Goal: Task Accomplishment & Management: Complete application form

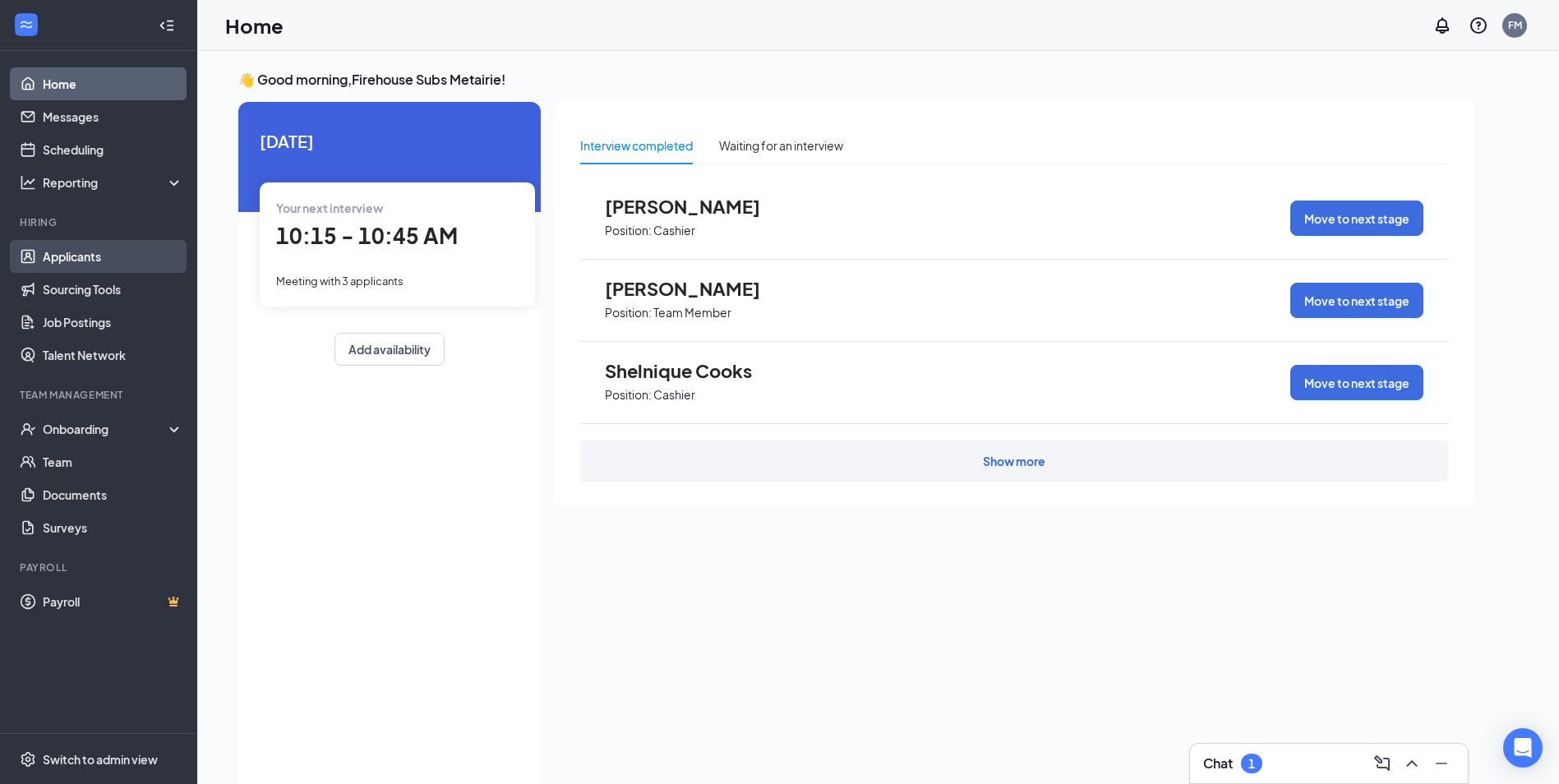
click at [112, 257] on link "Applicants" at bounding box center [113, 256] width 140 height 33
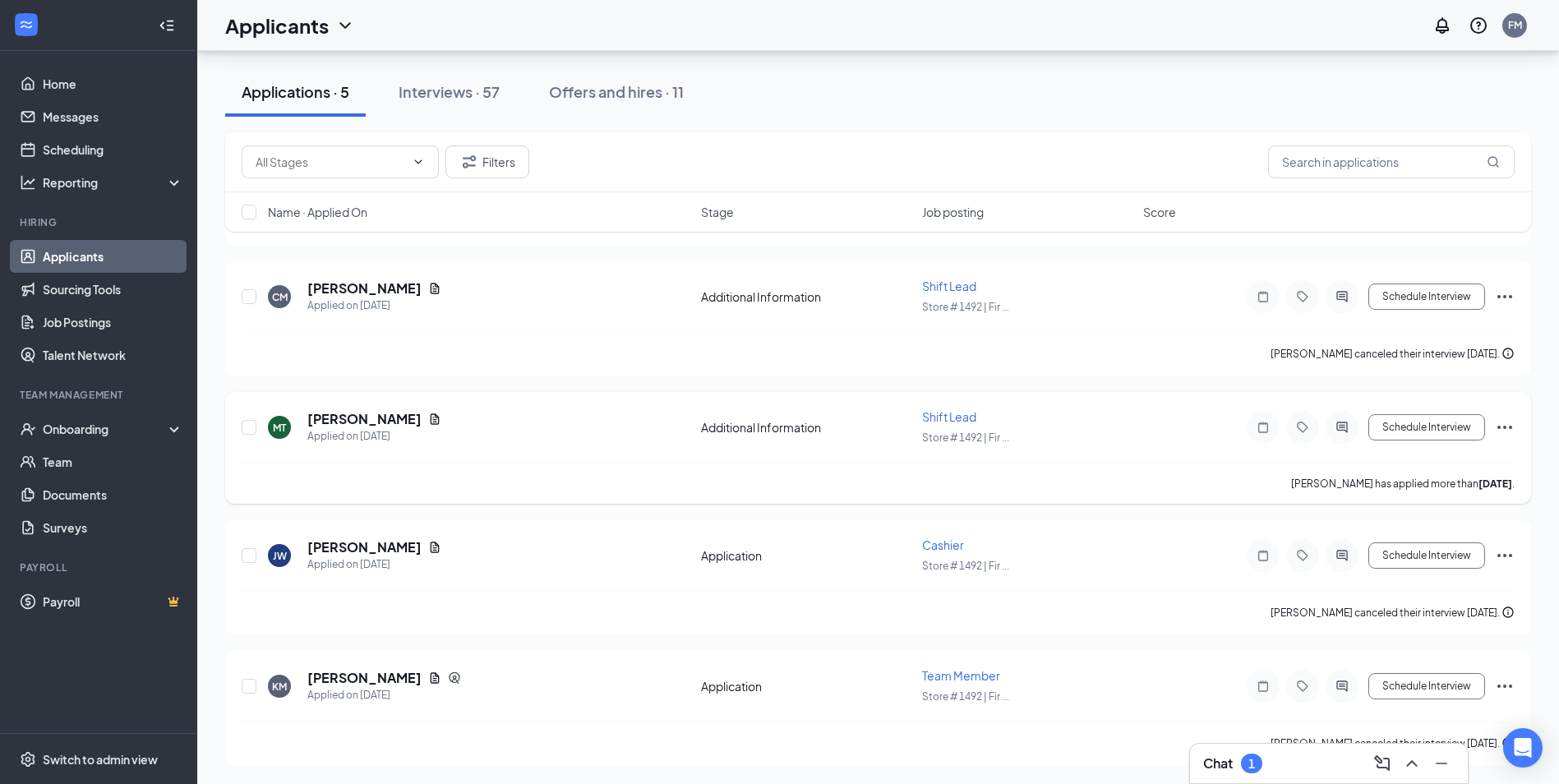
scroll to position [188, 0]
click at [68, 461] on link "Team" at bounding box center [113, 461] width 140 height 33
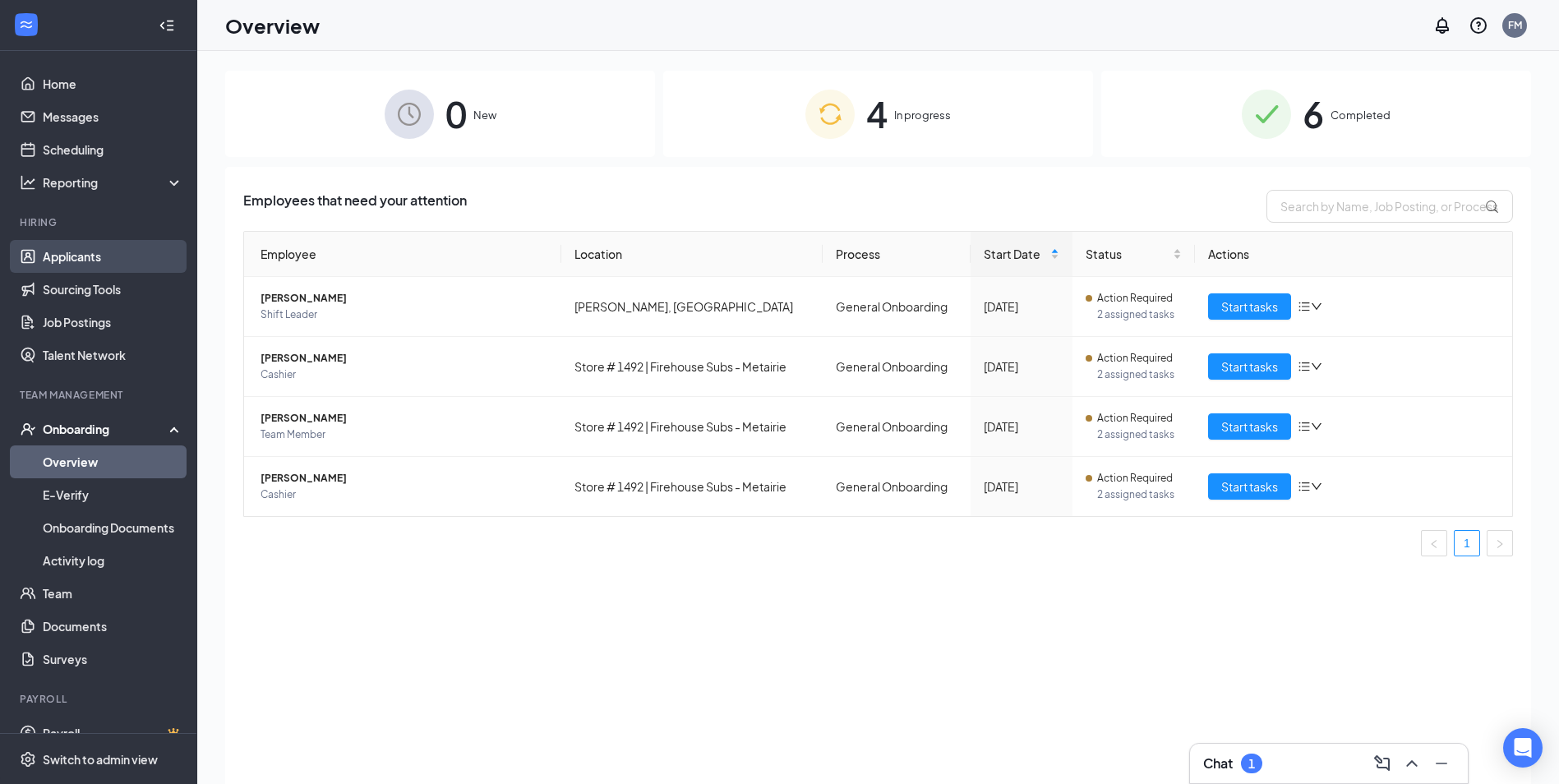
click at [78, 251] on link "Applicants" at bounding box center [113, 256] width 140 height 33
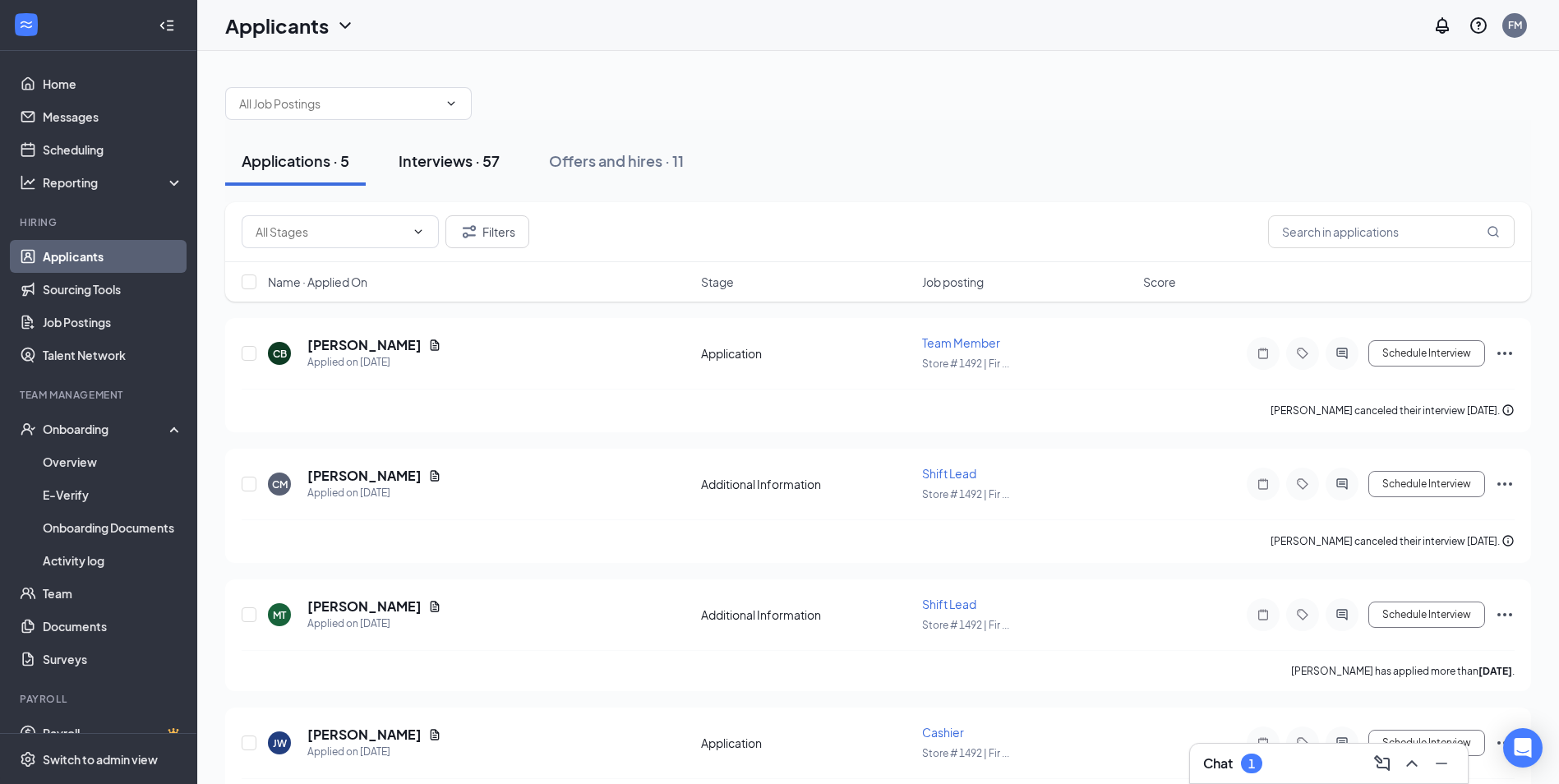
click at [459, 159] on div "Interviews · 57" at bounding box center [449, 161] width 101 height 21
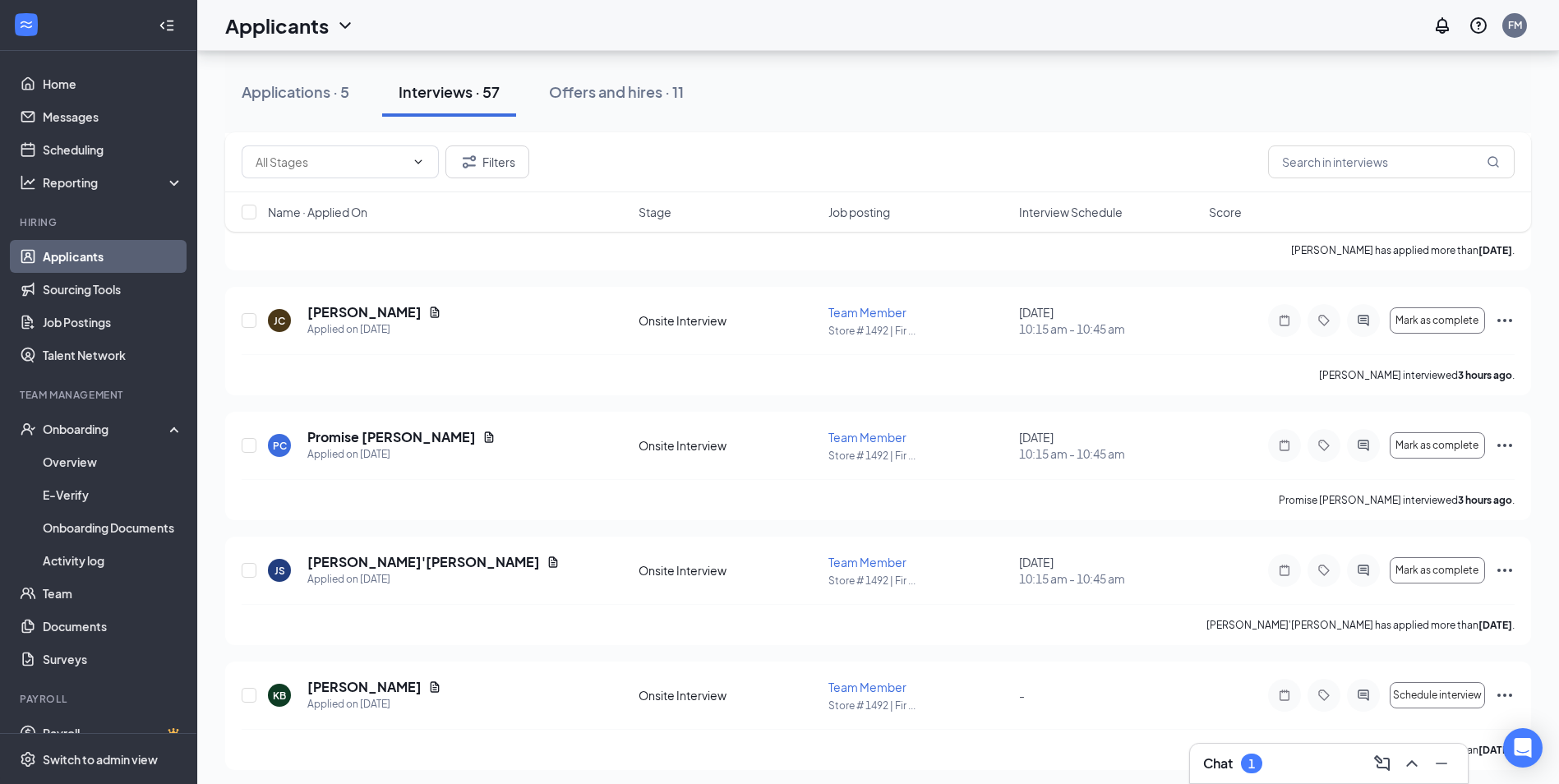
scroll to position [822, 0]
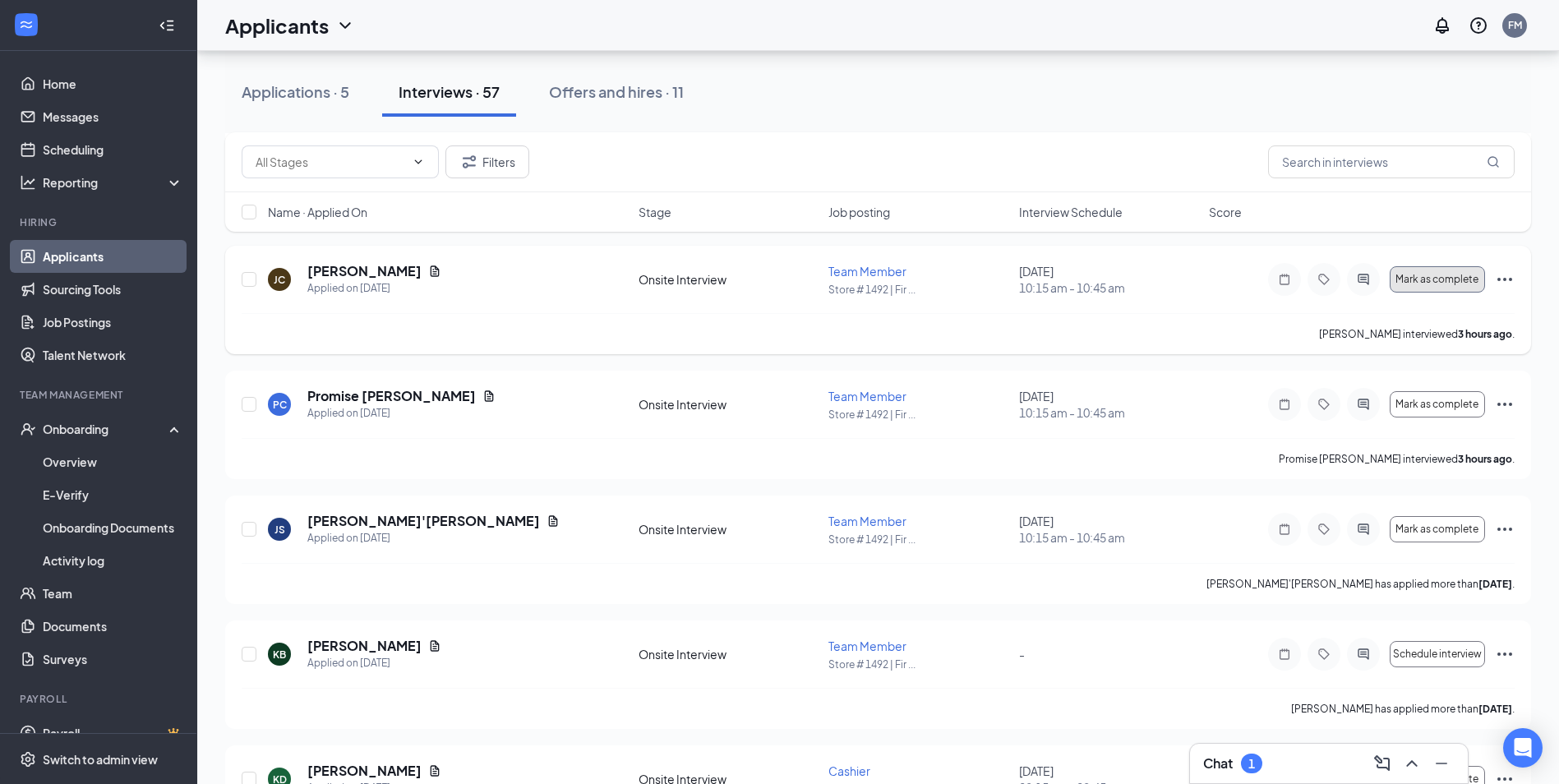
click at [1439, 282] on span "Mark as complete" at bounding box center [1437, 279] width 83 height 11
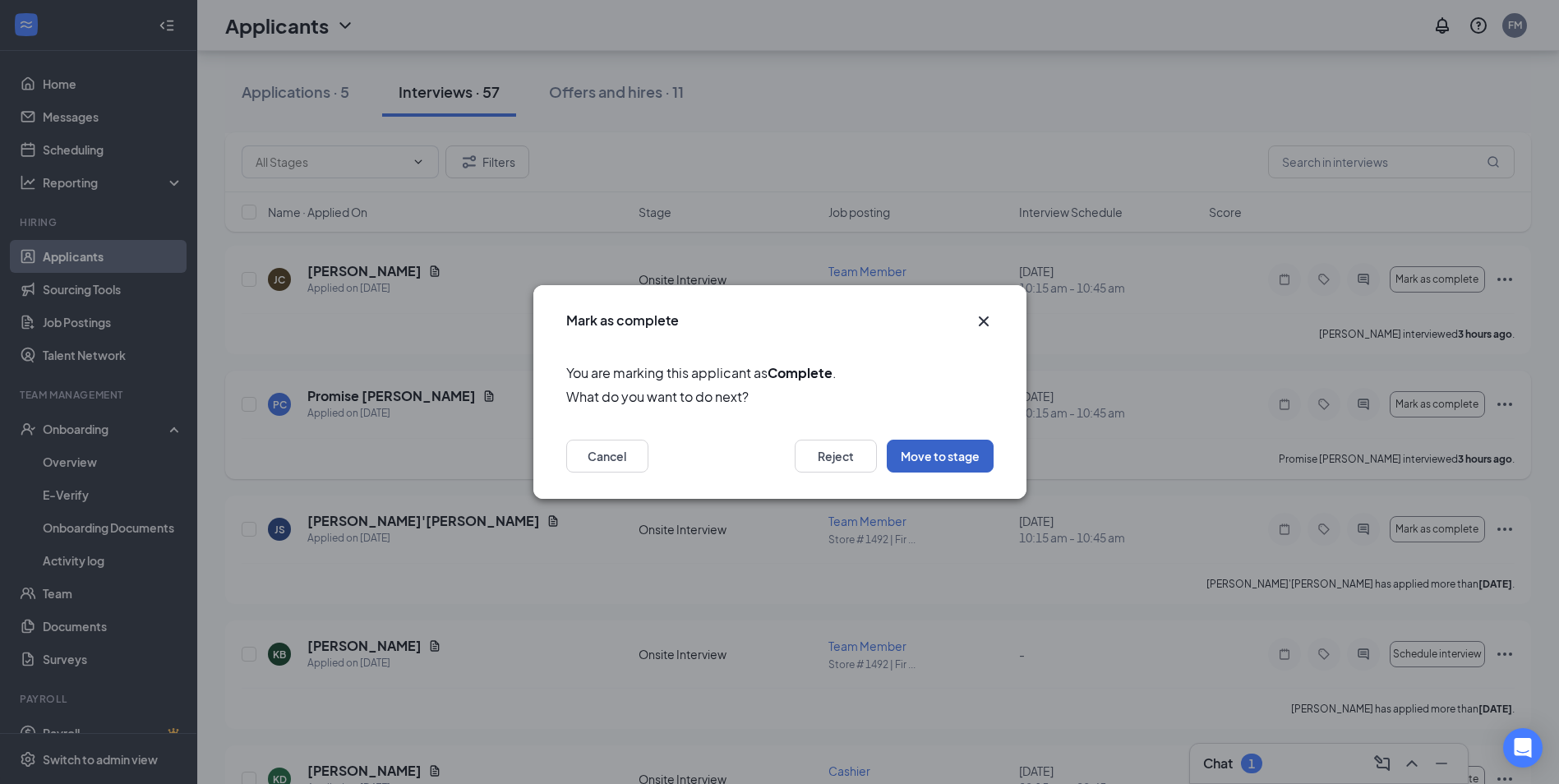
click at [937, 454] on button "Move to stage" at bounding box center [940, 455] width 107 height 33
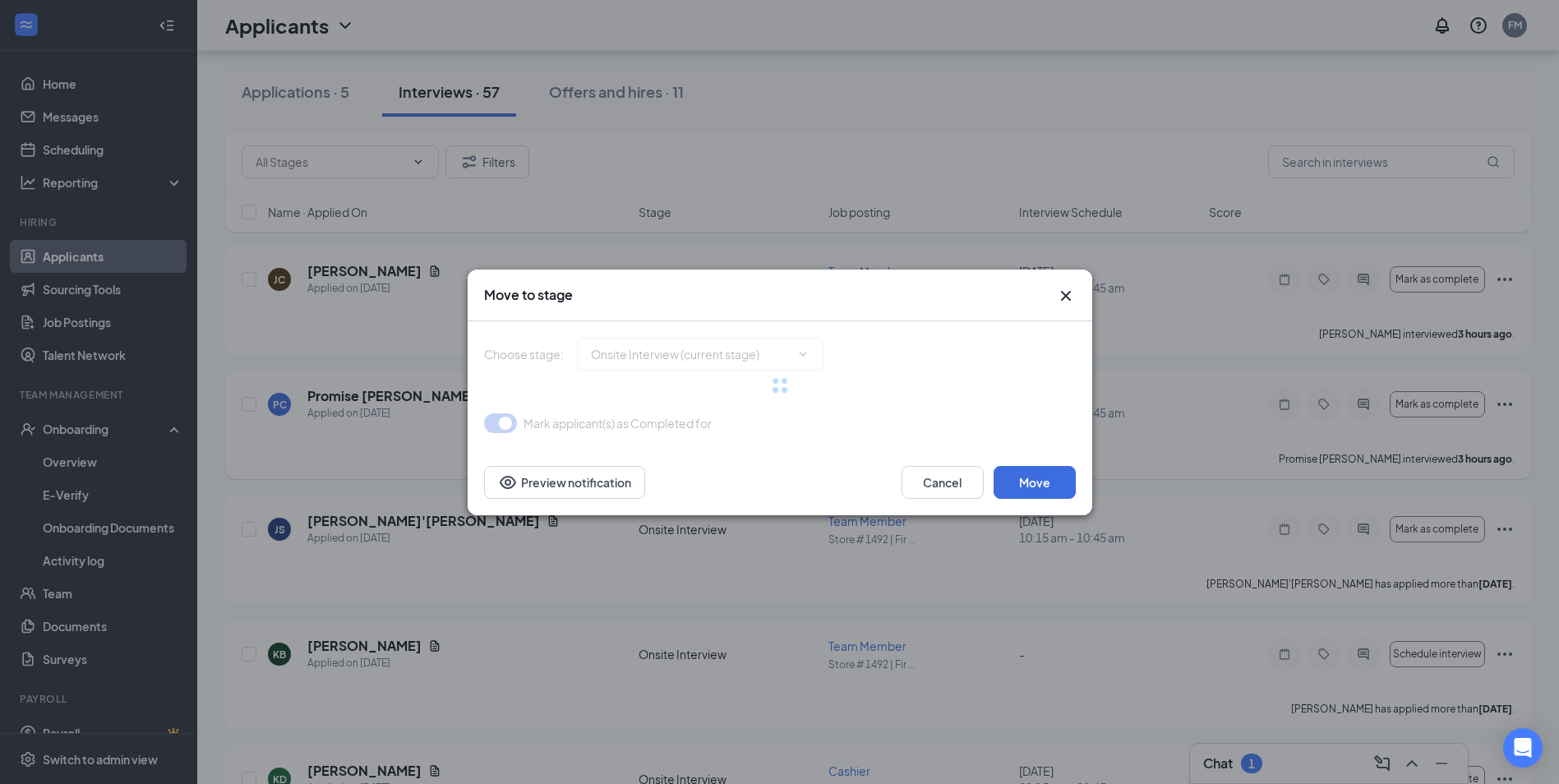
type input "Hiring Complete (final stage)"
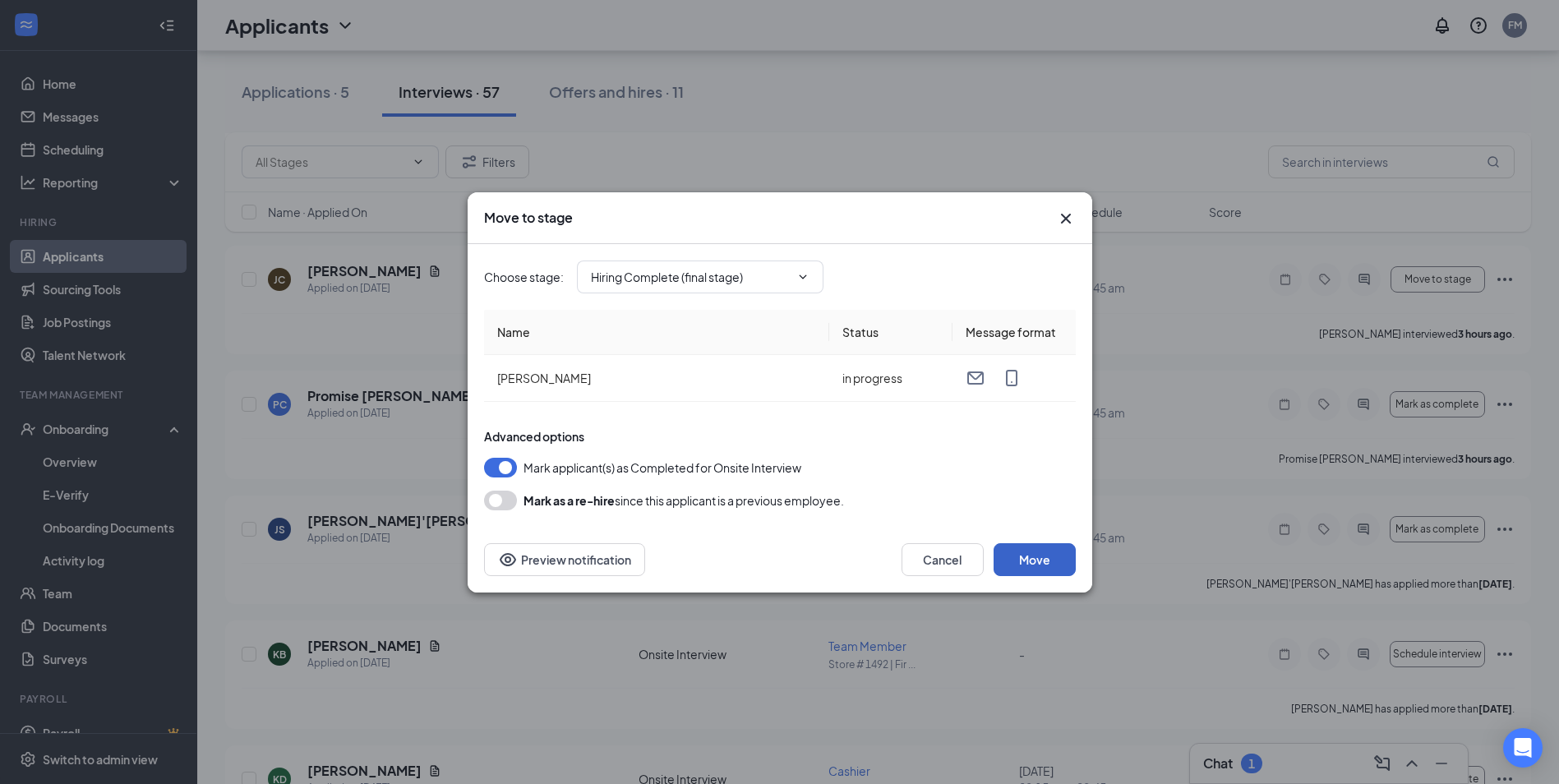
click at [1026, 555] on button "Move" at bounding box center [1034, 559] width 82 height 33
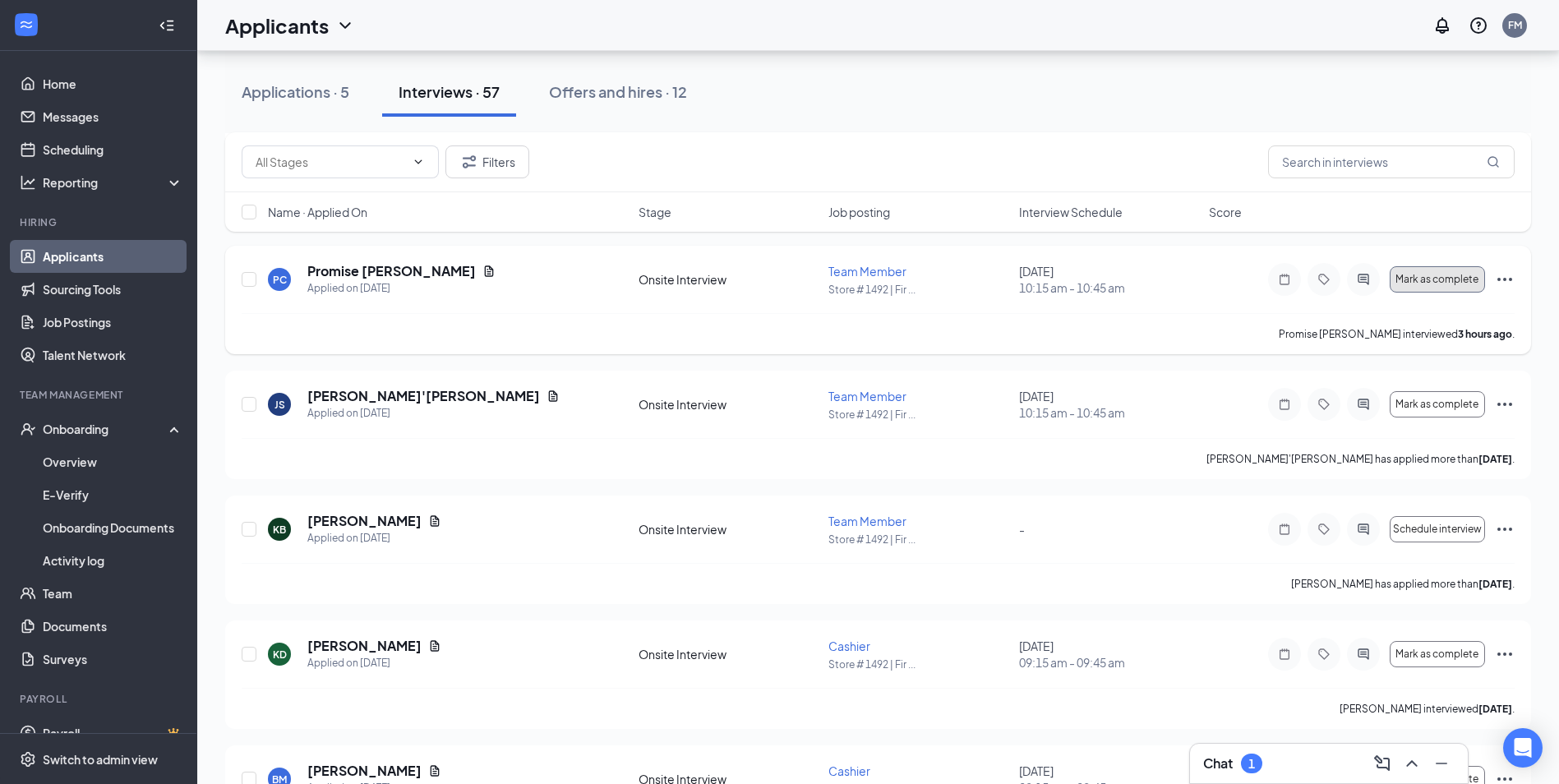
click at [1434, 283] on span "Mark as complete" at bounding box center [1437, 279] width 83 height 11
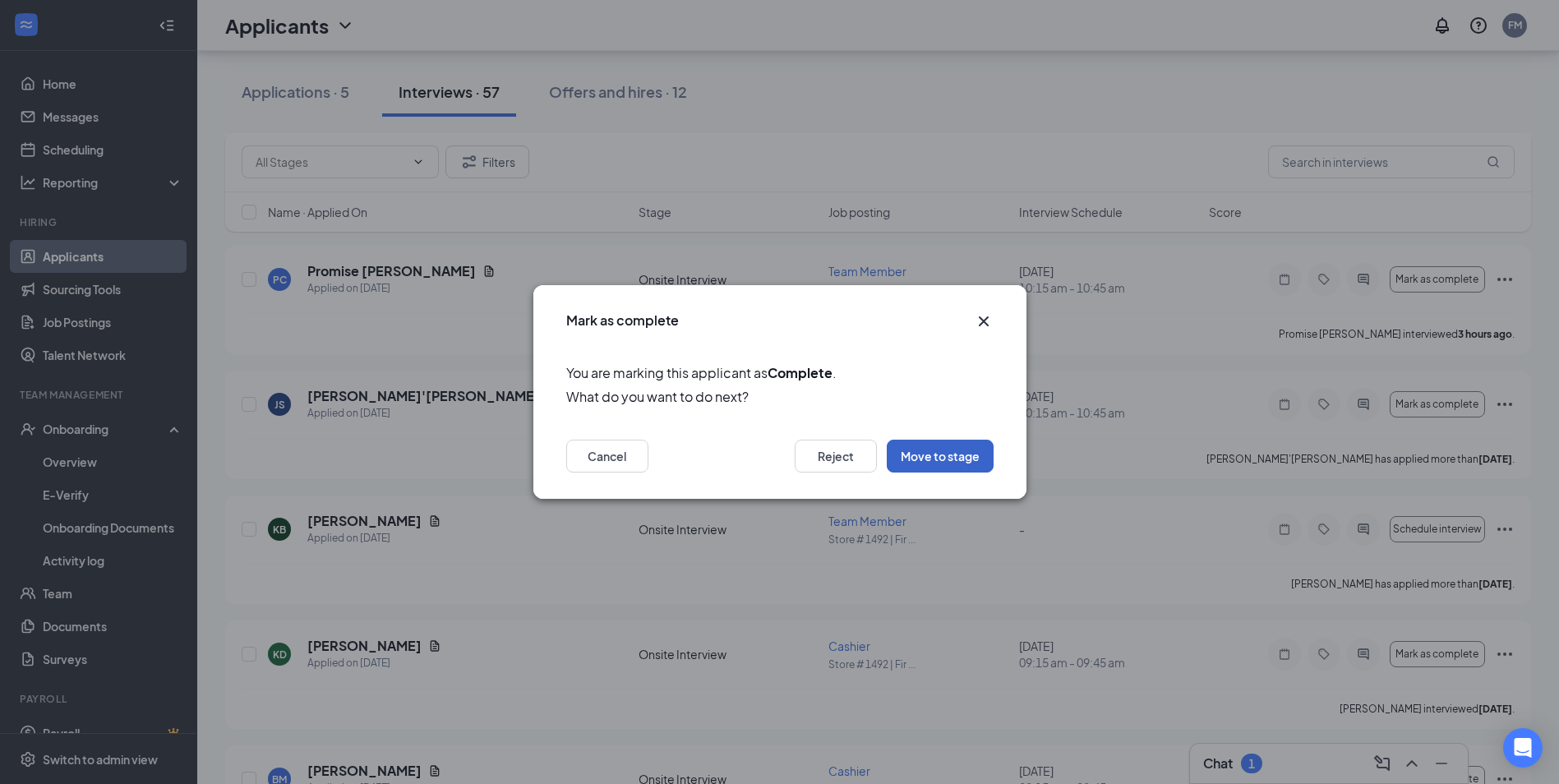
click at [964, 455] on button "Move to stage" at bounding box center [940, 455] width 107 height 33
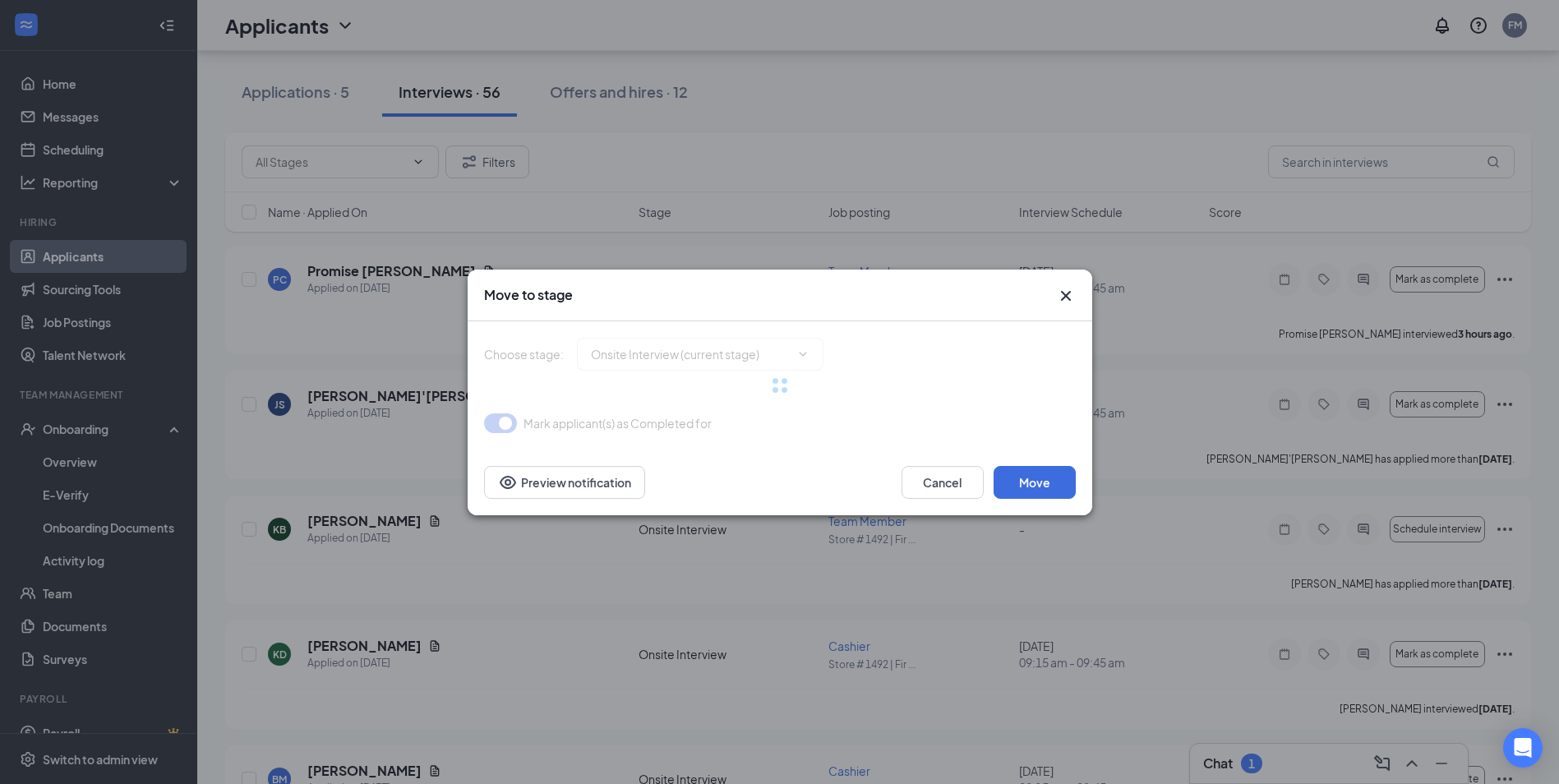
type input "Hiring Complete (final stage)"
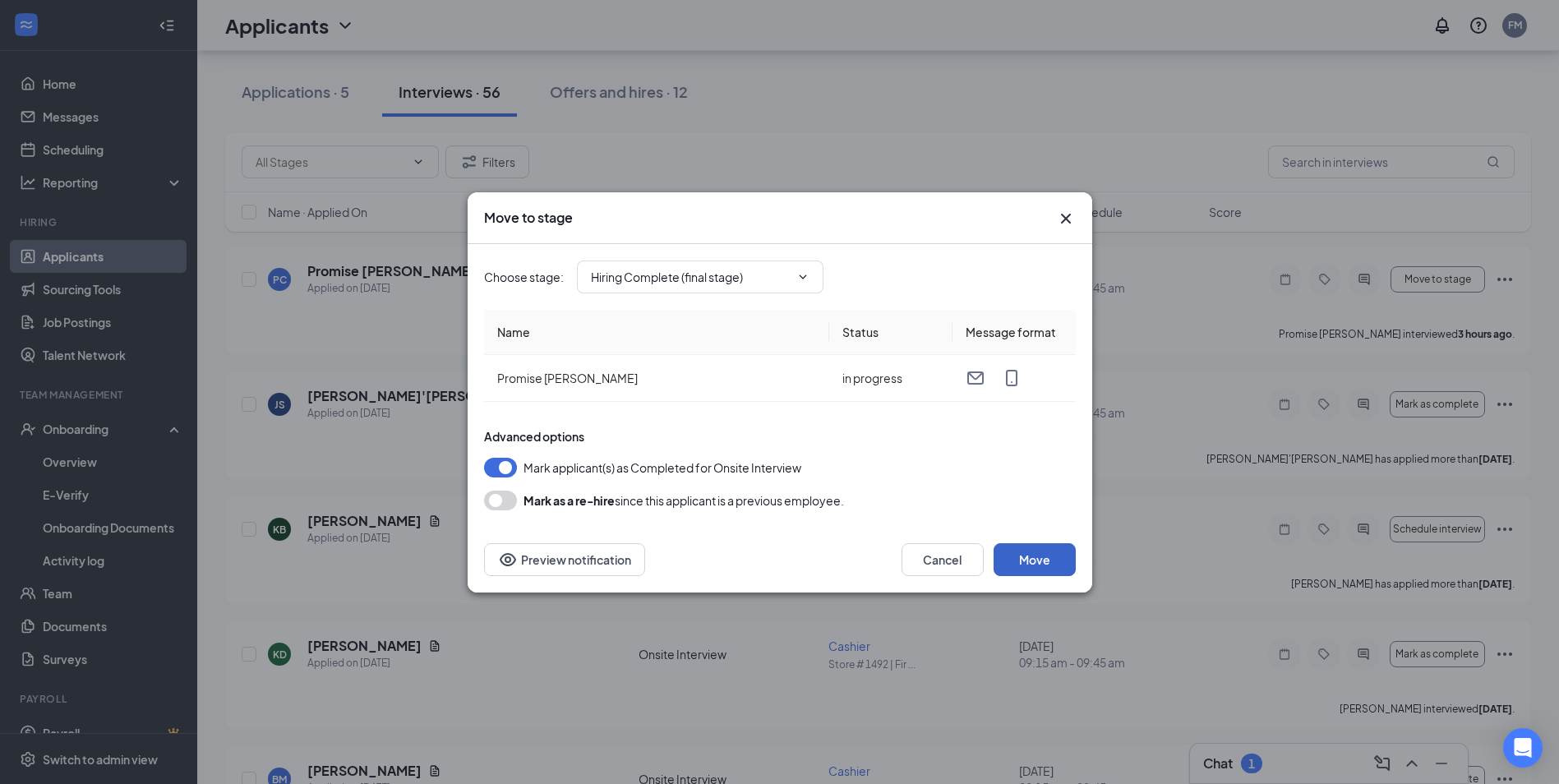
click at [1033, 564] on button "Move" at bounding box center [1034, 559] width 82 height 33
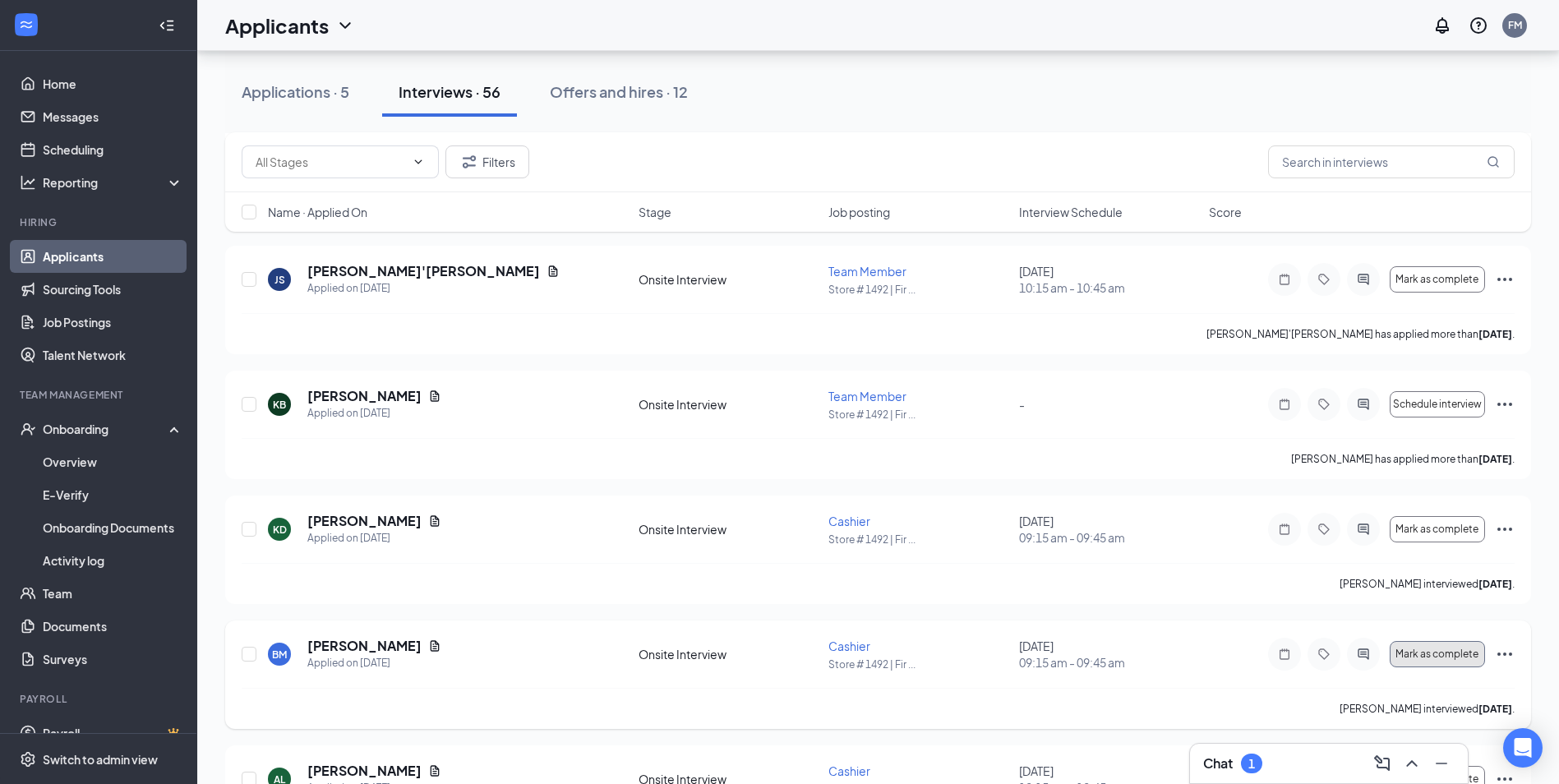
click at [1436, 661] on button "Mark as complete" at bounding box center [1437, 654] width 95 height 27
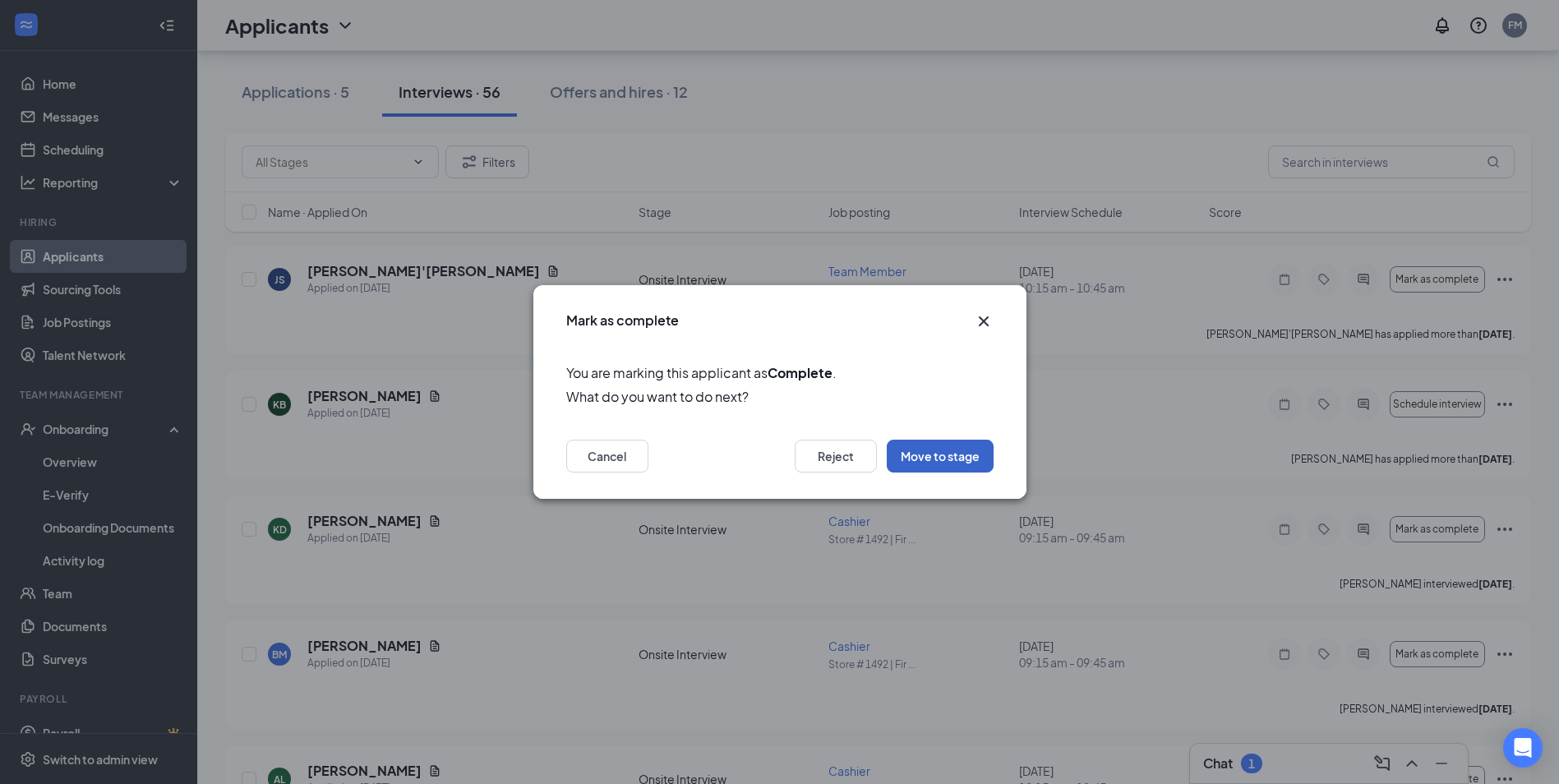
click at [941, 448] on button "Move to stage" at bounding box center [940, 455] width 107 height 33
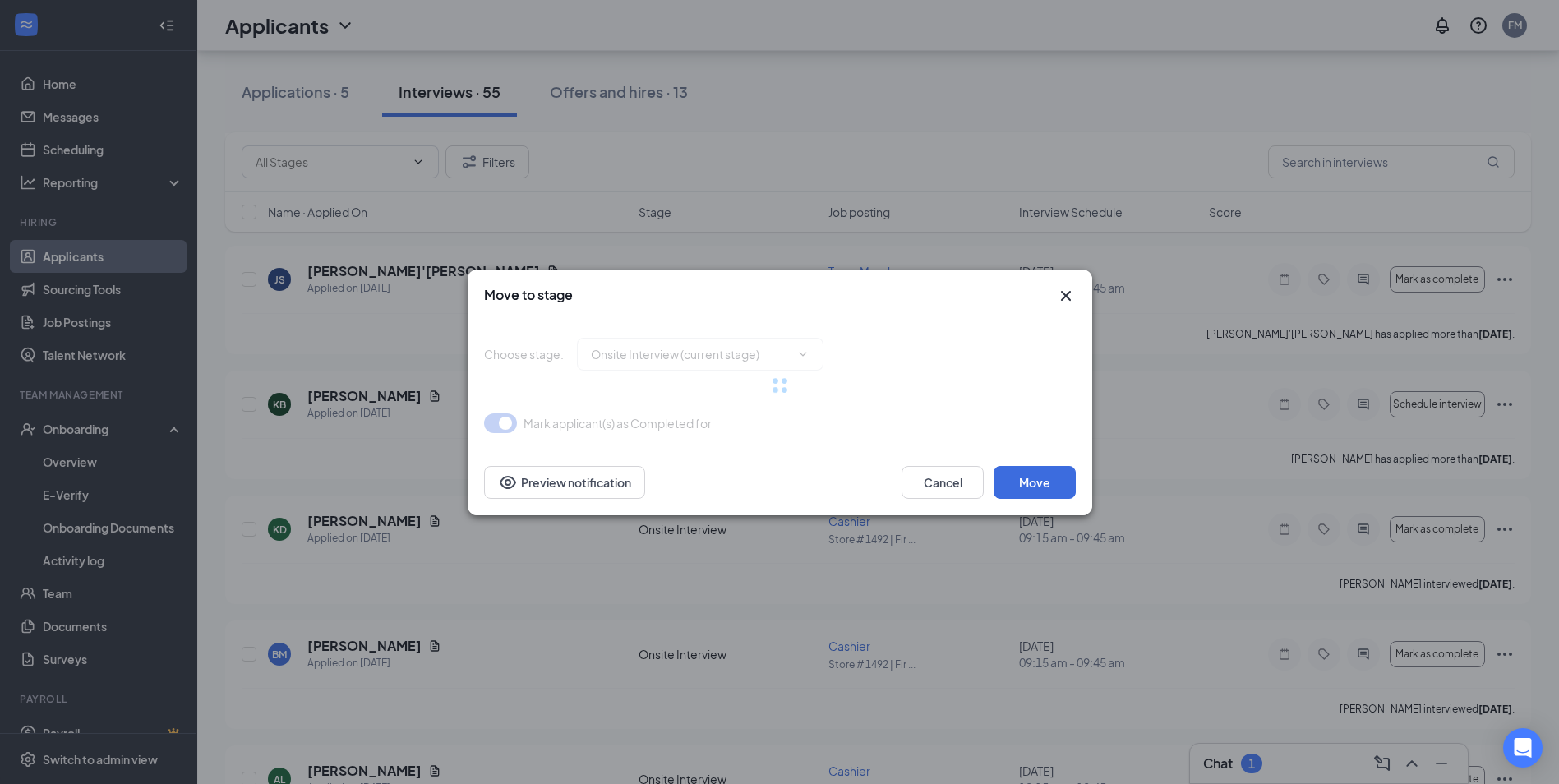
type input "Hiring Complete (final stage)"
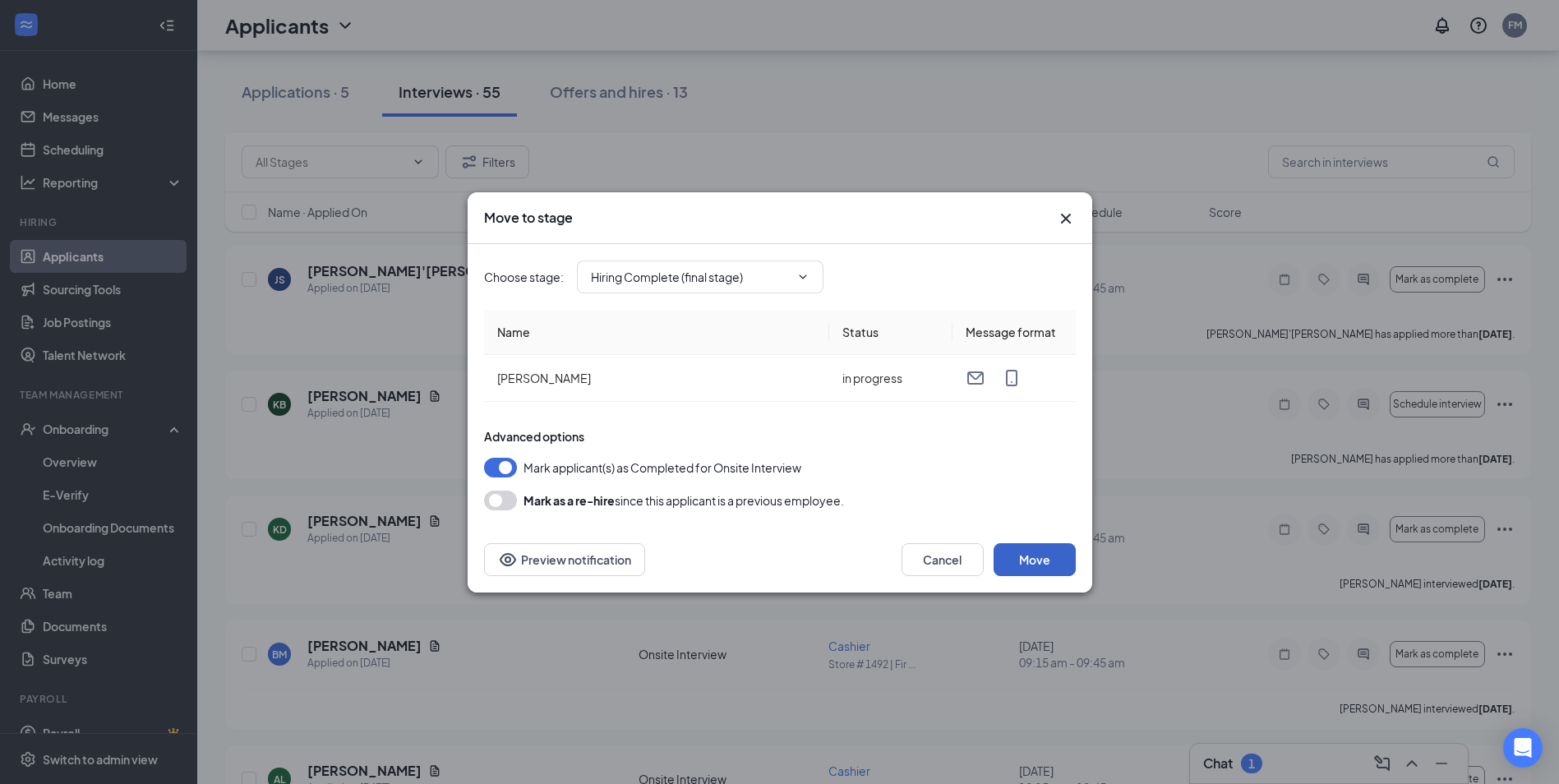
click at [1042, 561] on button "Move" at bounding box center [1034, 559] width 82 height 33
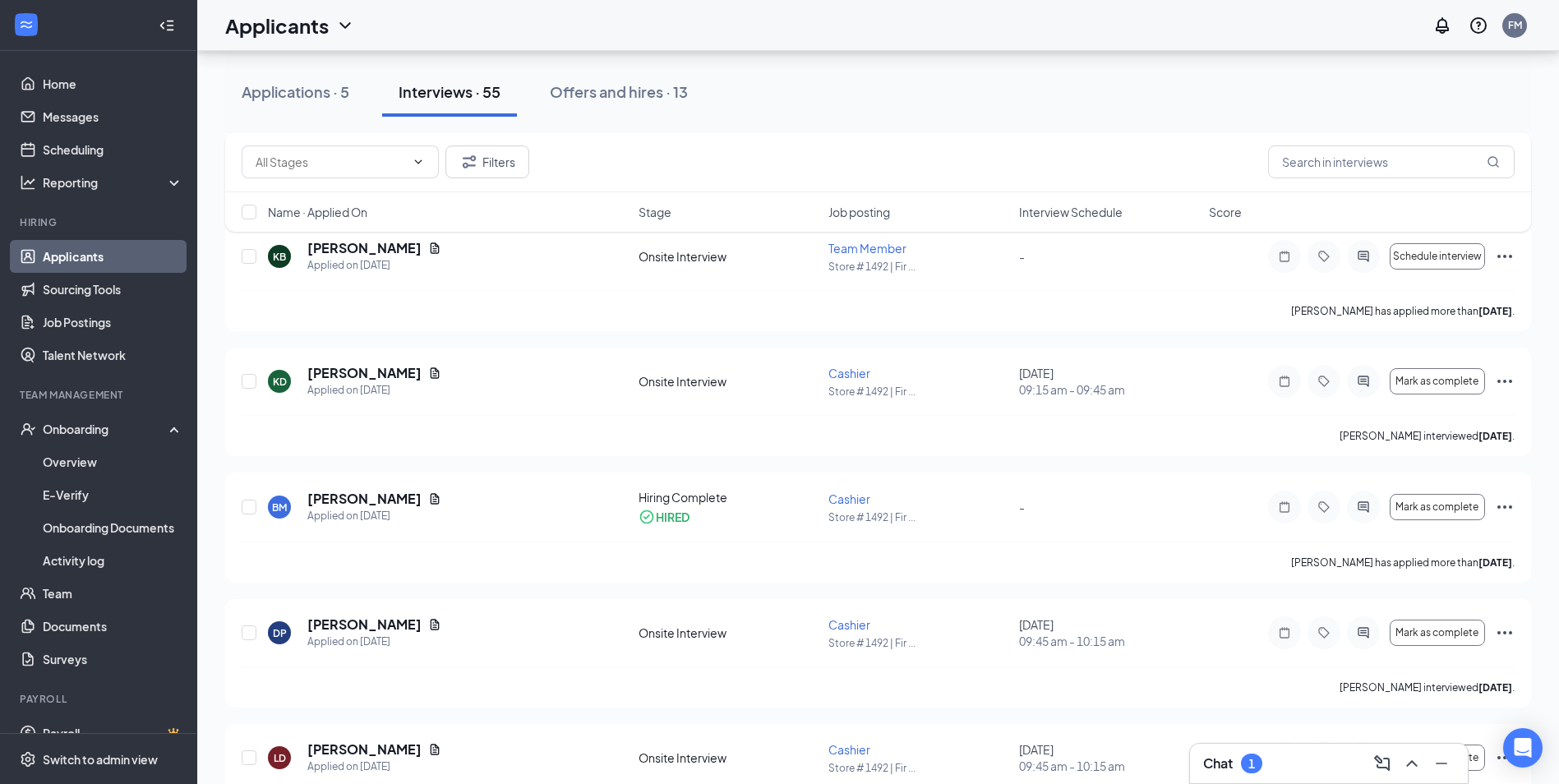
scroll to position [739, 0]
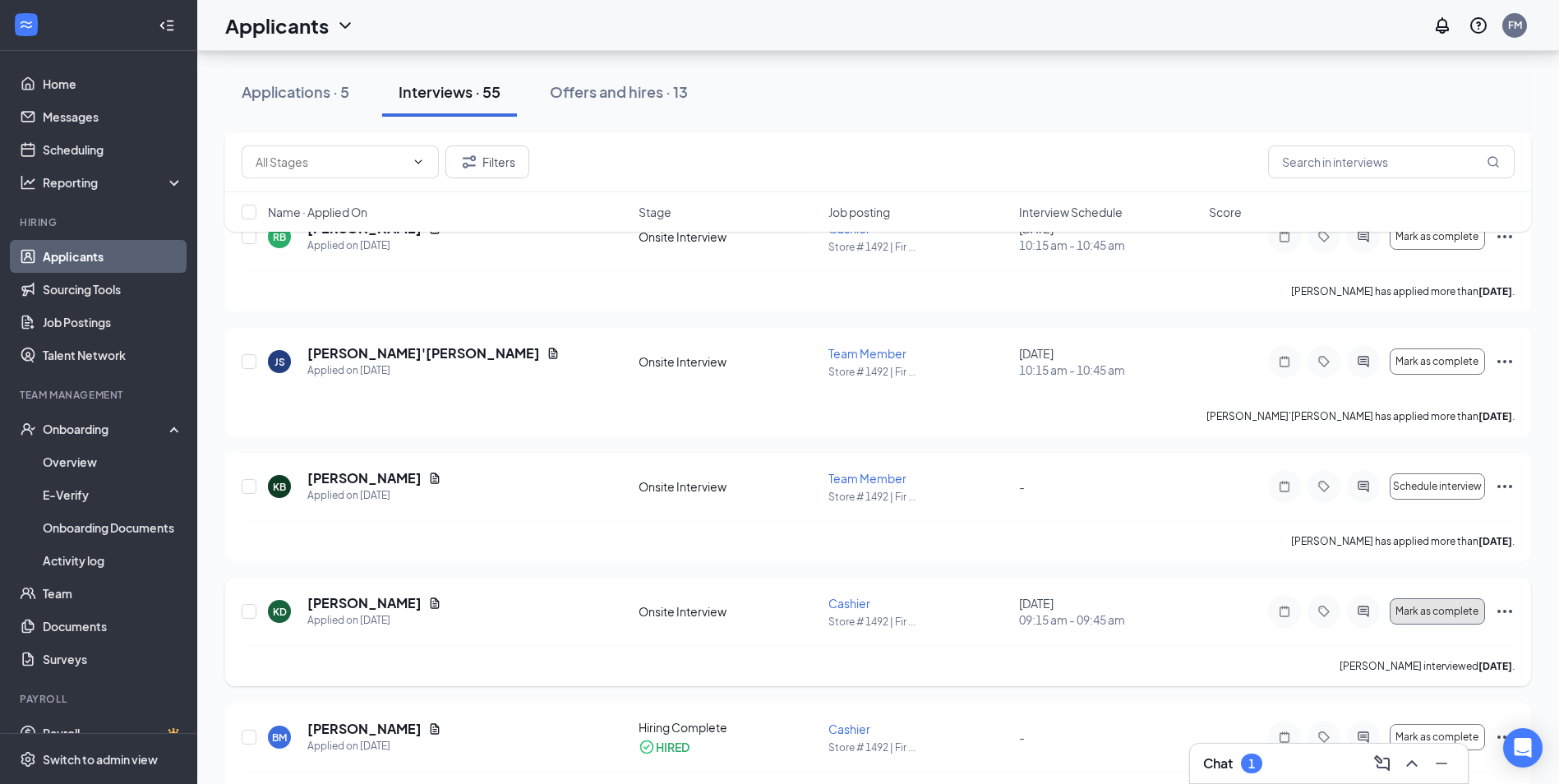
click at [1432, 617] on button "Mark as complete" at bounding box center [1437, 611] width 95 height 27
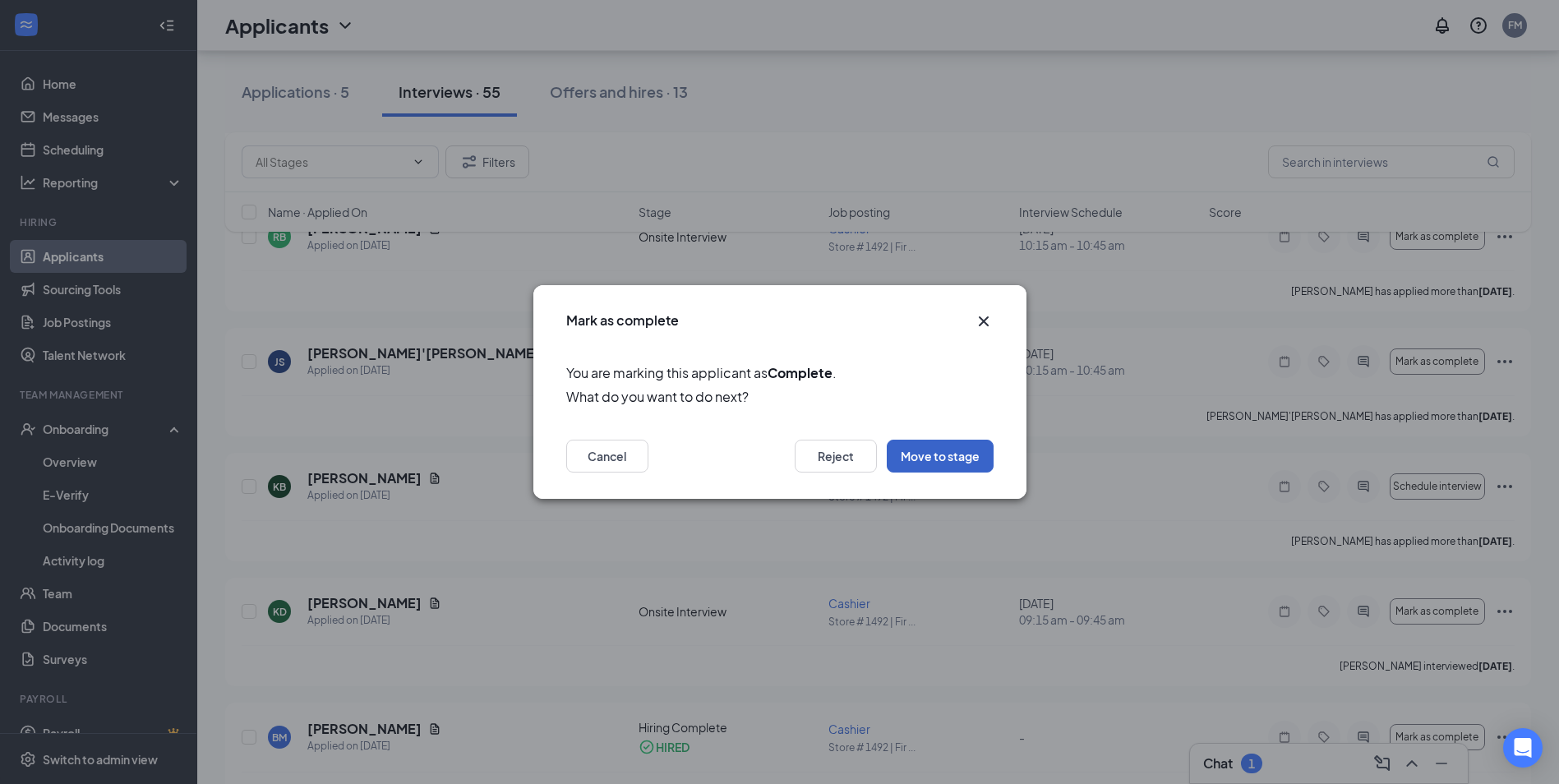
click at [959, 460] on button "Move to stage" at bounding box center [940, 455] width 107 height 33
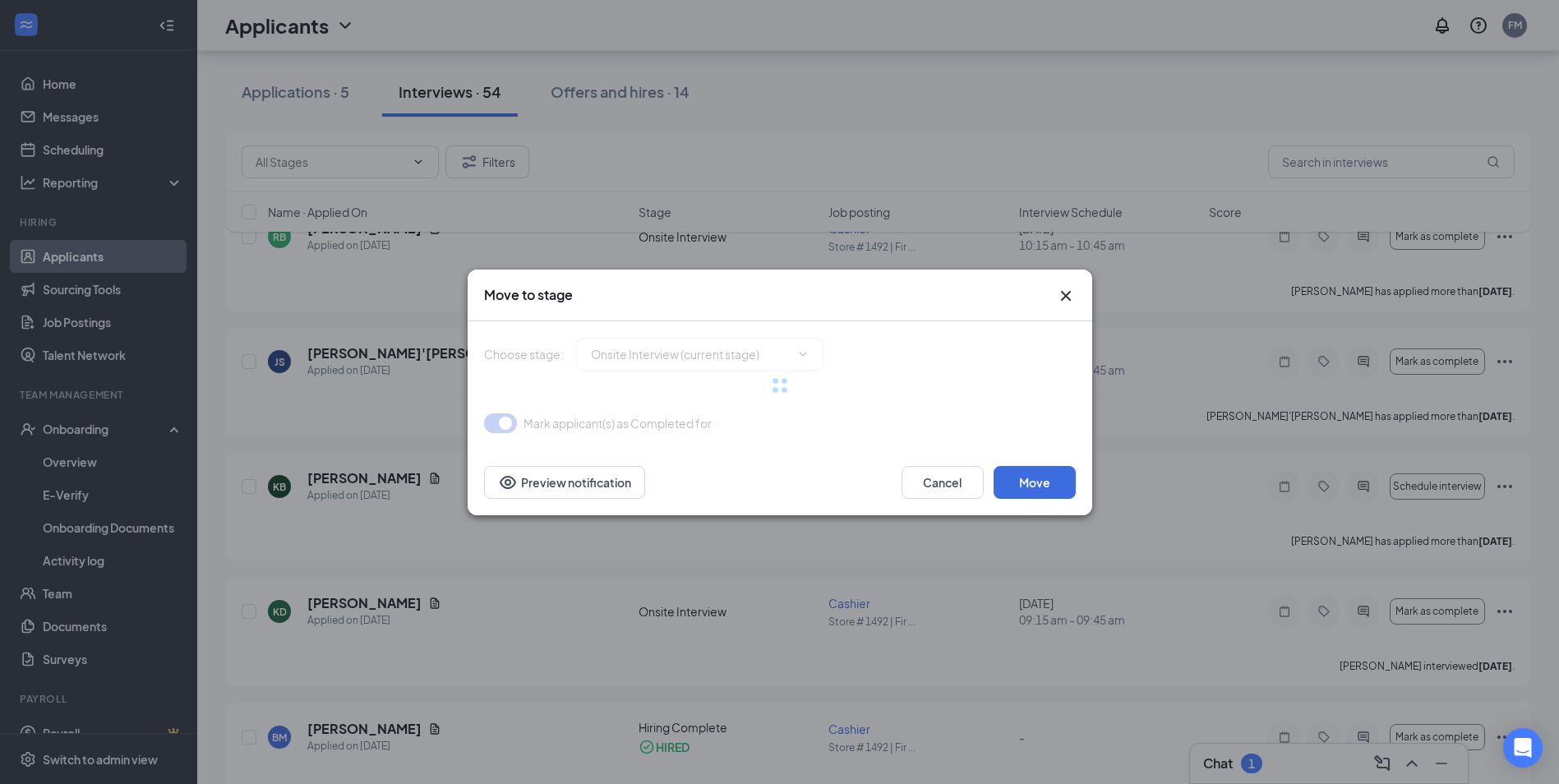
type input "Hiring Complete (final stage)"
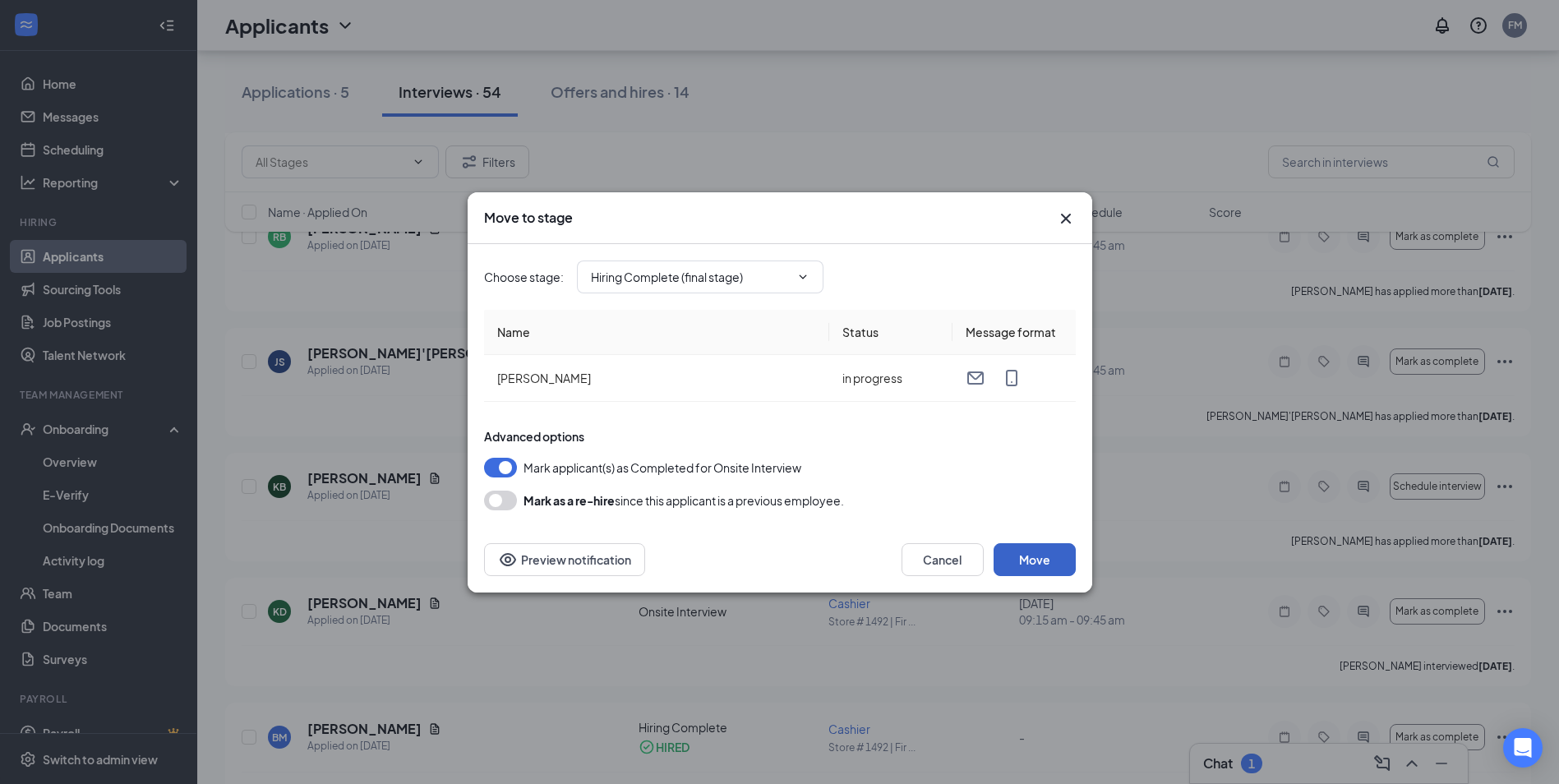
click at [1028, 566] on button "Move" at bounding box center [1034, 559] width 82 height 33
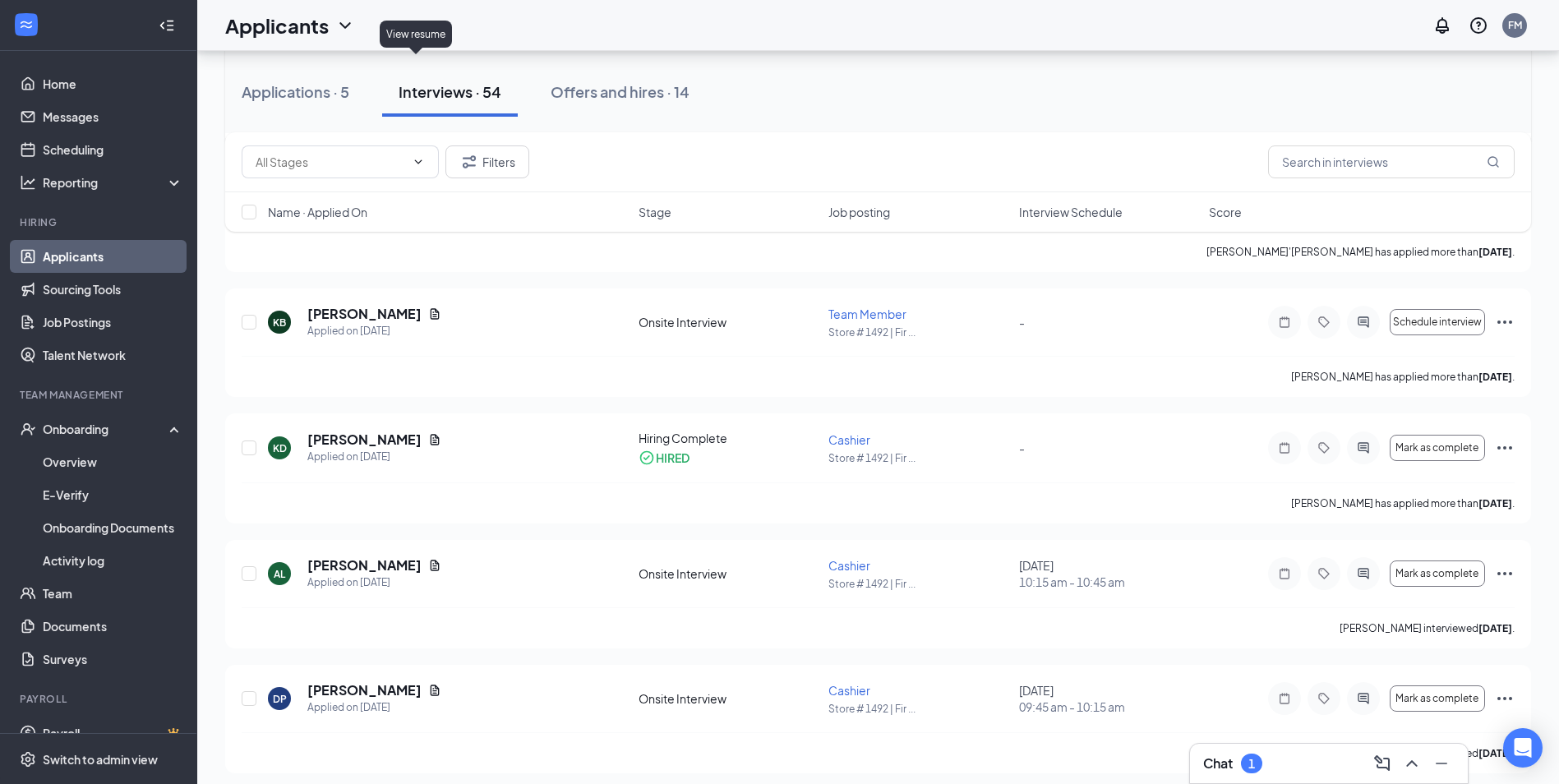
scroll to position [986, 0]
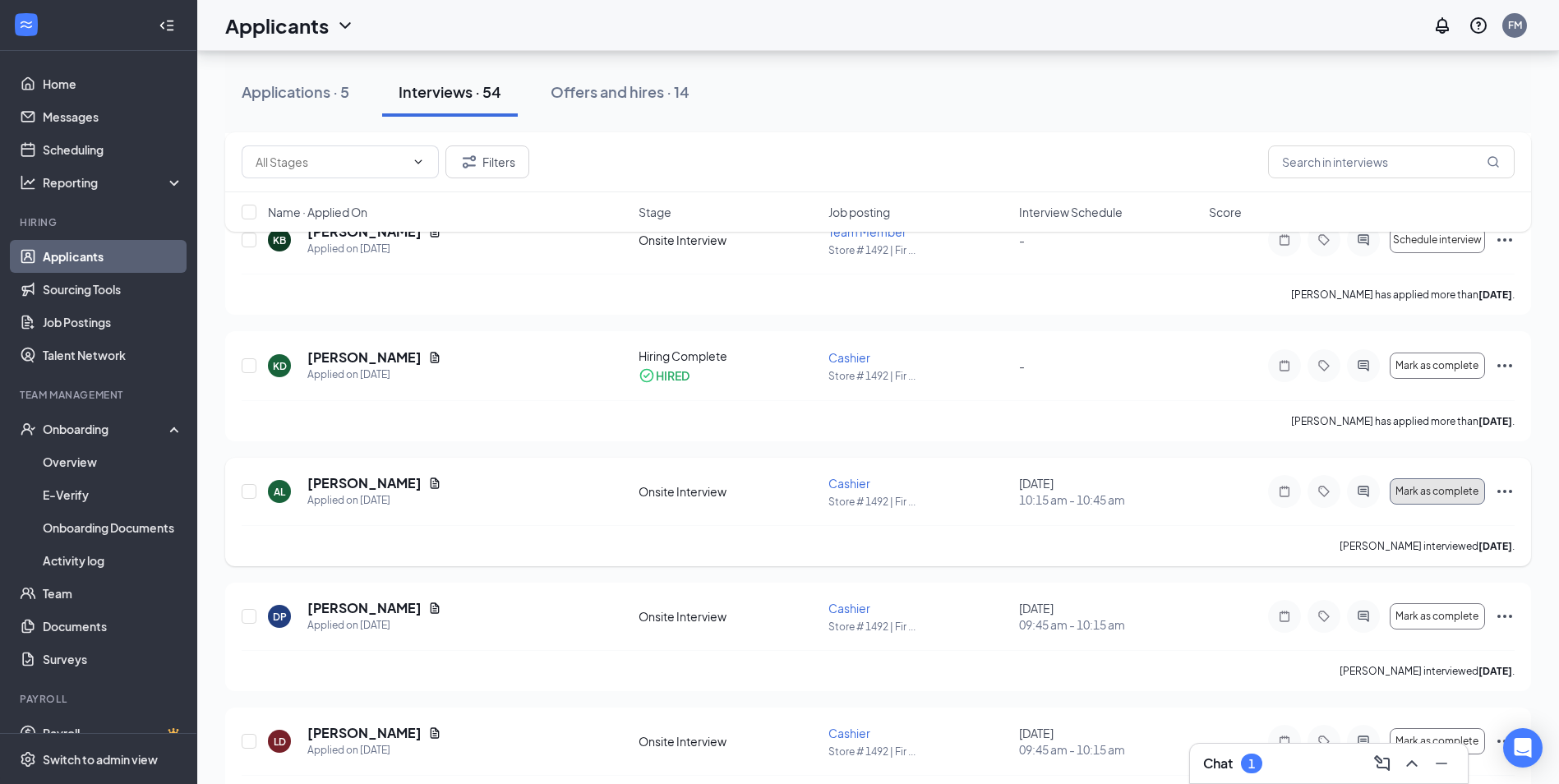
click at [1444, 494] on span "Mark as complete" at bounding box center [1437, 490] width 83 height 11
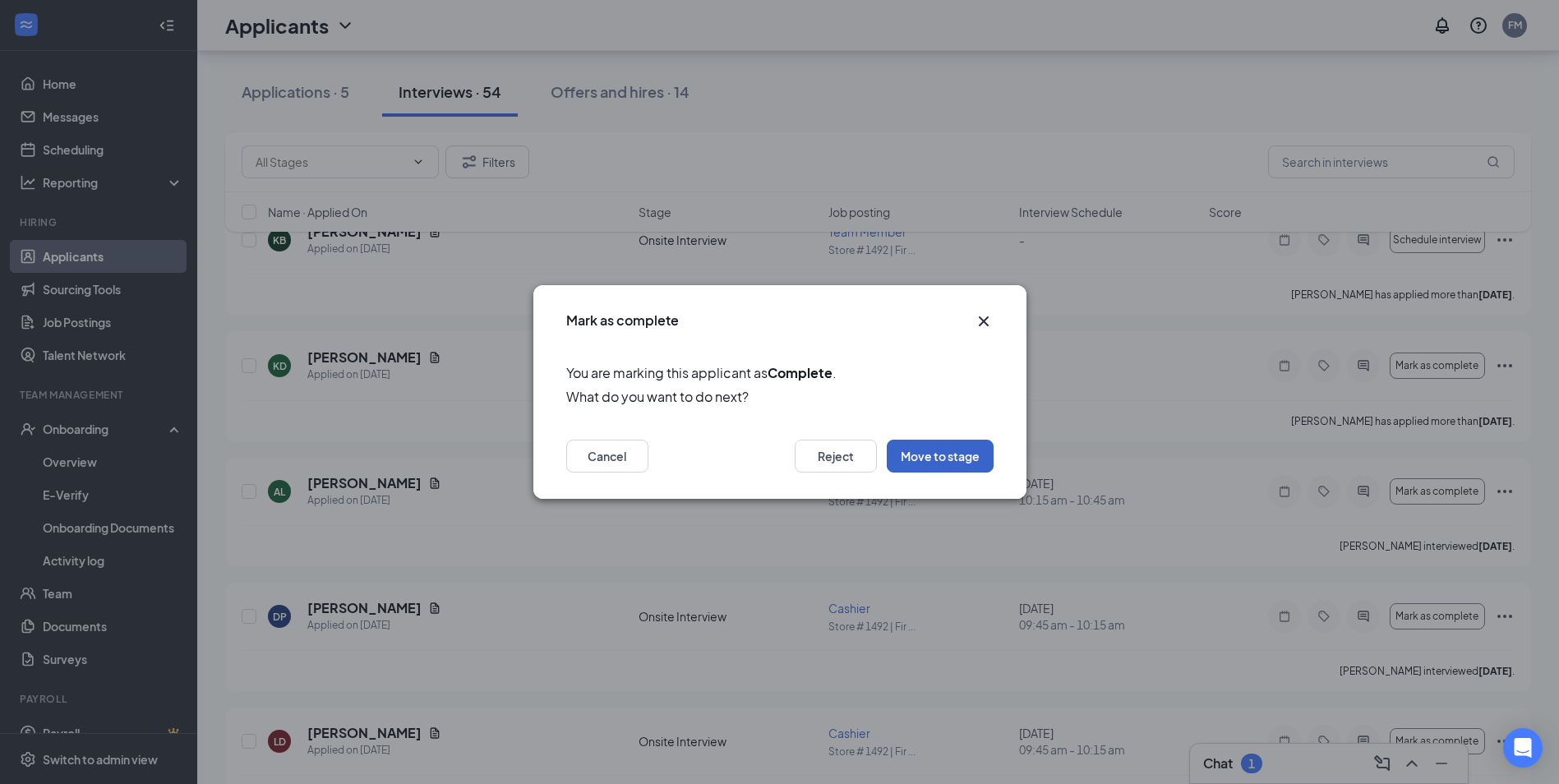
click at [966, 463] on button "Move to stage" at bounding box center [940, 455] width 107 height 33
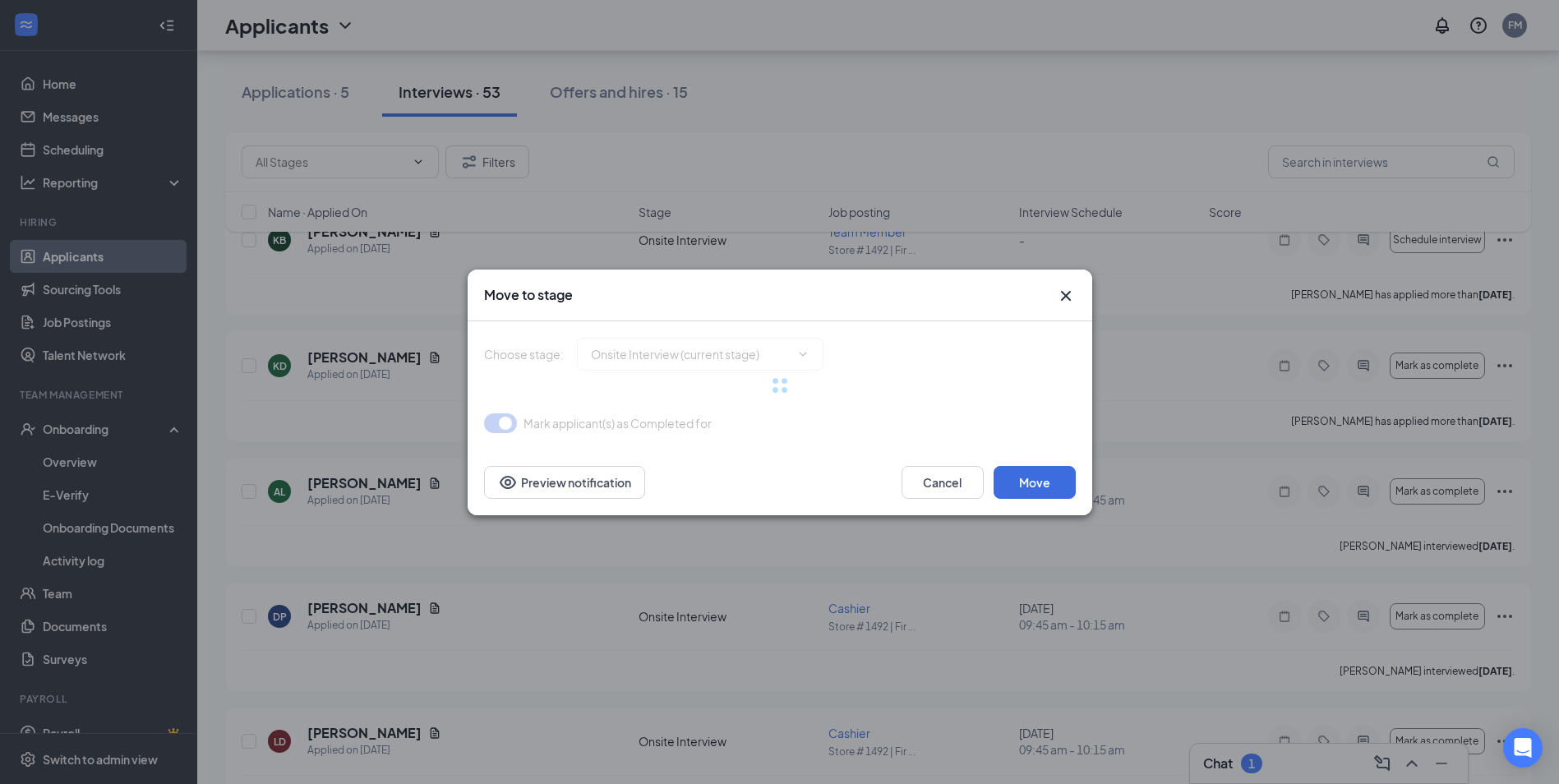
type input "Hiring Complete (final stage)"
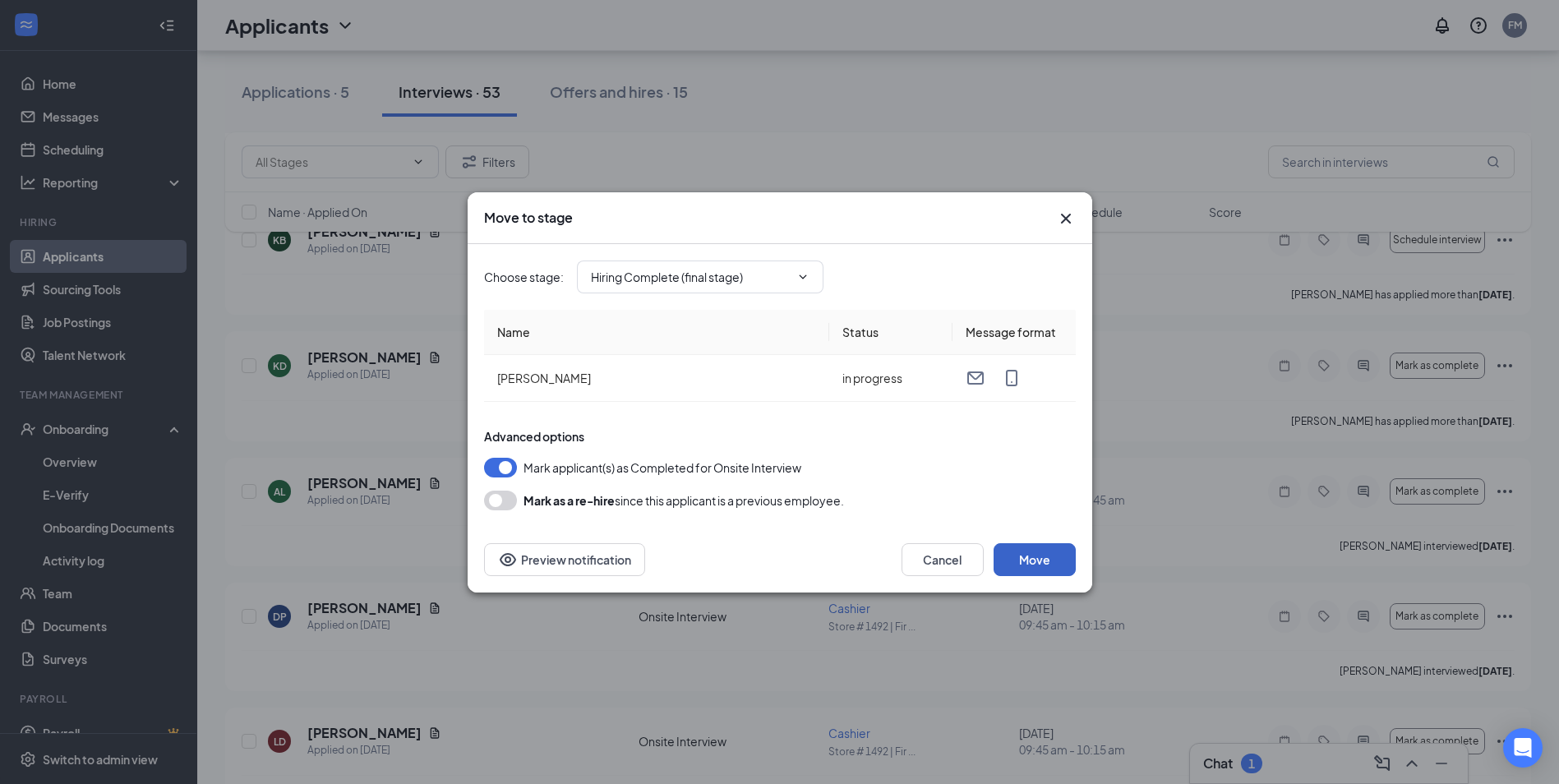
click at [1028, 558] on button "Move" at bounding box center [1034, 559] width 82 height 33
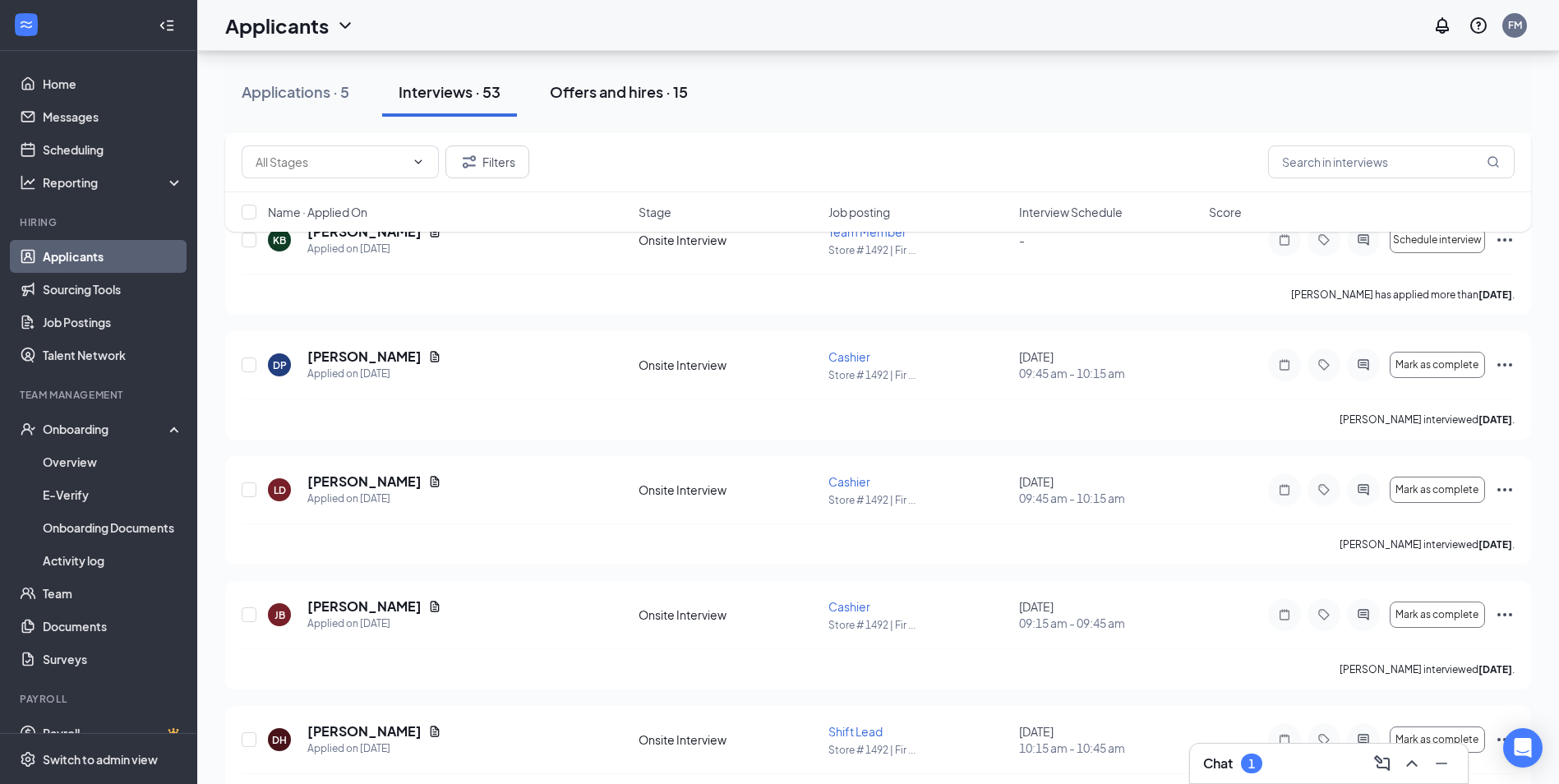
click at [596, 86] on div "Offers and hires · 15" at bounding box center [618, 92] width 138 height 21
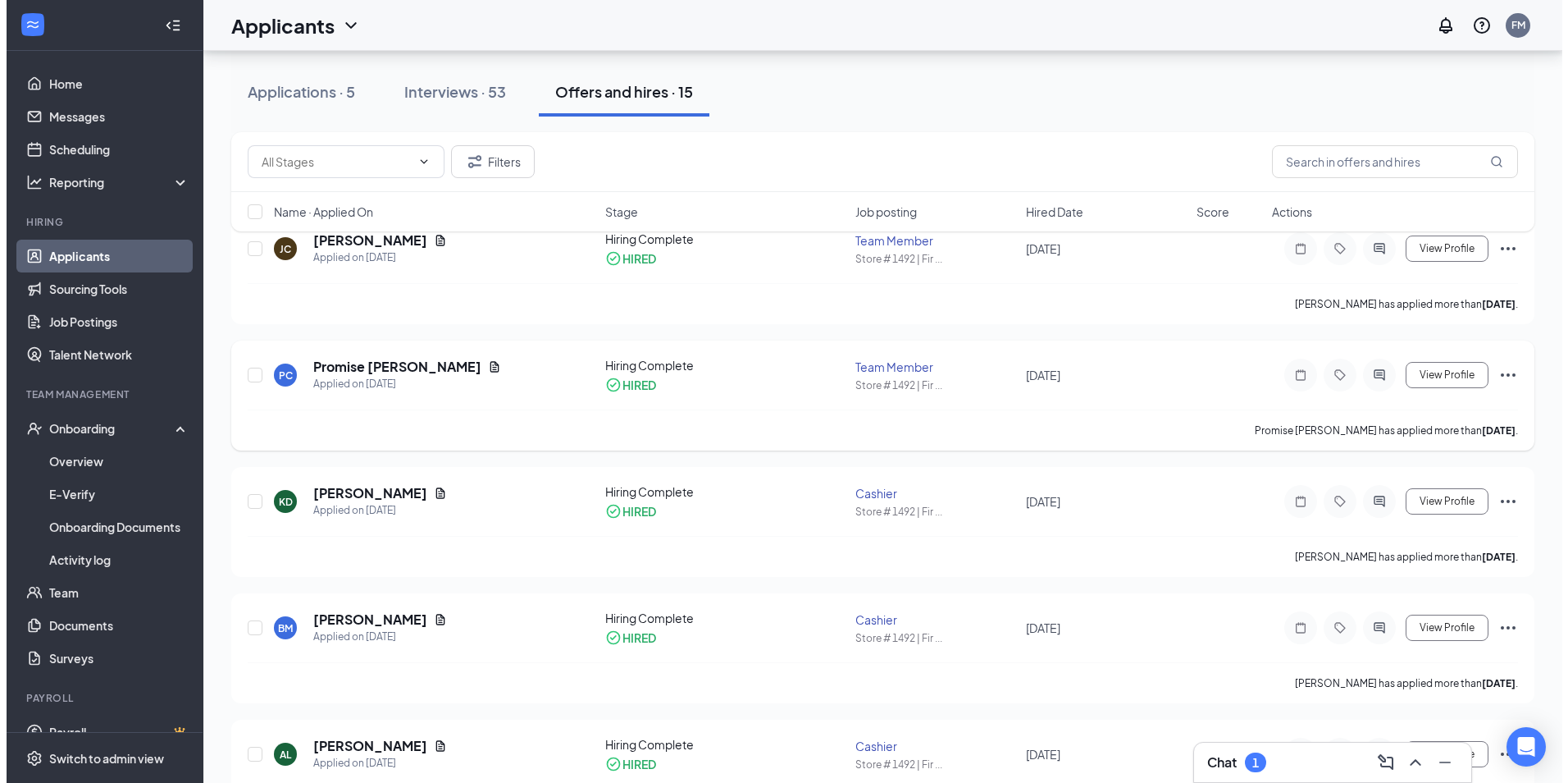
scroll to position [82, 0]
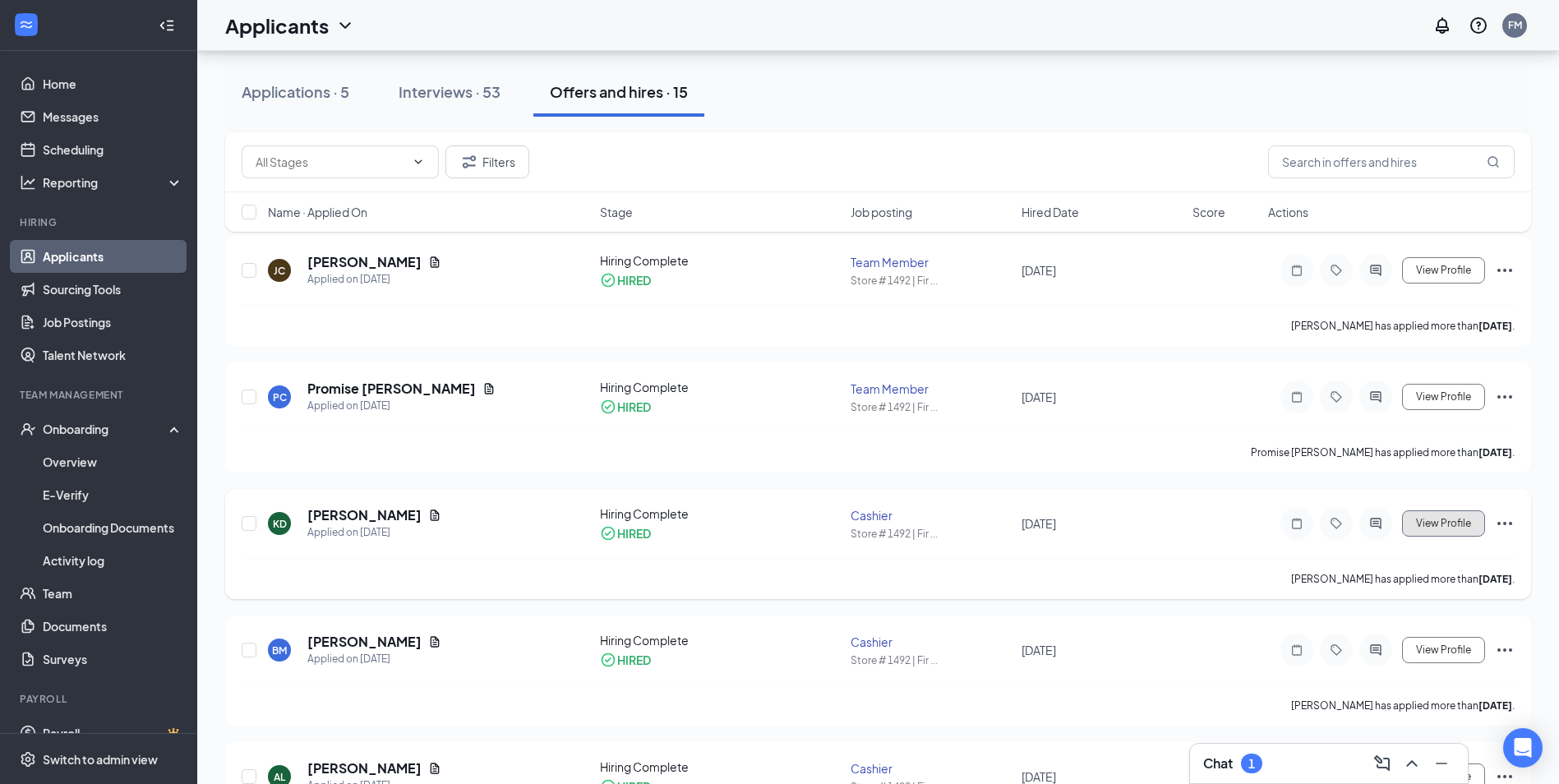
click at [1449, 525] on span "View Profile" at bounding box center [1443, 523] width 55 height 11
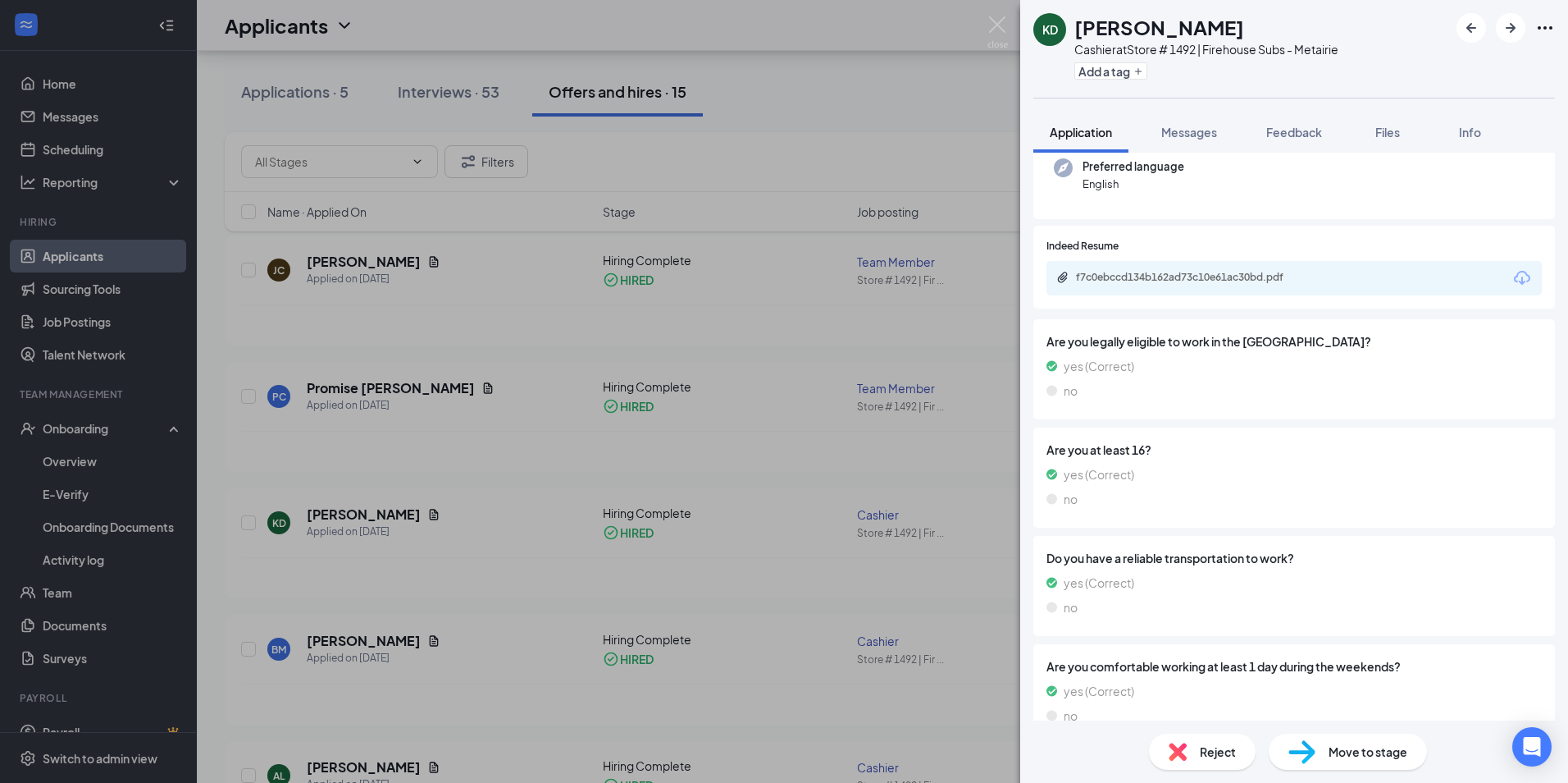
scroll to position [242, 0]
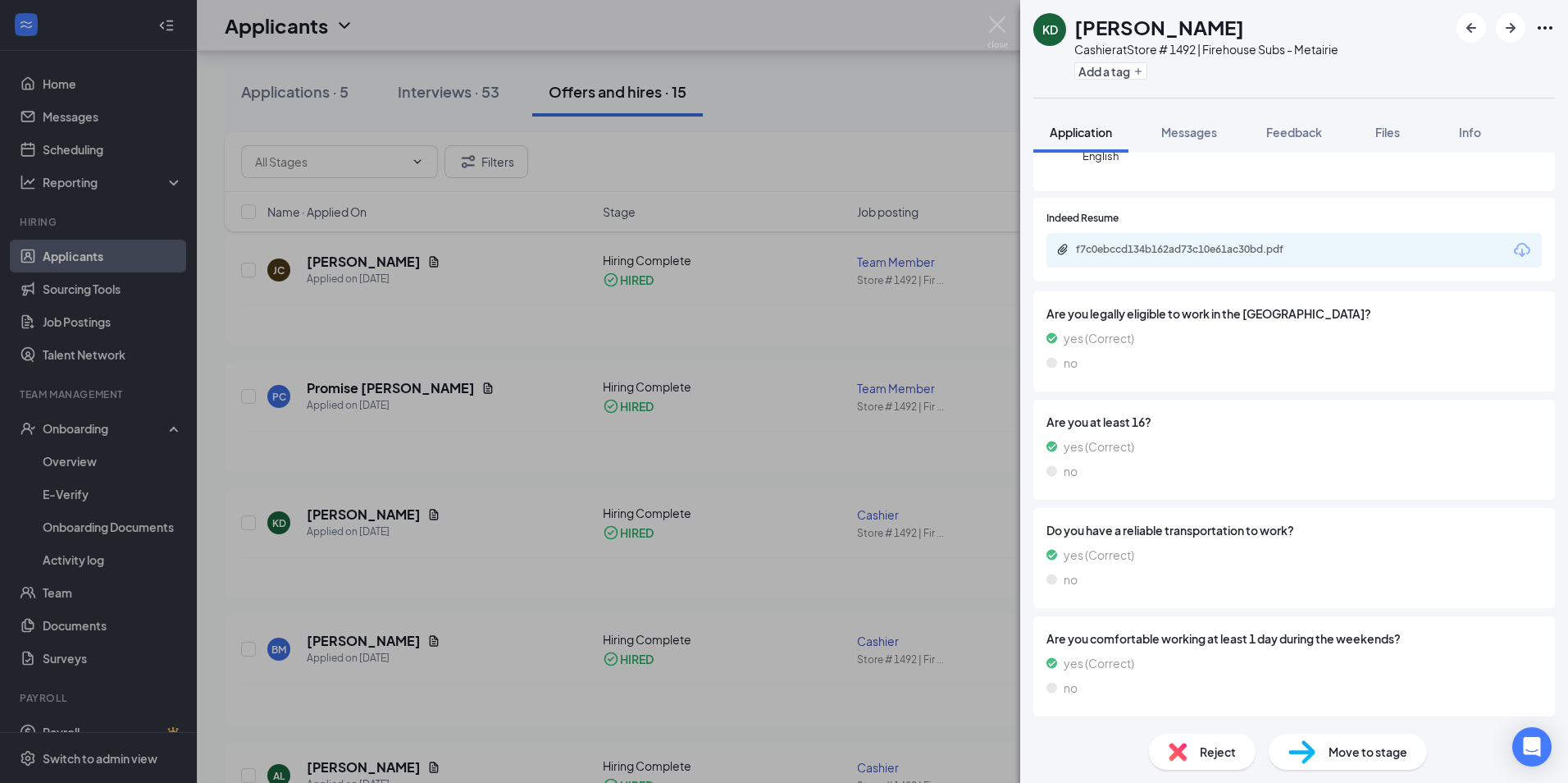
click at [1371, 760] on span "Move to stage" at bounding box center [1368, 751] width 79 height 18
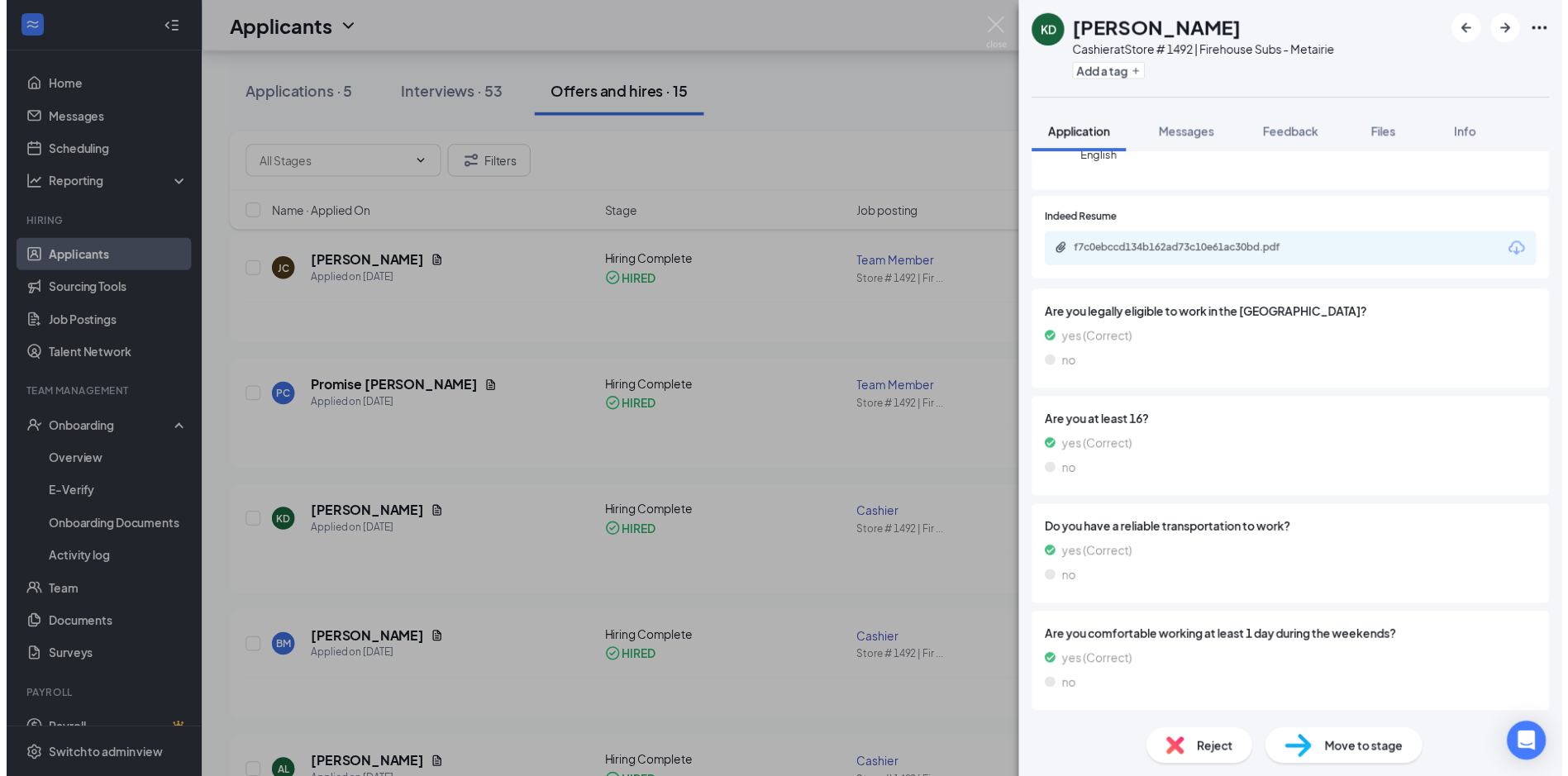
scroll to position [237, 0]
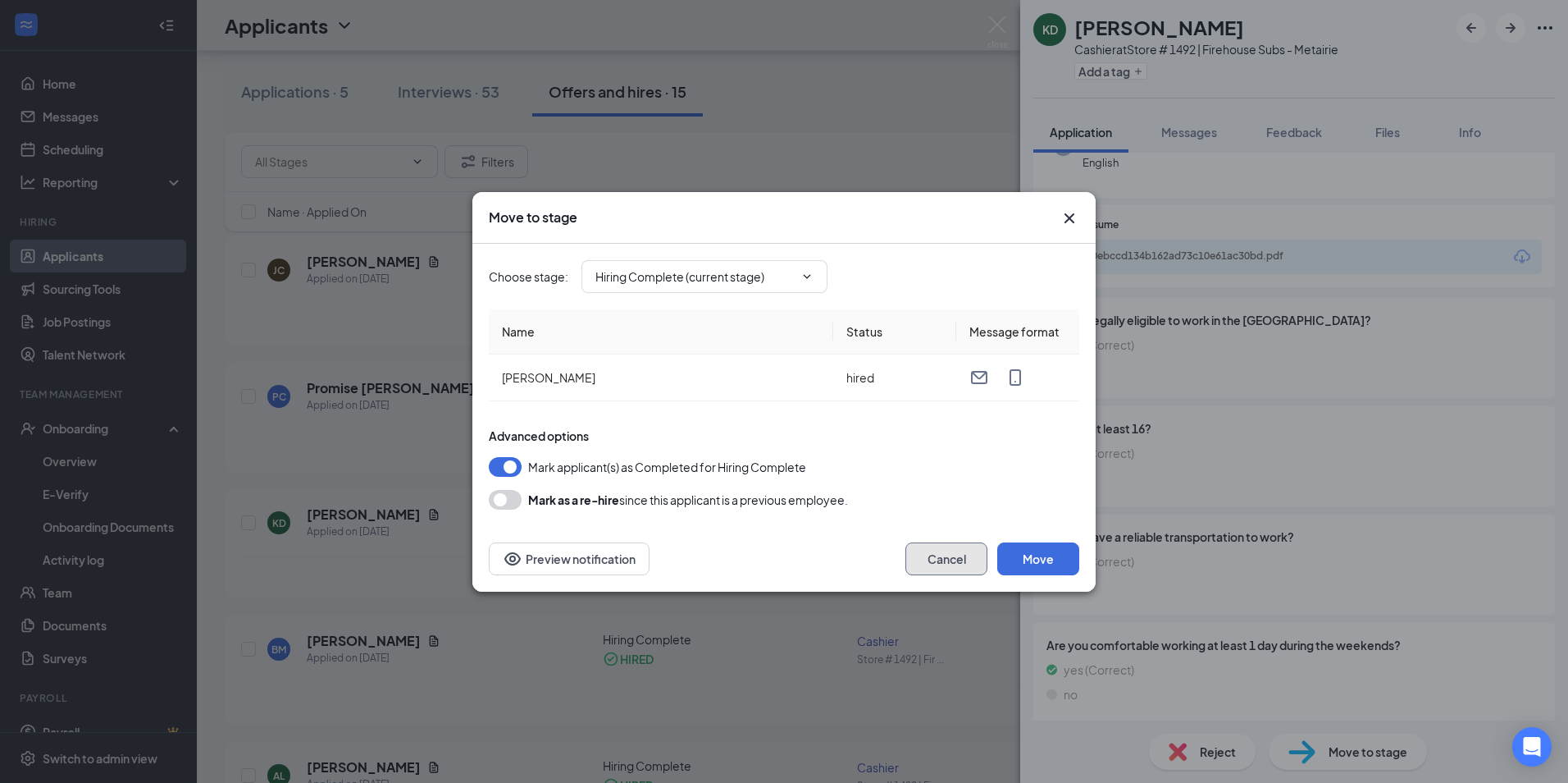
click at [958, 551] on button "Cancel" at bounding box center [947, 558] width 82 height 32
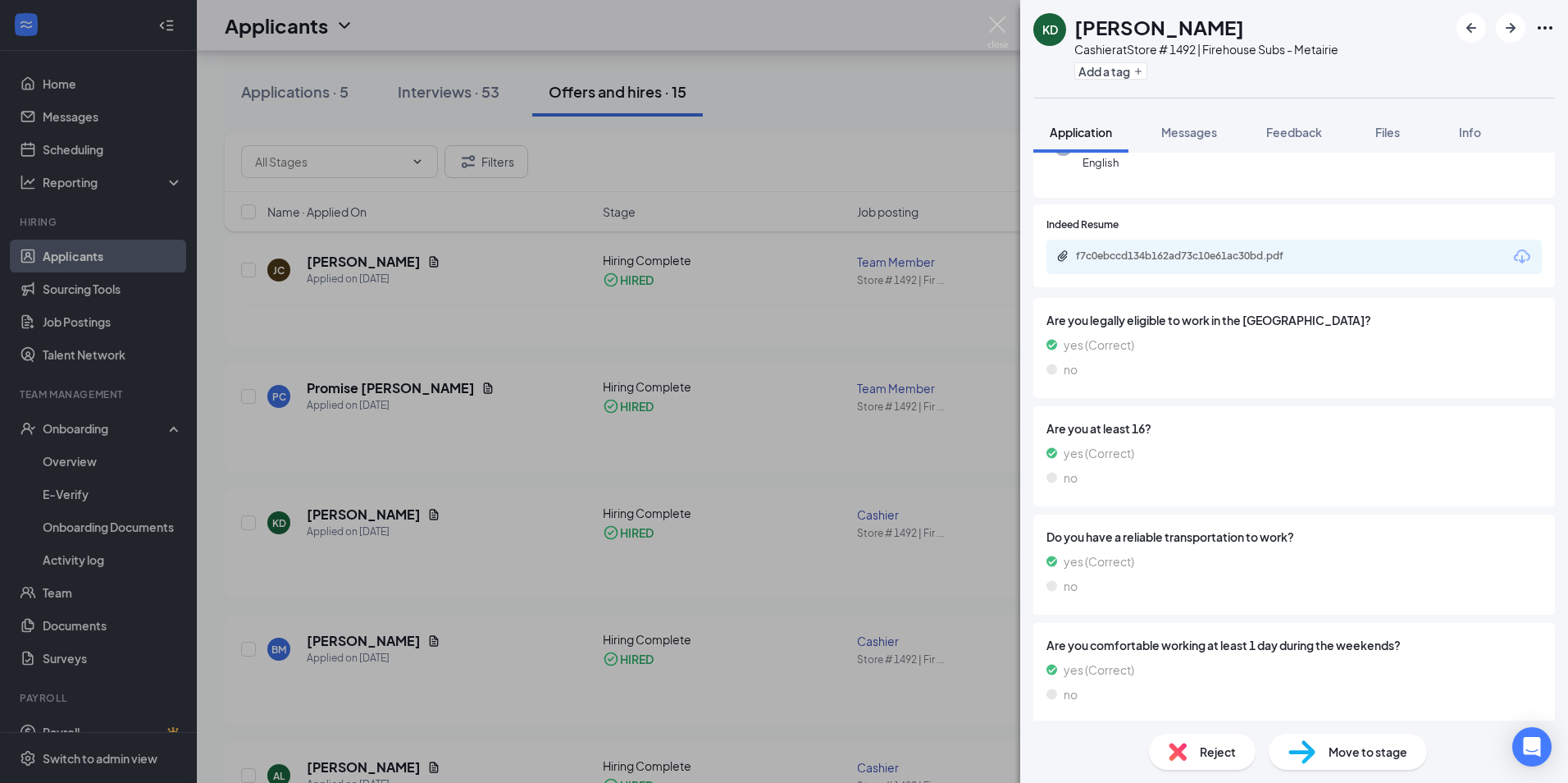
click at [866, 385] on div "KD [PERSON_NAME] at Store # 1492 | Firehouse Subs - Metairie Add a tag Applicat…" at bounding box center [784, 392] width 1568 height 783
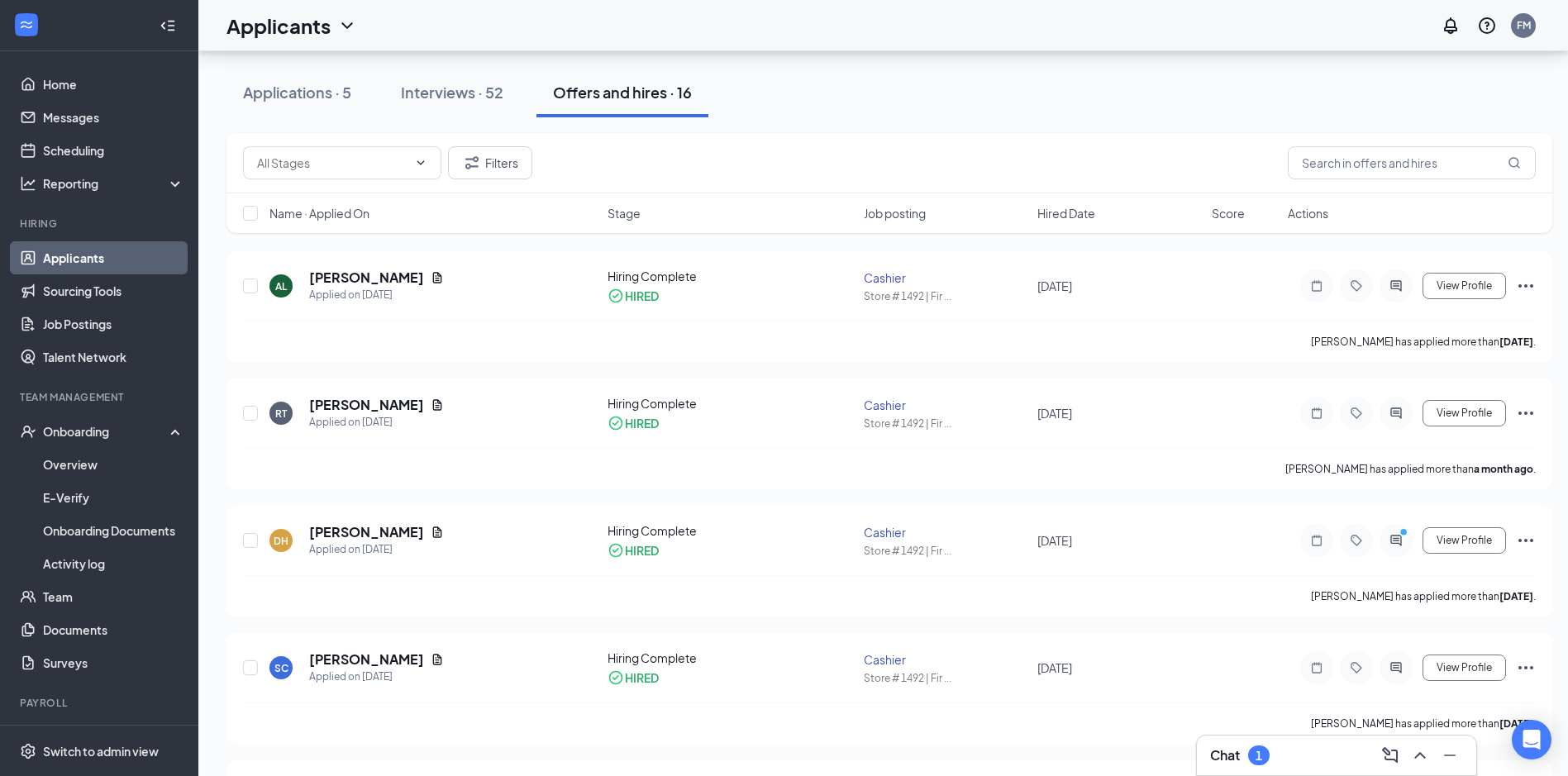
scroll to position [579, 0]
click at [1525, 667] on icon "Ellipses" at bounding box center [1525, 667] width 15 height 3
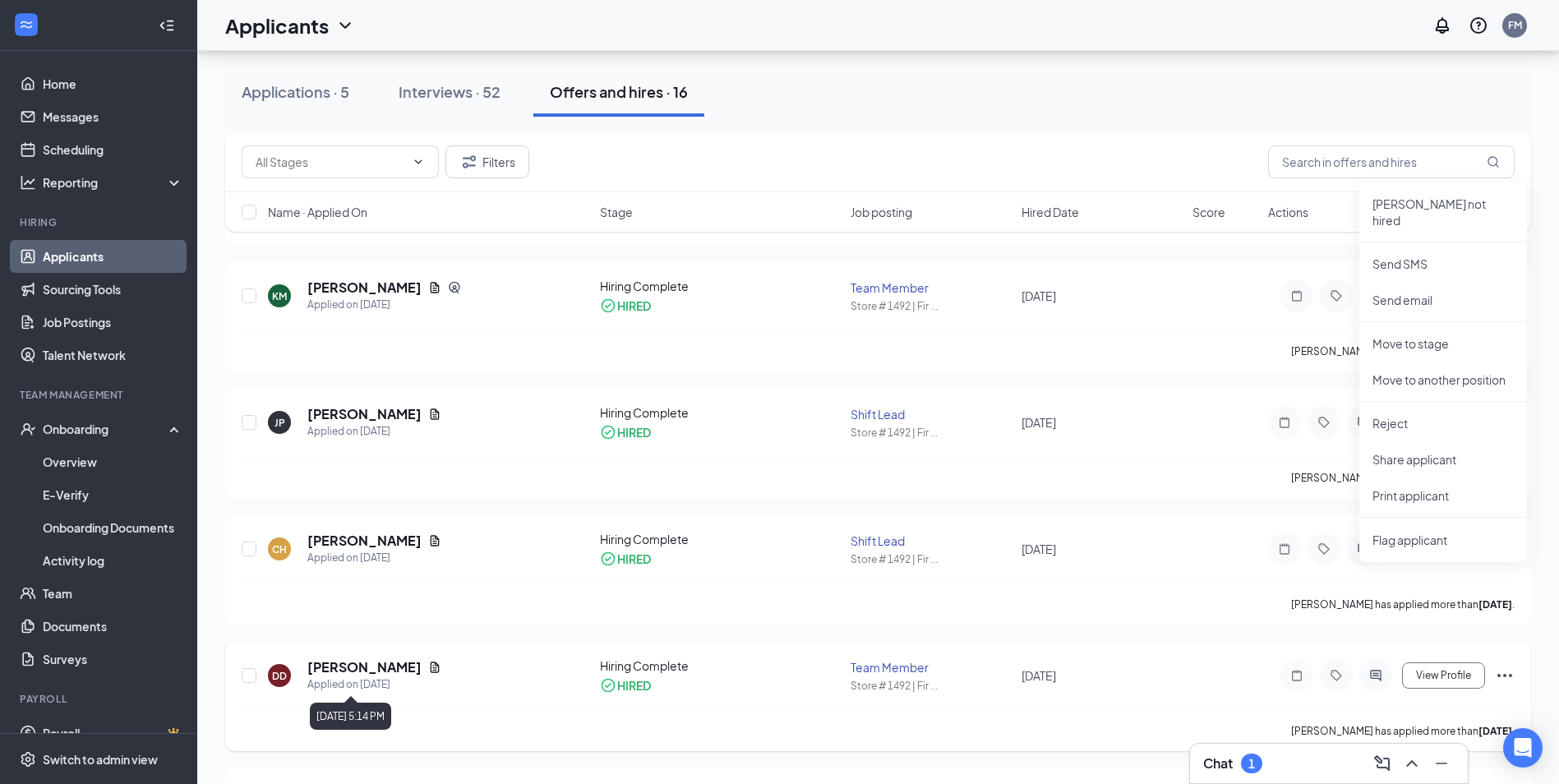
scroll to position [1233, 0]
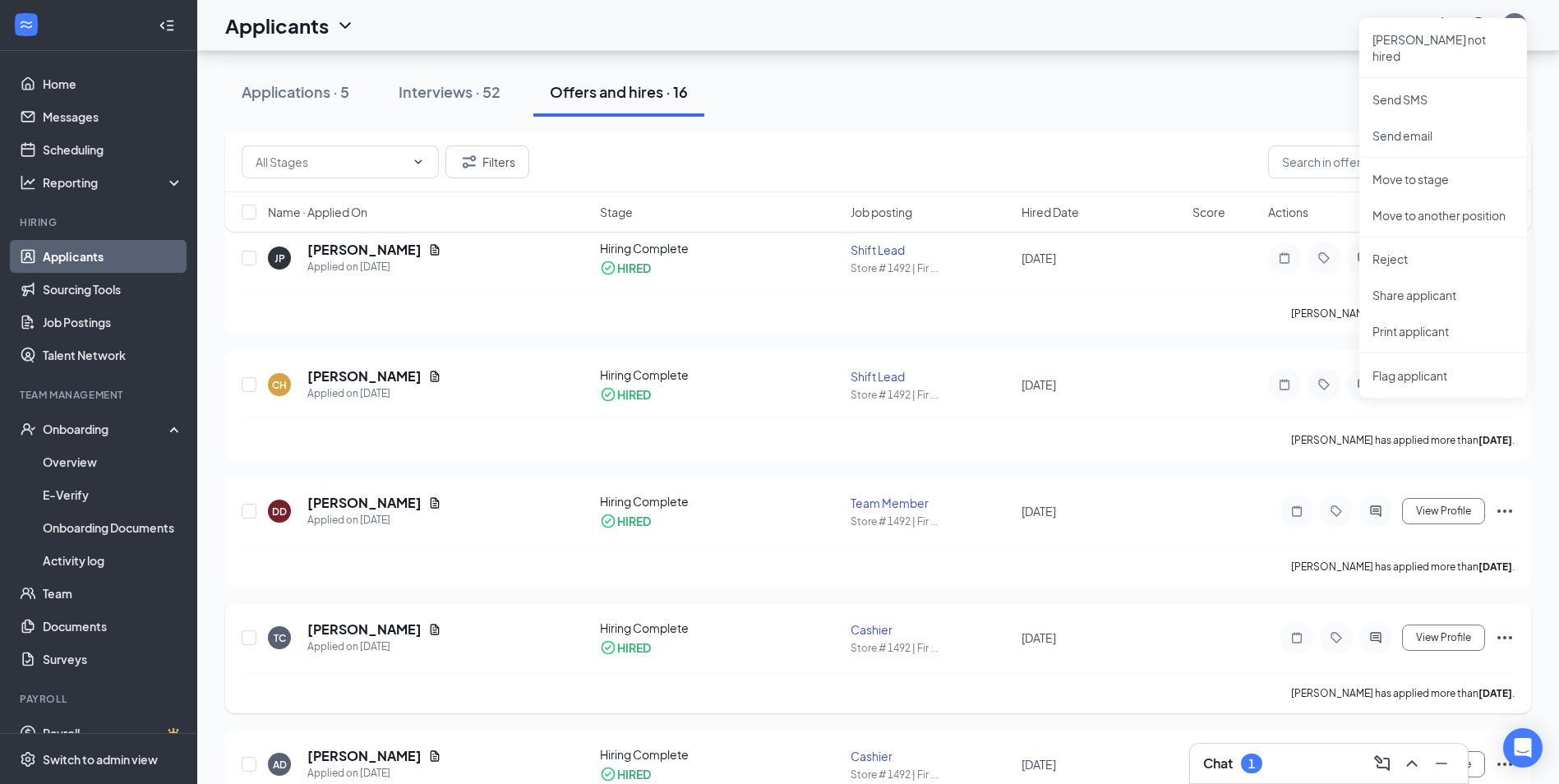
click at [1501, 638] on icon "Ellipses" at bounding box center [1504, 637] width 20 height 20
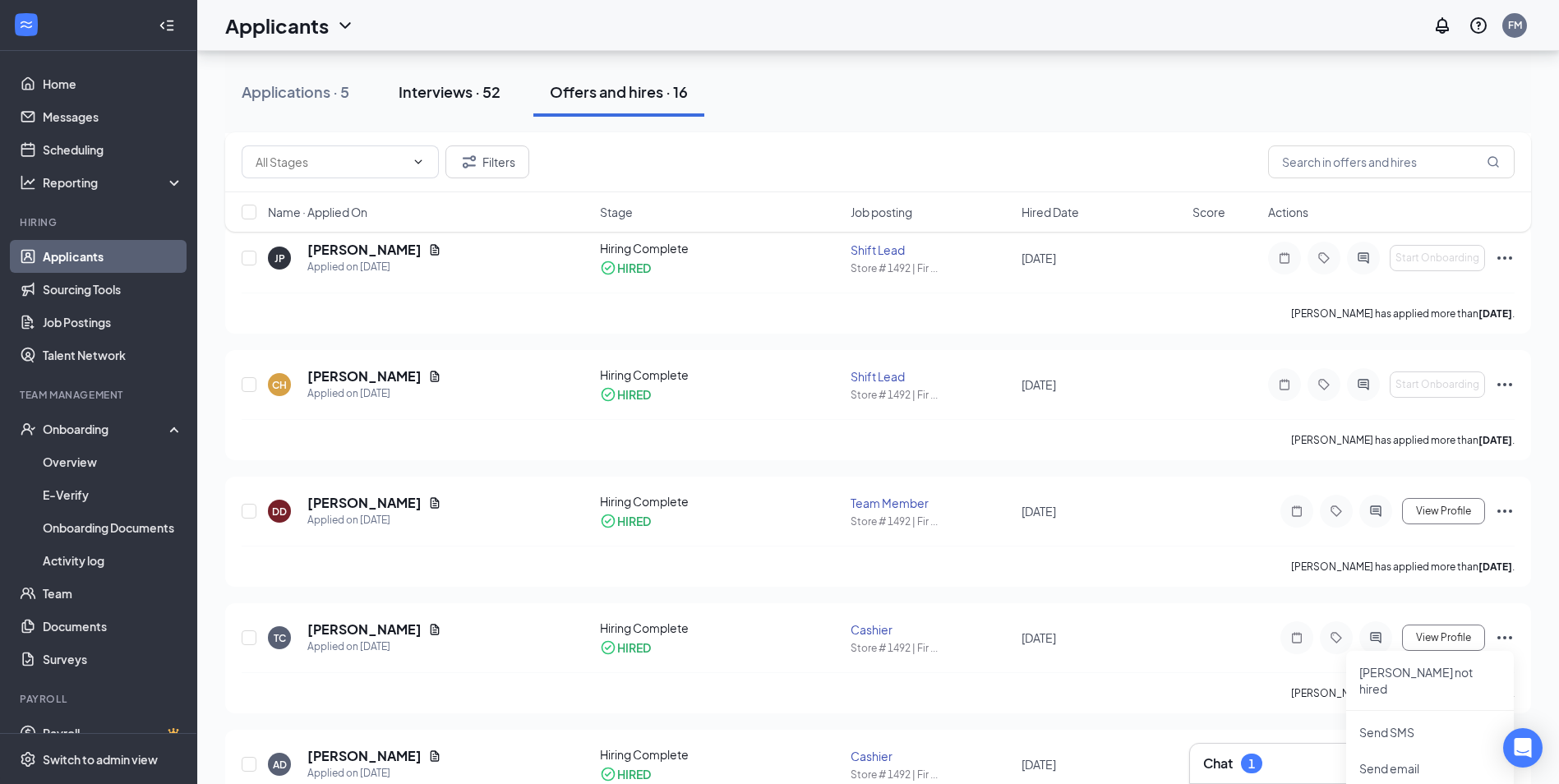
click at [454, 99] on div "Interviews · 52" at bounding box center [449, 92] width 102 height 21
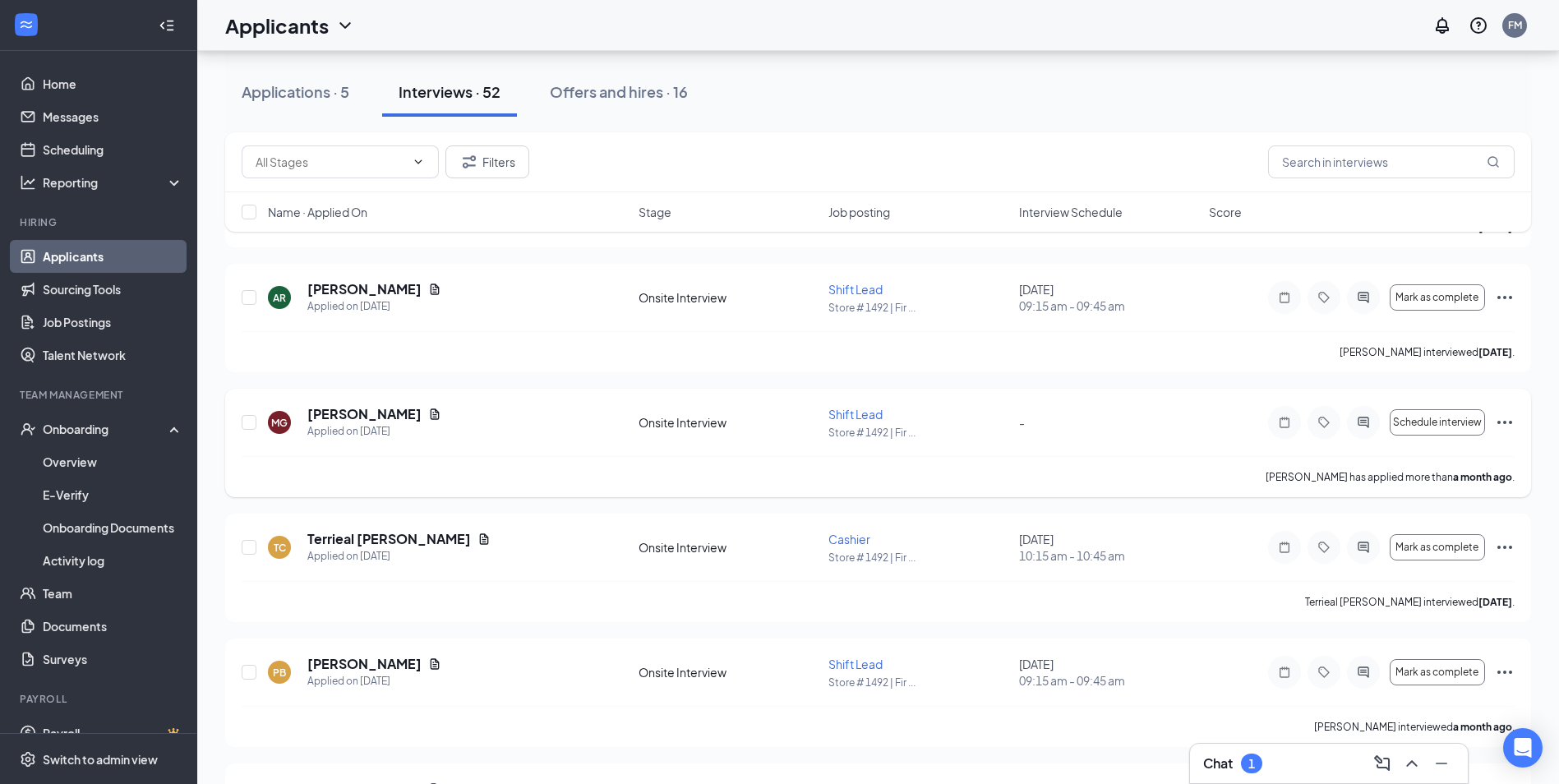
scroll to position [4798, 0]
click at [297, 103] on button "Applications · 5" at bounding box center [295, 92] width 140 height 50
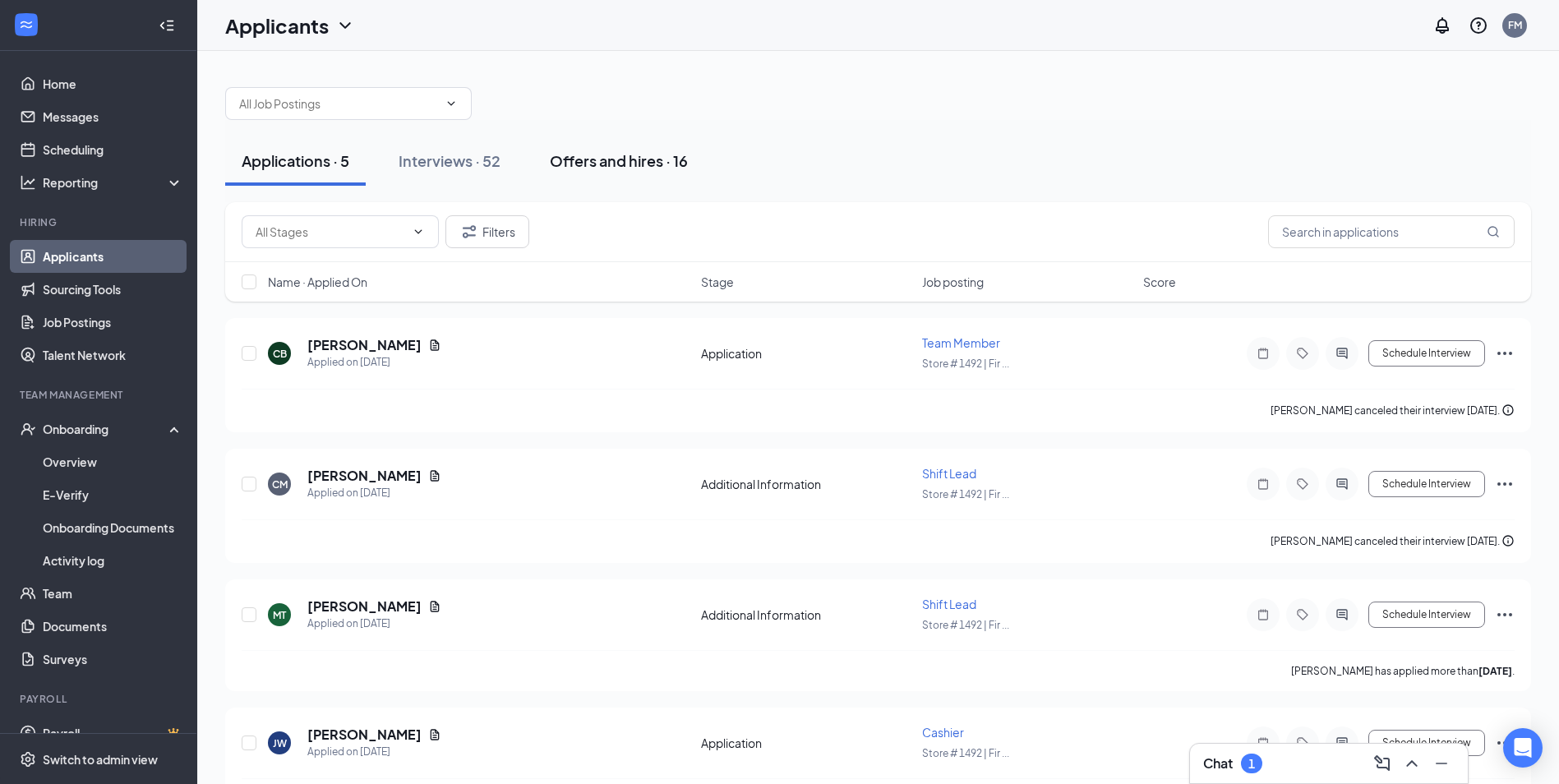
click at [638, 167] on div "Offers and hires · 16" at bounding box center [618, 161] width 138 height 21
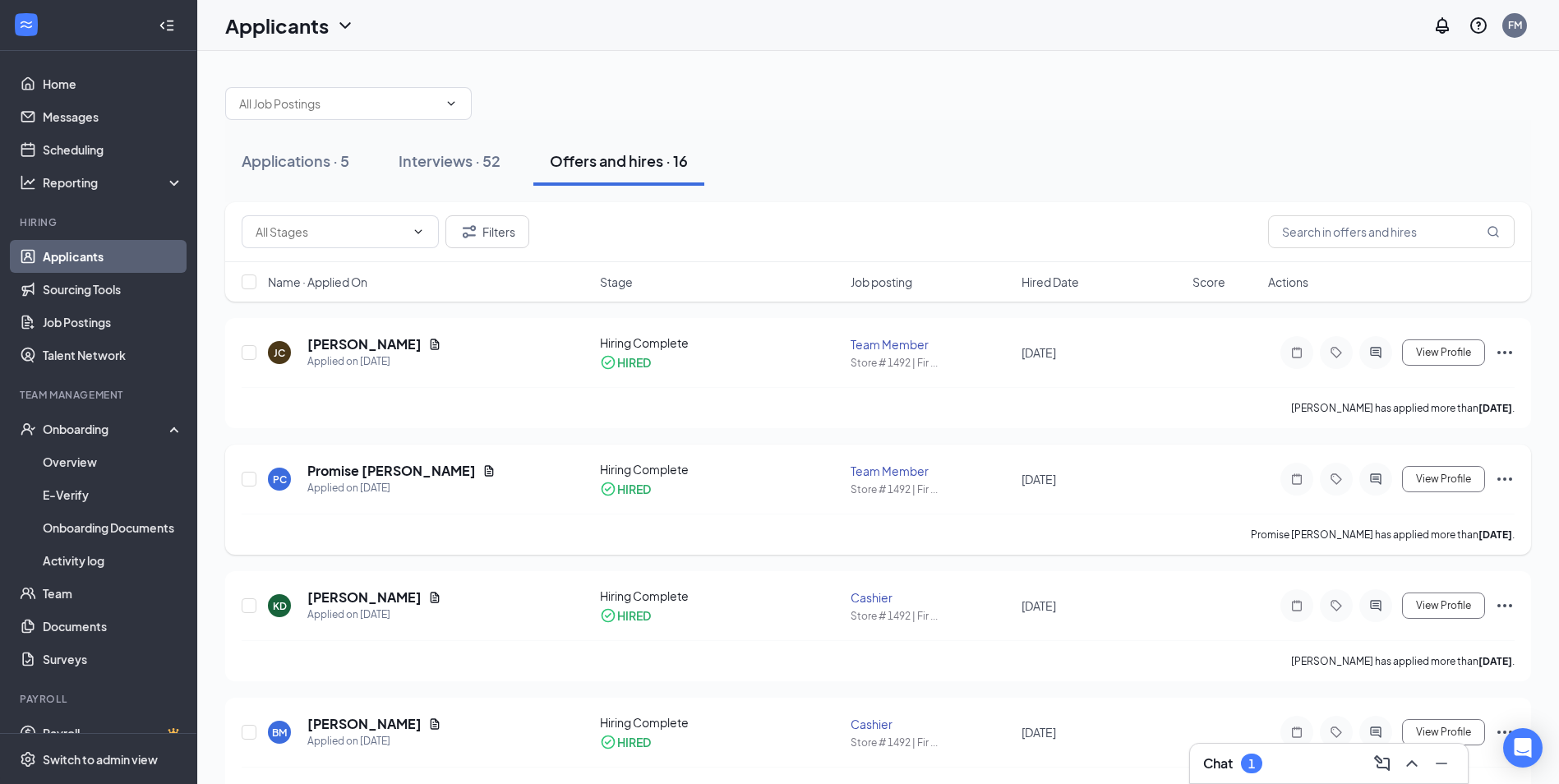
click at [1505, 480] on icon "Ellipses" at bounding box center [1504, 479] width 15 height 3
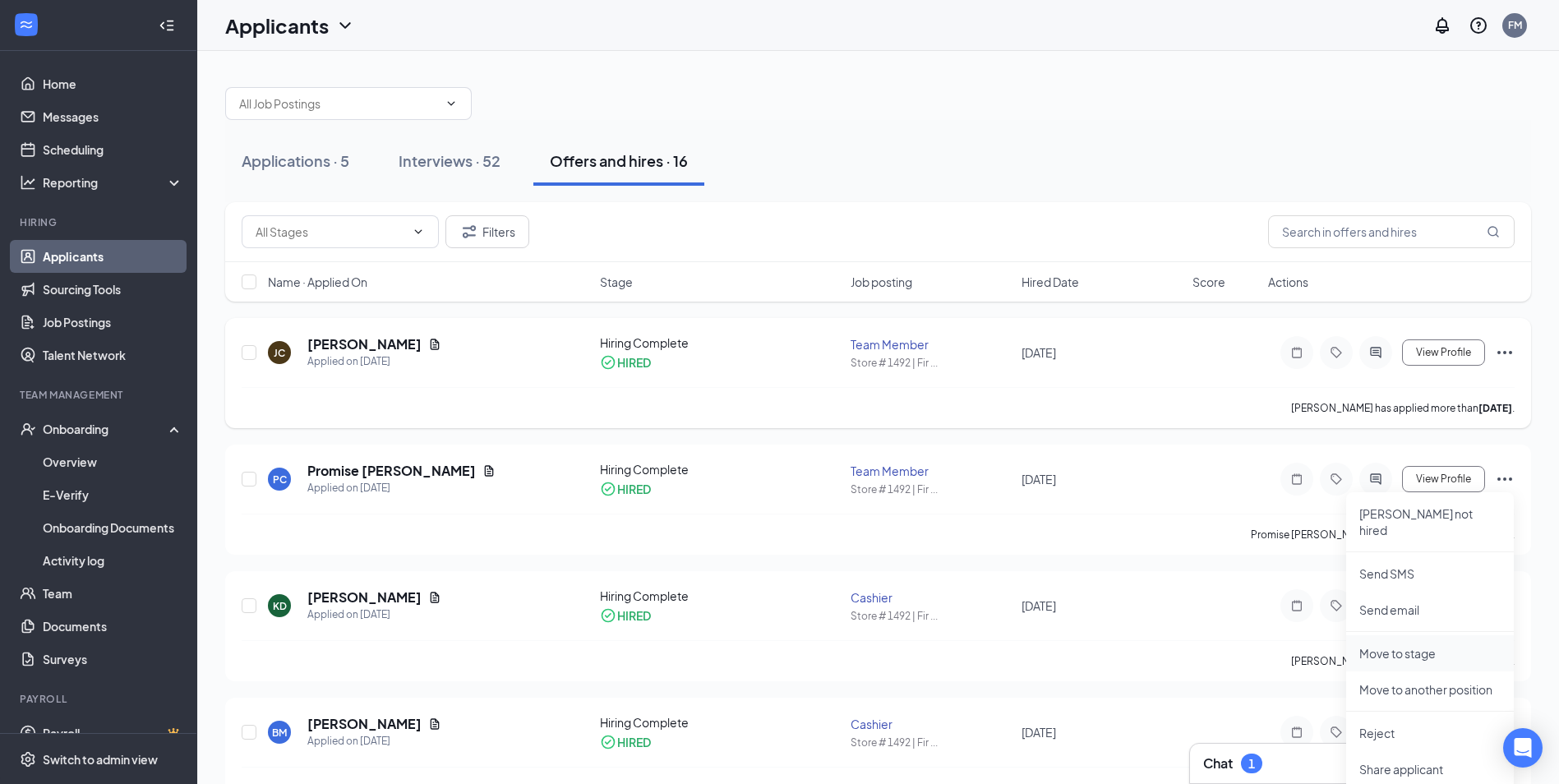
click at [1407, 644] on p "Move to stage" at bounding box center [1429, 652] width 141 height 16
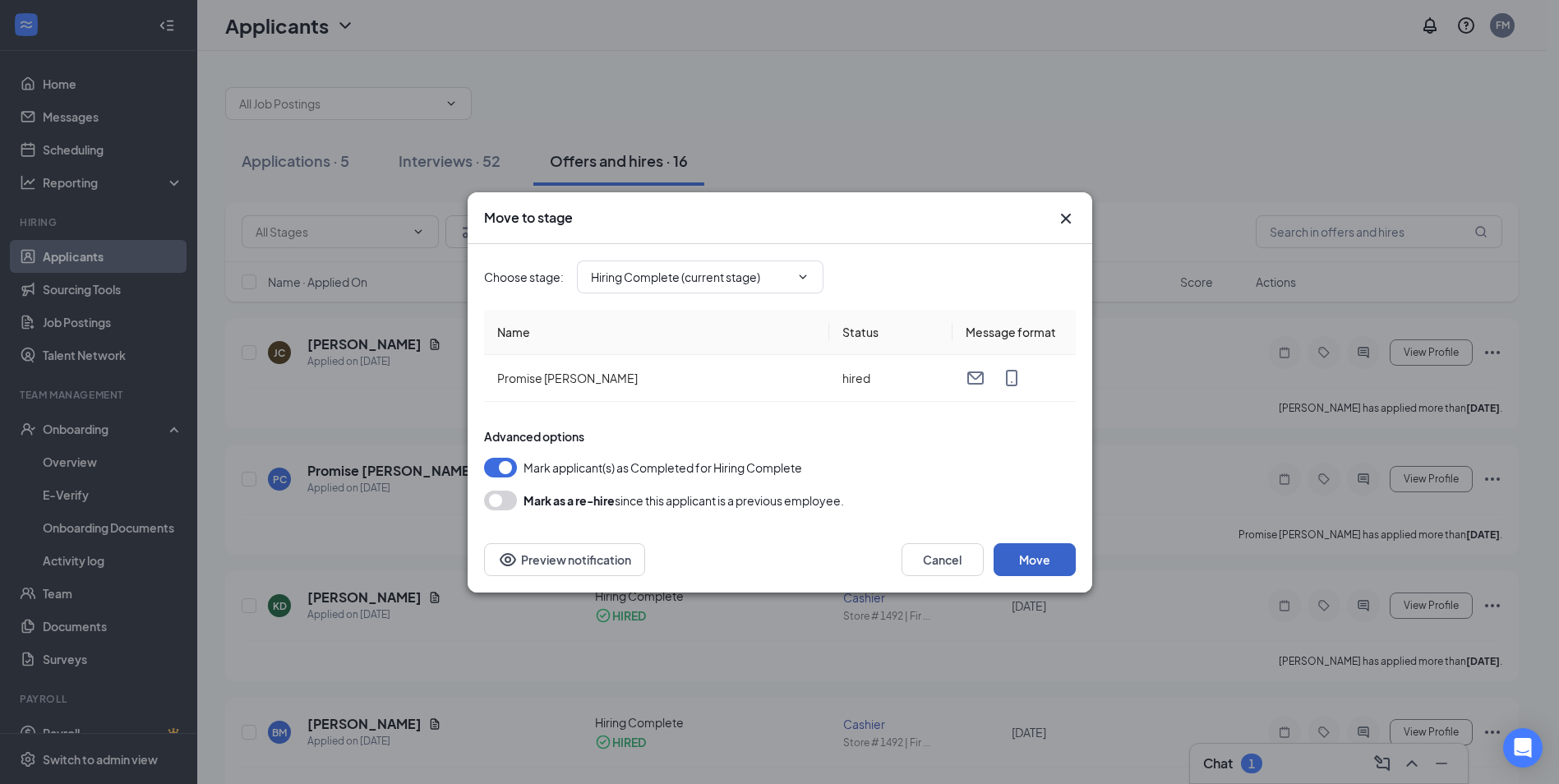
click at [1045, 555] on button "Move" at bounding box center [1034, 559] width 82 height 33
click at [1062, 214] on icon "Cross" at bounding box center [1065, 218] width 10 height 10
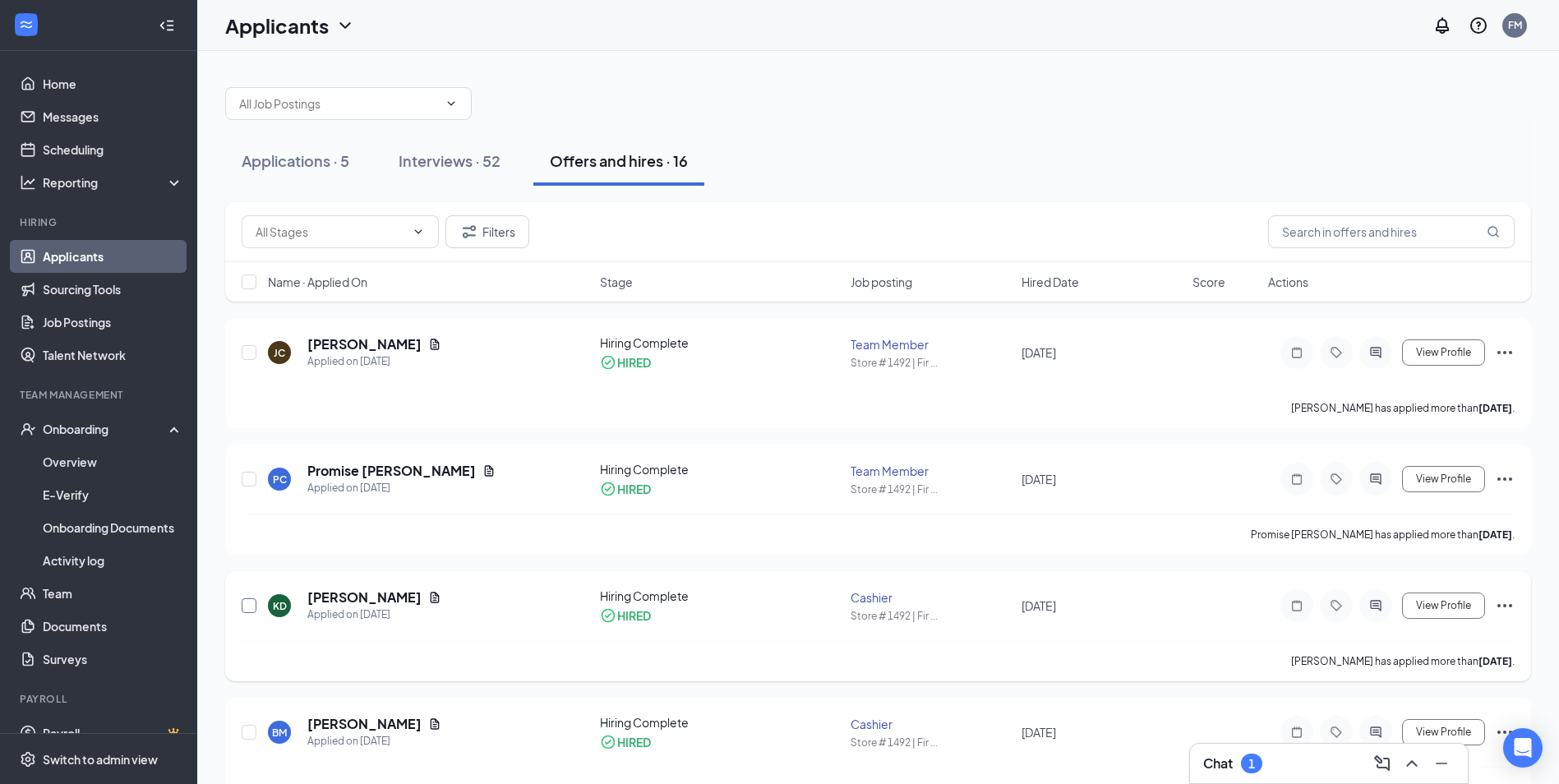
click at [245, 608] on input "checkbox" at bounding box center [248, 605] width 15 height 15
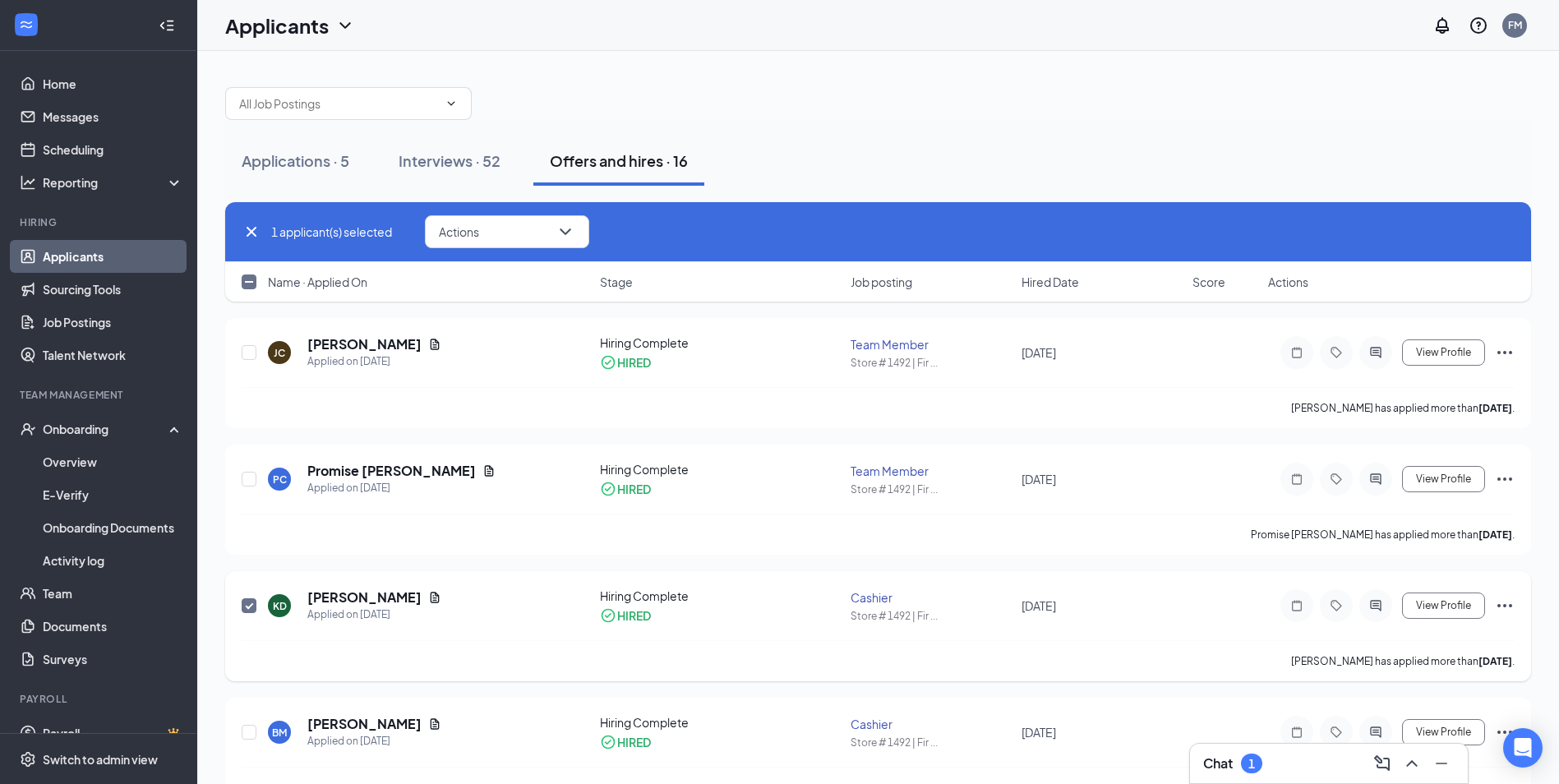
click at [249, 605] on input "checkbox" at bounding box center [248, 605] width 15 height 15
checkbox input "false"
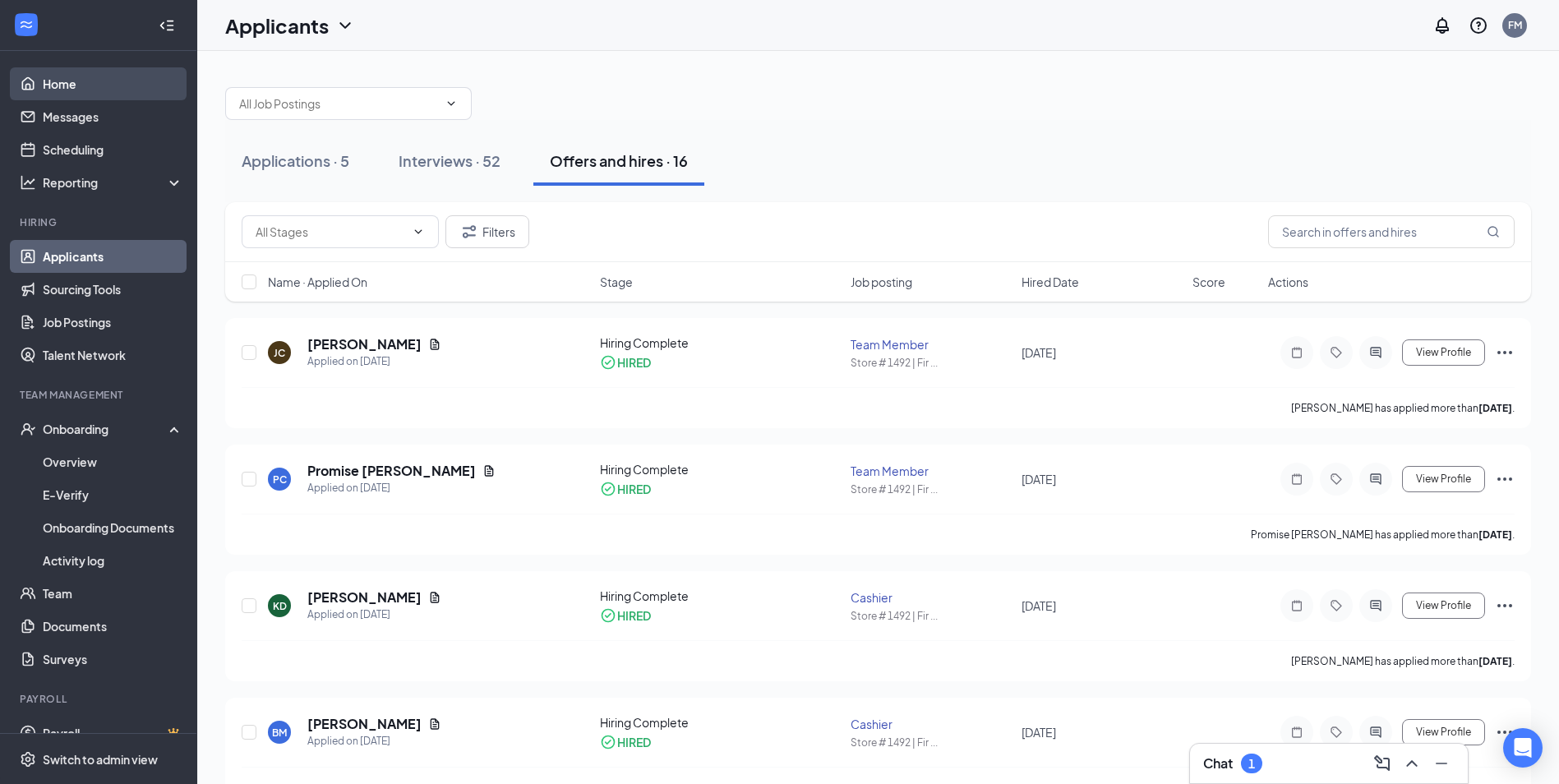
click at [76, 92] on link "Home" at bounding box center [113, 84] width 140 height 33
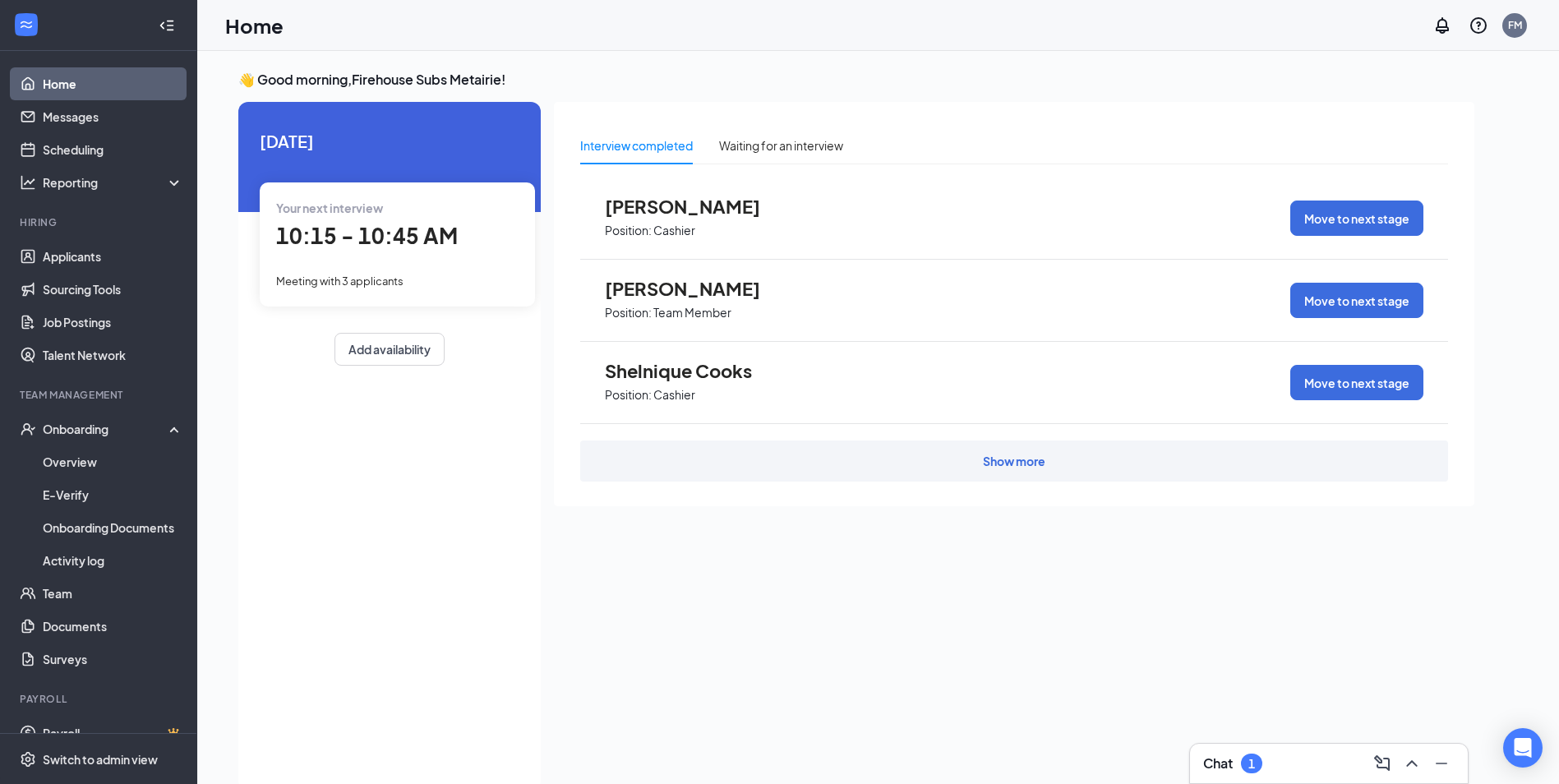
click at [997, 468] on div "Show more" at bounding box center [1014, 460] width 62 height 16
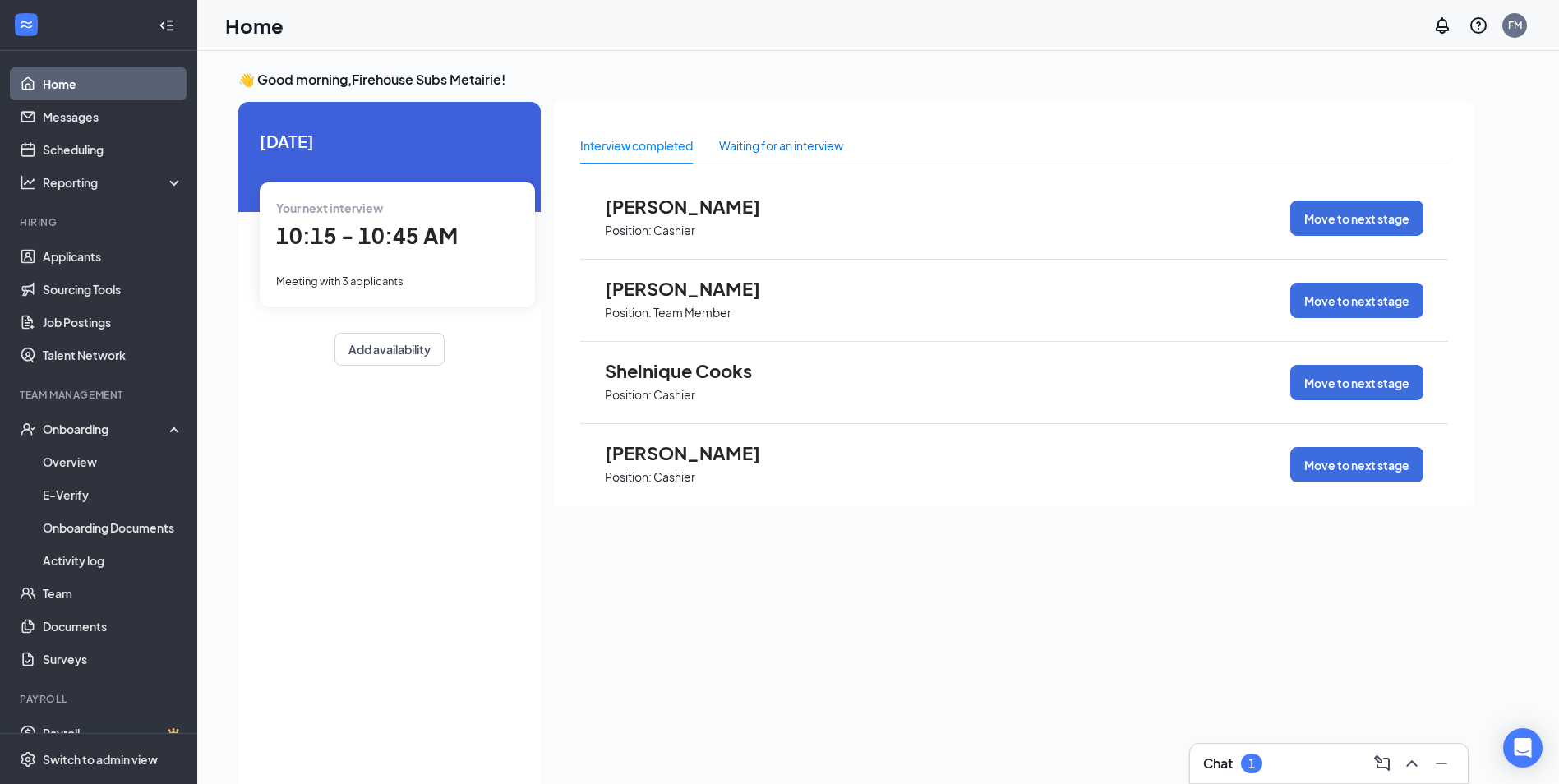
click at [771, 145] on div "Waiting for an interview" at bounding box center [781, 145] width 124 height 18
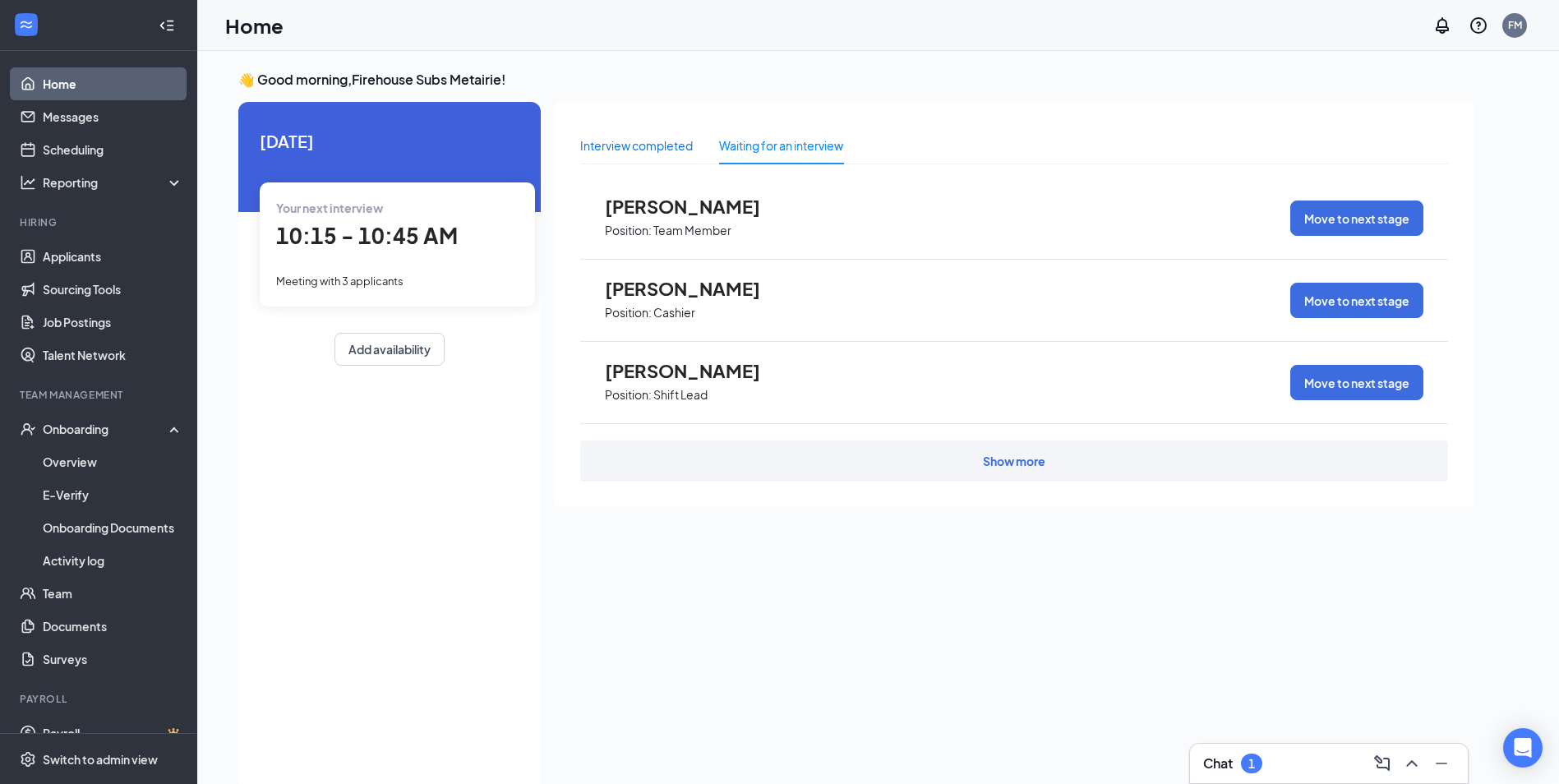
click at [665, 143] on div "Interview completed" at bounding box center [636, 145] width 112 height 18
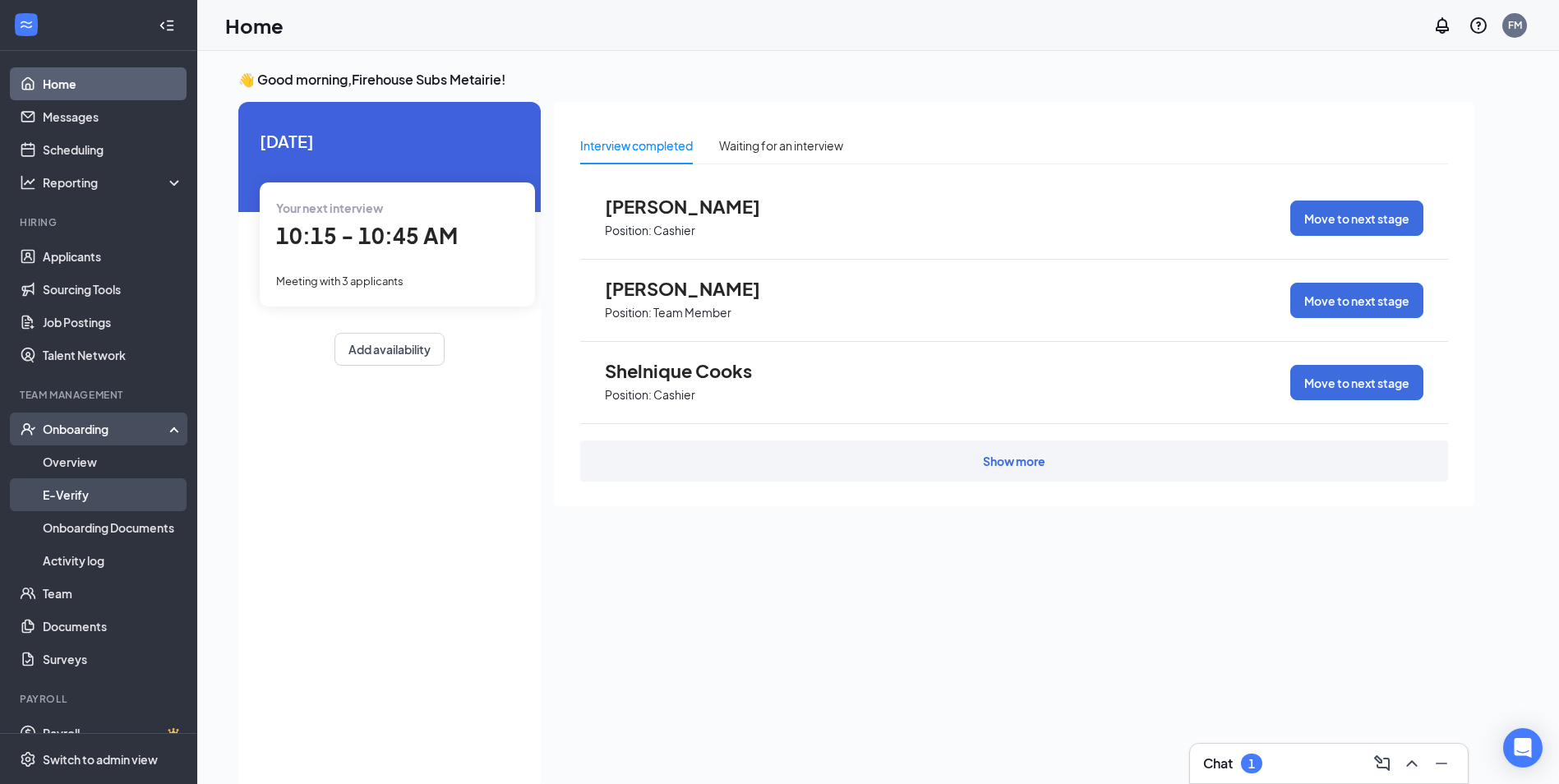
click at [117, 507] on link "E-Verify" at bounding box center [113, 495] width 140 height 33
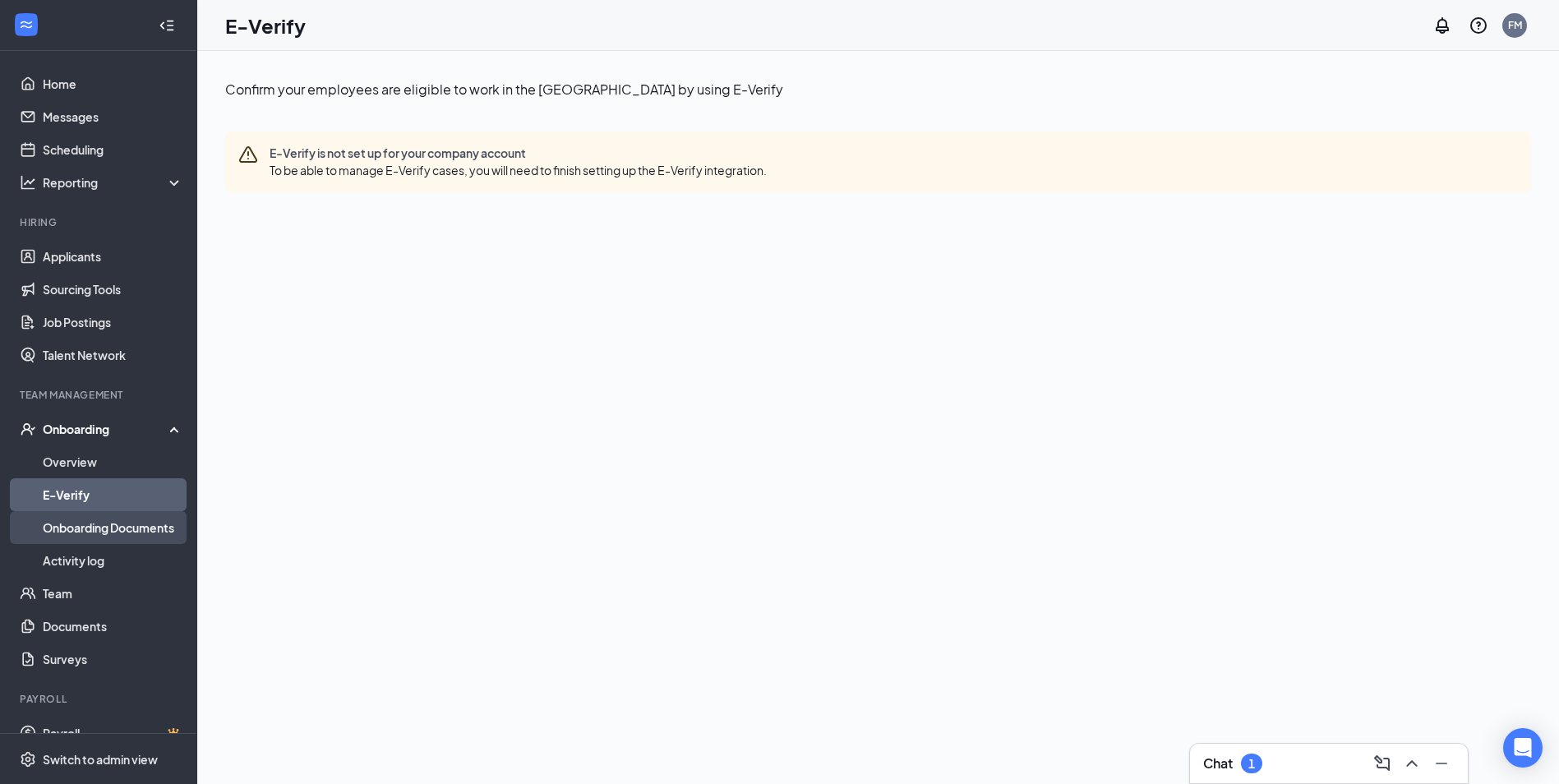
click at [96, 524] on link "Onboarding Documents" at bounding box center [113, 527] width 140 height 33
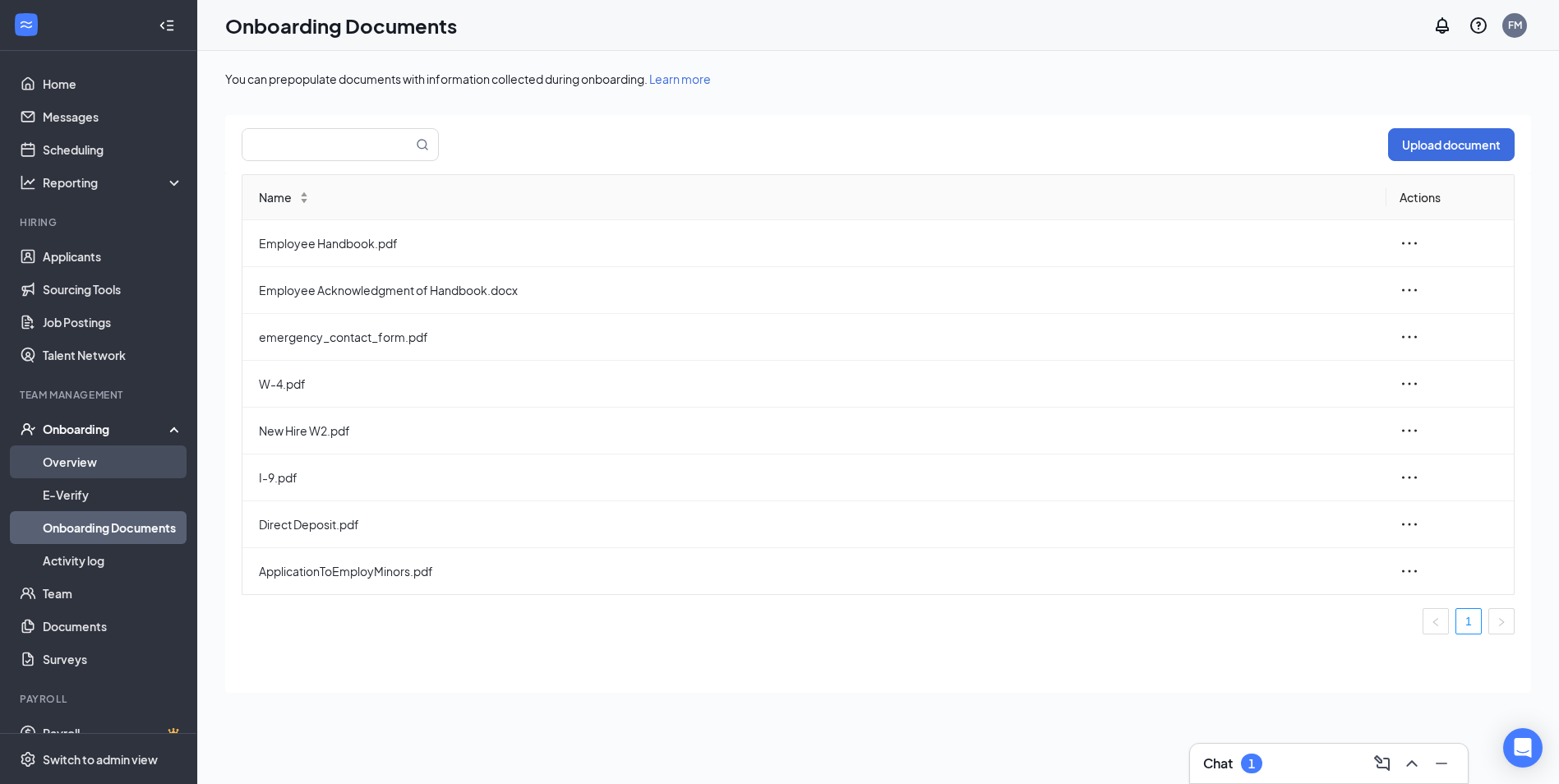
click at [79, 454] on link "Overview" at bounding box center [113, 461] width 140 height 33
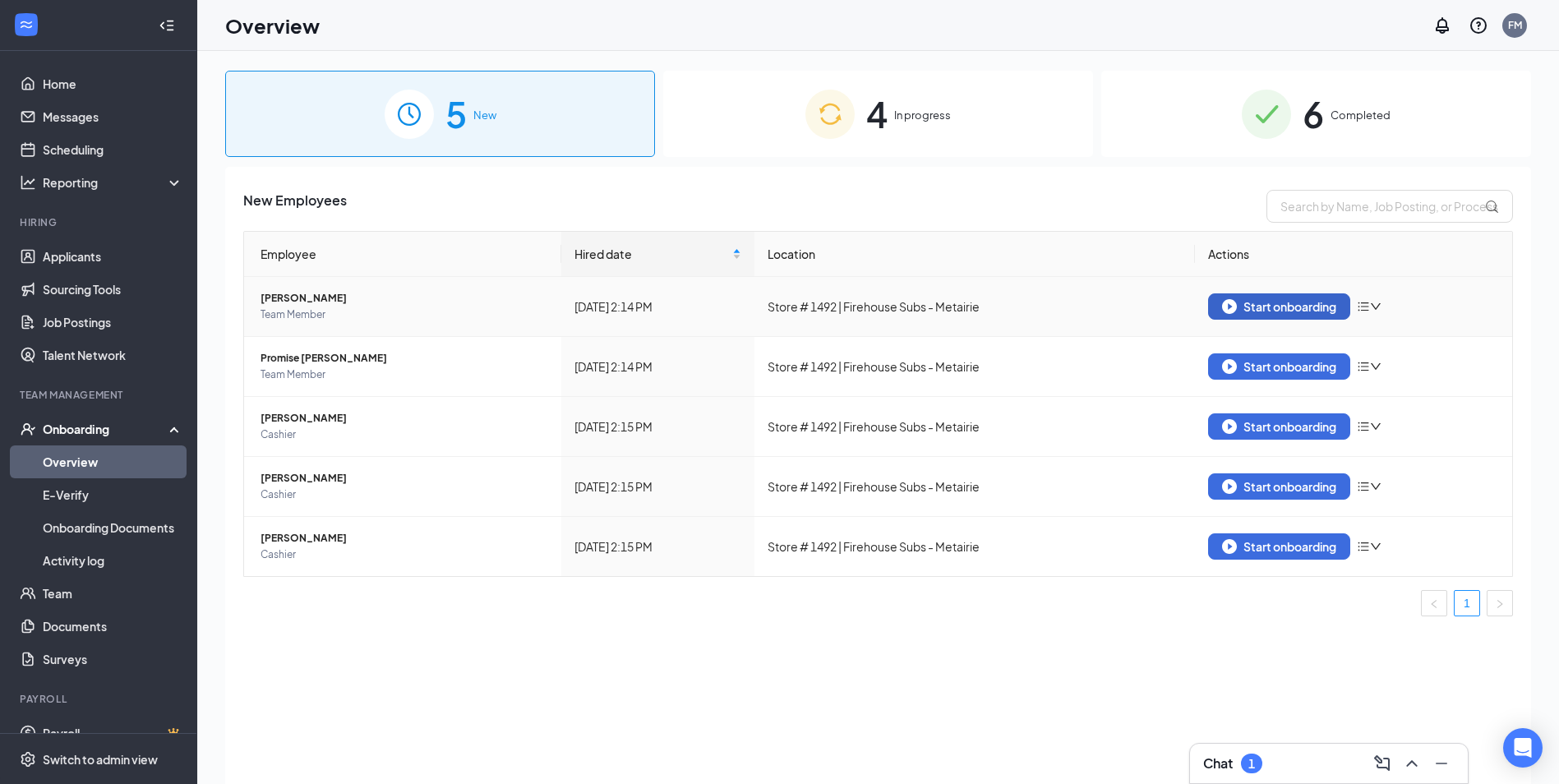
click at [1291, 307] on div "Start onboarding" at bounding box center [1278, 306] width 114 height 15
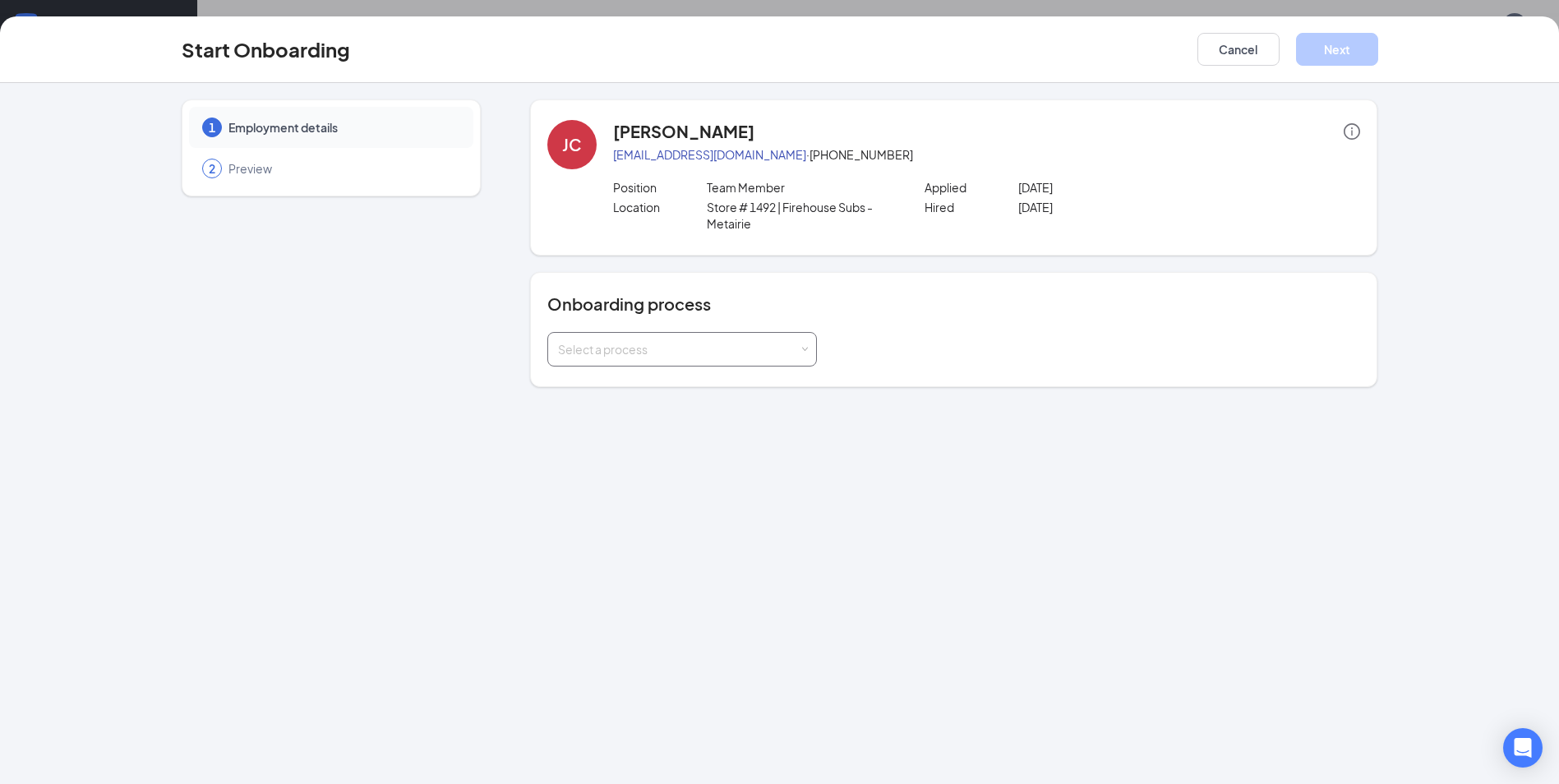
click at [627, 356] on div "Select a process" at bounding box center [678, 348] width 241 height 16
click at [622, 385] on span "General Onboarding" at bounding box center [610, 383] width 112 height 15
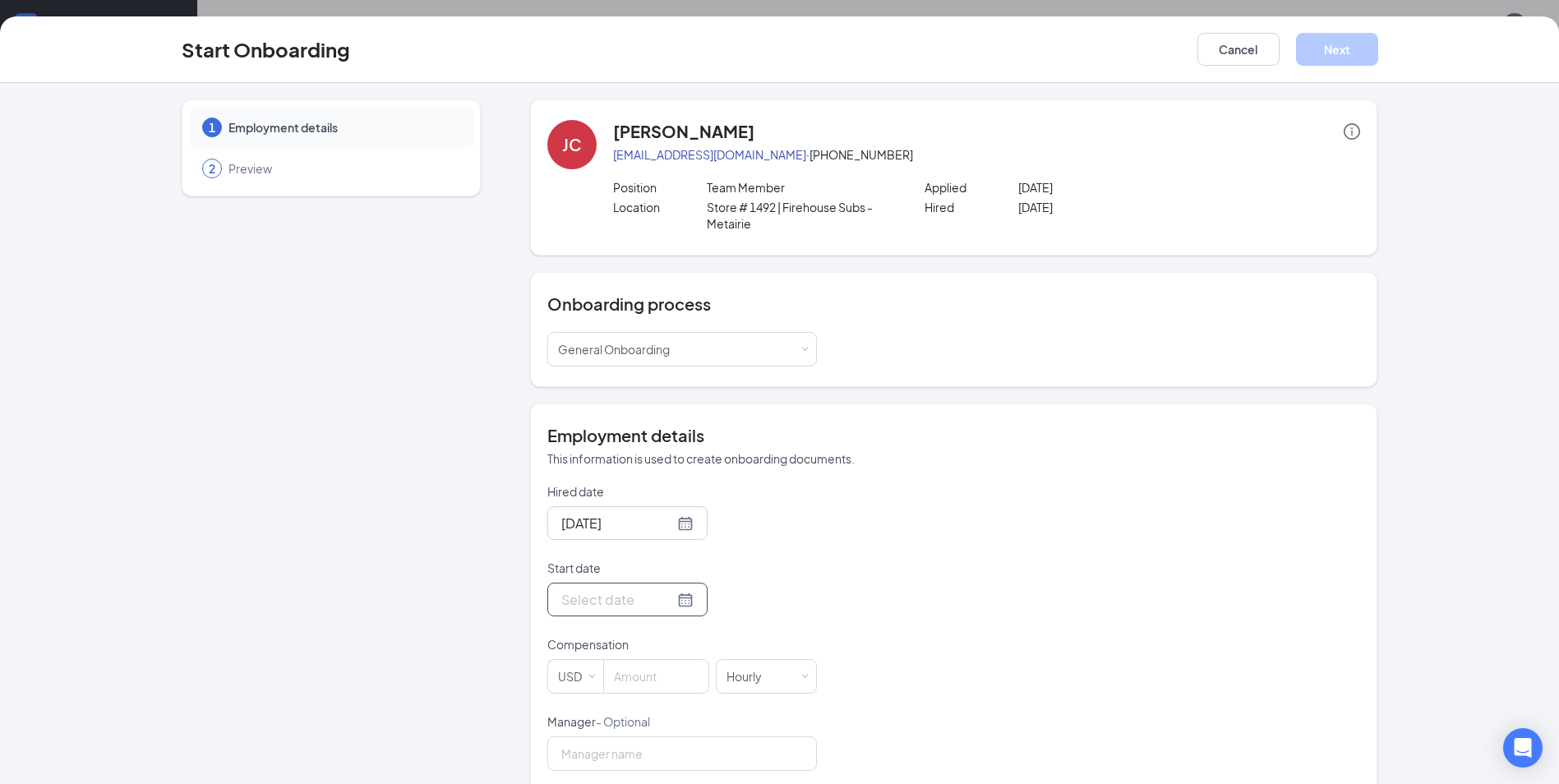
click at [601, 606] on input "Start date" at bounding box center [617, 599] width 112 height 21
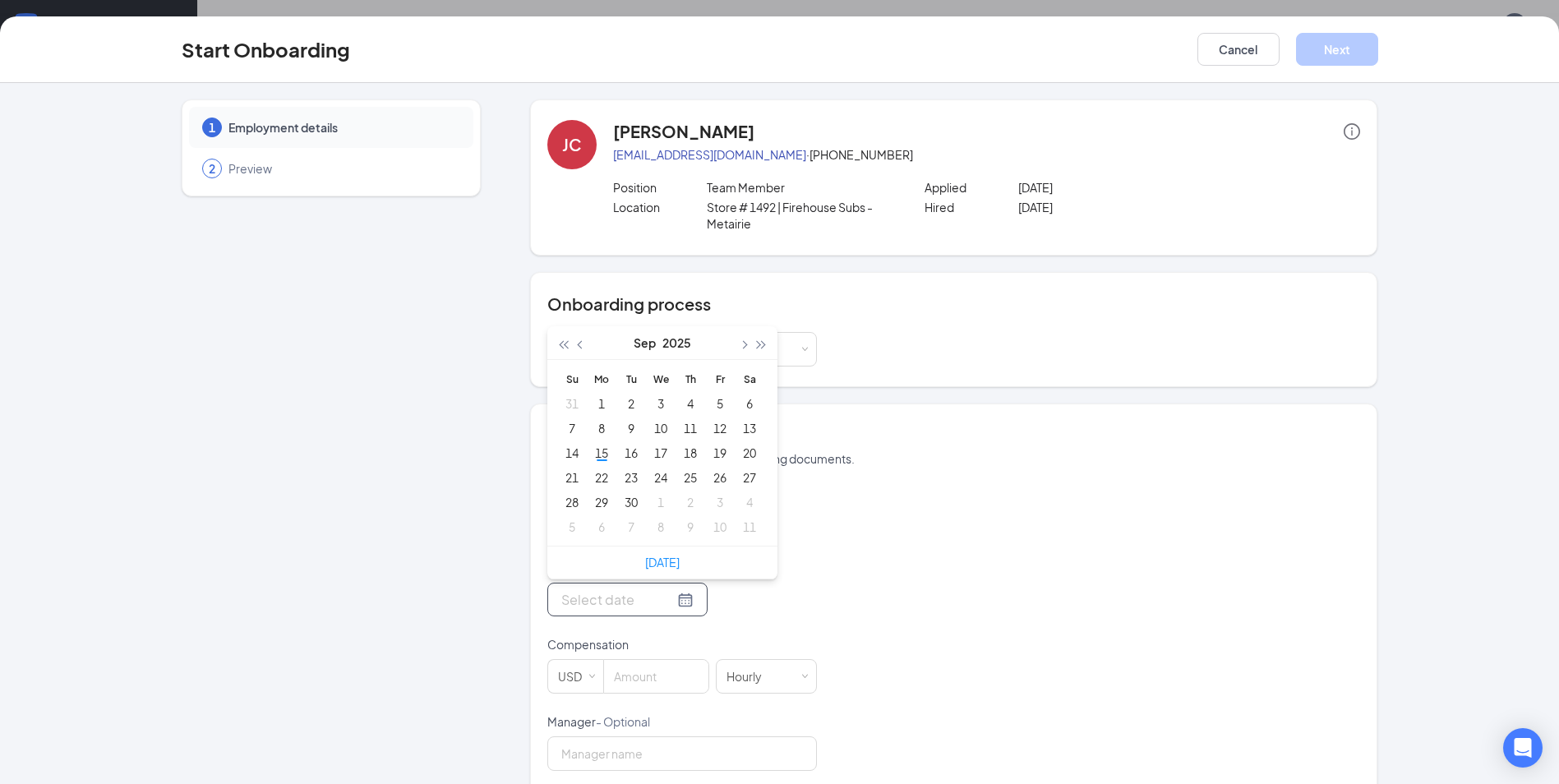
click at [661, 605] on div at bounding box center [628, 599] width 133 height 21
type input "[DATE]"
click at [598, 479] on div "22" at bounding box center [601, 477] width 20 height 20
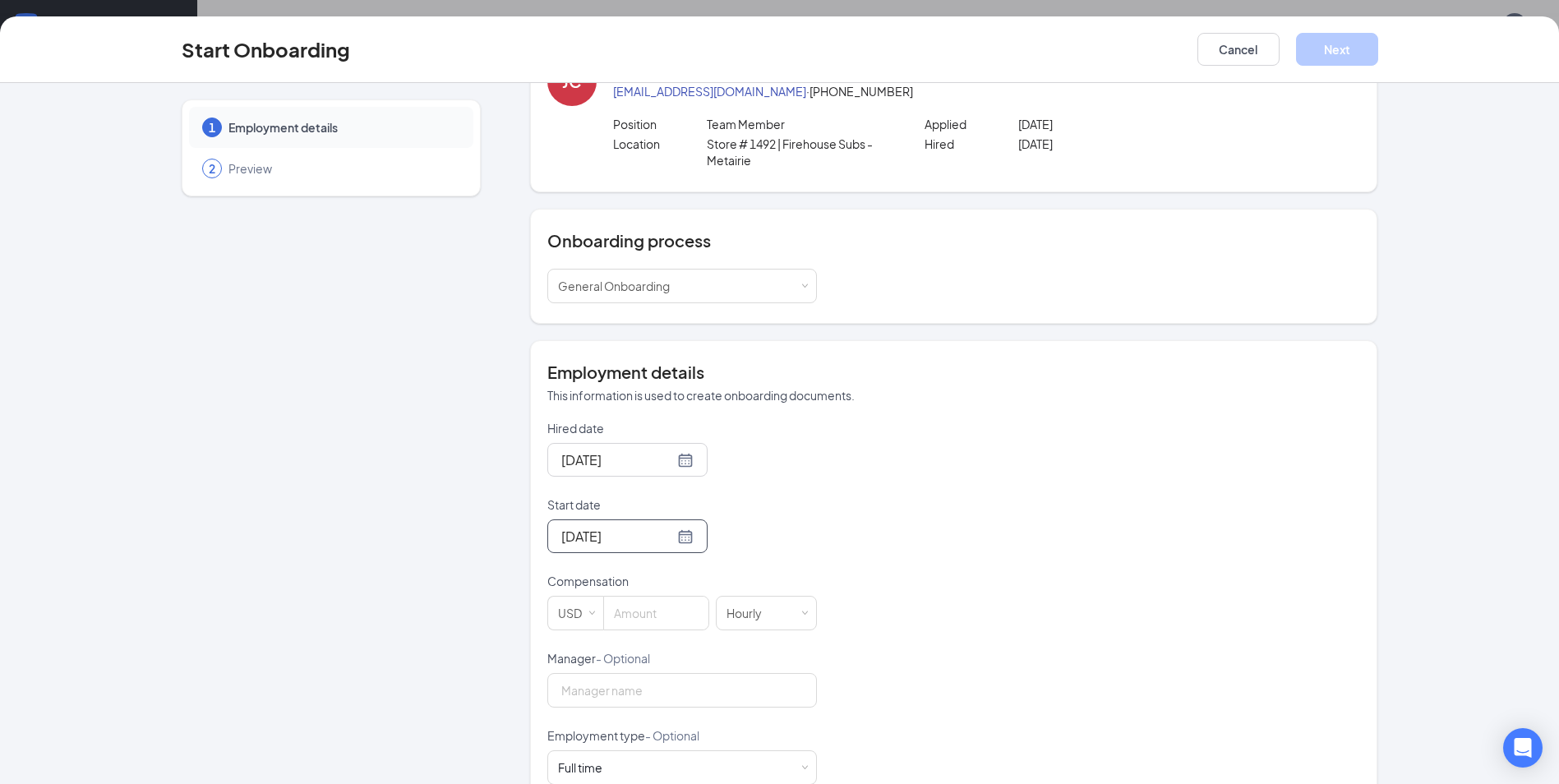
scroll to position [164, 0]
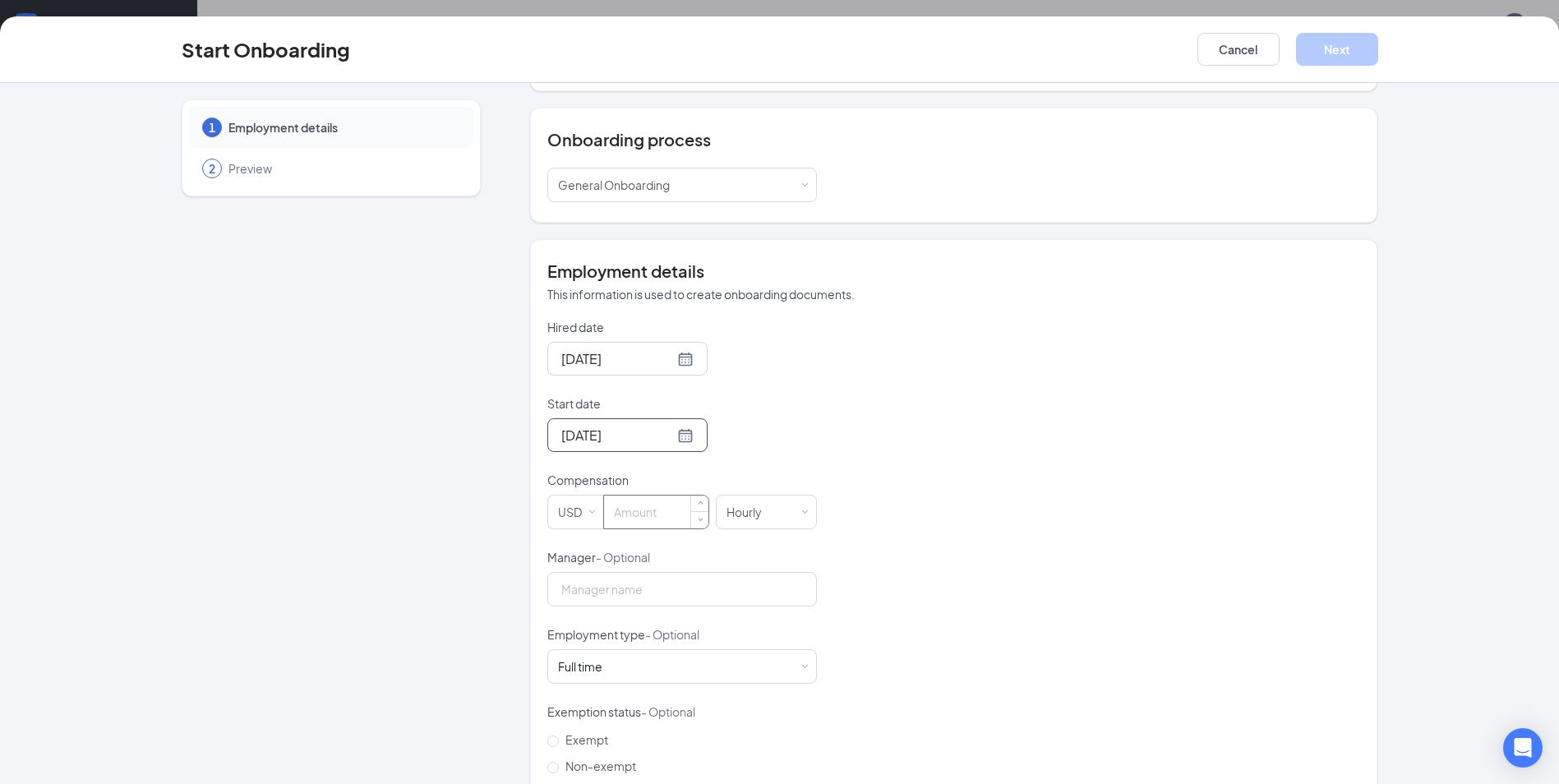
click at [669, 514] on input at bounding box center [656, 512] width 104 height 33
type input "9"
click at [650, 598] on input "Manager - Optional" at bounding box center [681, 589] width 270 height 34
click at [622, 593] on input "Manager - Optional" at bounding box center [681, 589] width 270 height 34
type input "[PERSON_NAME]"
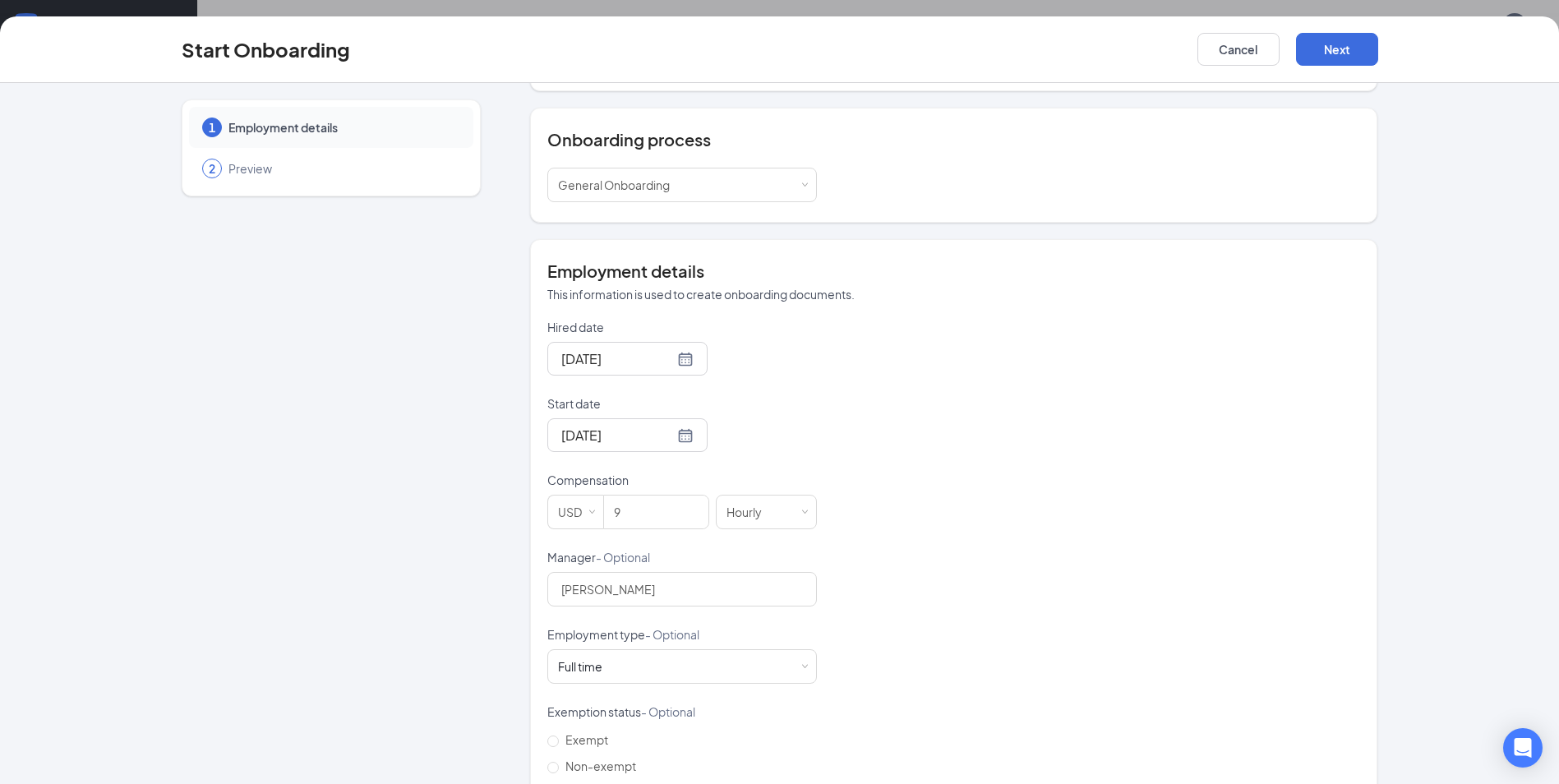
click at [421, 597] on div "1 Employment details 2 Preview" at bounding box center [330, 406] width 299 height 941
click at [649, 662] on div "Full time Works 30+ hours per week and is reasonably expected to work" at bounding box center [682, 666] width 248 height 33
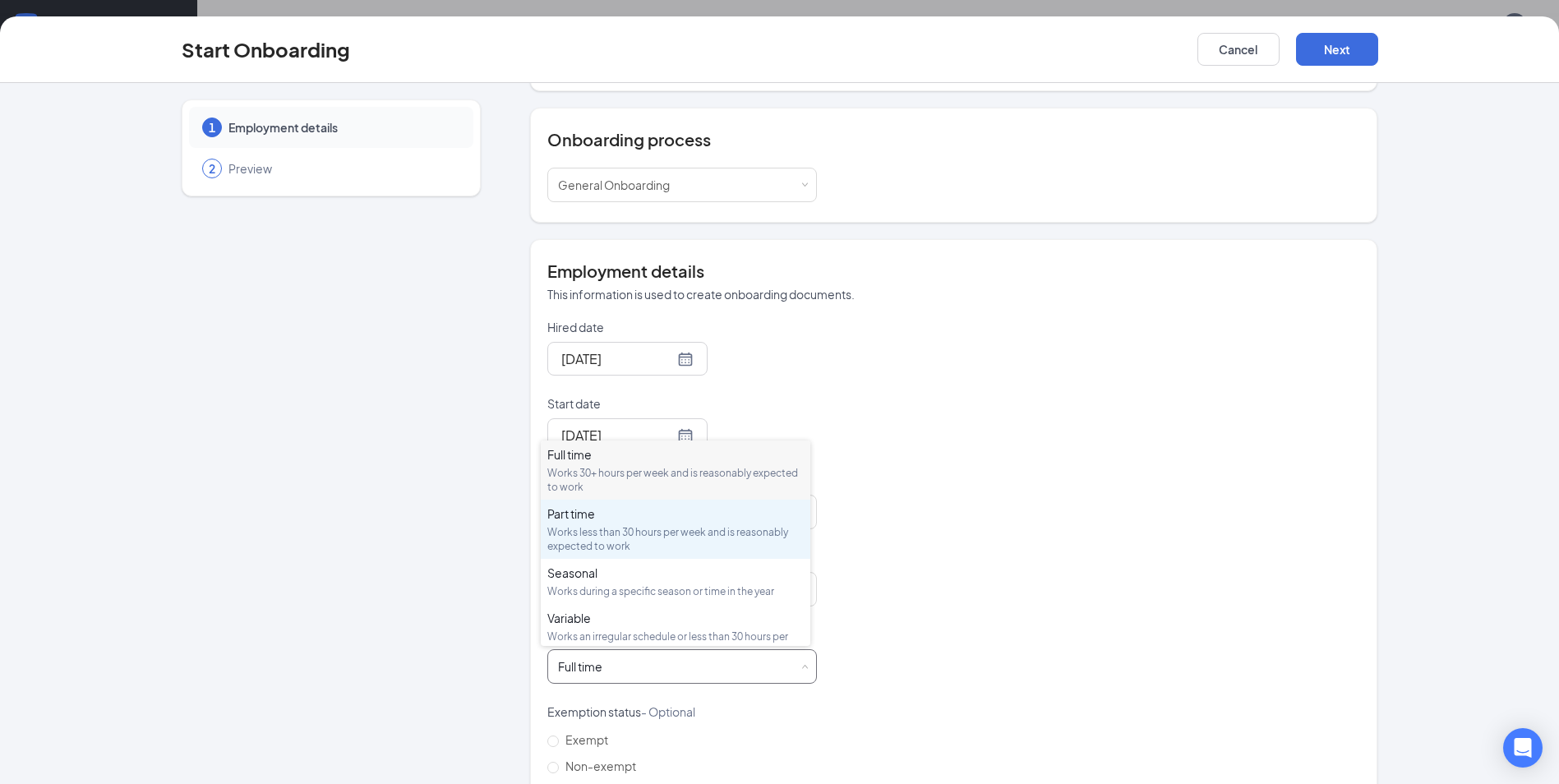
click at [616, 526] on div "Works less than 30 hours per week and is reasonably expected to work" at bounding box center [675, 538] width 256 height 28
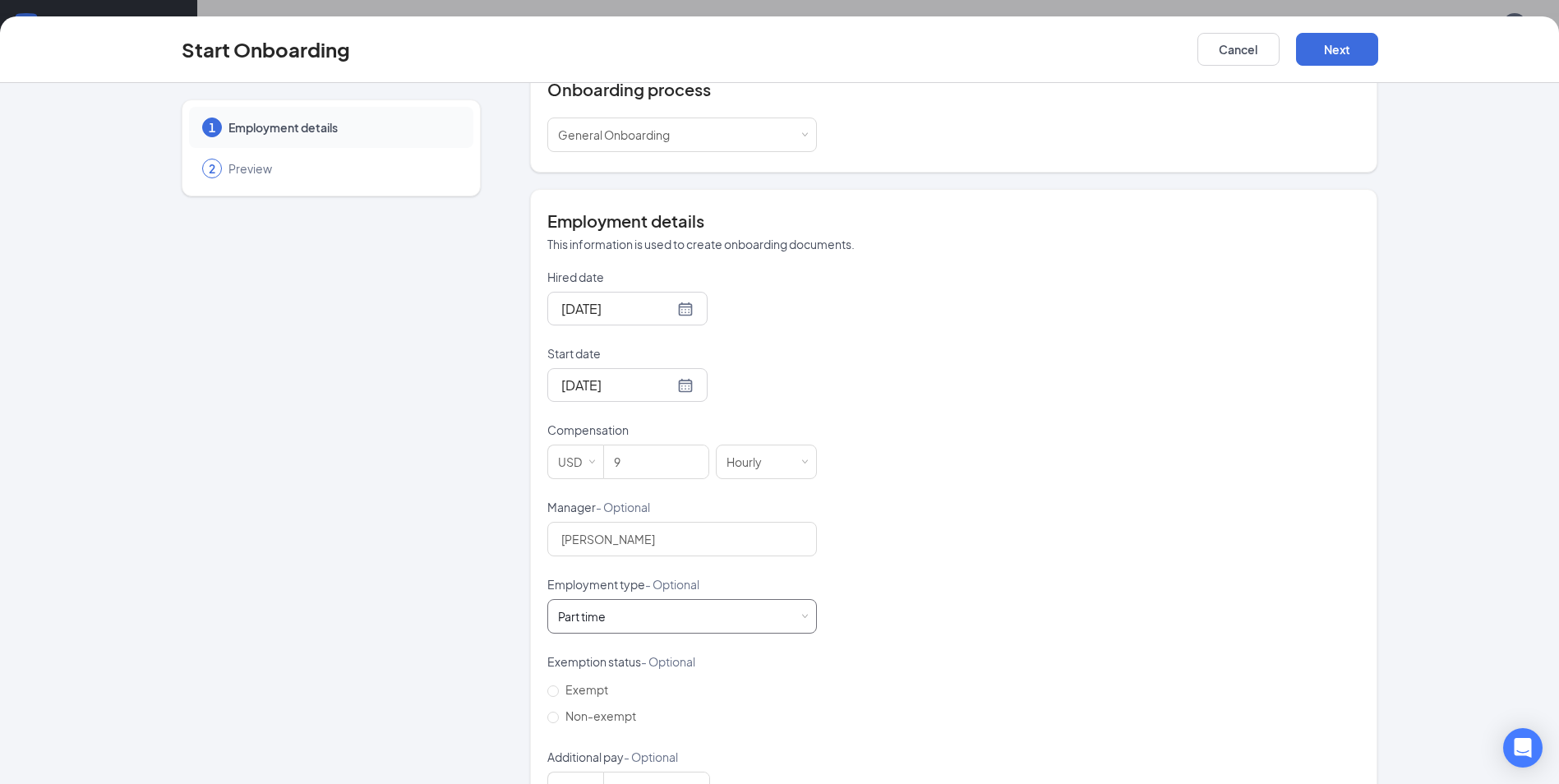
scroll to position [274, 0]
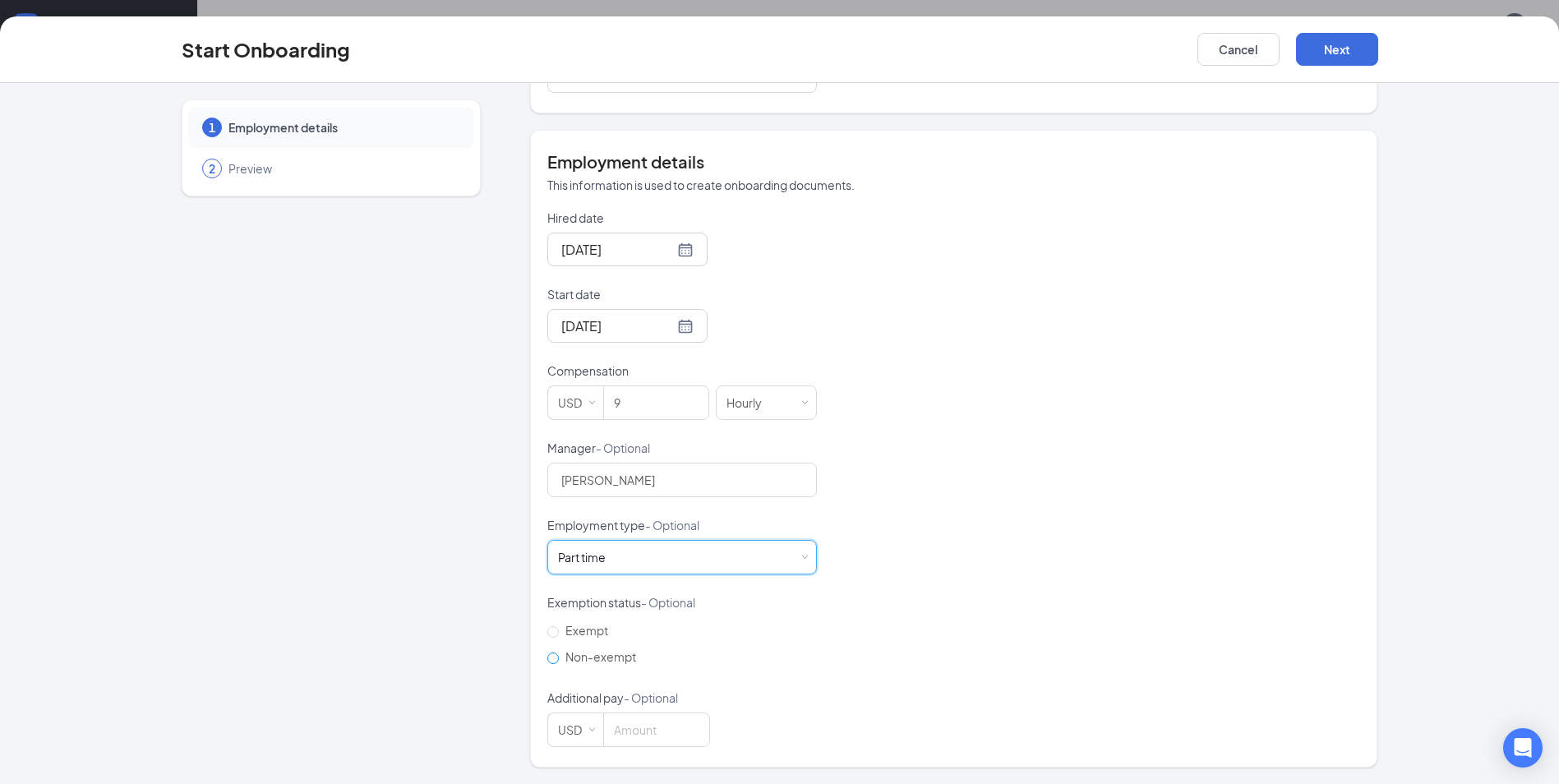
click at [605, 656] on span "Non-exempt" at bounding box center [601, 656] width 84 height 15
click at [559, 656] on input "Non-exempt" at bounding box center [552, 657] width 11 height 11
radio input "true"
click at [1340, 48] on button "Next" at bounding box center [1337, 49] width 82 height 33
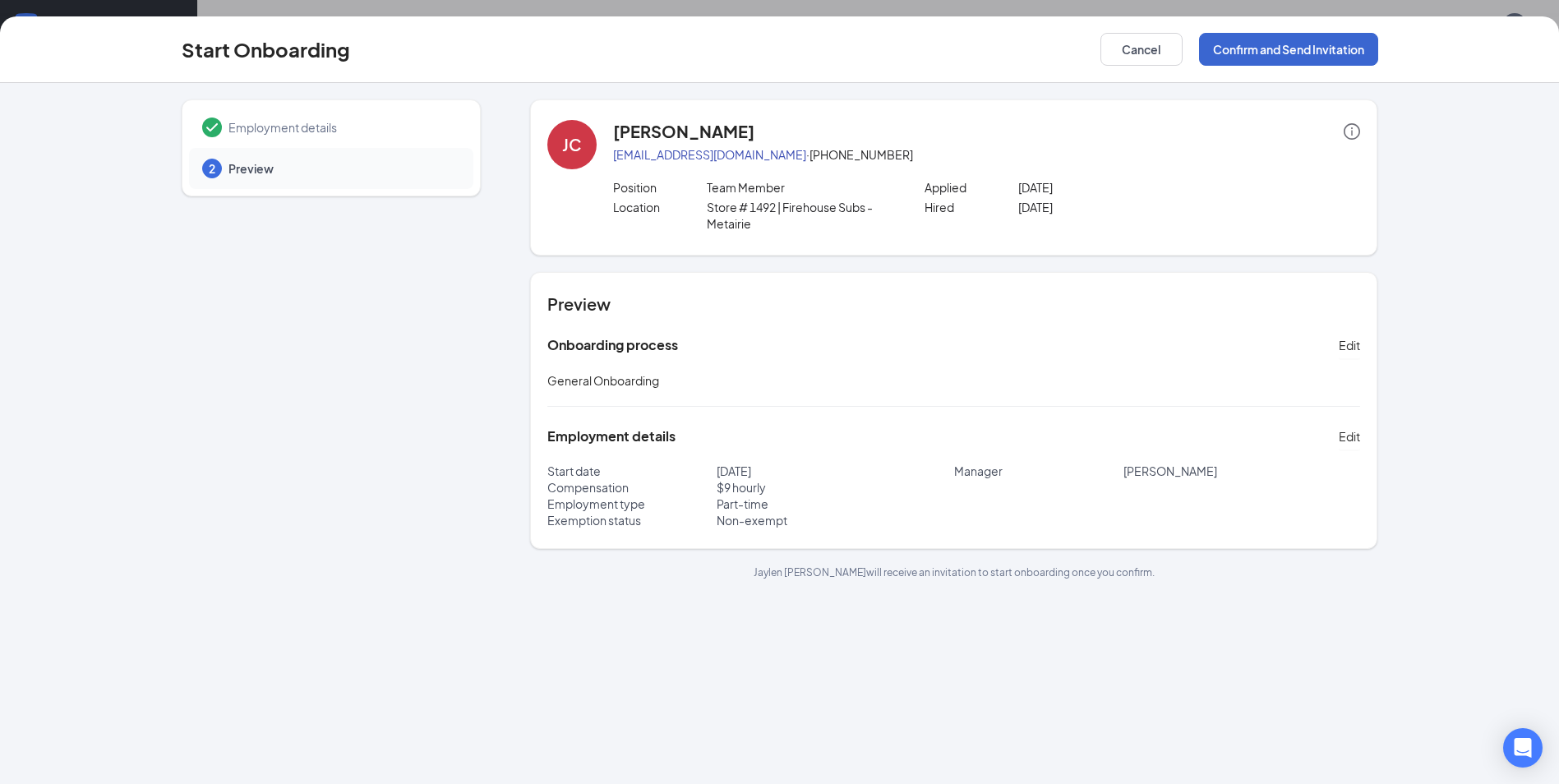
scroll to position [0, 0]
click at [1312, 52] on button "Confirm and Send Invitation" at bounding box center [1288, 49] width 179 height 33
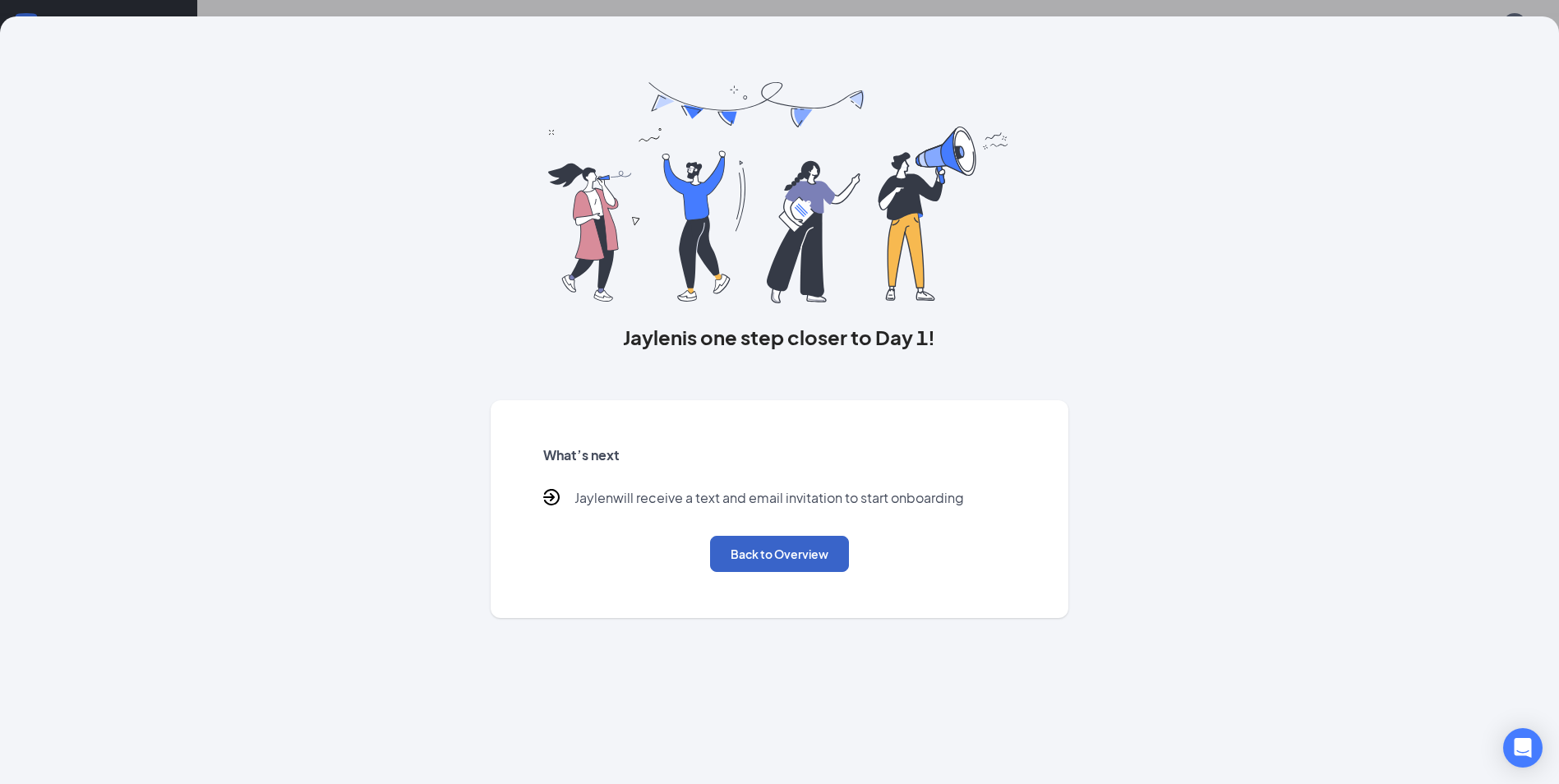
click at [774, 549] on button "Back to Overview" at bounding box center [779, 554] width 139 height 36
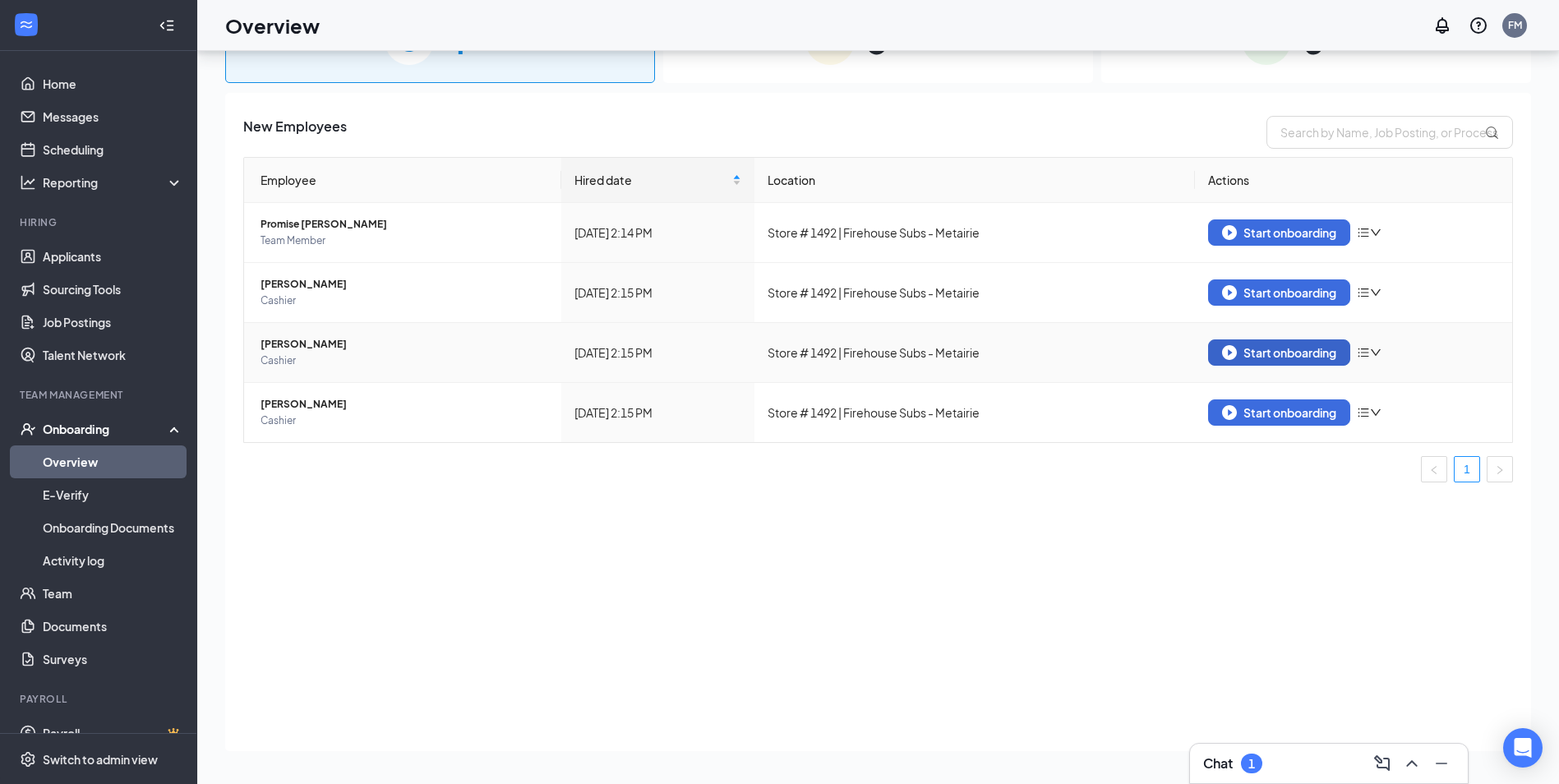
click at [1276, 357] on div "Start onboarding" at bounding box center [1278, 352] width 114 height 15
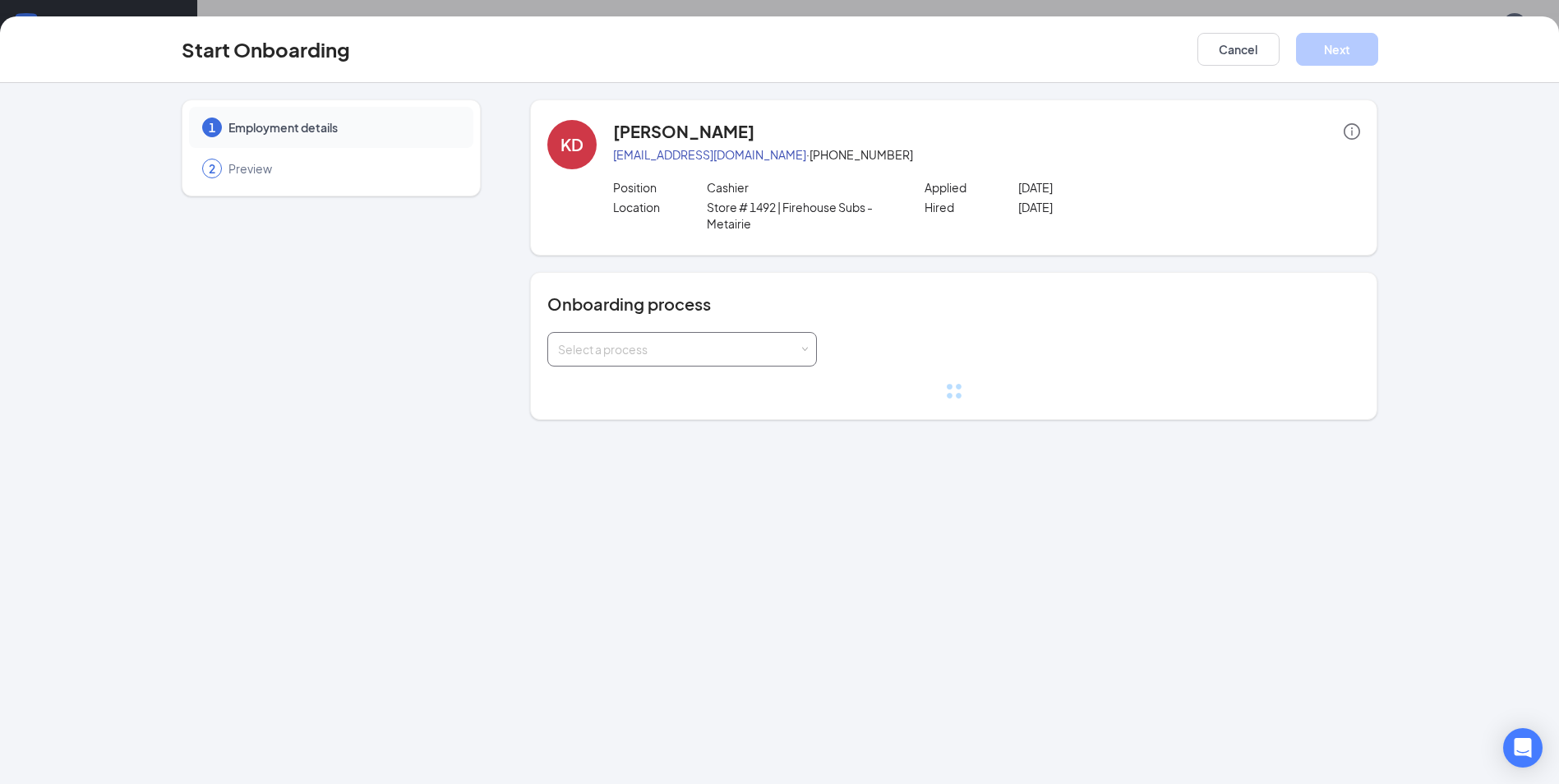
click at [643, 347] on div "Select a process" at bounding box center [678, 348] width 241 height 16
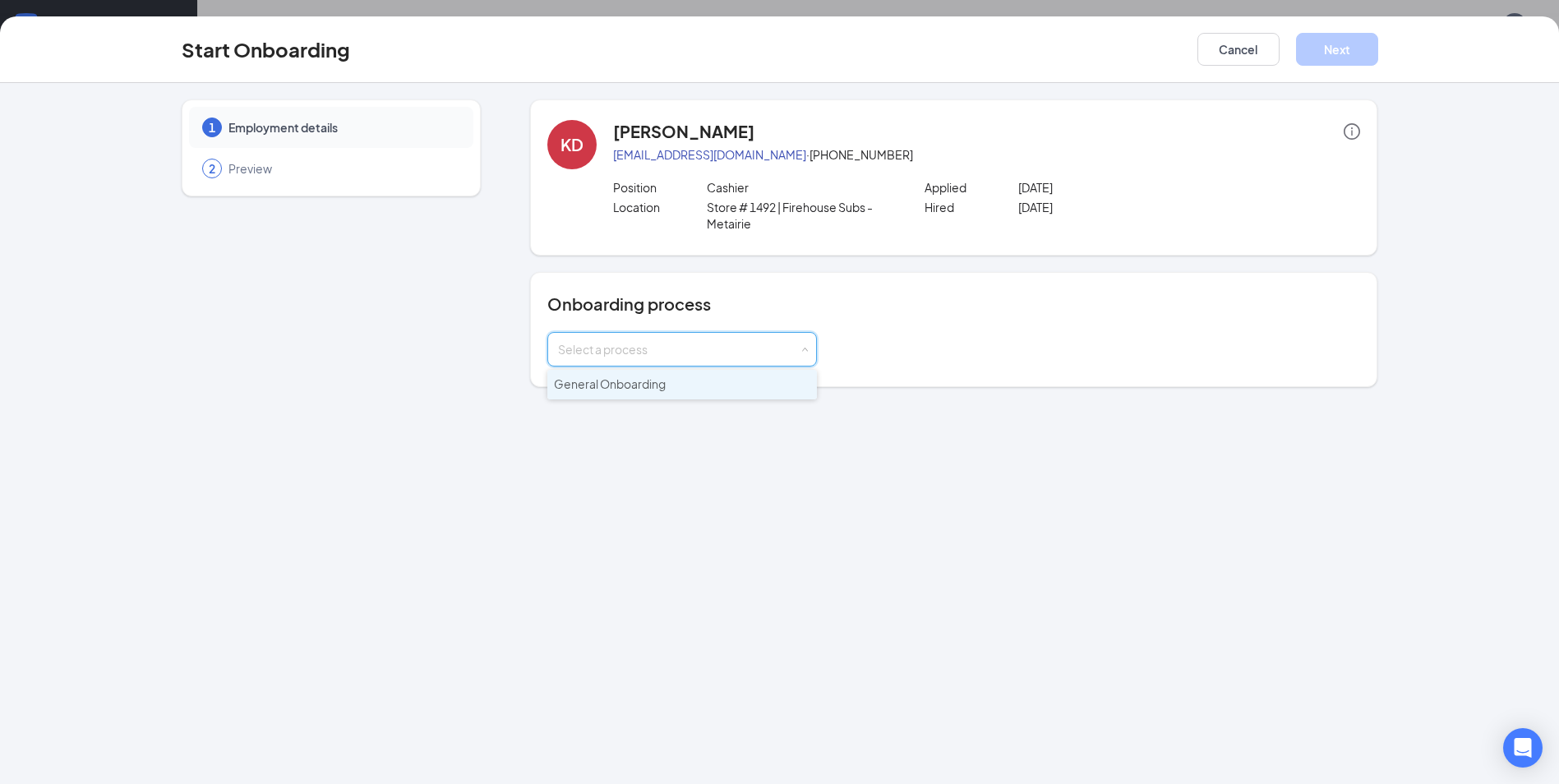
click at [635, 389] on span "General Onboarding" at bounding box center [610, 383] width 112 height 15
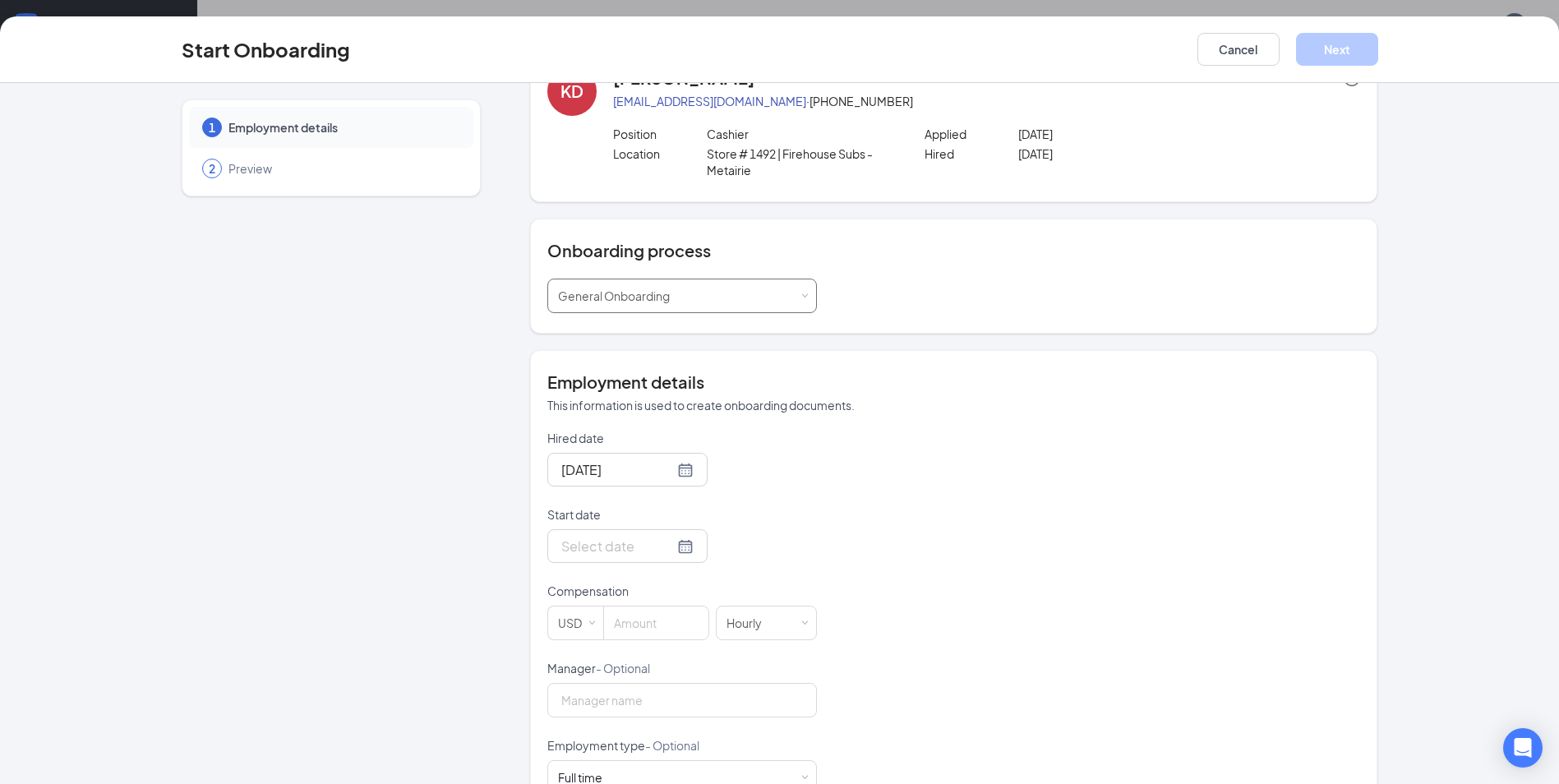
scroll to position [82, 0]
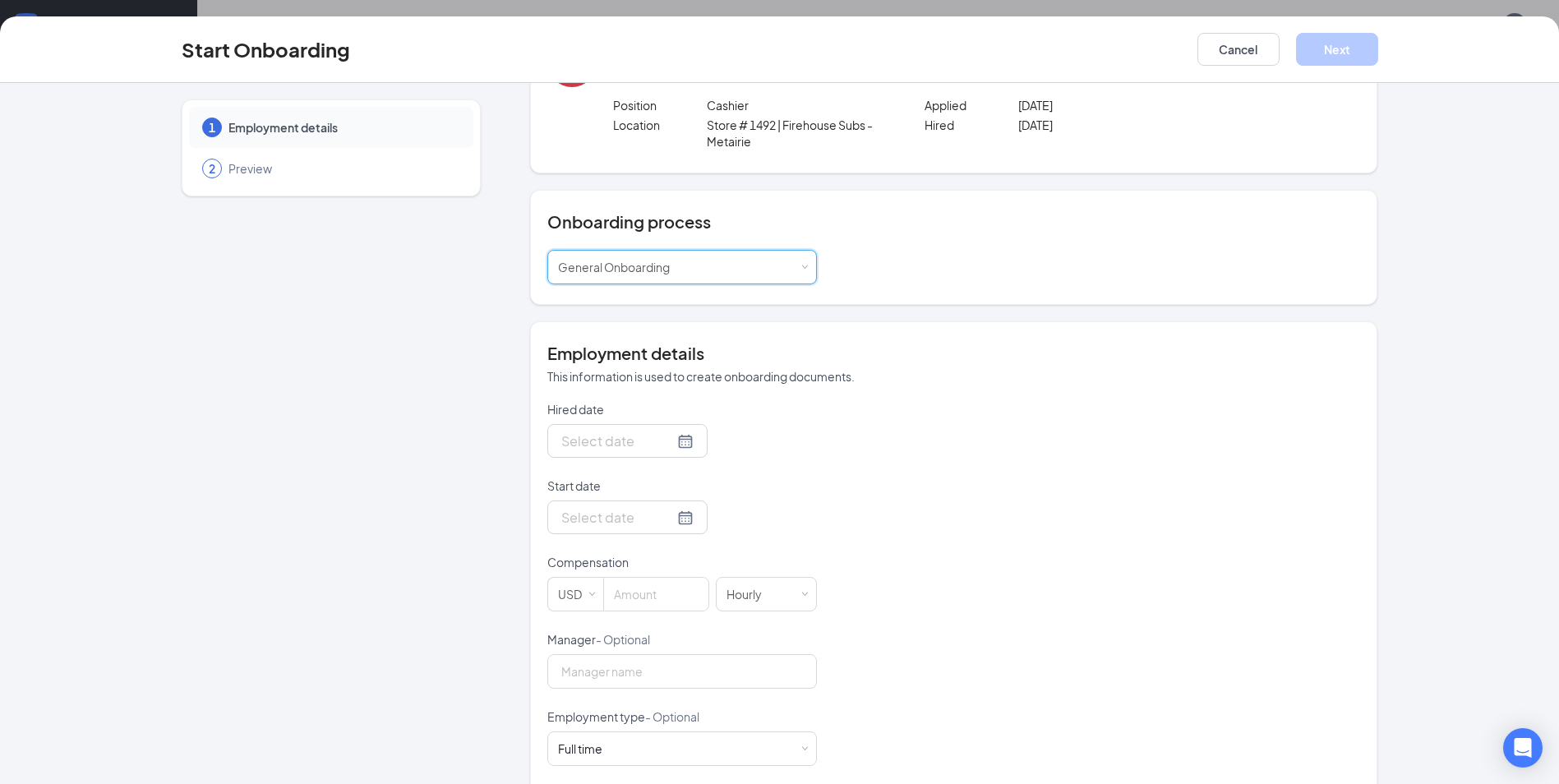
click at [665, 444] on div at bounding box center [628, 441] width 133 height 21
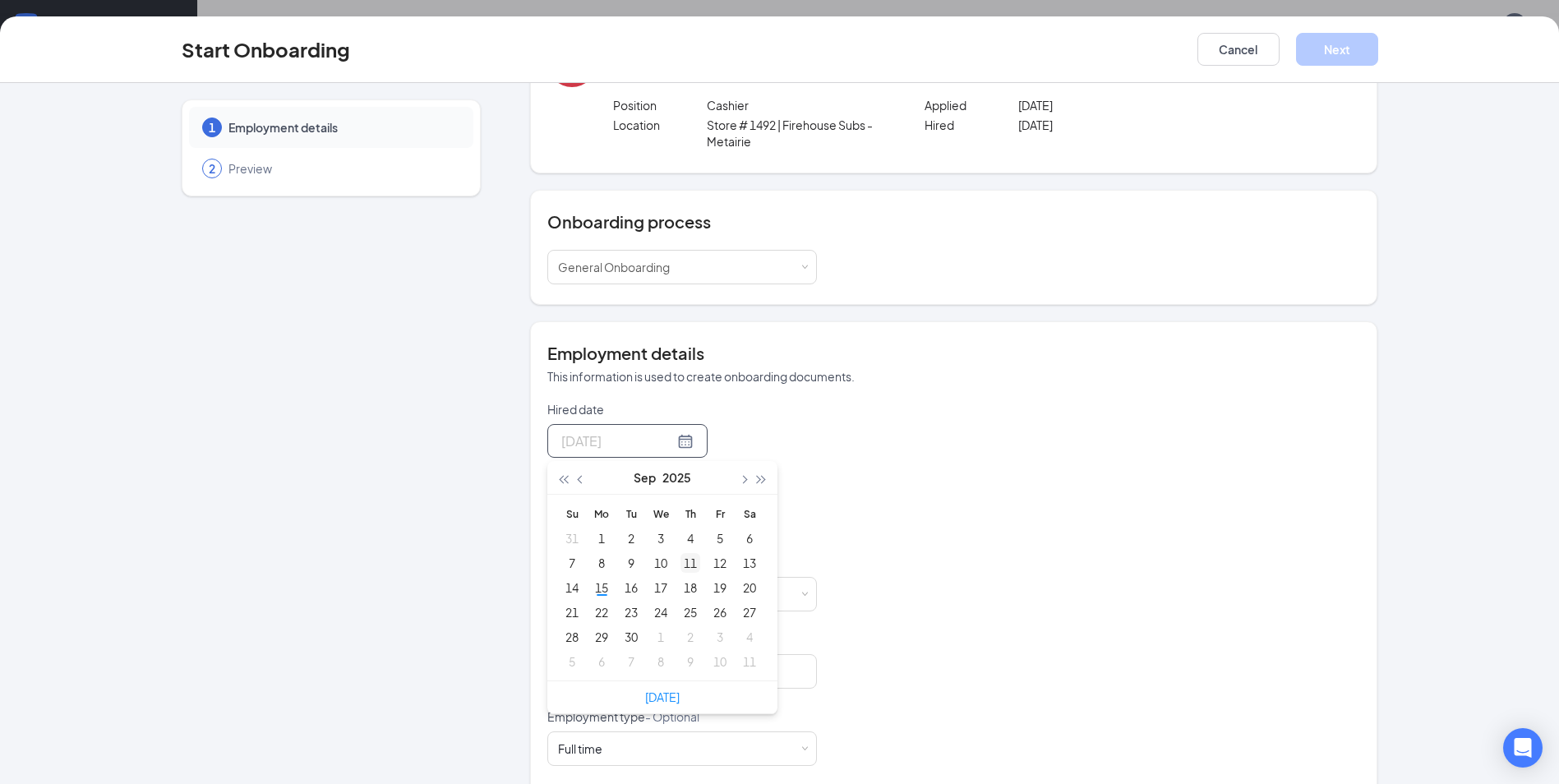
type input "[DATE]"
click at [685, 566] on div "11" at bounding box center [690, 562] width 20 height 20
click at [658, 519] on div at bounding box center [628, 517] width 133 height 21
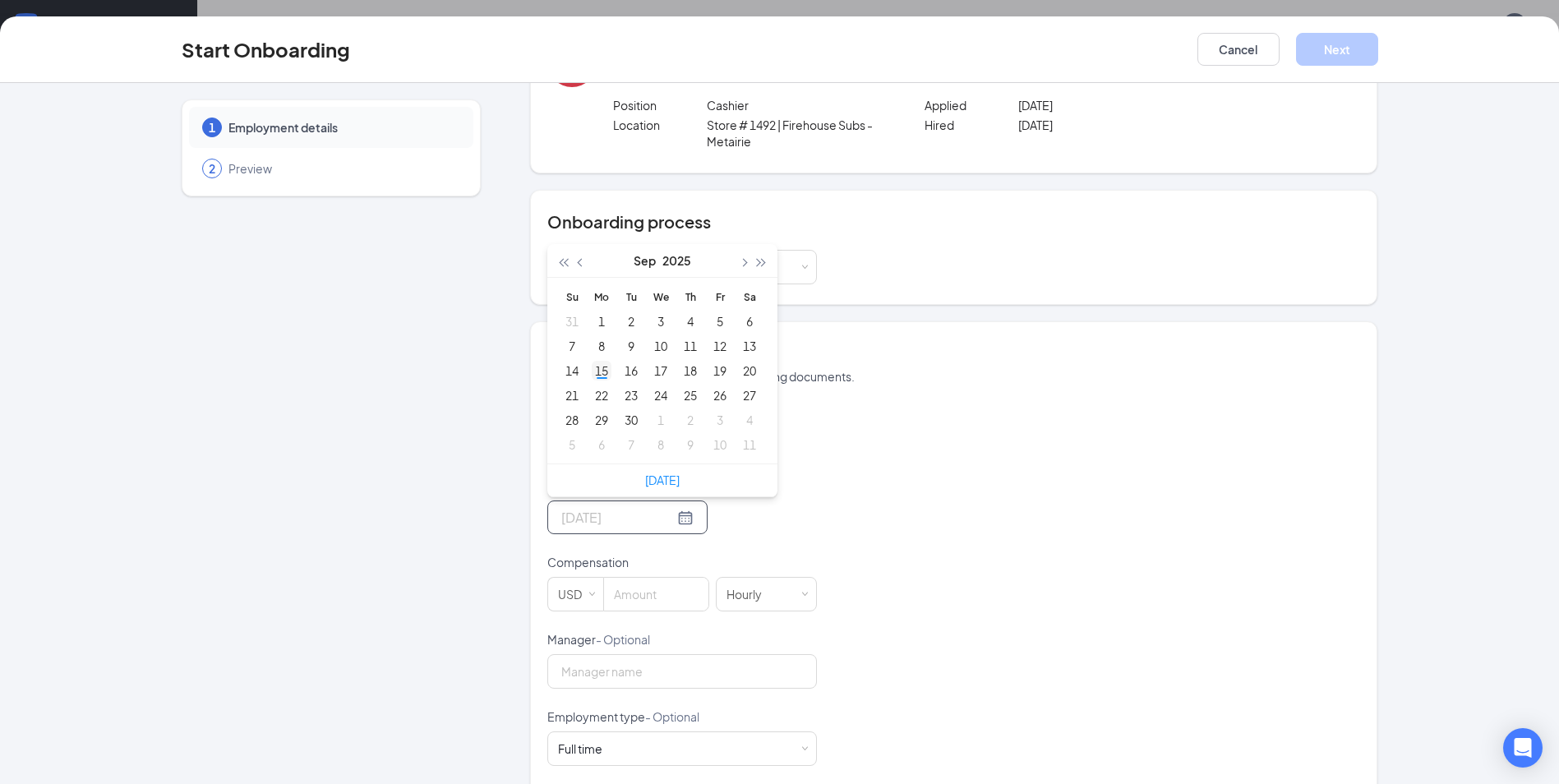
type input "[DATE]"
click at [596, 372] on div "15" at bounding box center [601, 370] width 20 height 20
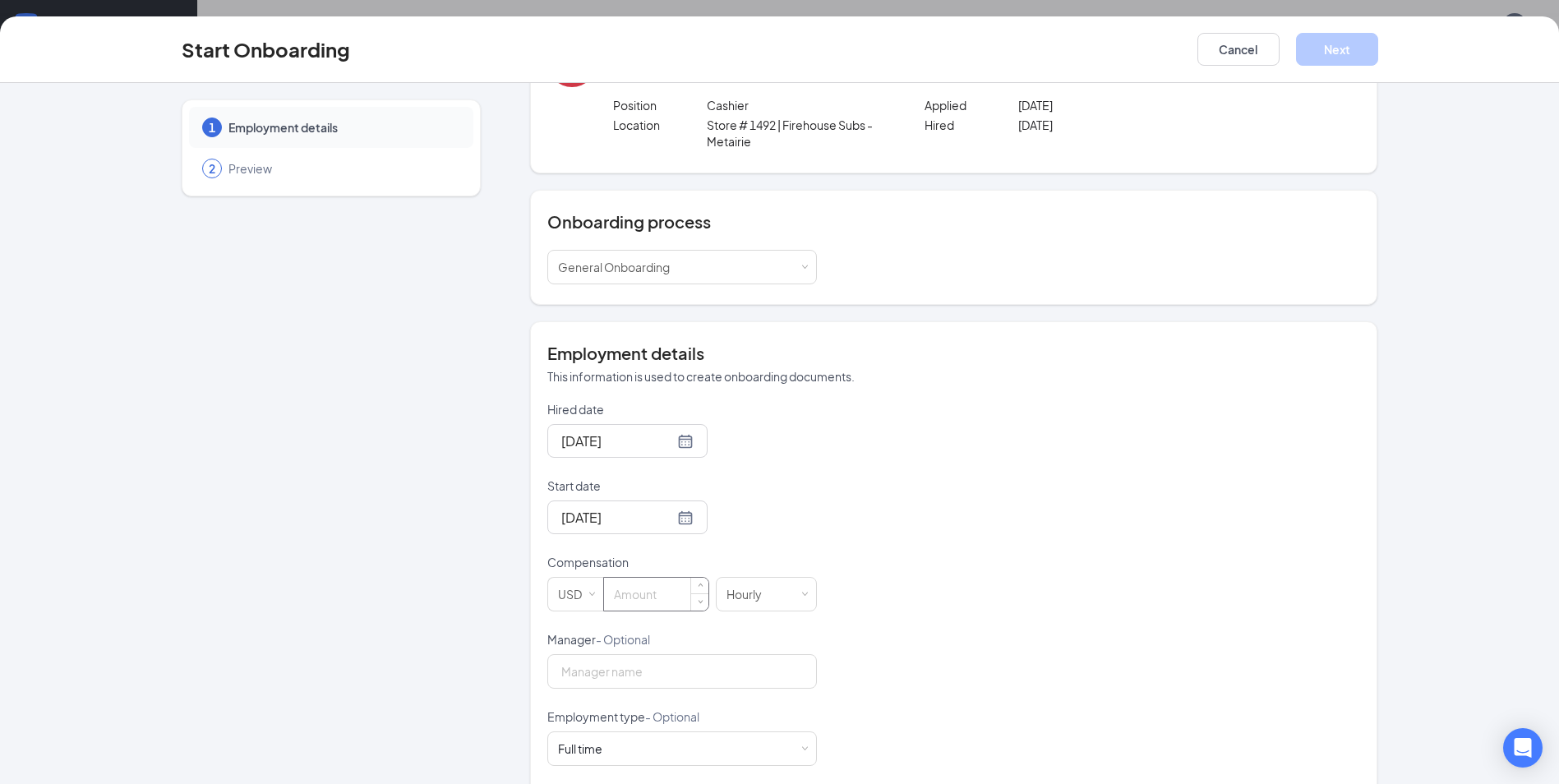
click at [635, 591] on input at bounding box center [656, 594] width 104 height 33
type input "9"
click at [774, 598] on div "Hourly" at bounding box center [765, 594] width 80 height 33
click at [769, 626] on li "Hourly" at bounding box center [759, 628] width 101 height 27
click at [625, 669] on input "Manager - Optional" at bounding box center [681, 671] width 270 height 34
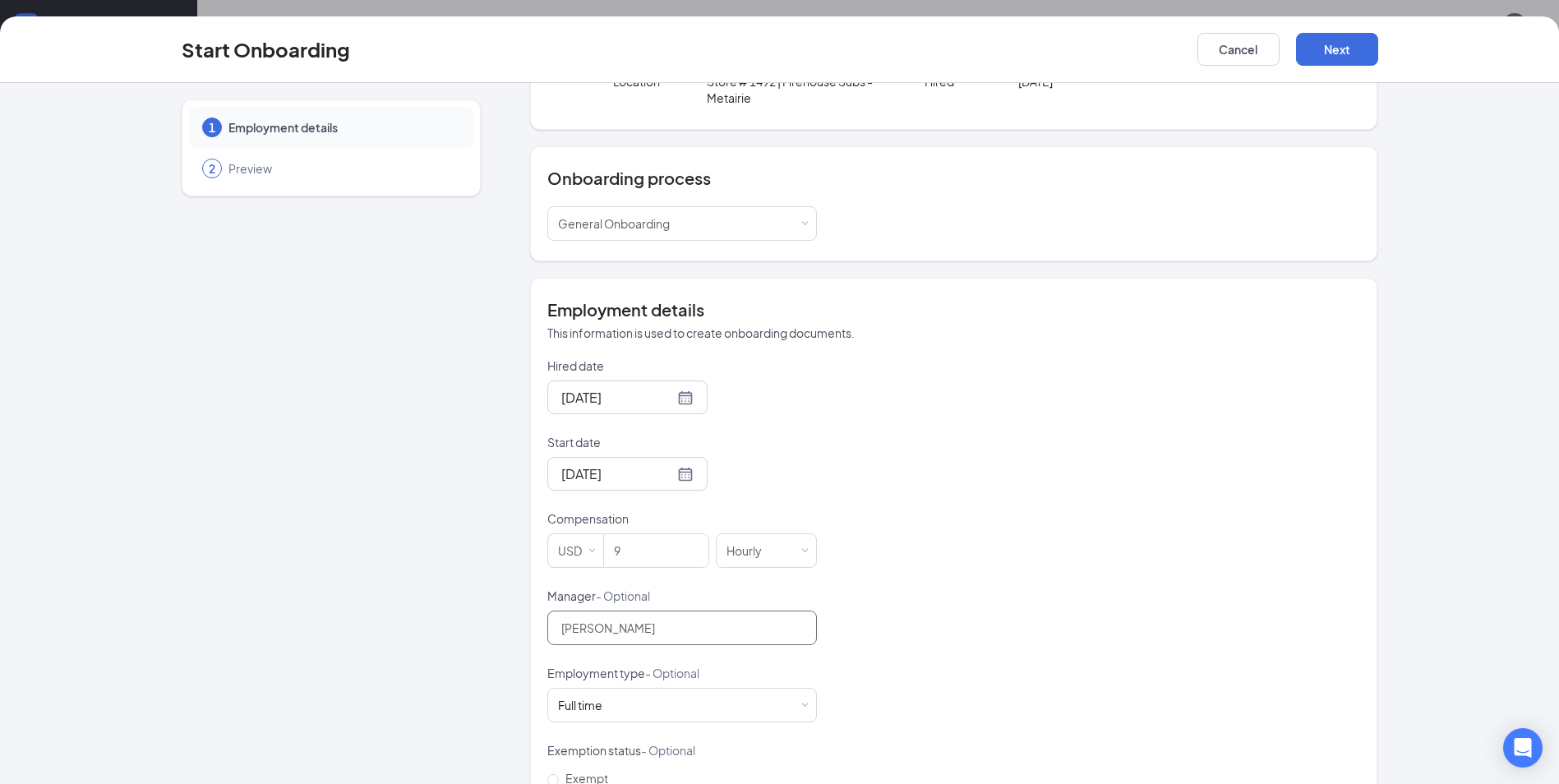
scroll to position [164, 0]
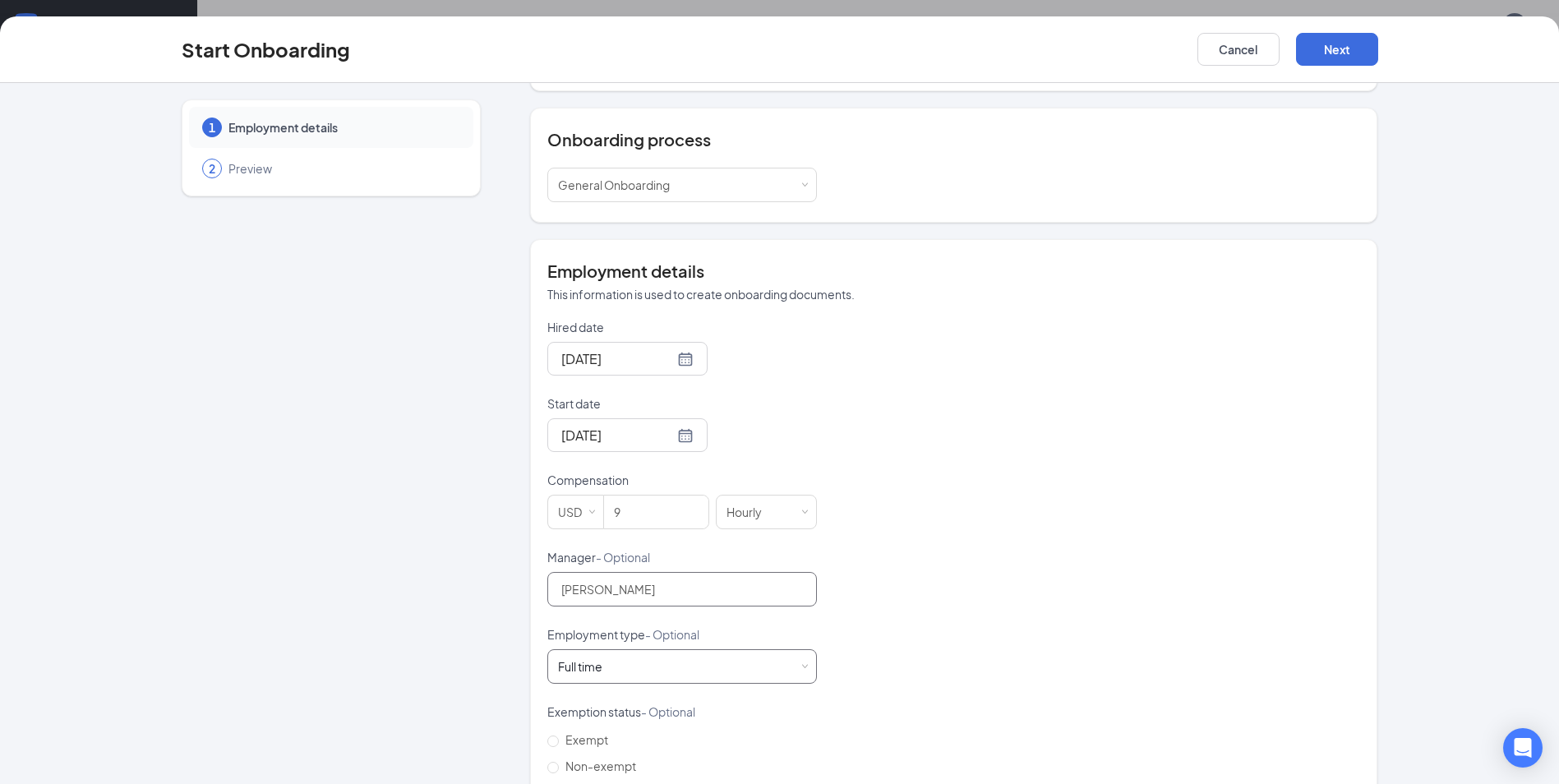
type input "[PERSON_NAME]"
click at [617, 665] on div "Full time Works 30+ hours per week and is reasonably expected to work" at bounding box center [682, 666] width 248 height 33
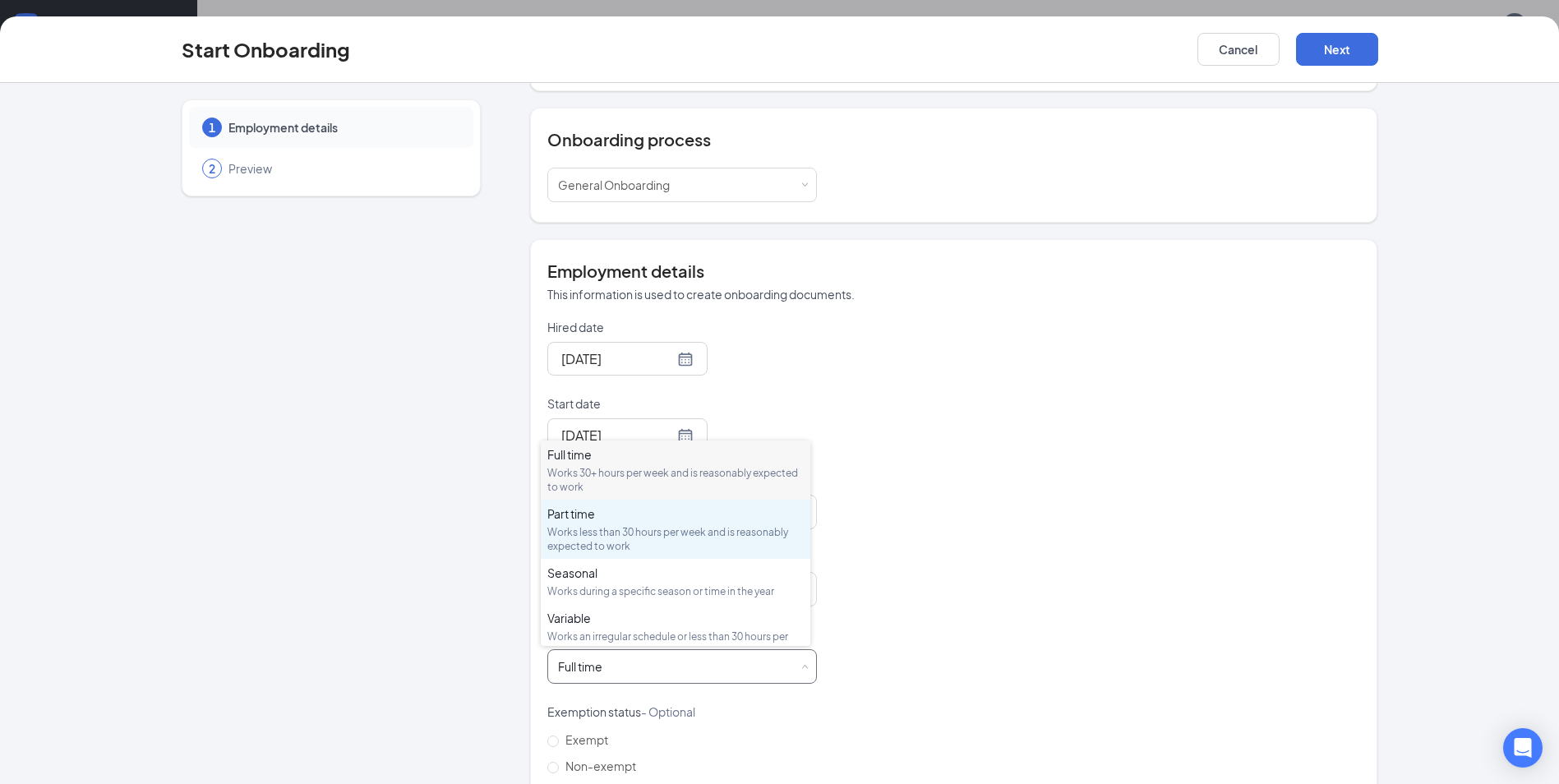
click at [618, 532] on div "Works less than 30 hours per week and is reasonably expected to work" at bounding box center [675, 538] width 256 height 28
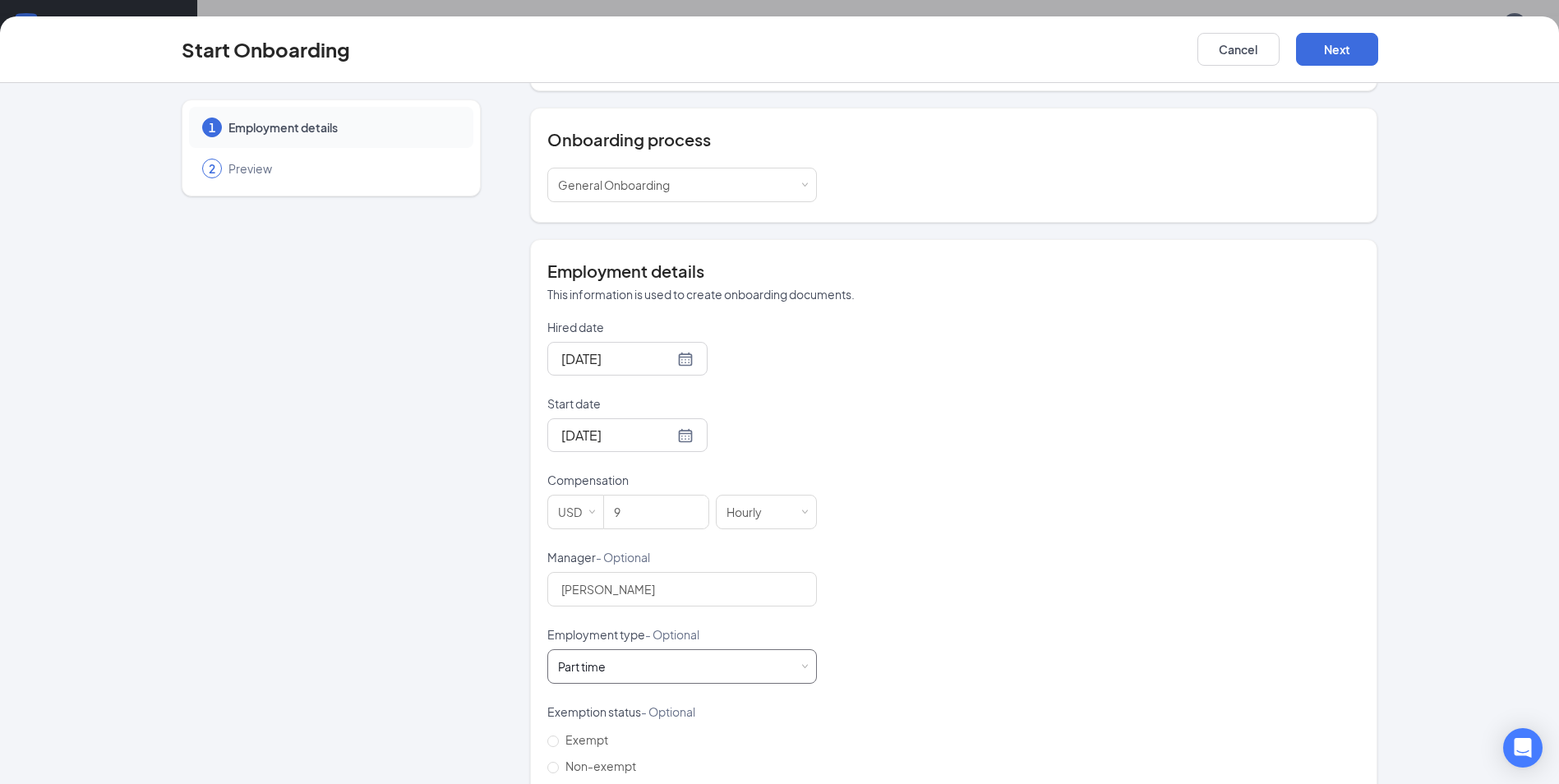
scroll to position [246, 0]
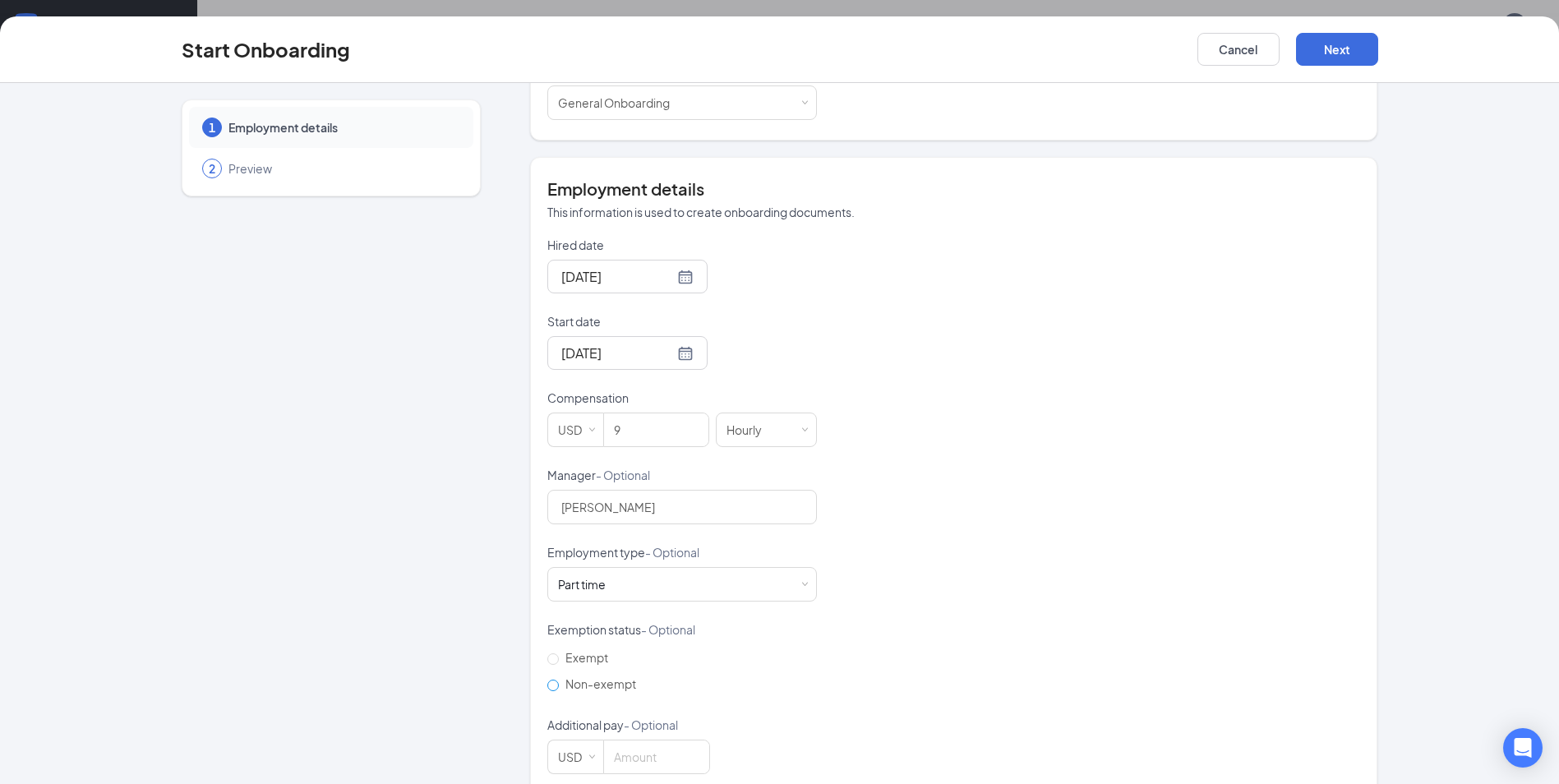
click at [585, 688] on span "Non-exempt" at bounding box center [601, 683] width 84 height 15
click at [559, 688] on input "Non-exempt" at bounding box center [552, 685] width 11 height 11
radio input "true"
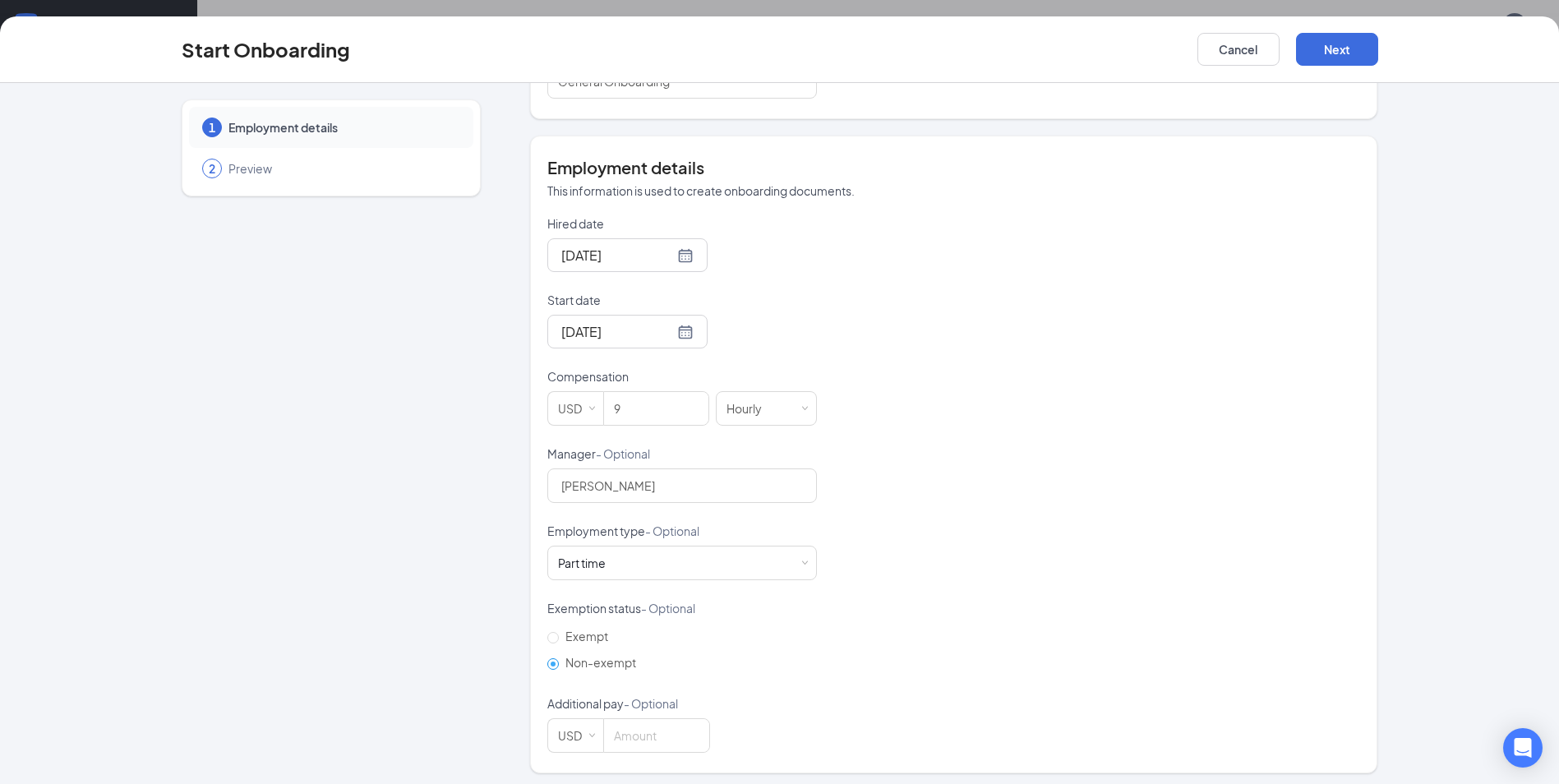
scroll to position [274, 0]
click at [1334, 59] on button "Next" at bounding box center [1337, 49] width 82 height 33
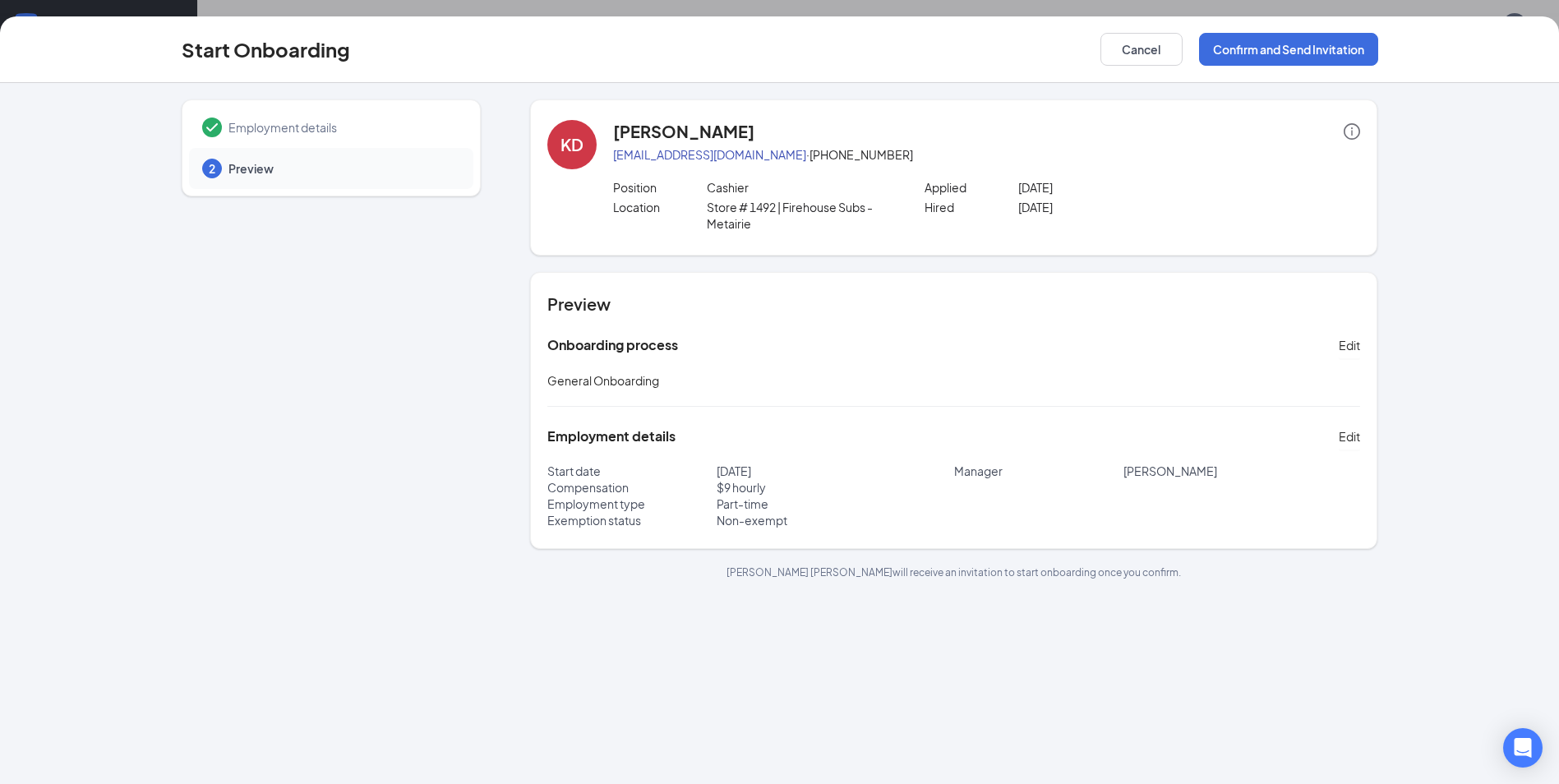
scroll to position [0, 0]
click at [1293, 51] on button "Confirm and Send Invitation" at bounding box center [1288, 49] width 179 height 33
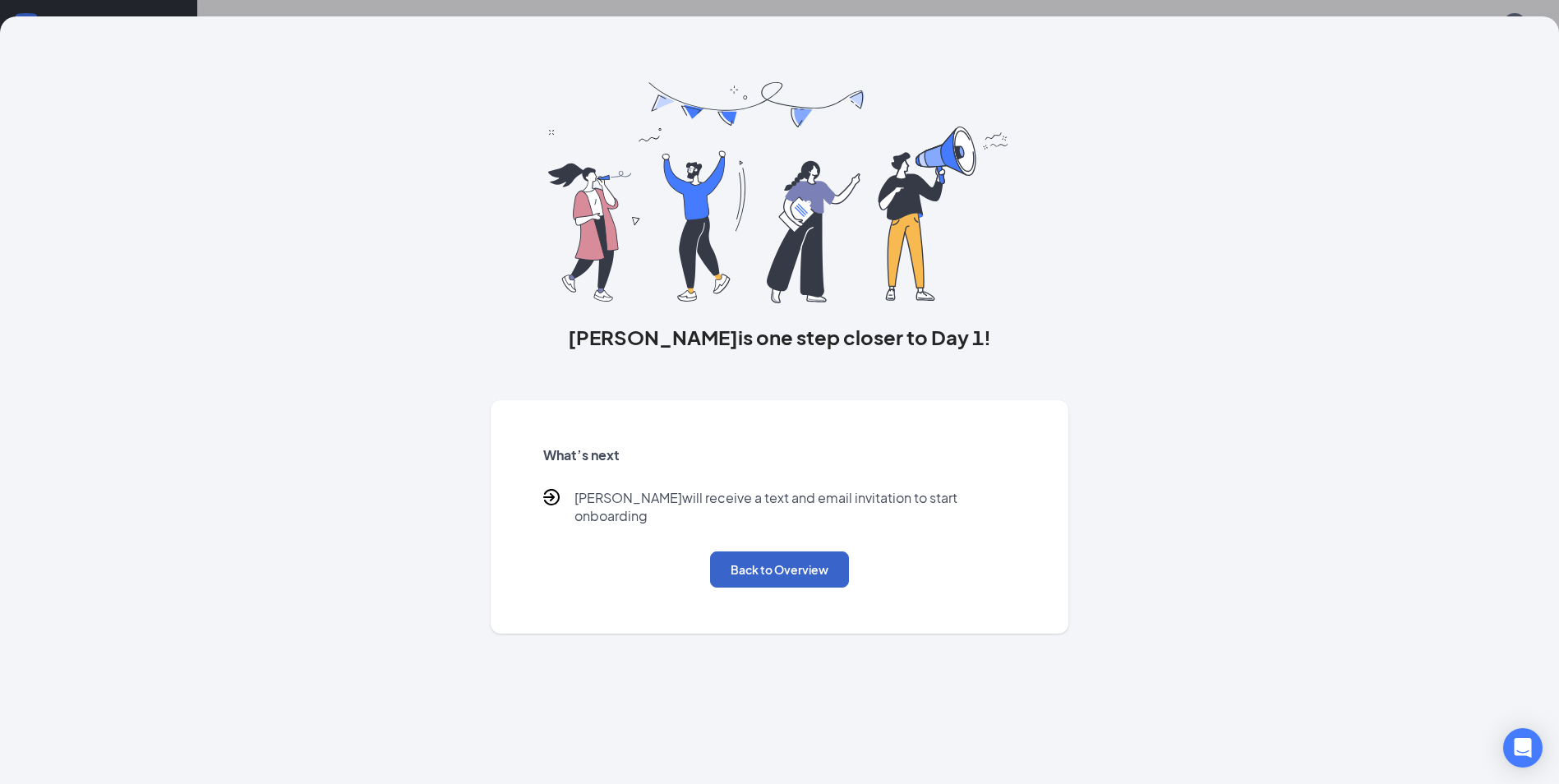
click at [783, 551] on button "Back to Overview" at bounding box center [779, 569] width 139 height 36
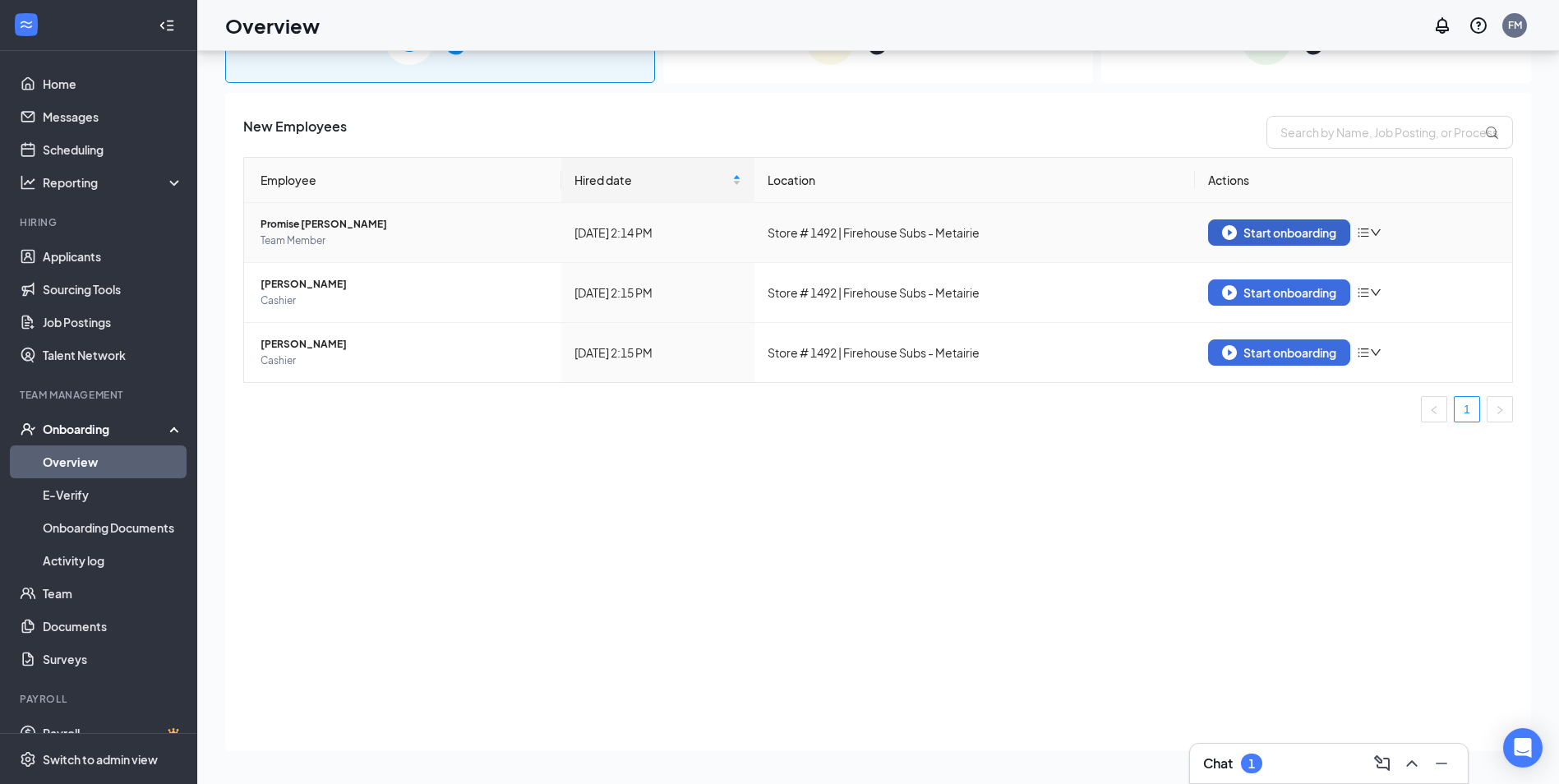
click at [1266, 230] on div "Start onboarding" at bounding box center [1278, 232] width 114 height 15
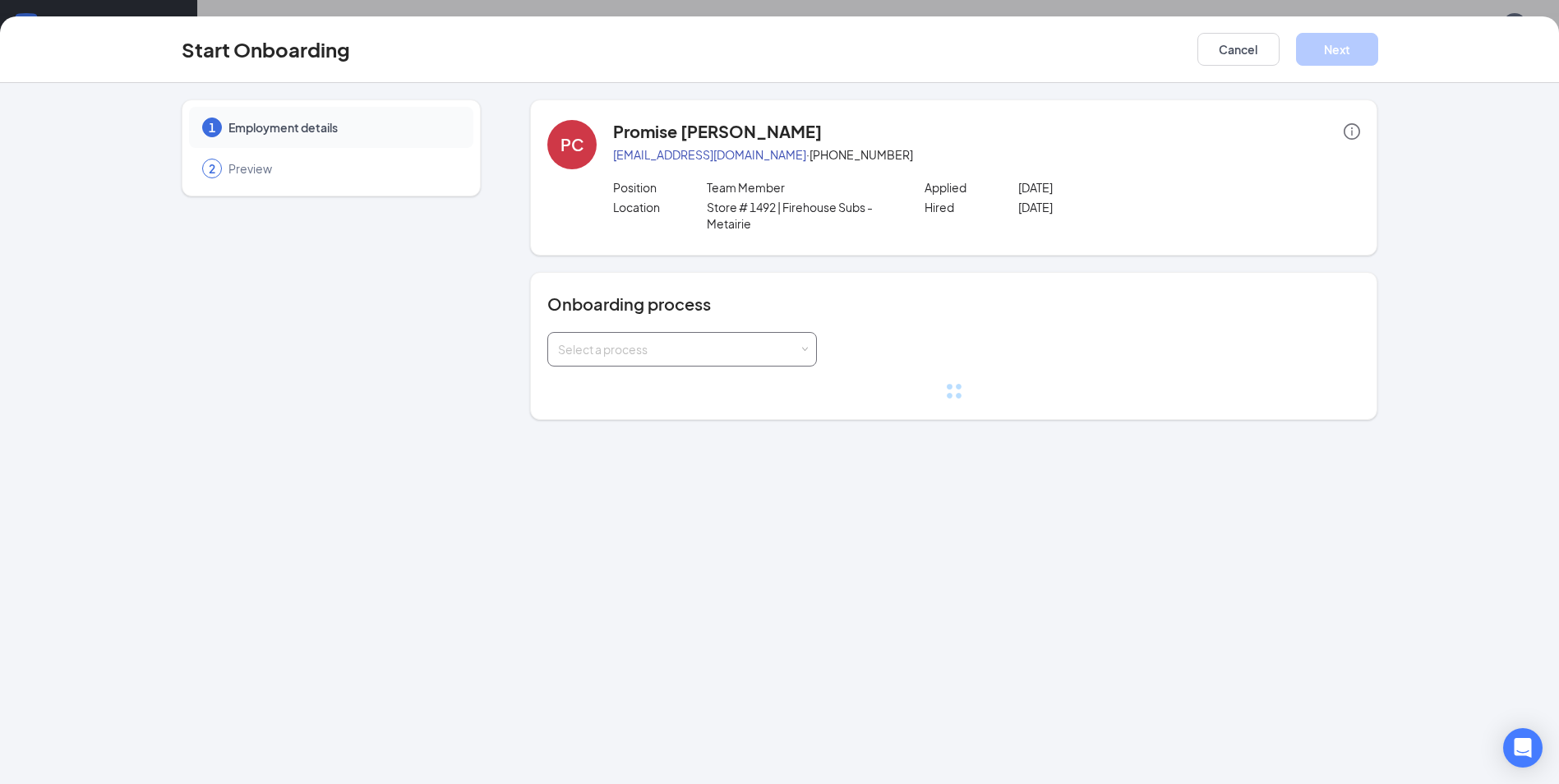
click at [662, 347] on div "Select a process" at bounding box center [678, 348] width 241 height 16
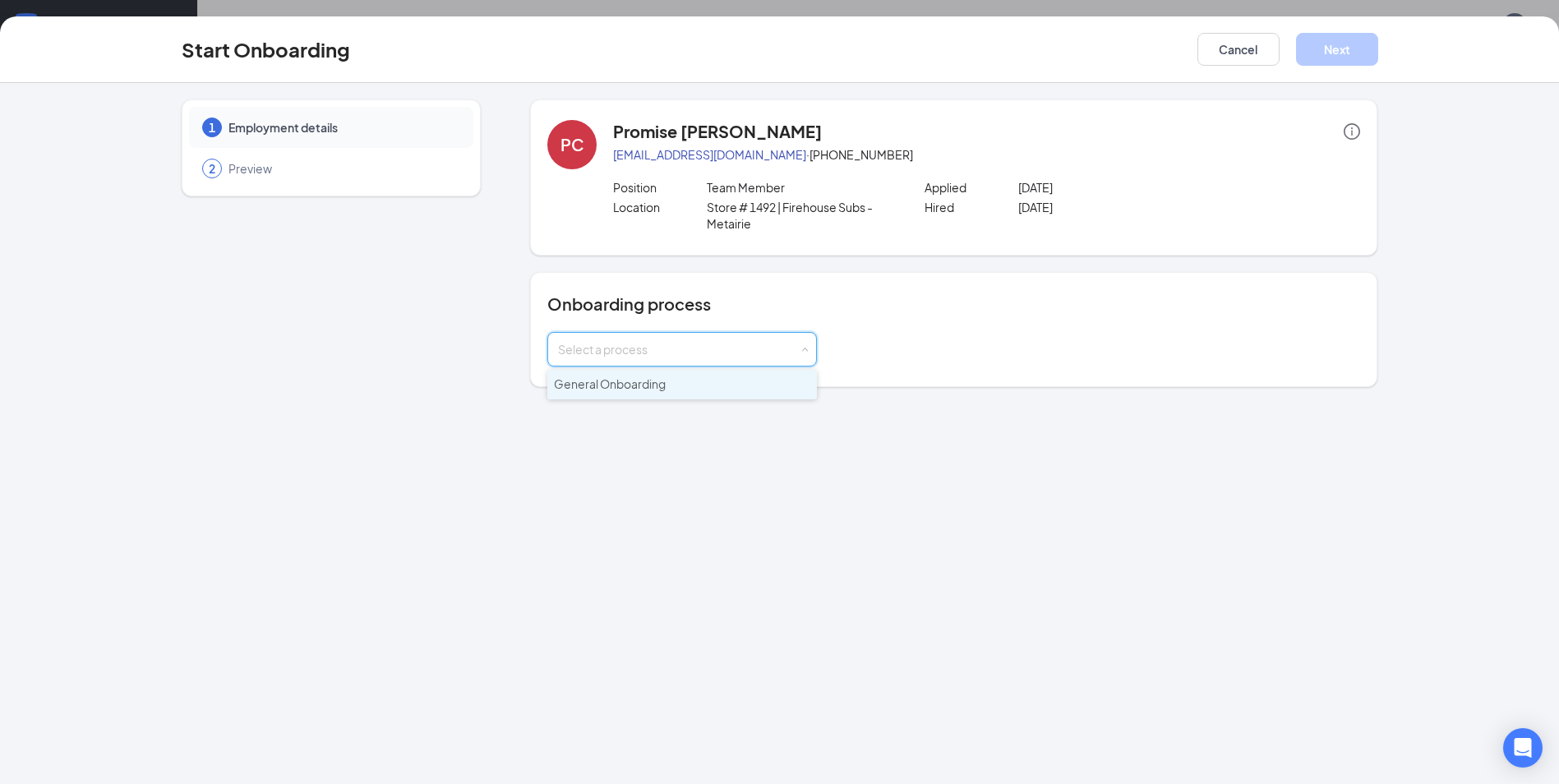
click at [632, 389] on span "General Onboarding" at bounding box center [610, 383] width 112 height 15
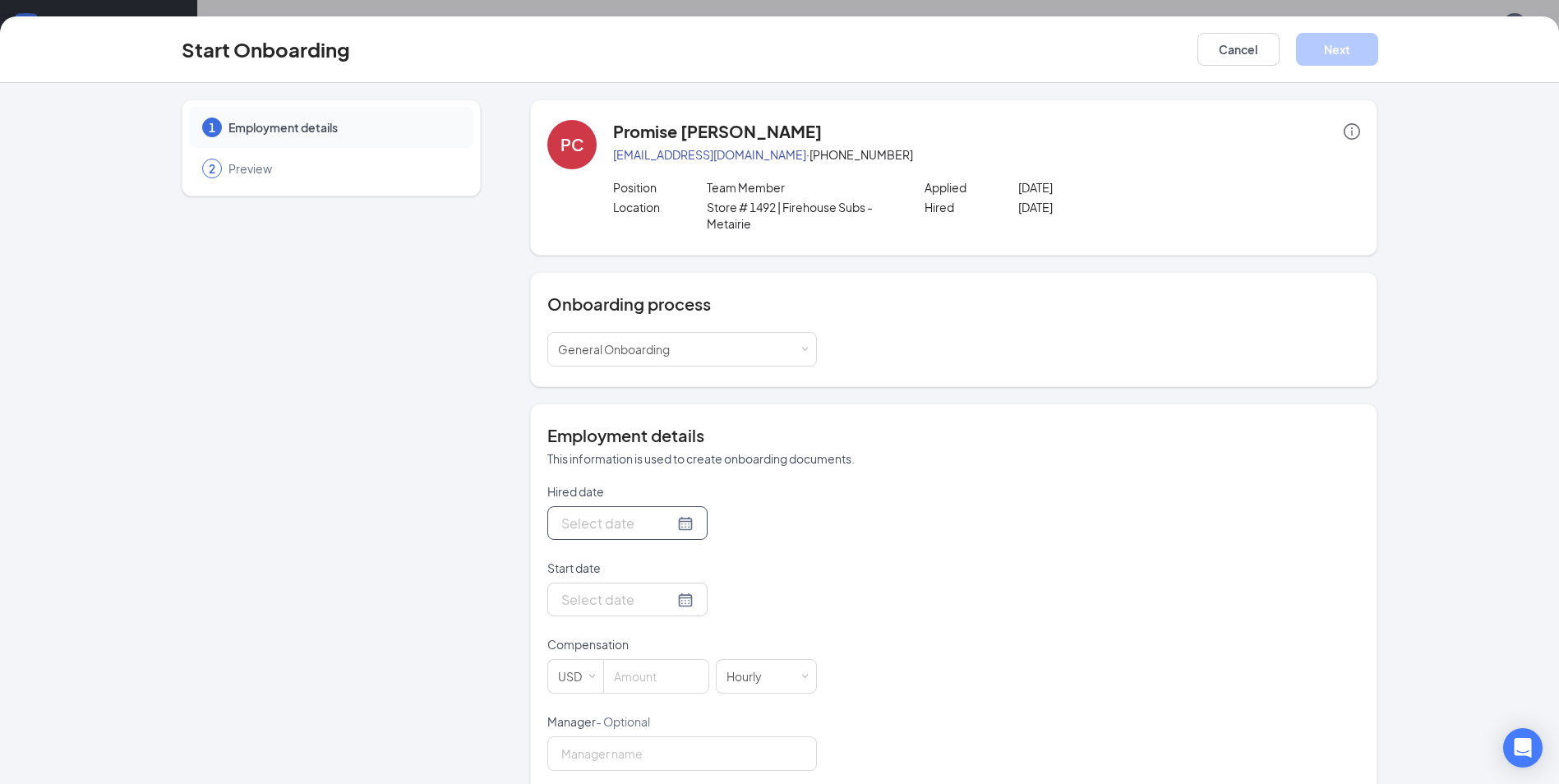
click at [665, 524] on div at bounding box center [628, 523] width 133 height 21
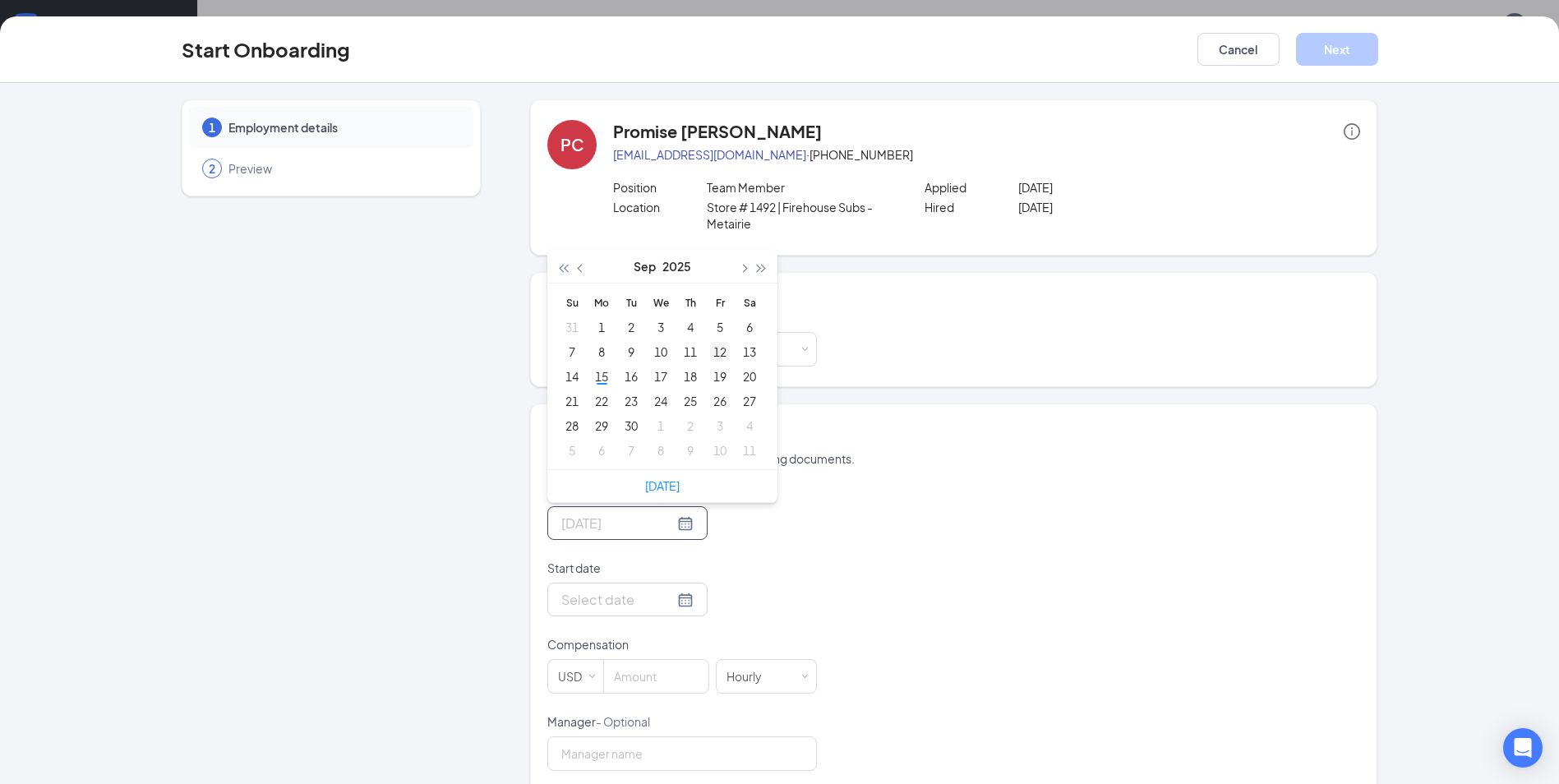
type input "[DATE]"
click at [715, 356] on div "12" at bounding box center [719, 351] width 20 height 20
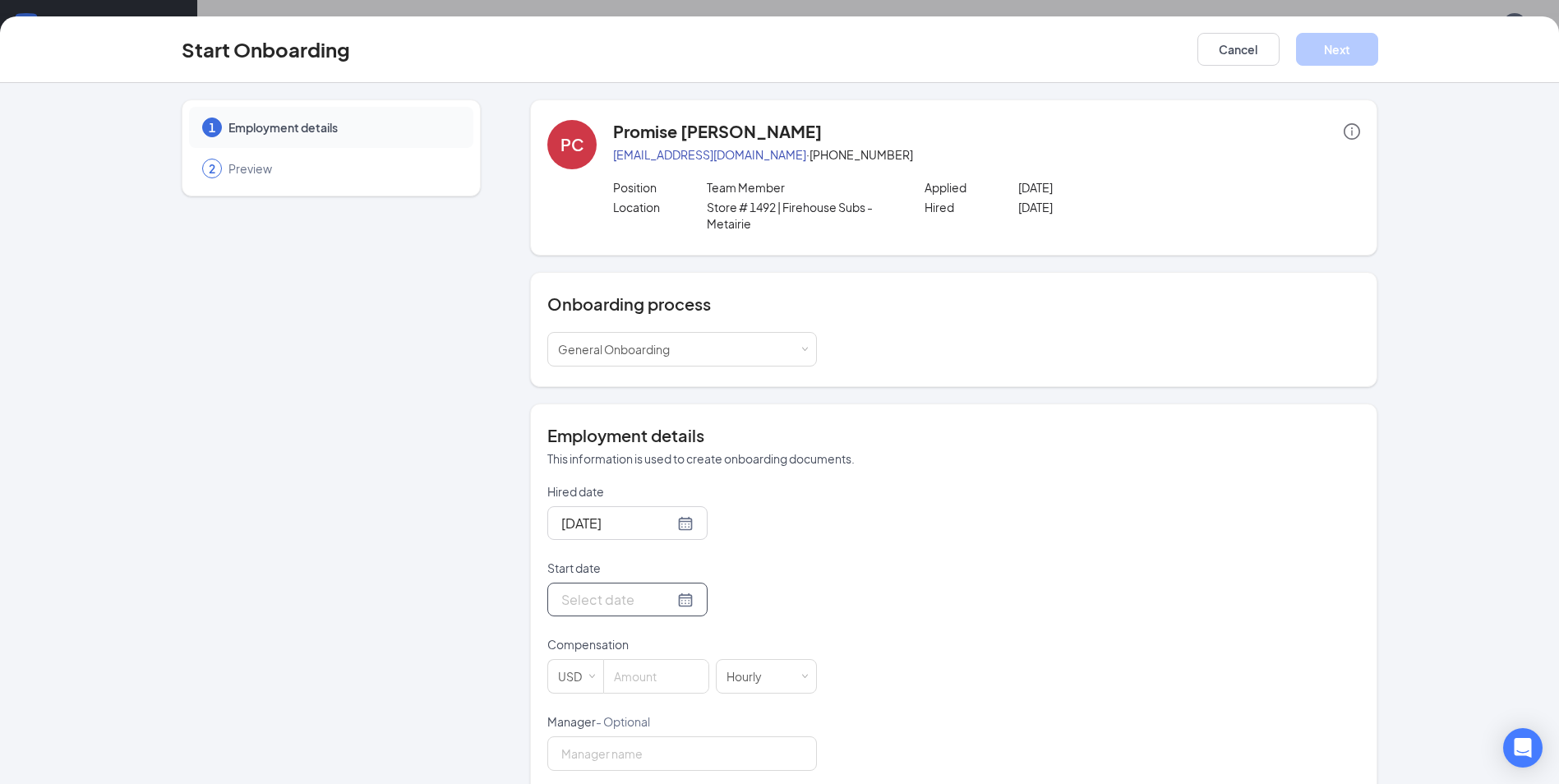
click at [667, 601] on div at bounding box center [628, 599] width 133 height 21
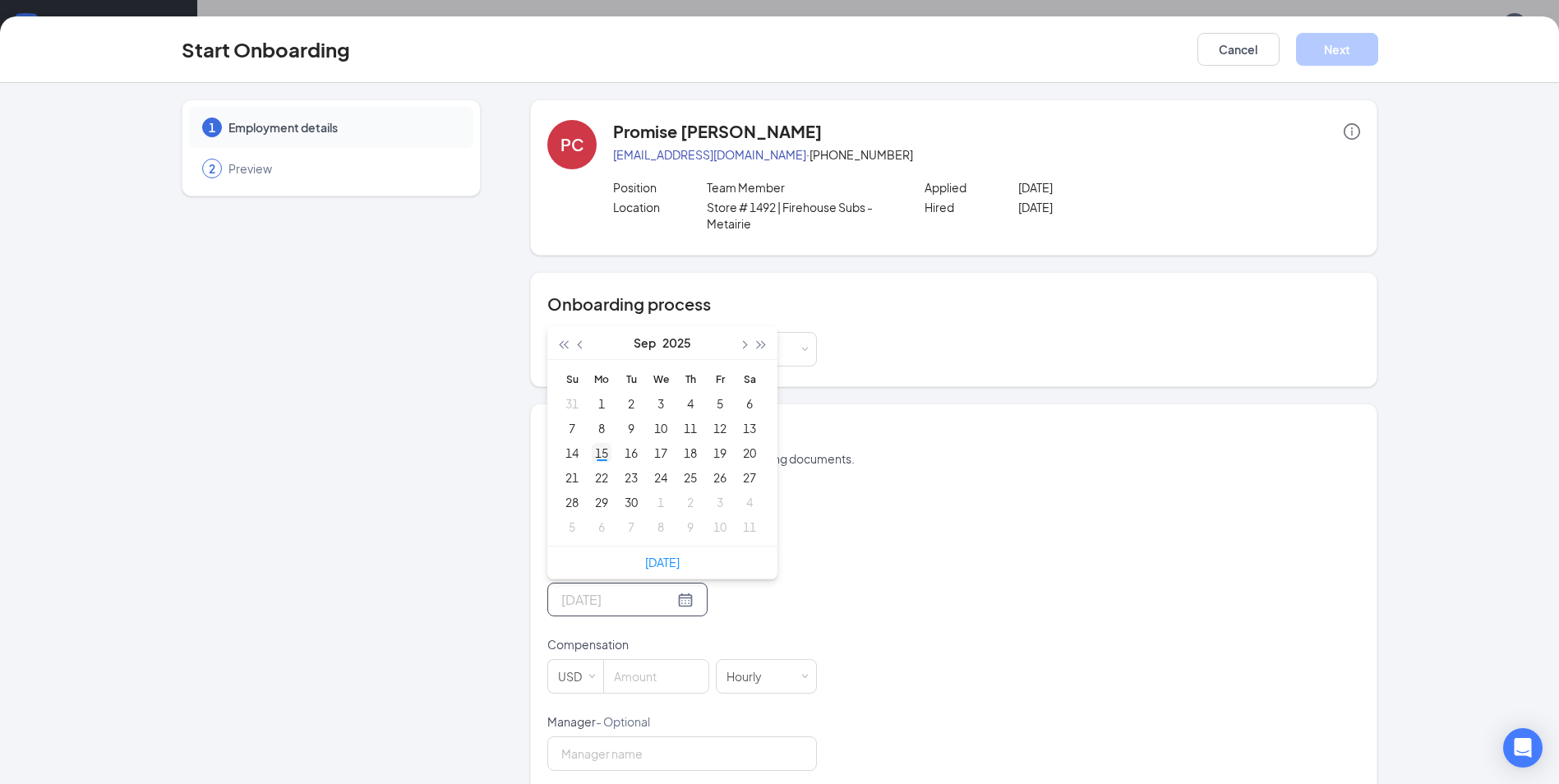
type input "[DATE]"
click at [595, 450] on div "15" at bounding box center [601, 452] width 20 height 20
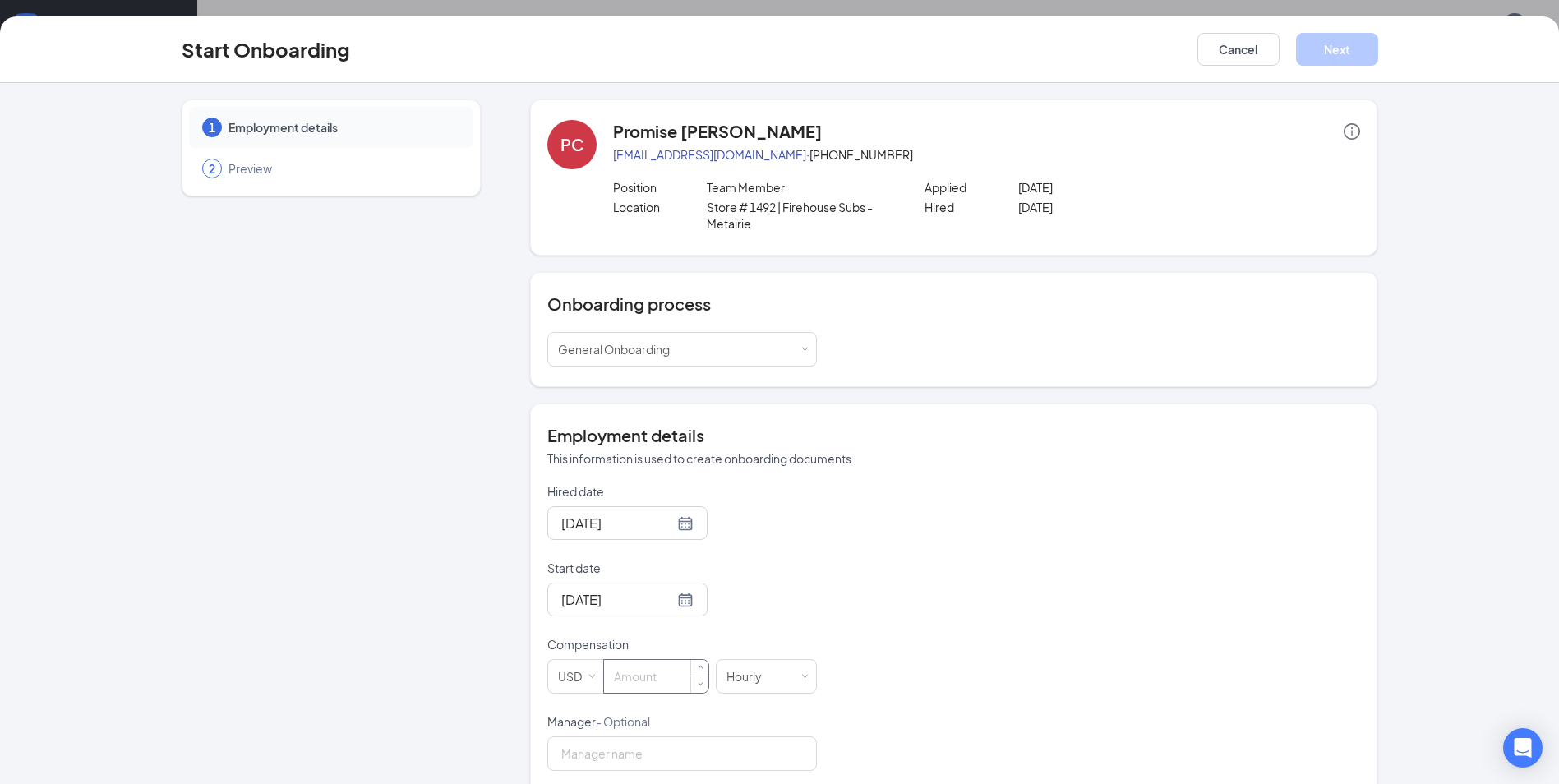
drag, startPoint x: 641, startPoint y: 667, endPoint x: 676, endPoint y: 680, distance: 37.3
click at [642, 666] on input at bounding box center [656, 676] width 104 height 33
type input "9"
click at [653, 753] on input "Manager - Optional" at bounding box center [681, 753] width 270 height 34
type input "[PERSON_NAME]"
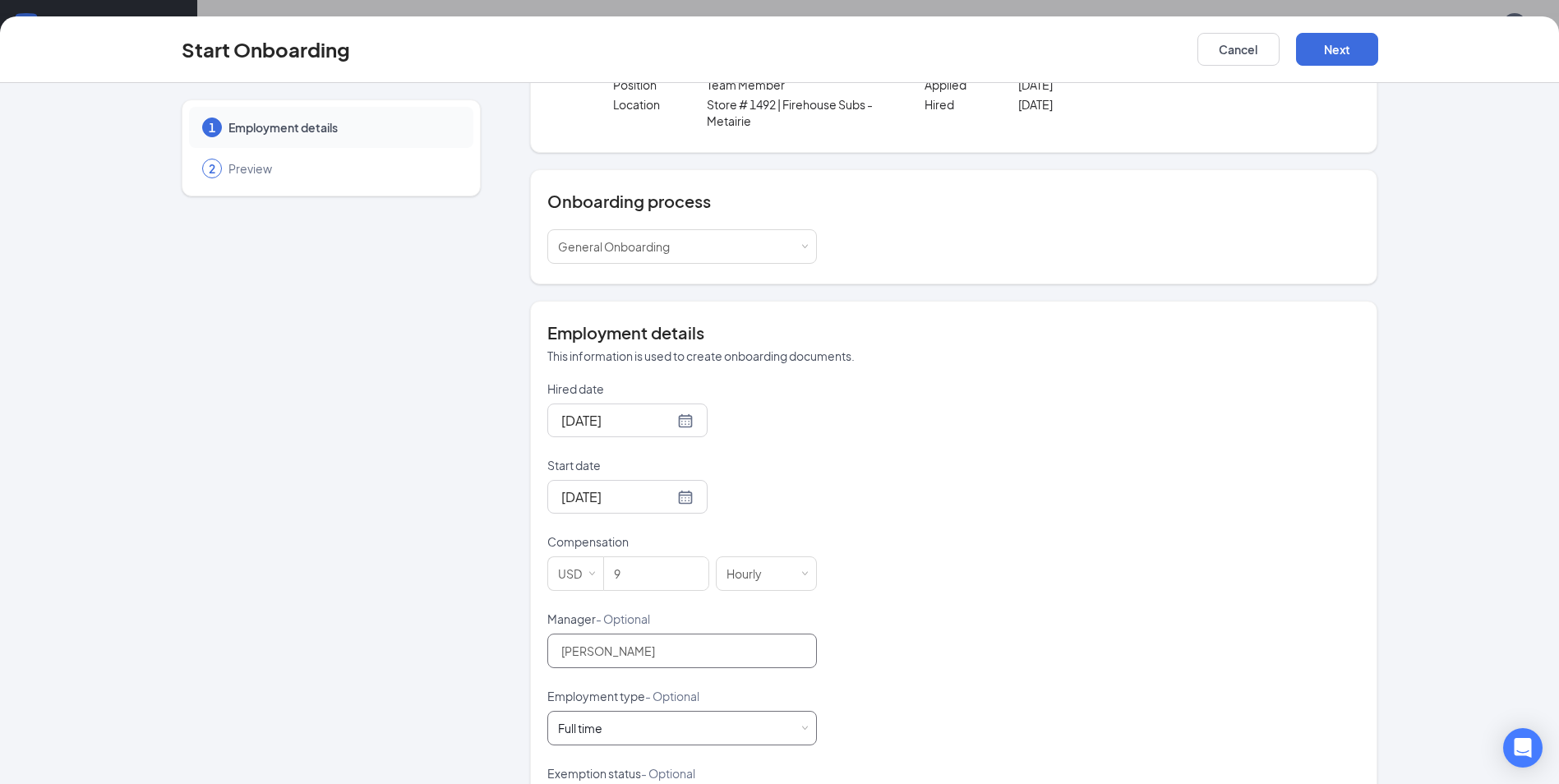
scroll to position [246, 0]
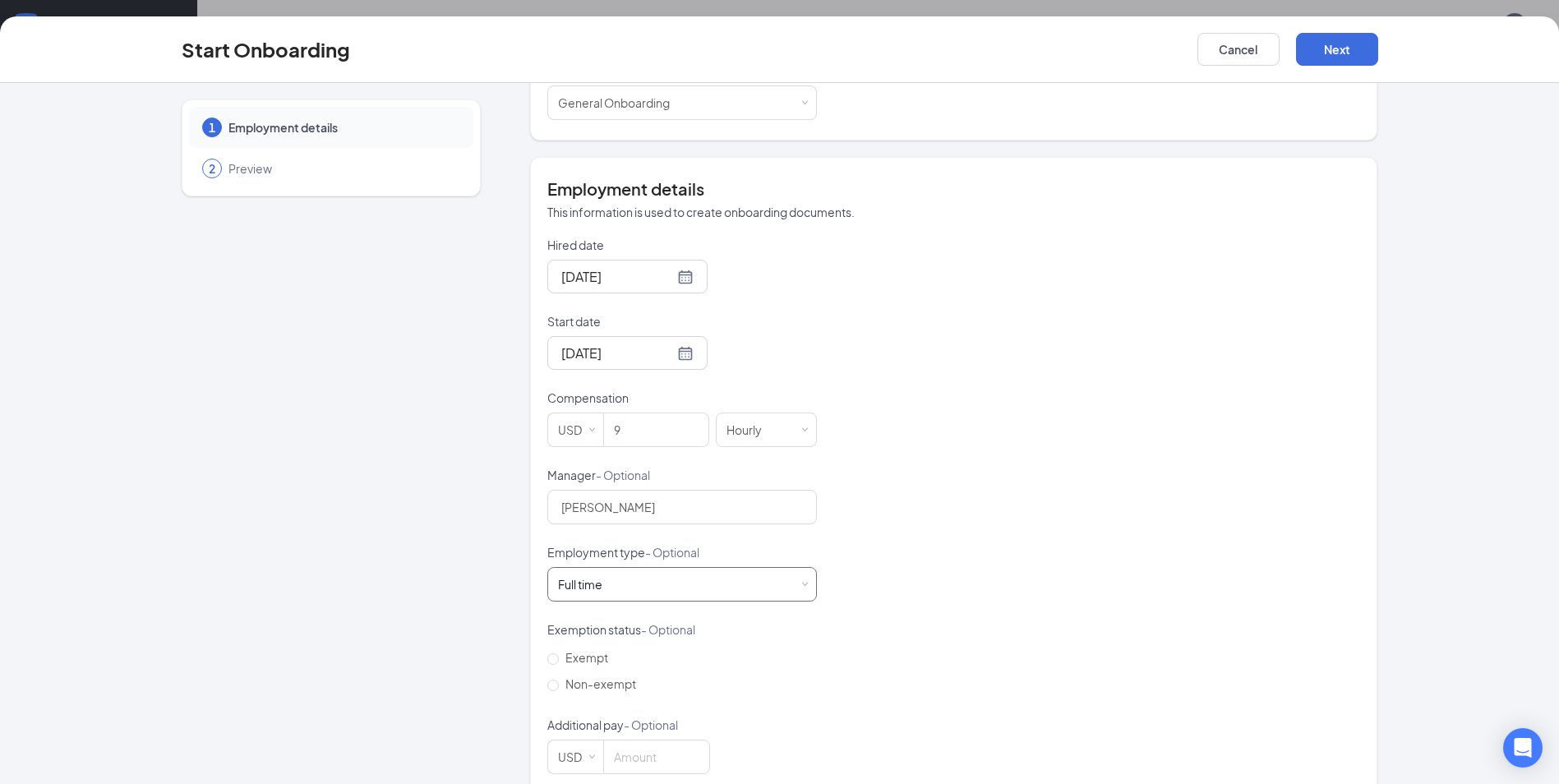
click at [622, 582] on div "Full time Works 30+ hours per week and is reasonably expected to work" at bounding box center [682, 584] width 248 height 33
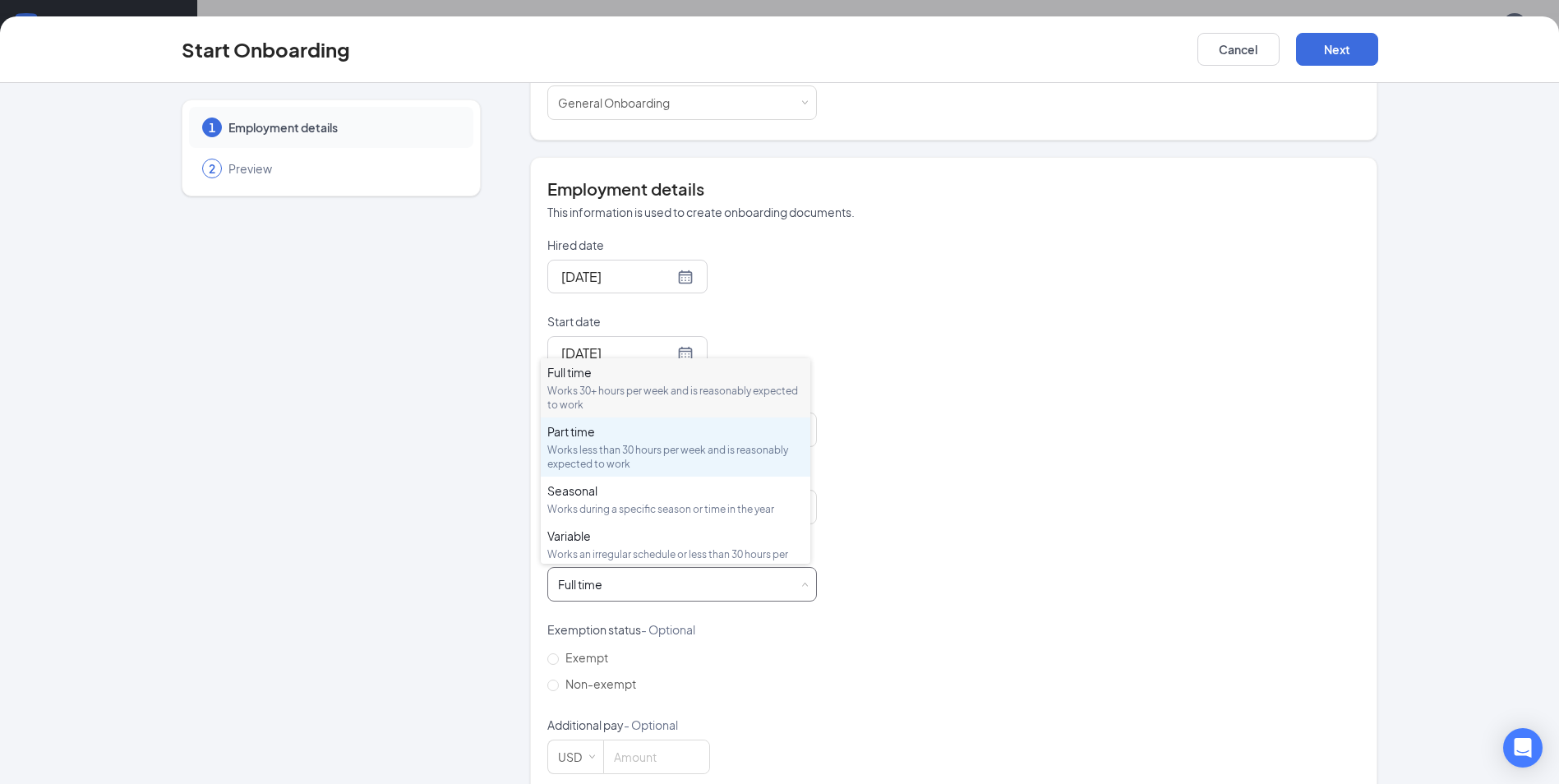
click at [599, 439] on div "Part time" at bounding box center [675, 431] width 256 height 16
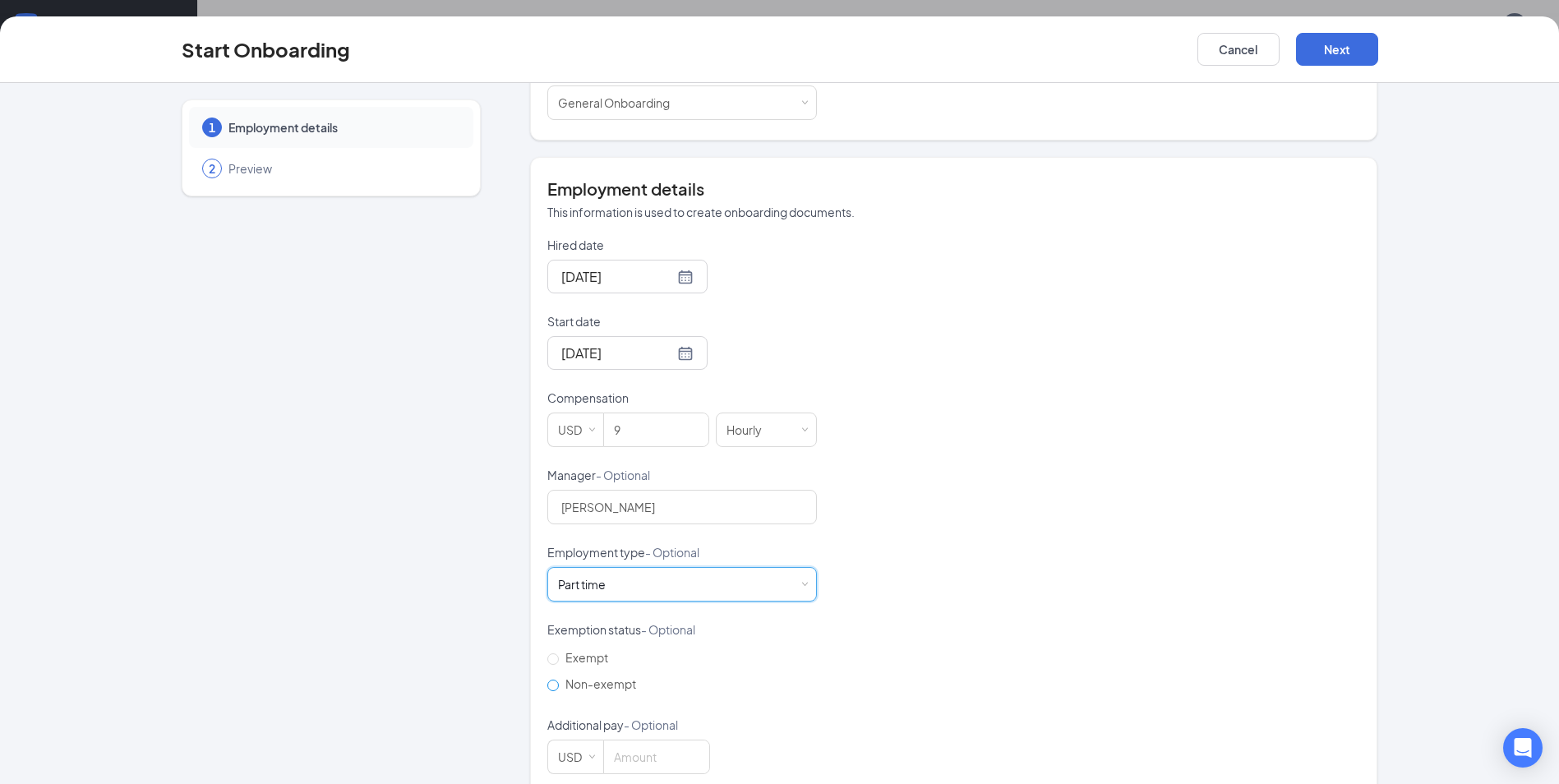
click at [577, 681] on span "Non-exempt" at bounding box center [601, 683] width 84 height 15
click at [559, 681] on input "Non-exempt" at bounding box center [552, 685] width 11 height 11
radio input "true"
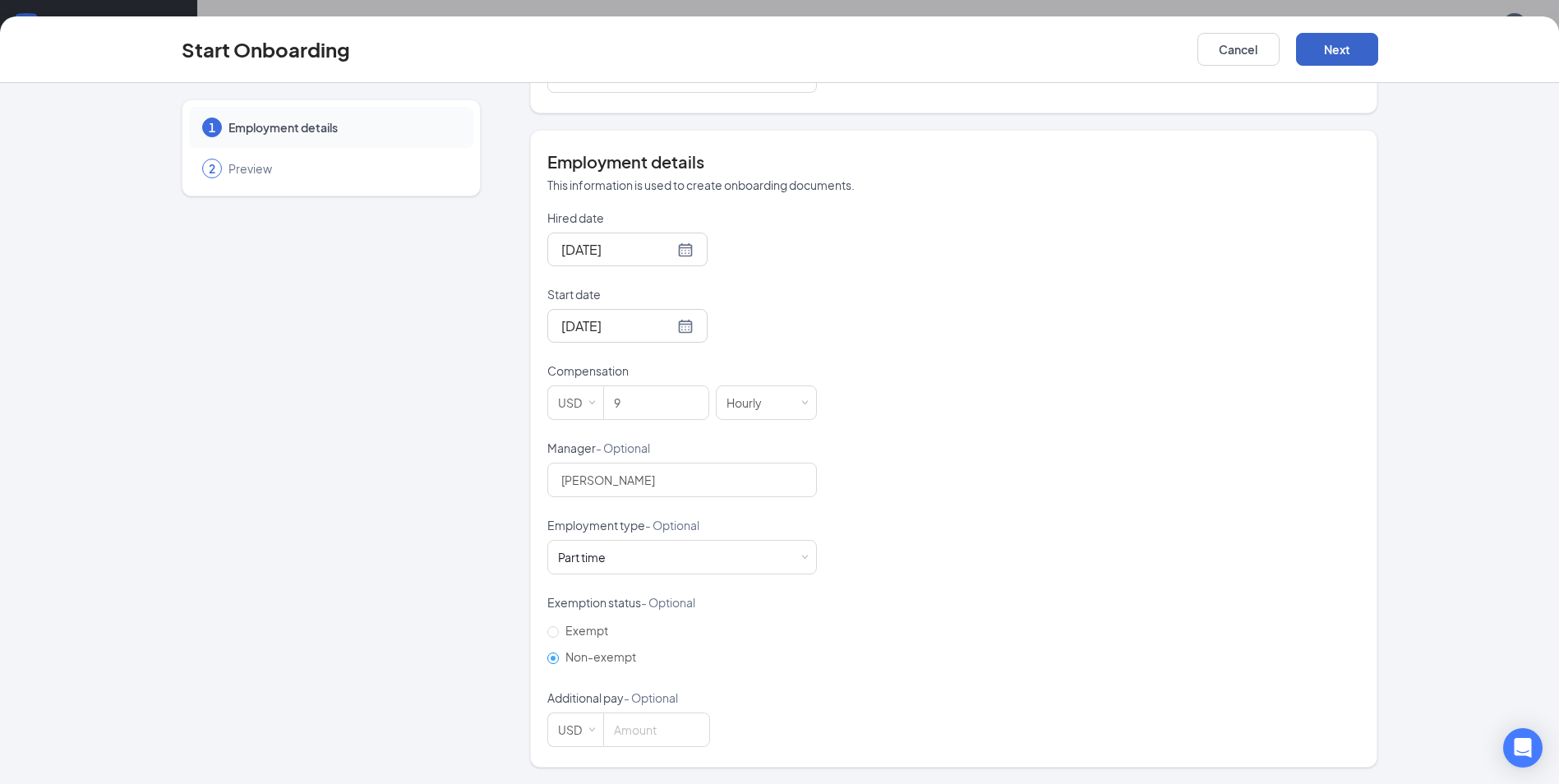
click at [1331, 57] on button "Next" at bounding box center [1337, 49] width 82 height 33
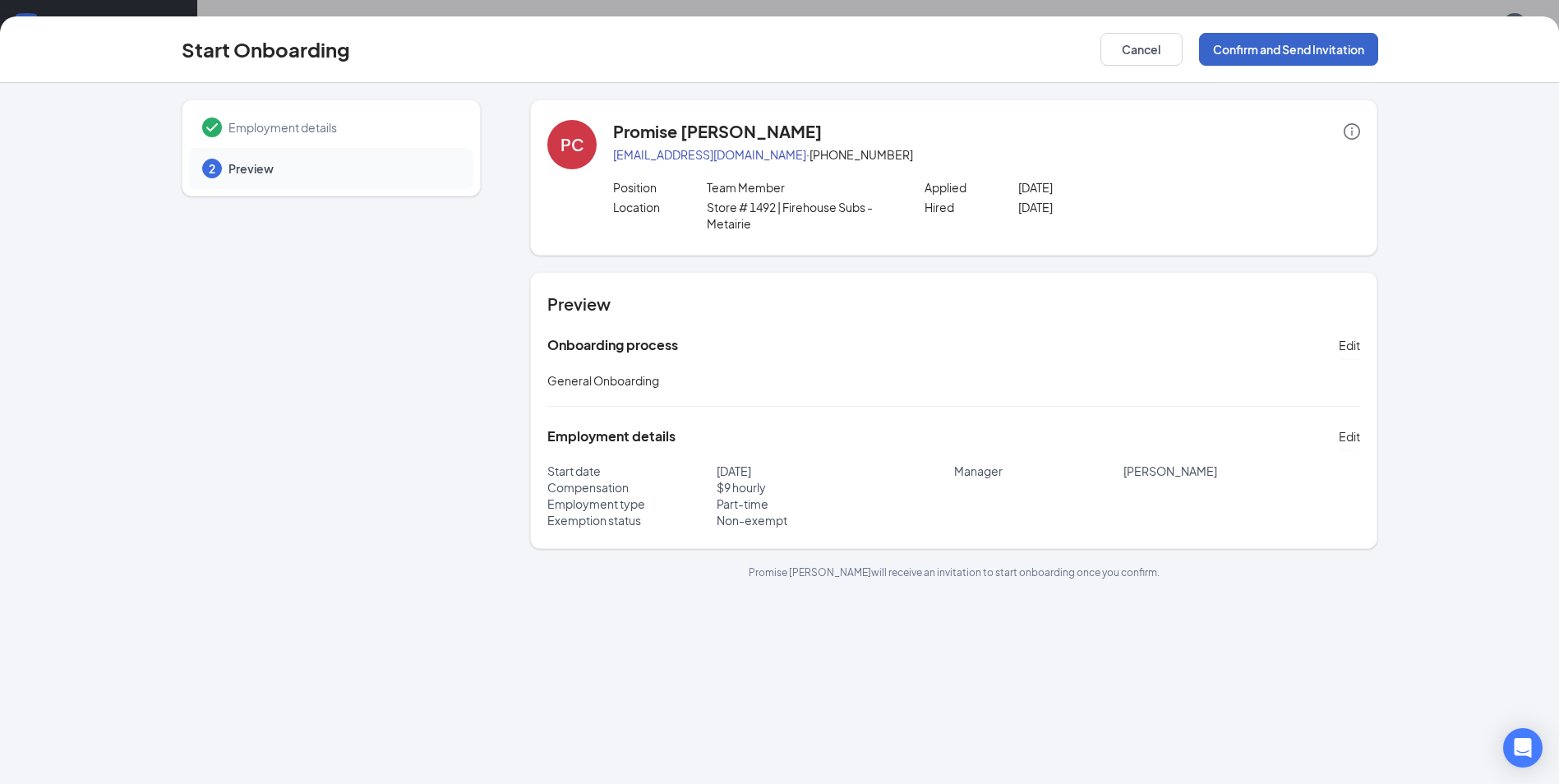
click at [1297, 51] on button "Confirm and Send Invitation" at bounding box center [1288, 49] width 179 height 33
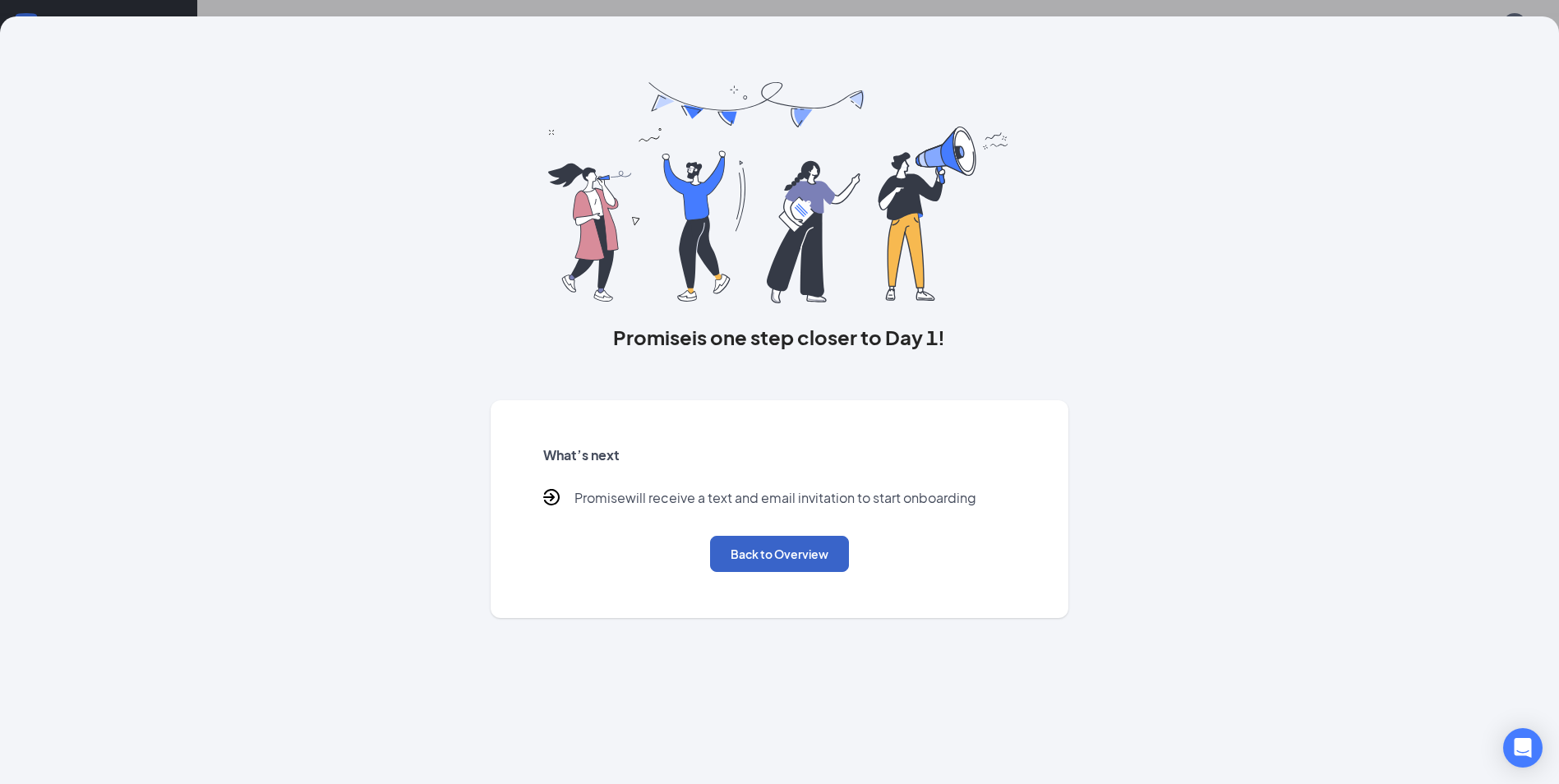
click at [771, 553] on button "Back to Overview" at bounding box center [779, 554] width 139 height 36
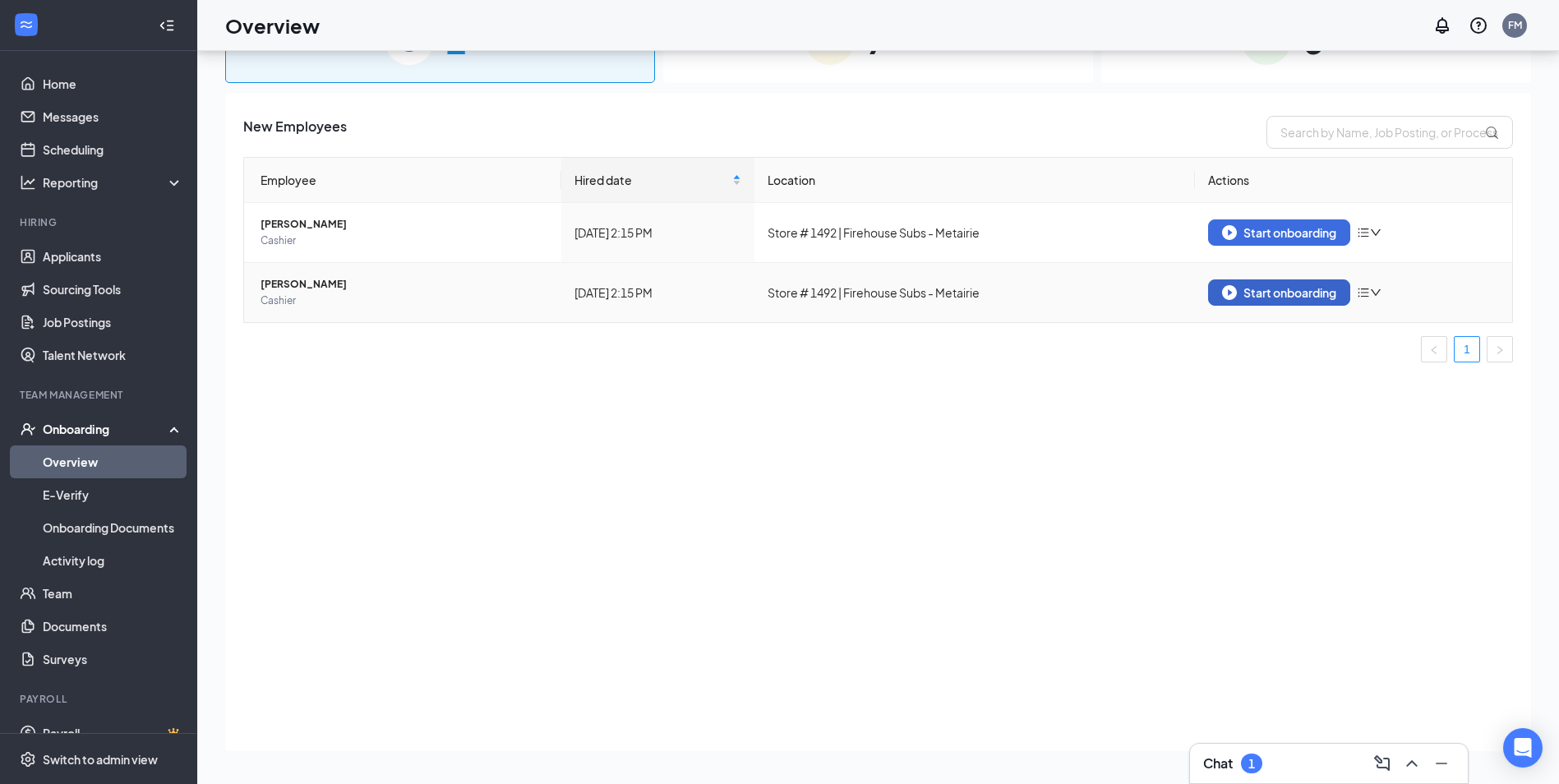
click at [1283, 288] on div "Start onboarding" at bounding box center [1278, 292] width 114 height 15
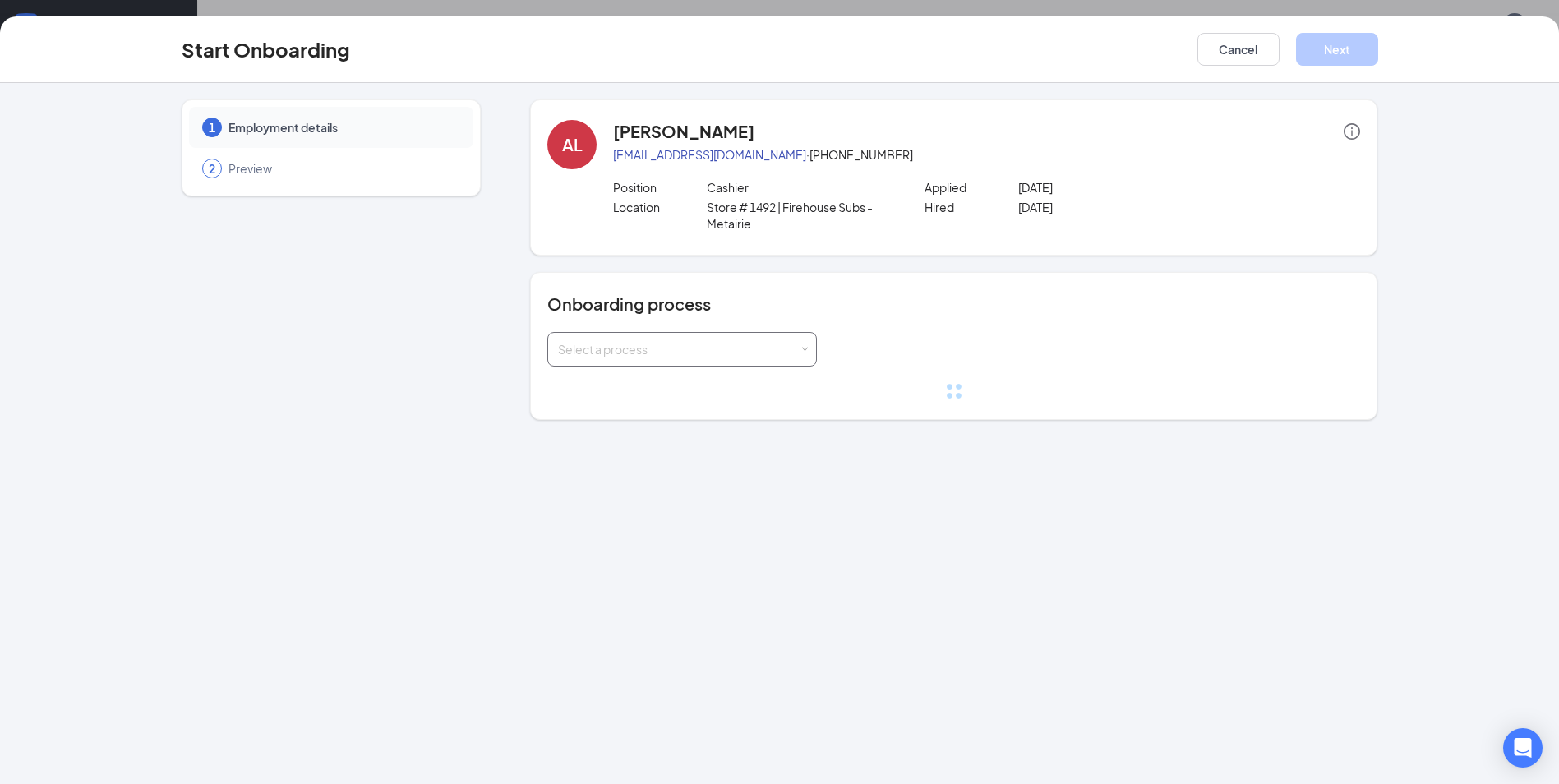
click at [672, 353] on div "Select a process" at bounding box center [678, 348] width 241 height 16
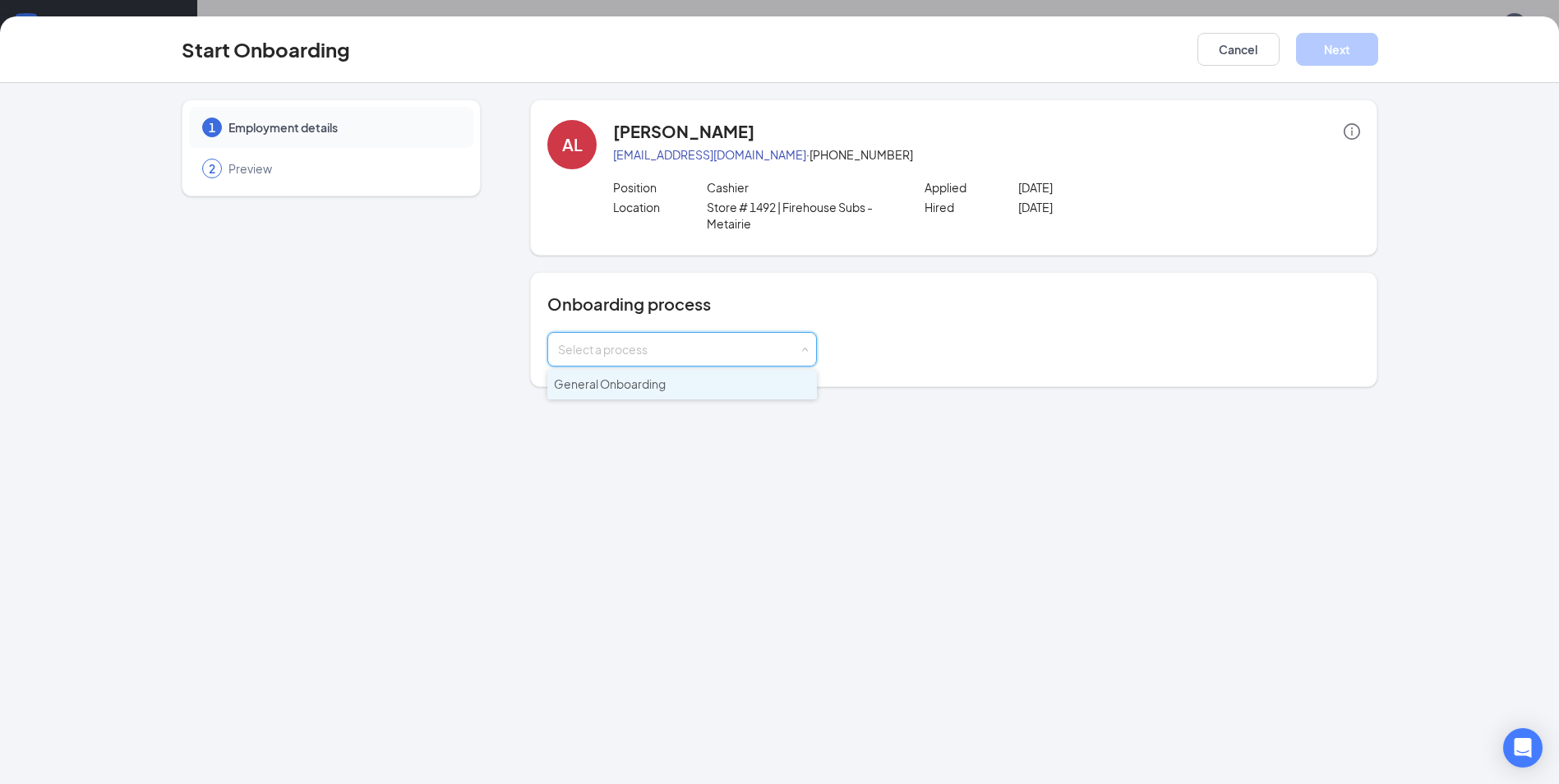
click at [643, 382] on span "General Onboarding" at bounding box center [610, 383] width 112 height 15
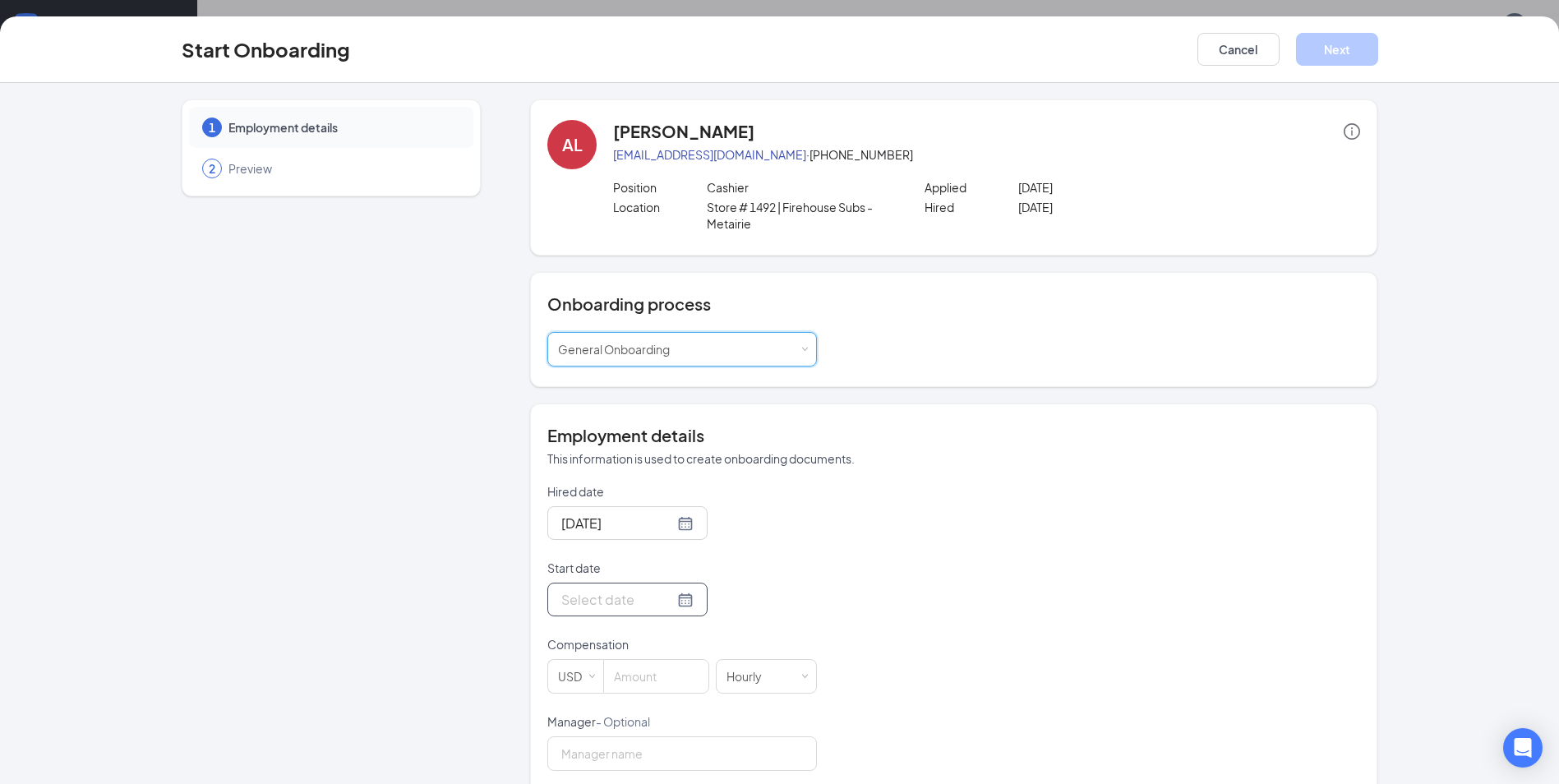
click at [671, 603] on div at bounding box center [628, 599] width 133 height 21
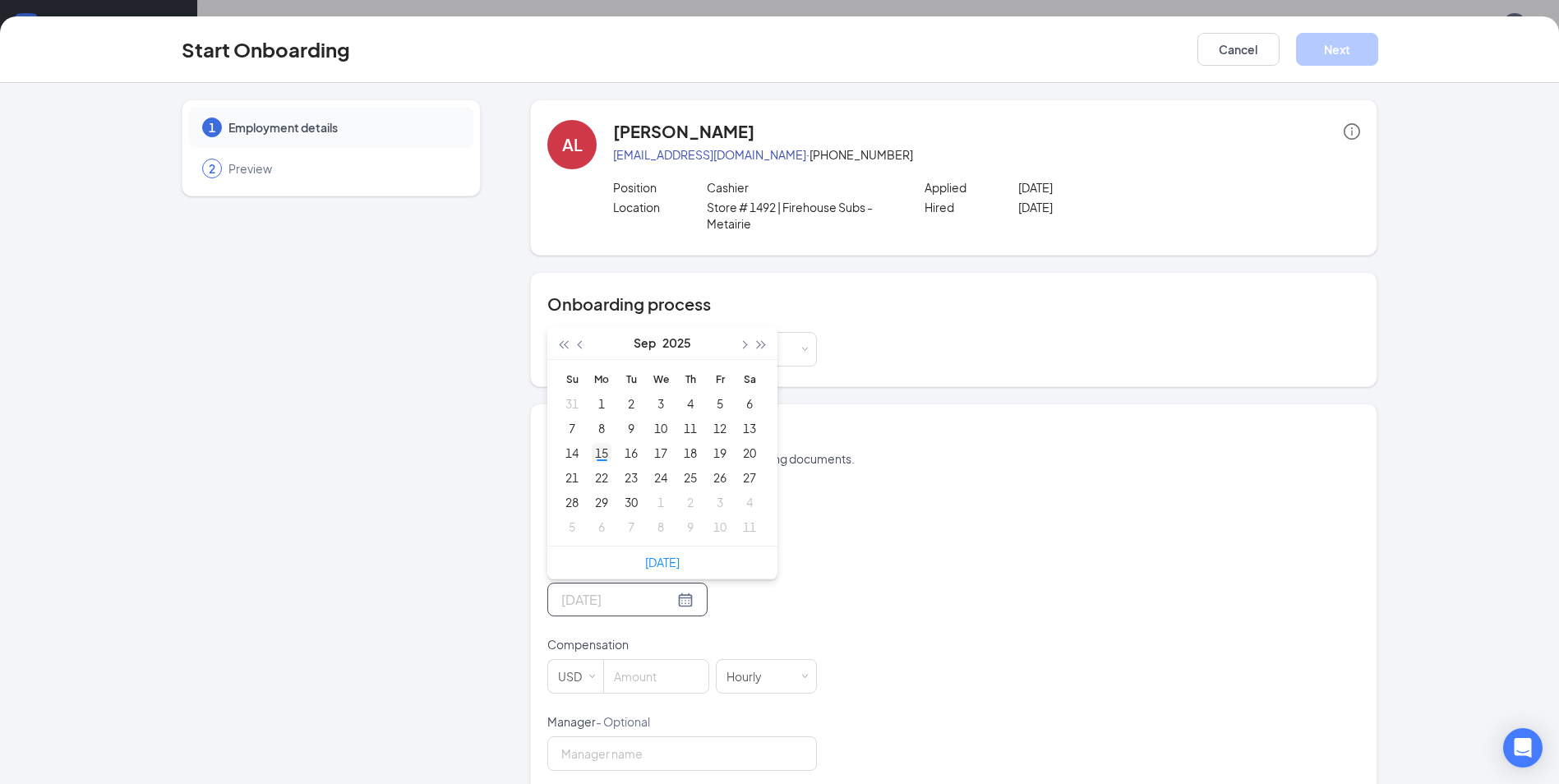
type input "[DATE]"
click at [598, 449] on div "15" at bounding box center [601, 452] width 20 height 20
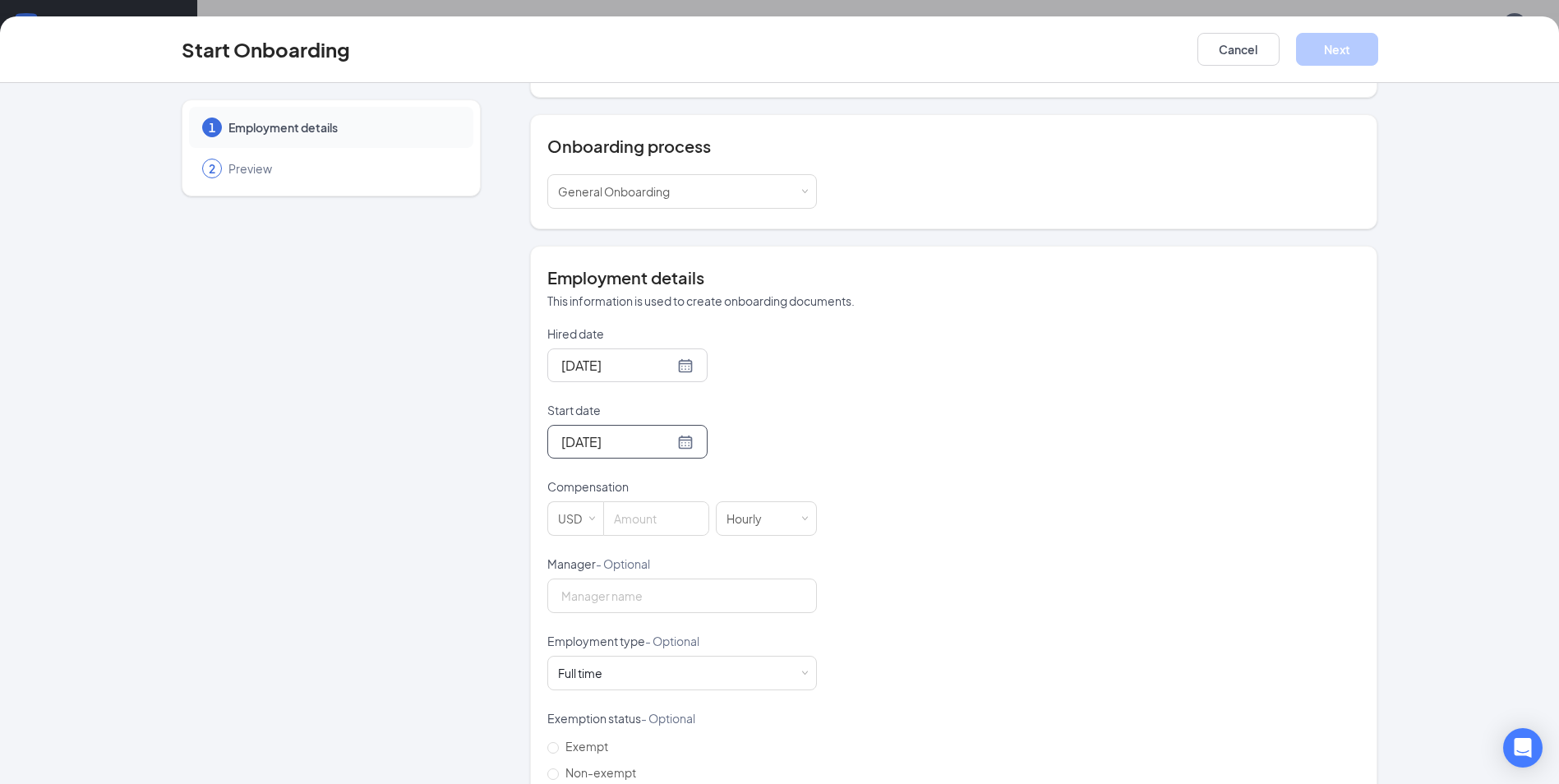
scroll to position [164, 0]
click at [649, 514] on input at bounding box center [656, 512] width 104 height 33
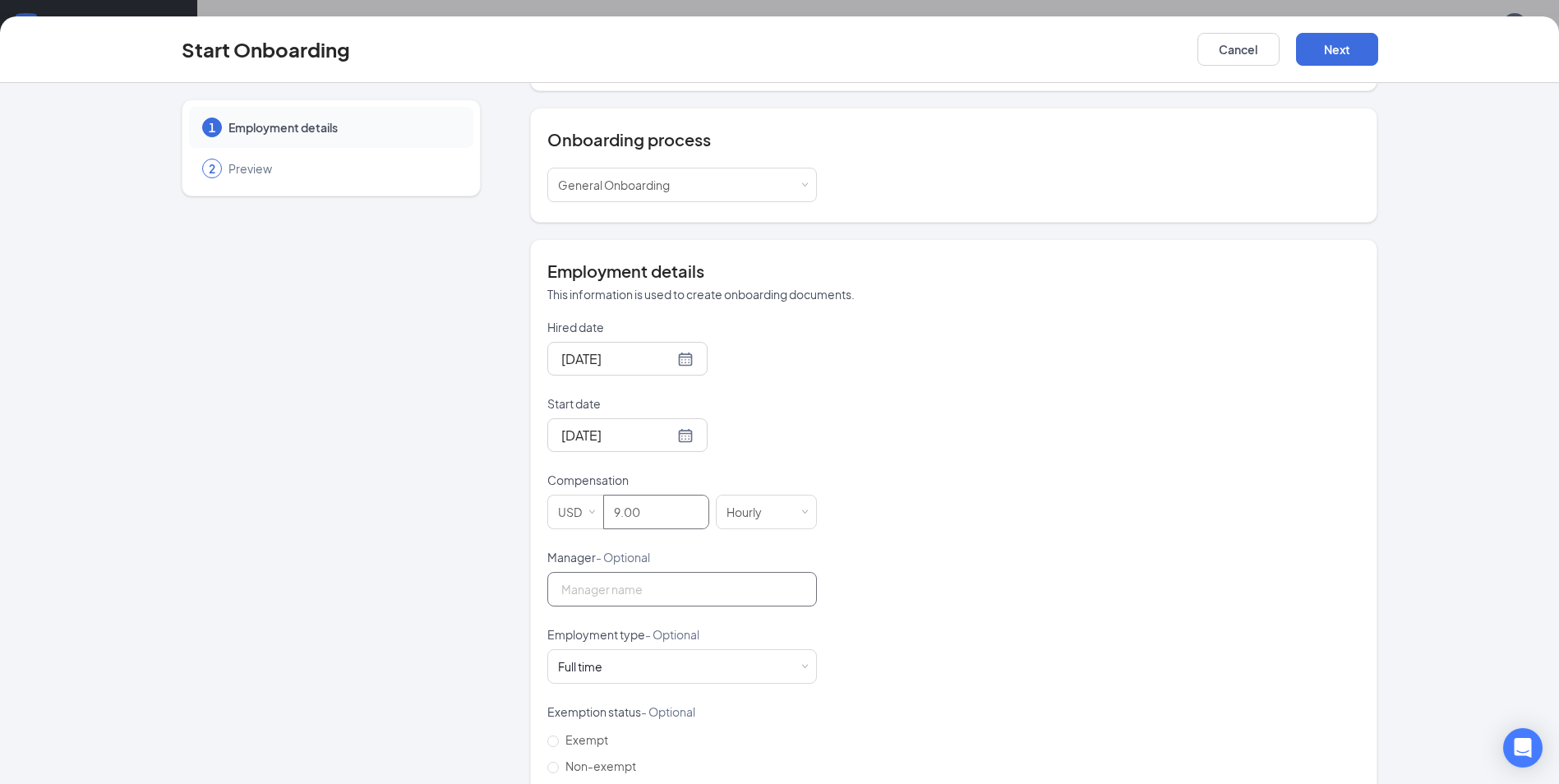
type input "9"
click at [627, 601] on input "Manager - Optional" at bounding box center [681, 589] width 270 height 34
type input "[PERSON_NAME]"
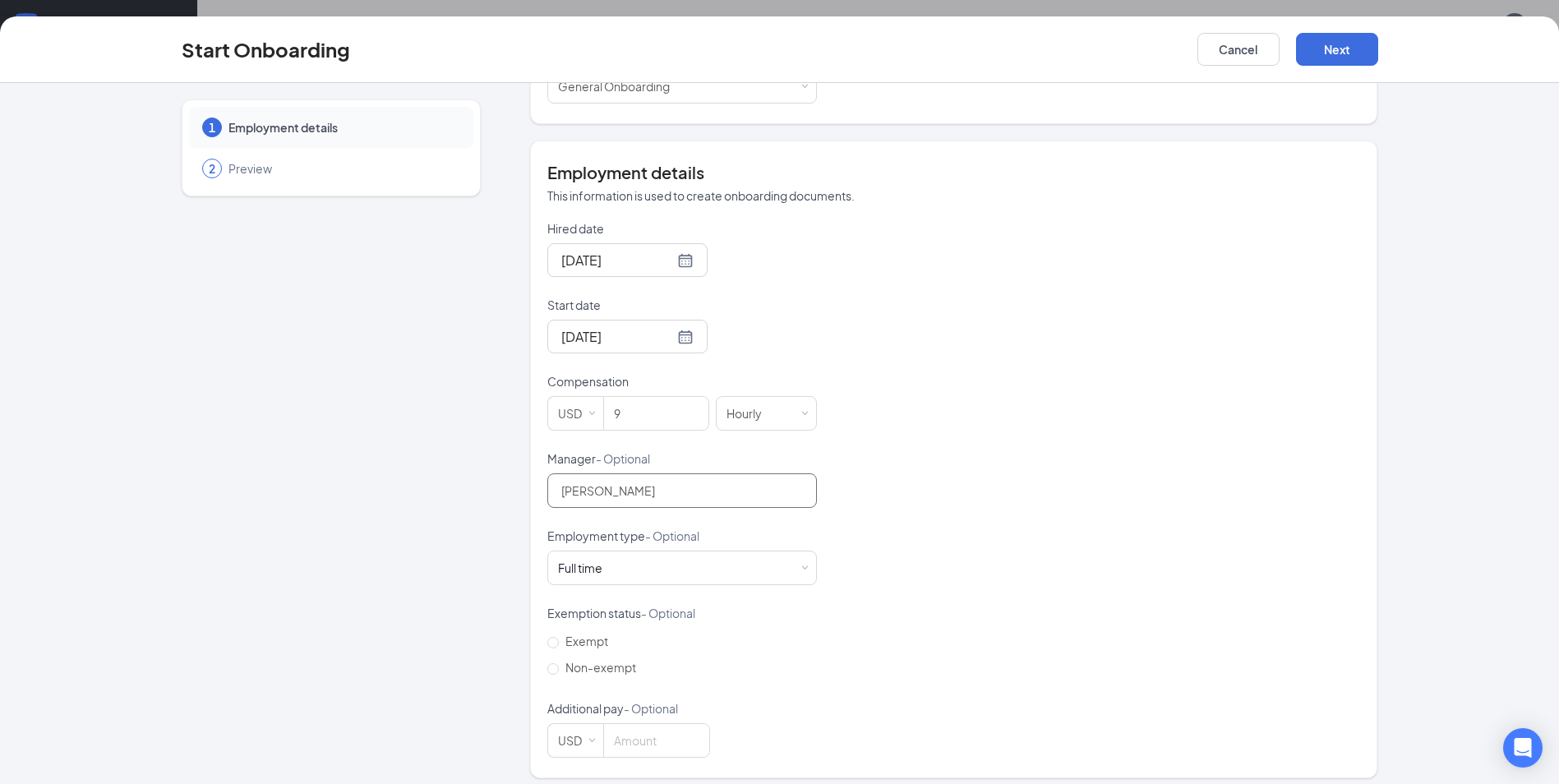
scroll to position [274, 0]
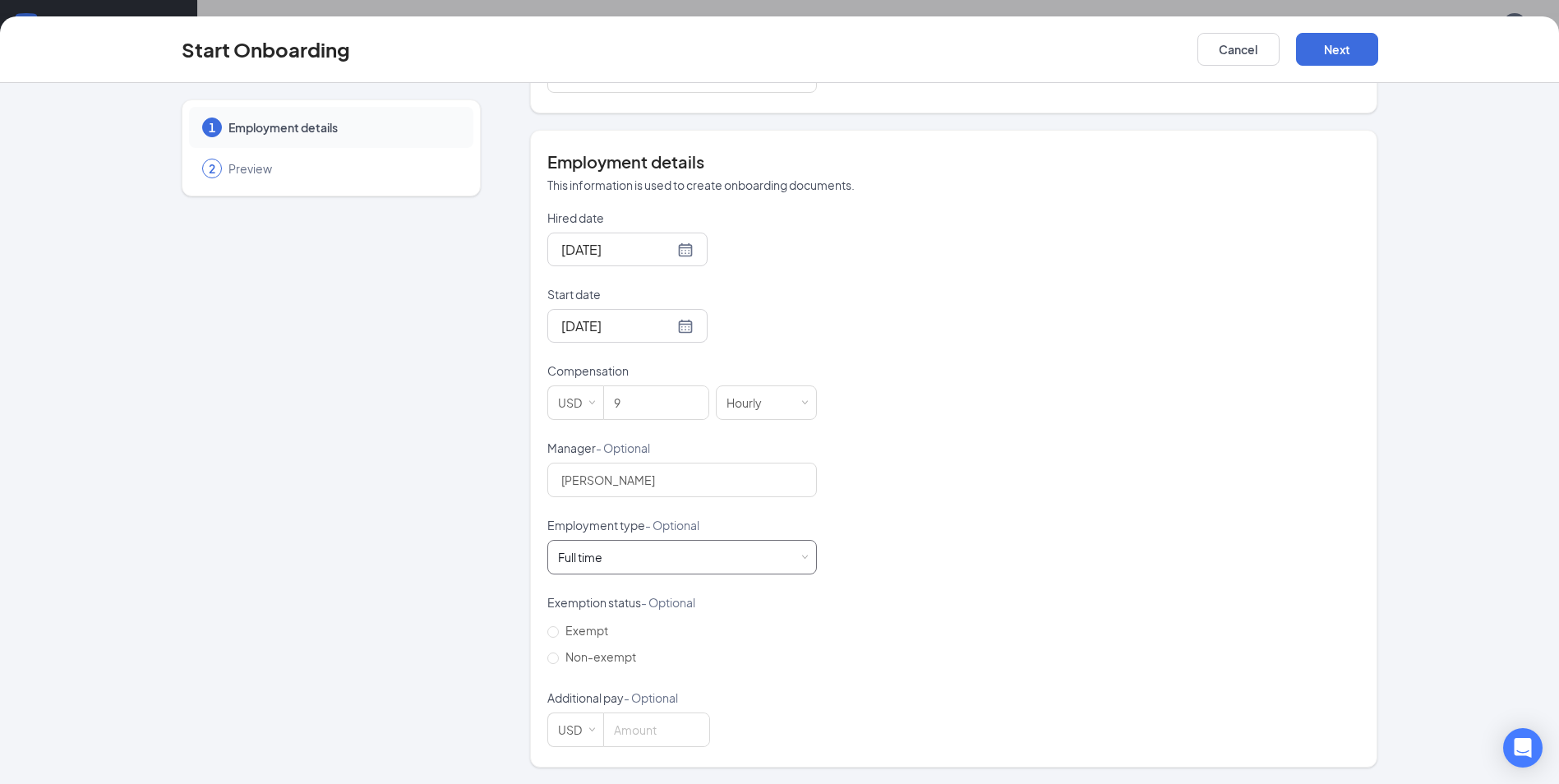
click at [622, 550] on div "Full time Works 30+ hours per week and is reasonably expected to work" at bounding box center [682, 557] width 248 height 33
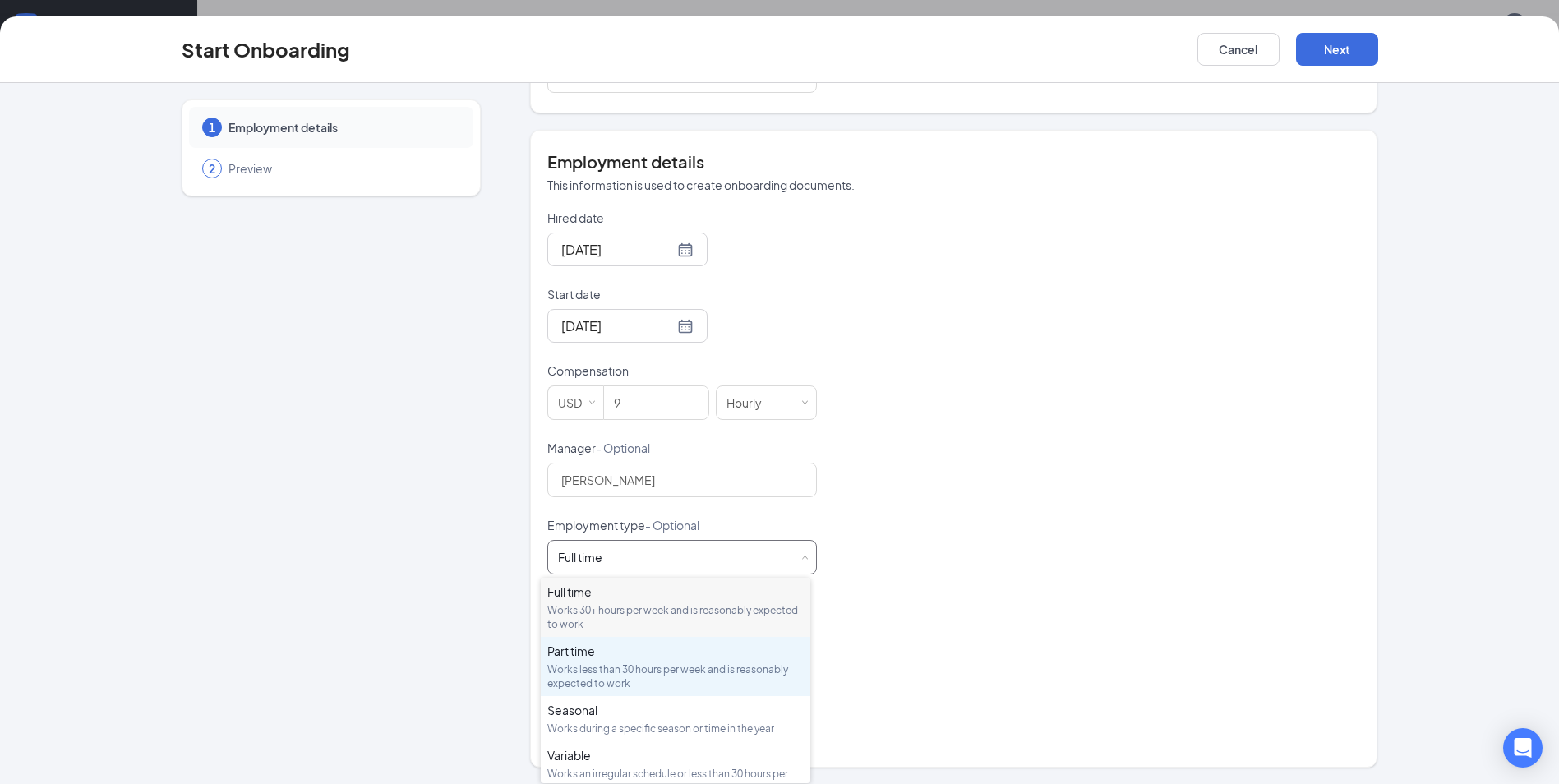
click at [607, 666] on div "Works less than 30 hours per week and is reasonably expected to work" at bounding box center [675, 676] width 256 height 28
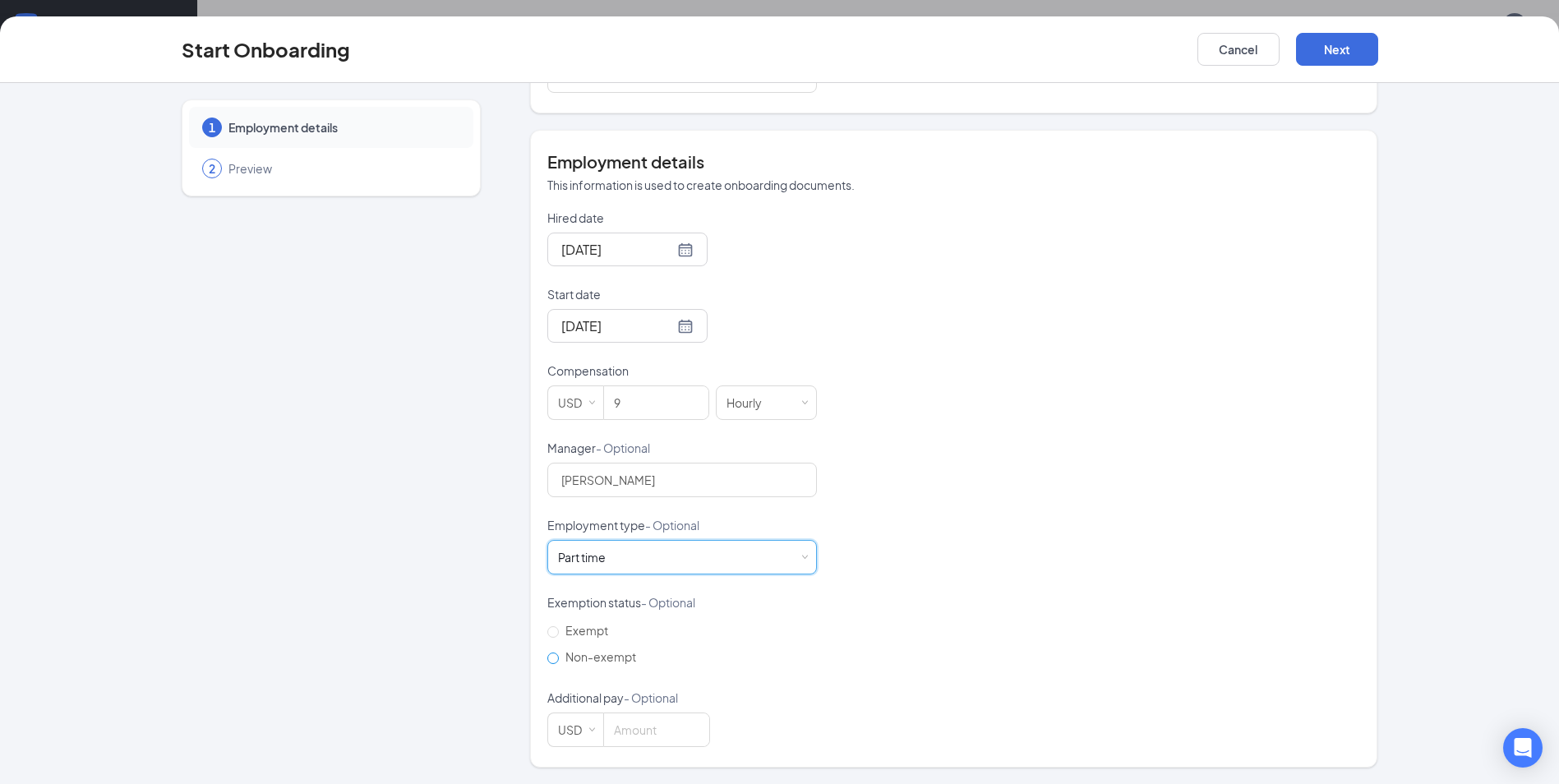
click at [580, 658] on span "Non-exempt" at bounding box center [601, 656] width 84 height 15
click at [559, 658] on input "Non-exempt" at bounding box center [552, 657] width 11 height 11
radio input "true"
click at [1344, 56] on button "Next" at bounding box center [1337, 49] width 82 height 33
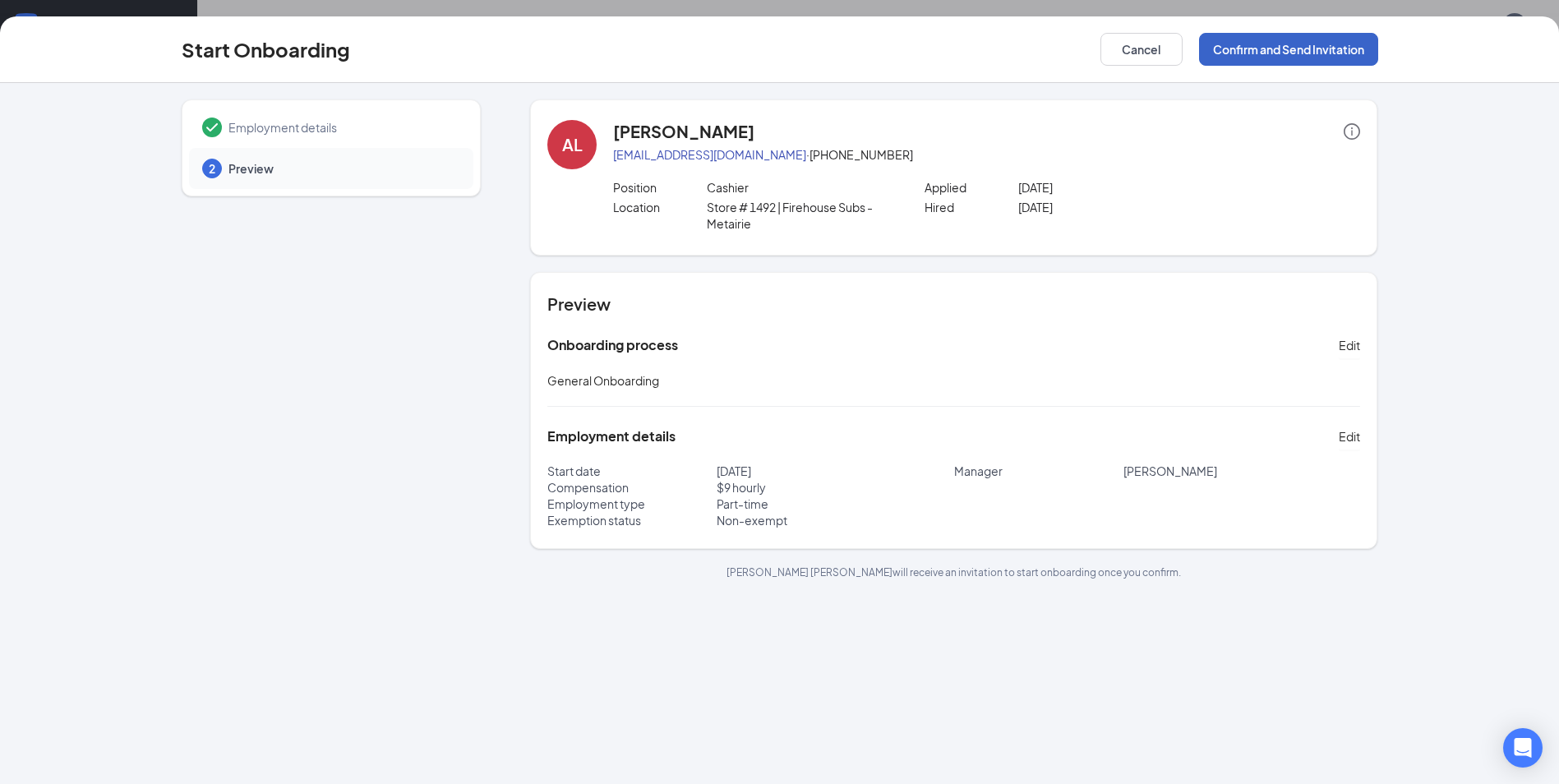
click at [1276, 47] on button "Confirm and Send Invitation" at bounding box center [1288, 49] width 179 height 33
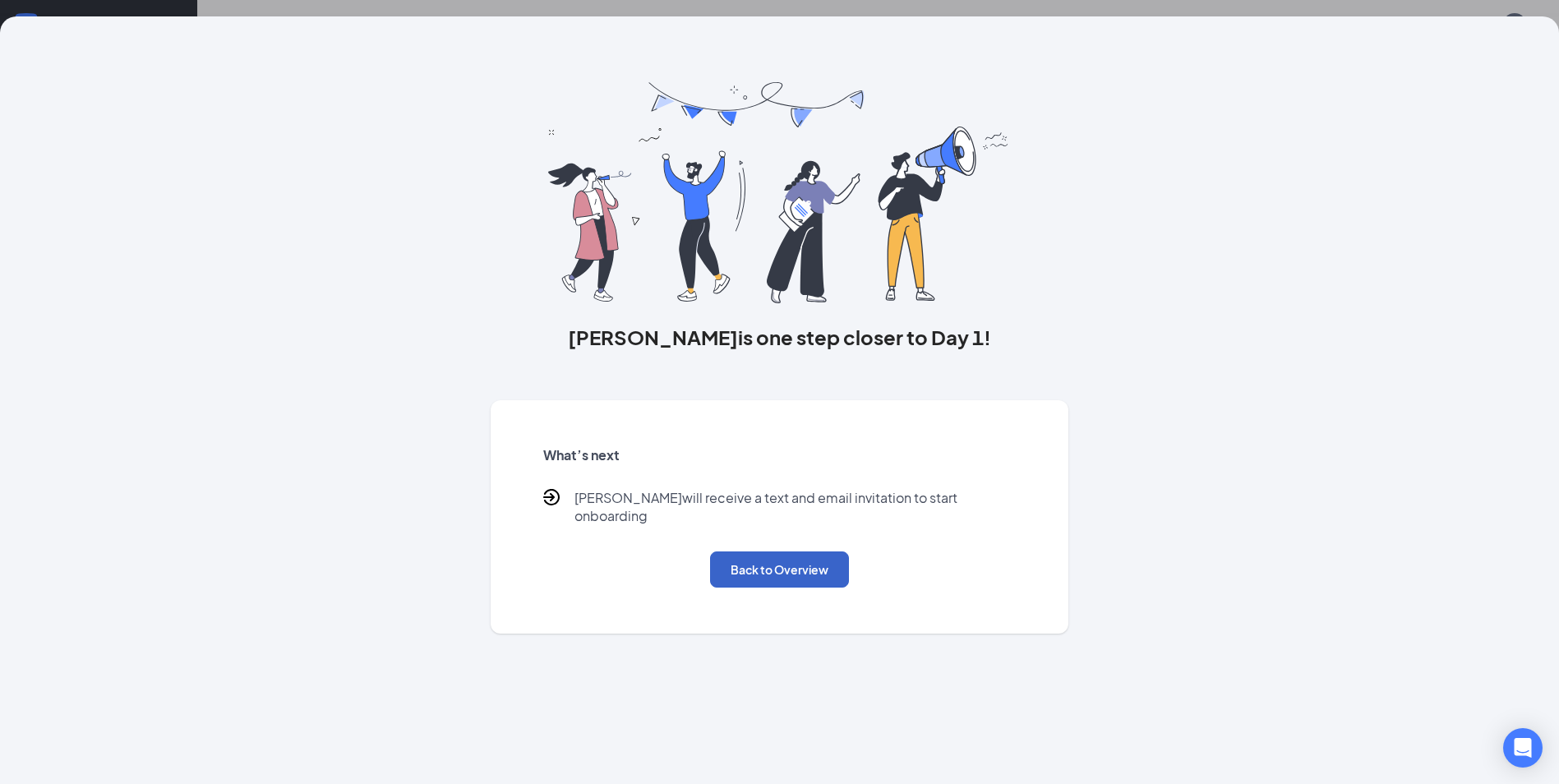
click at [769, 556] on button "Back to Overview" at bounding box center [779, 569] width 139 height 36
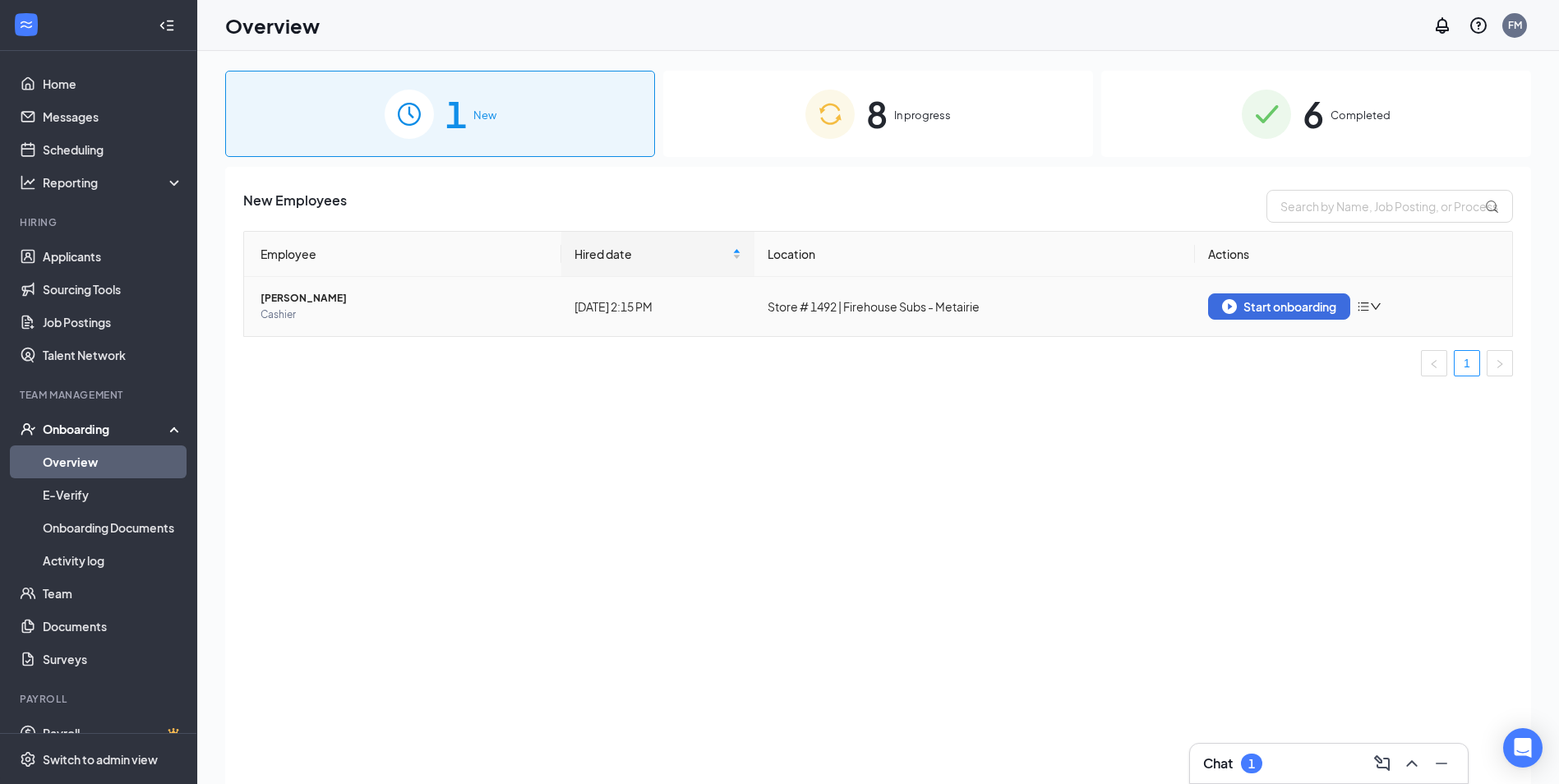
click at [1377, 307] on icon "down" at bounding box center [1376, 306] width 10 height 7
drag, startPoint x: 1112, startPoint y: 456, endPoint x: 1110, endPoint y: 447, distance: 9.2
click at [1110, 449] on div "New Employees Employee Hired date Location Actions [PERSON_NAME] Cashier [DATE]…" at bounding box center [878, 496] width 1306 height 658
click at [1377, 308] on icon "down" at bounding box center [1375, 306] width 11 height 11
drag, startPoint x: 1255, startPoint y: 364, endPoint x: 1281, endPoint y: 323, distance: 48.5
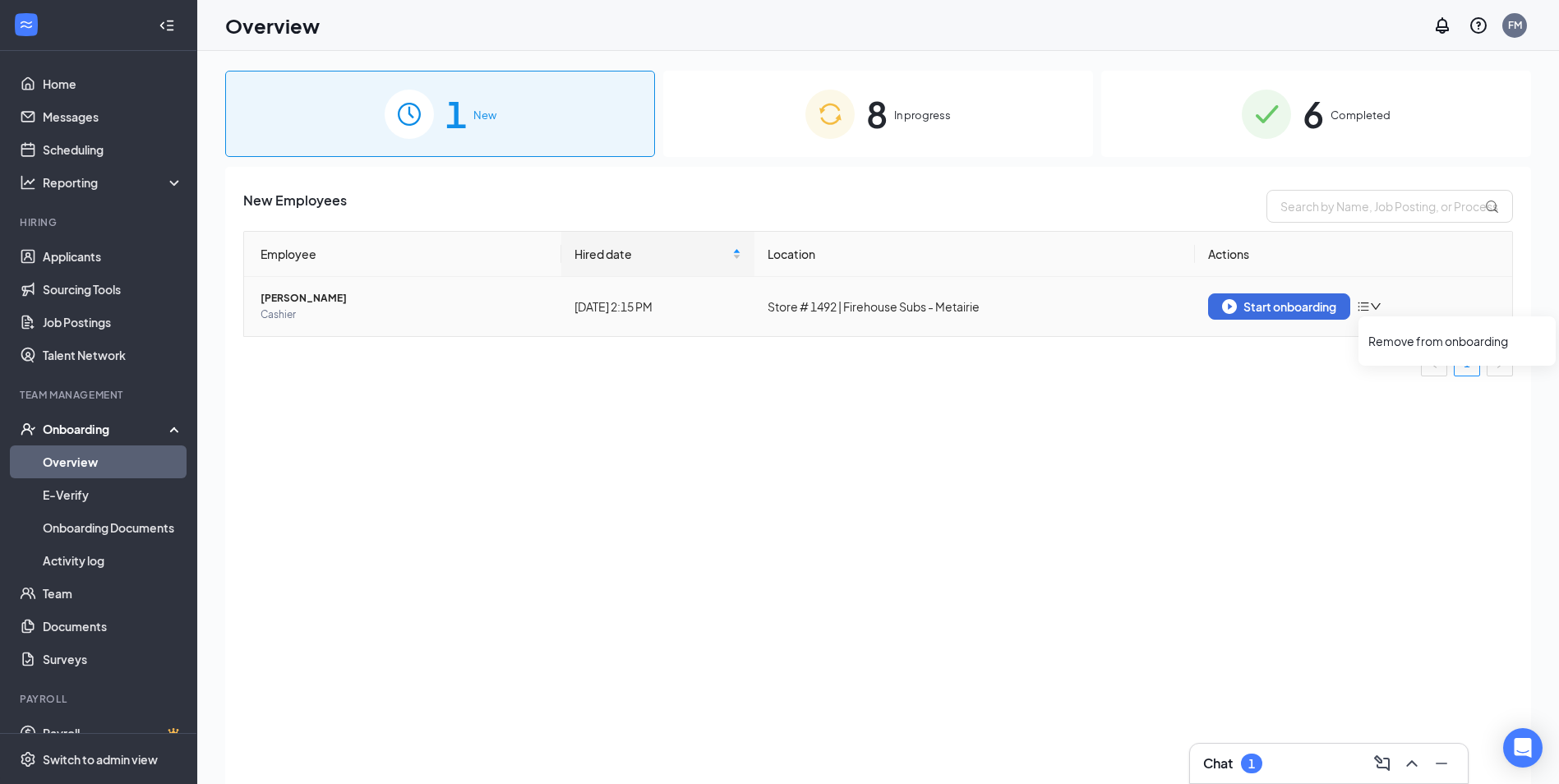
click at [1260, 360] on ul "1" at bounding box center [878, 363] width 1270 height 27
click at [1231, 300] on img "button" at bounding box center [1229, 306] width 15 height 15
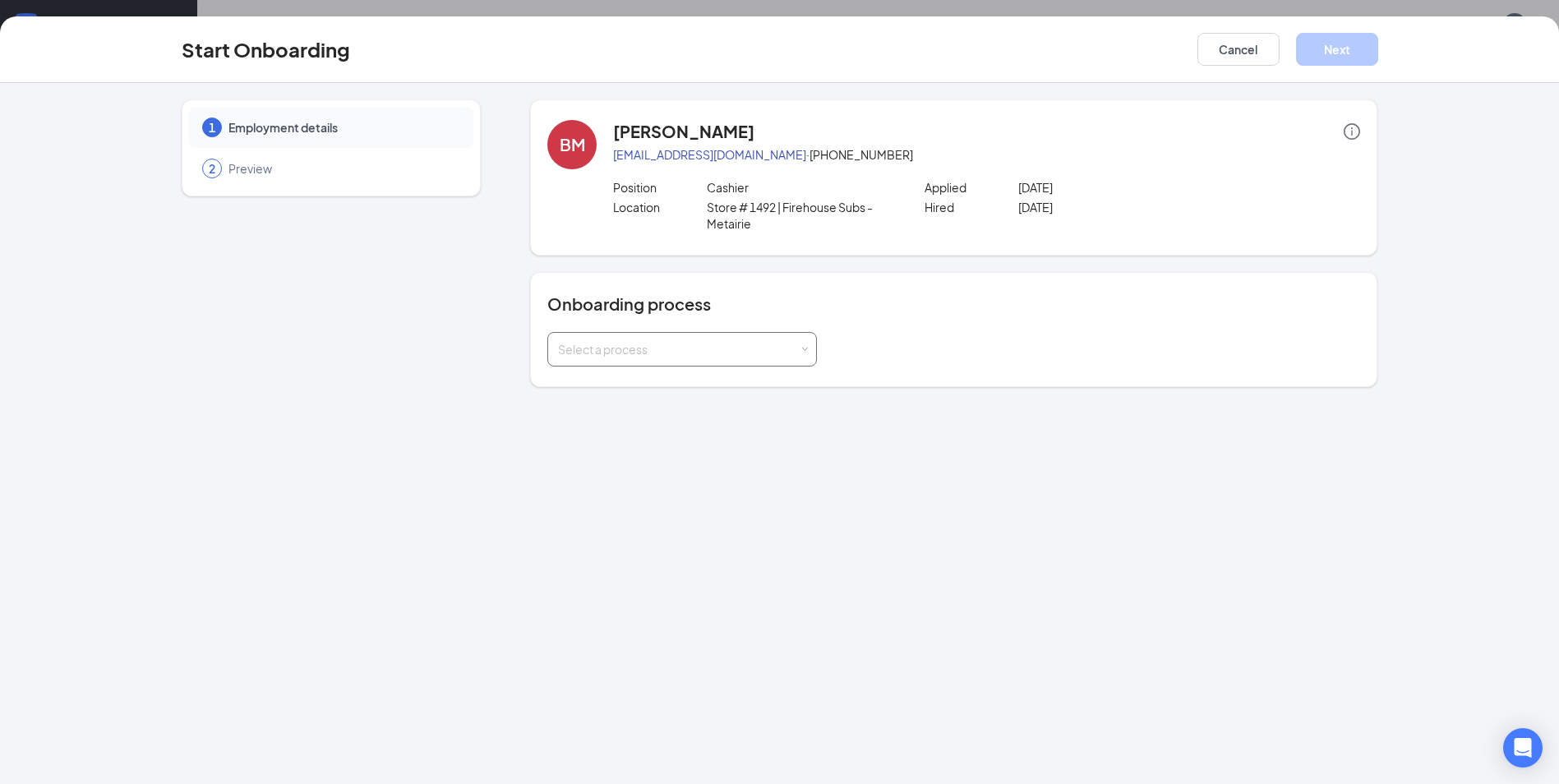
click at [723, 352] on div "Select a process" at bounding box center [678, 348] width 241 height 16
drag, startPoint x: 702, startPoint y: 441, endPoint x: 706, endPoint y: 424, distance: 17.5
click at [703, 439] on div "1 Employment details 2 Preview BM [PERSON_NAME] [EMAIL_ADDRESS][DOMAIN_NAME] · …" at bounding box center [779, 433] width 1559 height 701
click at [1237, 50] on button "Cancel" at bounding box center [1238, 49] width 82 height 33
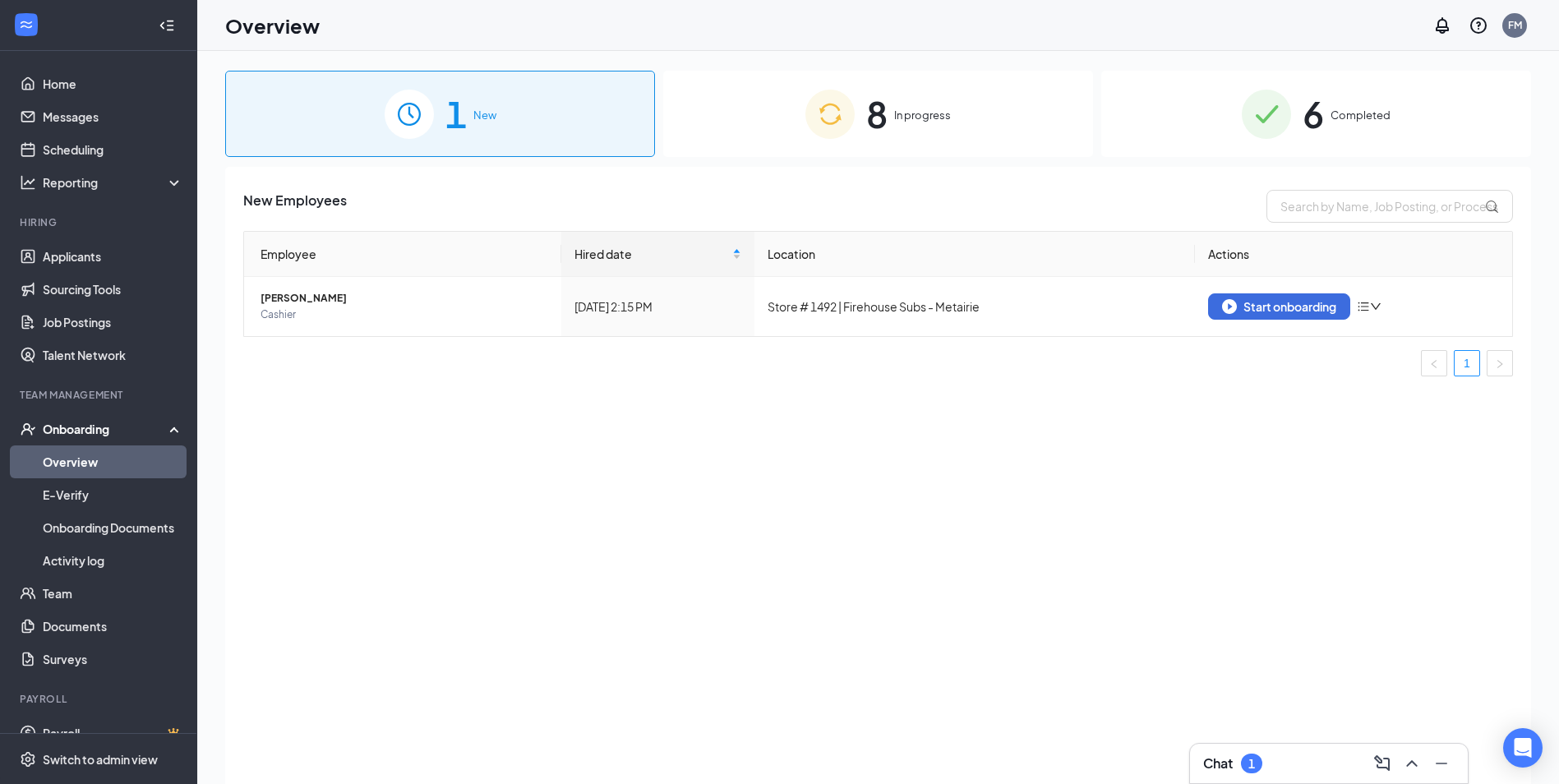
drag, startPoint x: 864, startPoint y: 130, endPoint x: 892, endPoint y: 128, distance: 28.1
click at [871, 130] on div "8 In progress" at bounding box center [878, 114] width 430 height 86
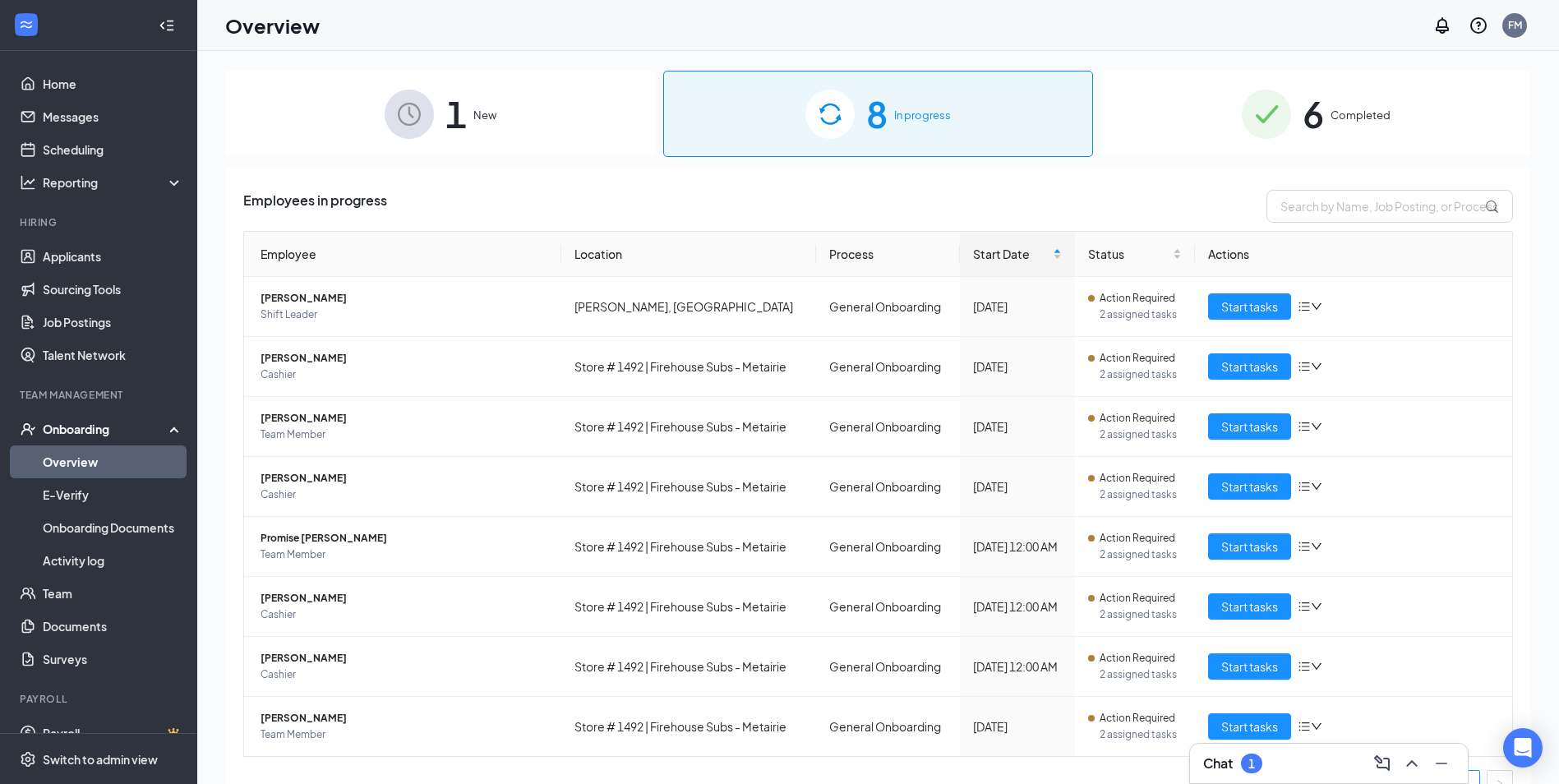
click at [1254, 118] on img at bounding box center [1266, 115] width 50 height 50
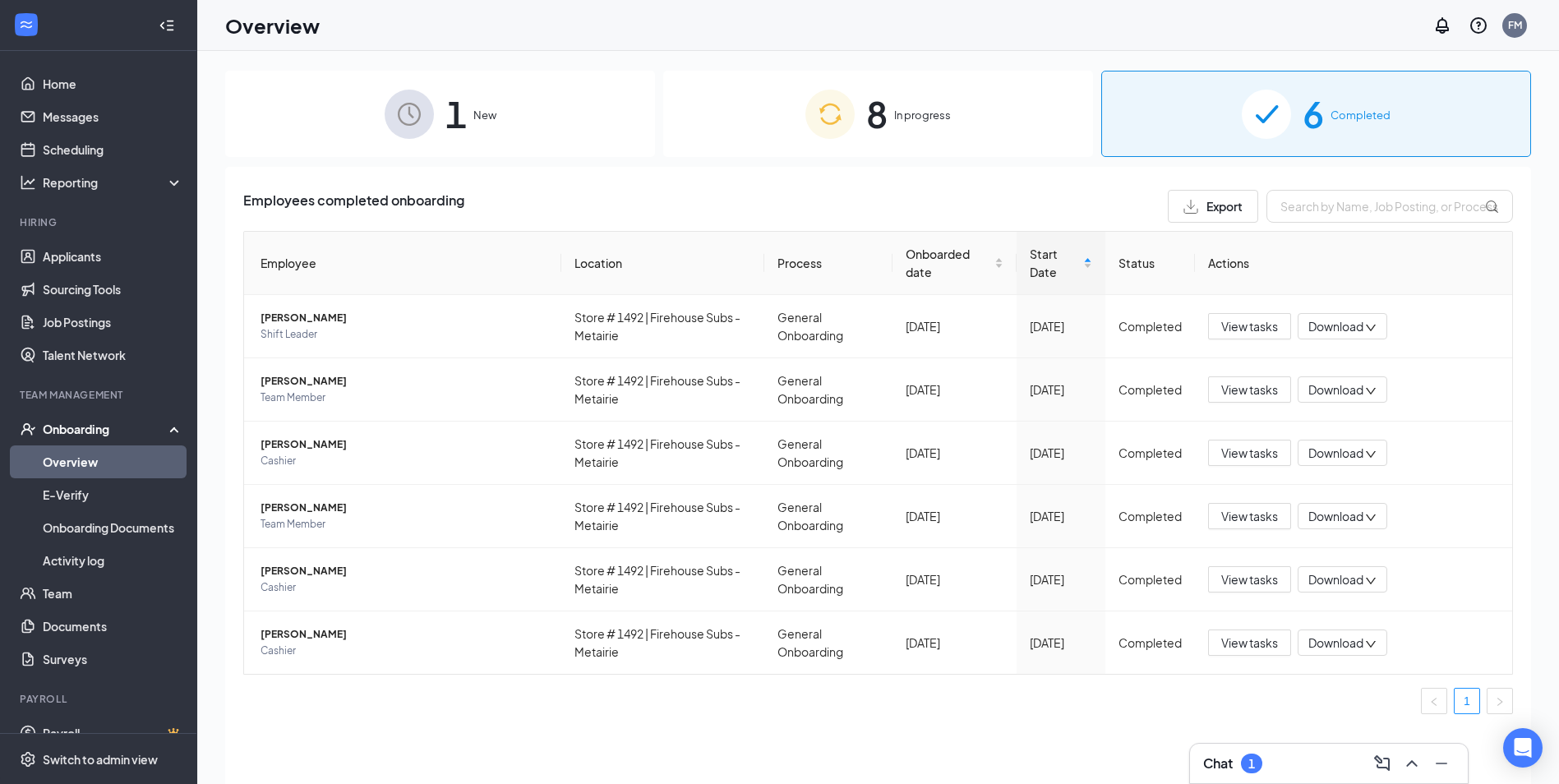
click at [422, 124] on img at bounding box center [409, 115] width 50 height 50
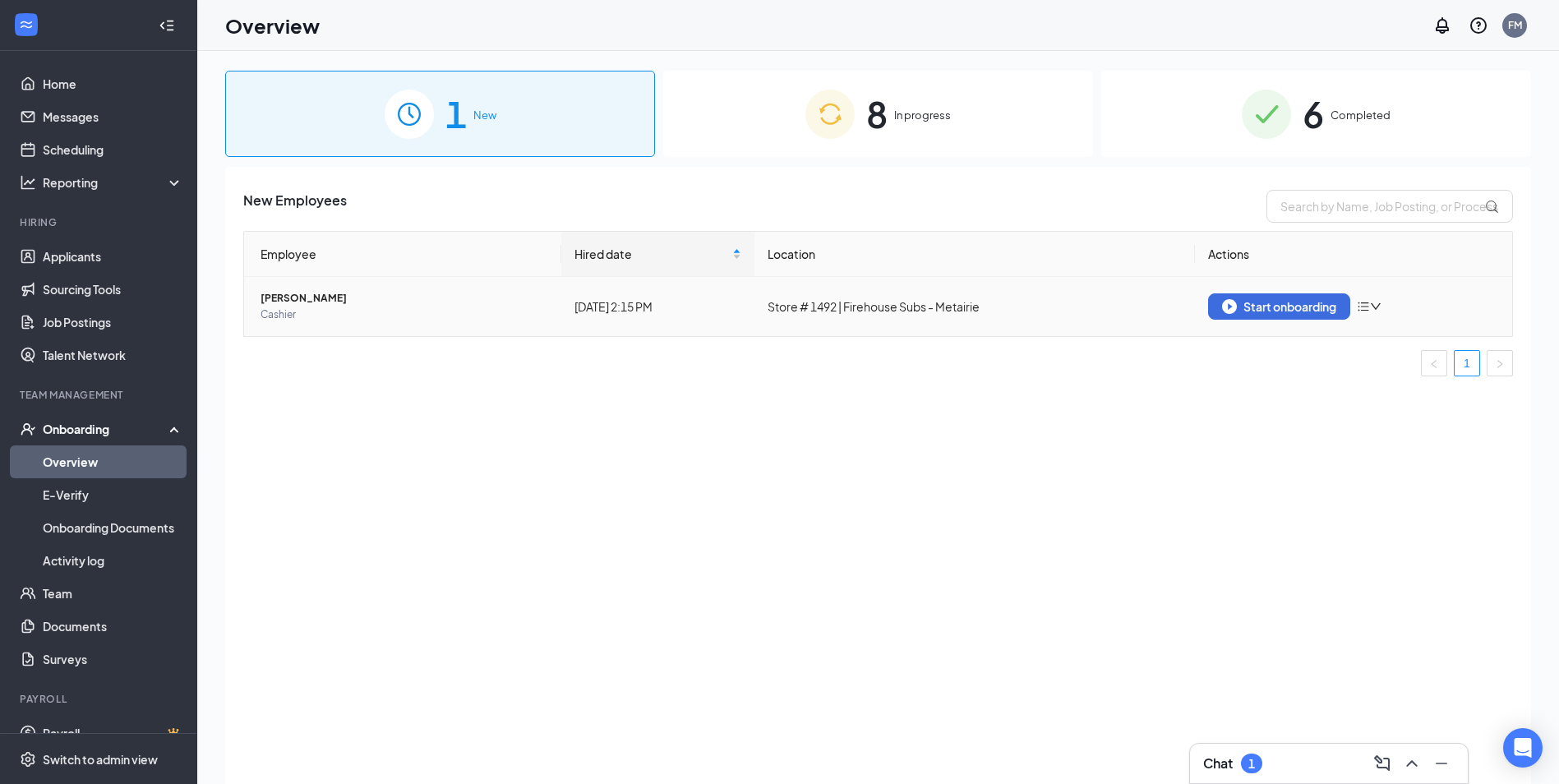
click at [1374, 309] on icon "down" at bounding box center [1375, 306] width 11 height 11
drag, startPoint x: 1052, startPoint y: 376, endPoint x: 709, endPoint y: 220, distance: 376.8
click at [1002, 347] on div "Employee Hired date Location Actions [PERSON_NAME] Cashier [DATE] 2:15 PM Store…" at bounding box center [878, 304] width 1270 height 146
click at [849, 271] on th "Location" at bounding box center [974, 254] width 441 height 45
click at [1401, 318] on div "Start onboarding" at bounding box center [1354, 306] width 291 height 27
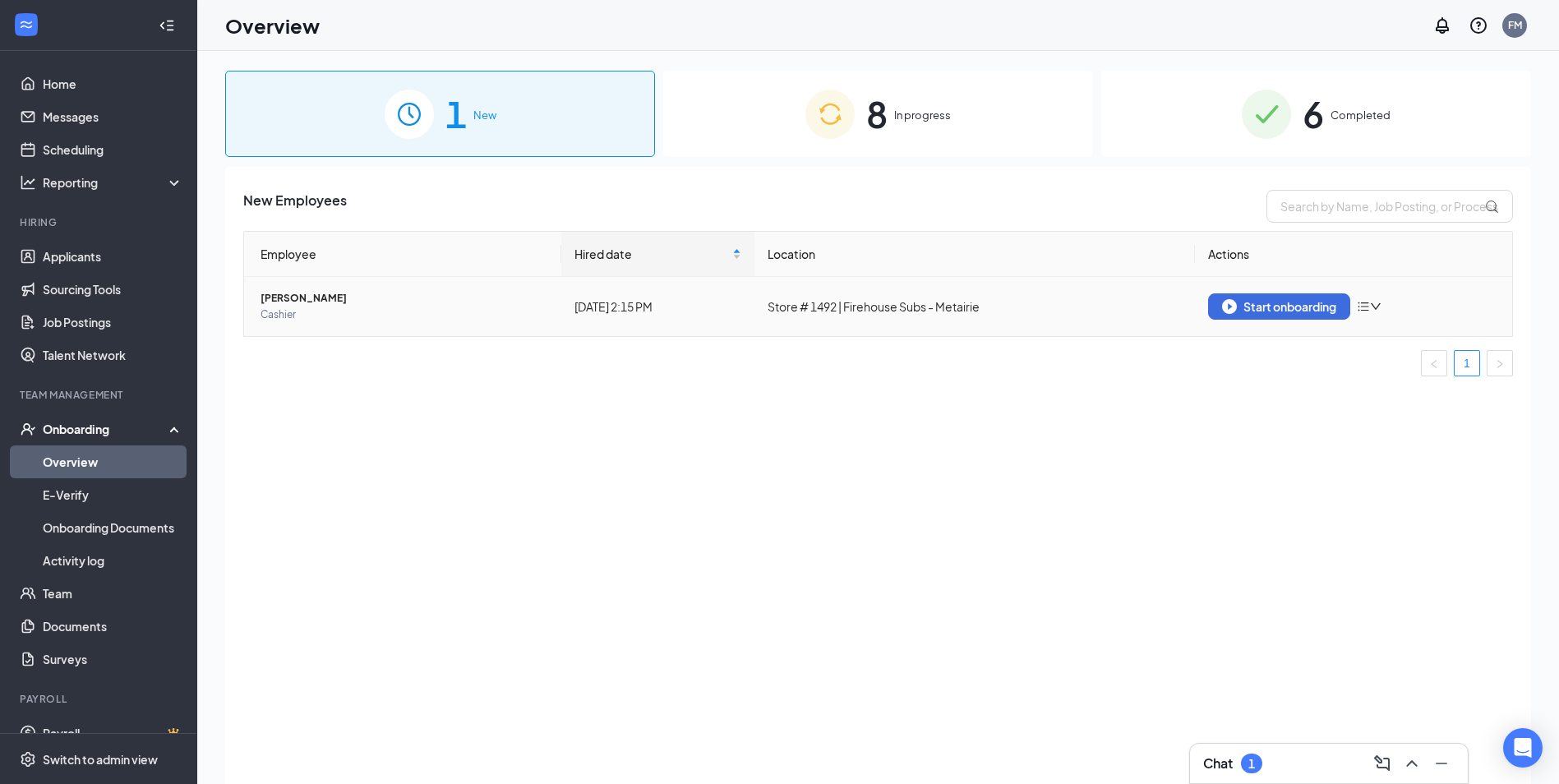
click at [1373, 302] on icon "down" at bounding box center [1375, 306] width 11 height 11
drag, startPoint x: 1032, startPoint y: 199, endPoint x: 1044, endPoint y: 204, distance: 13.0
click at [1044, 204] on div "New Employees" at bounding box center [878, 206] width 1270 height 33
click at [128, 456] on link "Overview" at bounding box center [113, 461] width 140 height 33
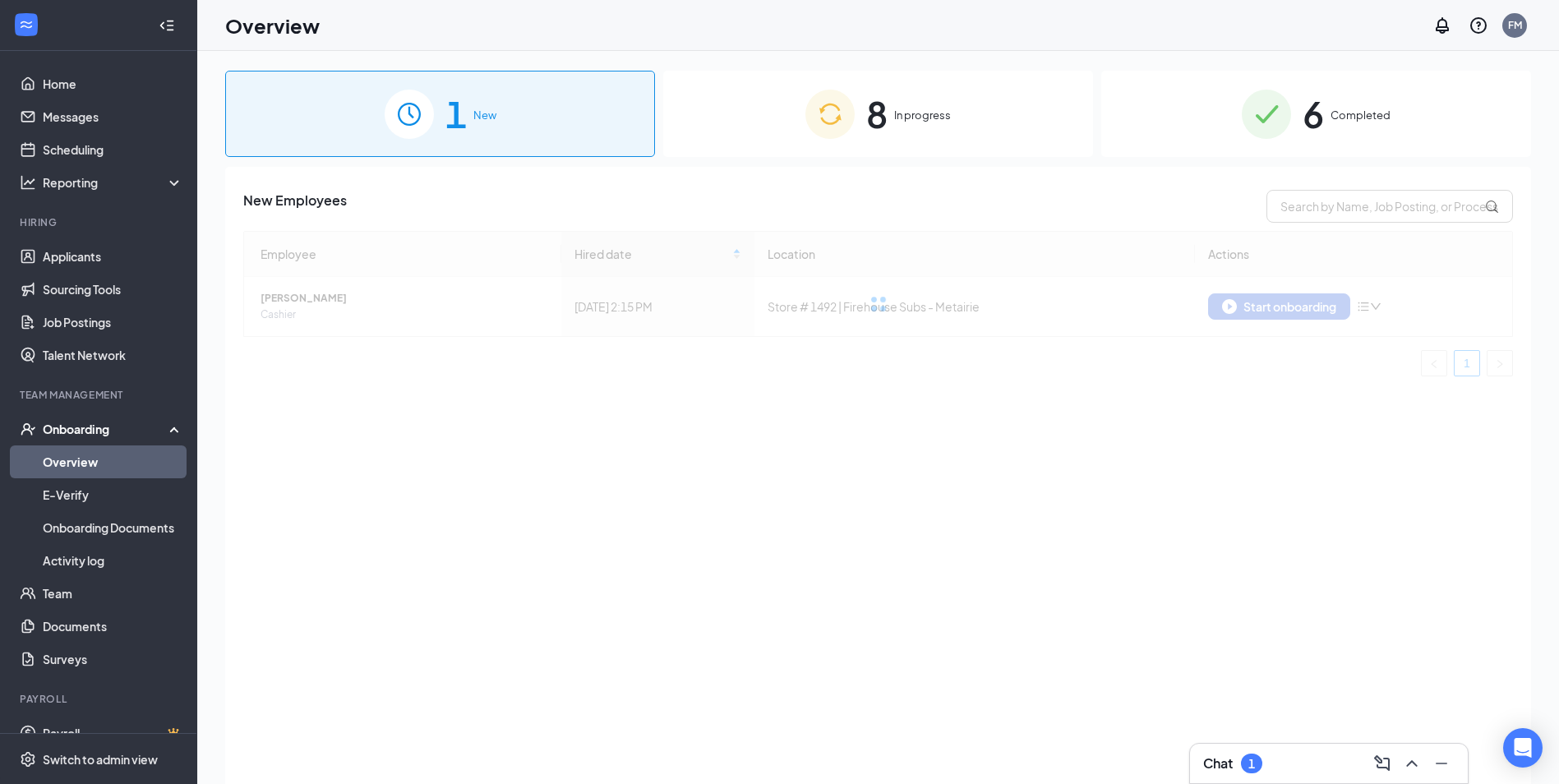
click at [926, 112] on span "In progress" at bounding box center [922, 115] width 57 height 16
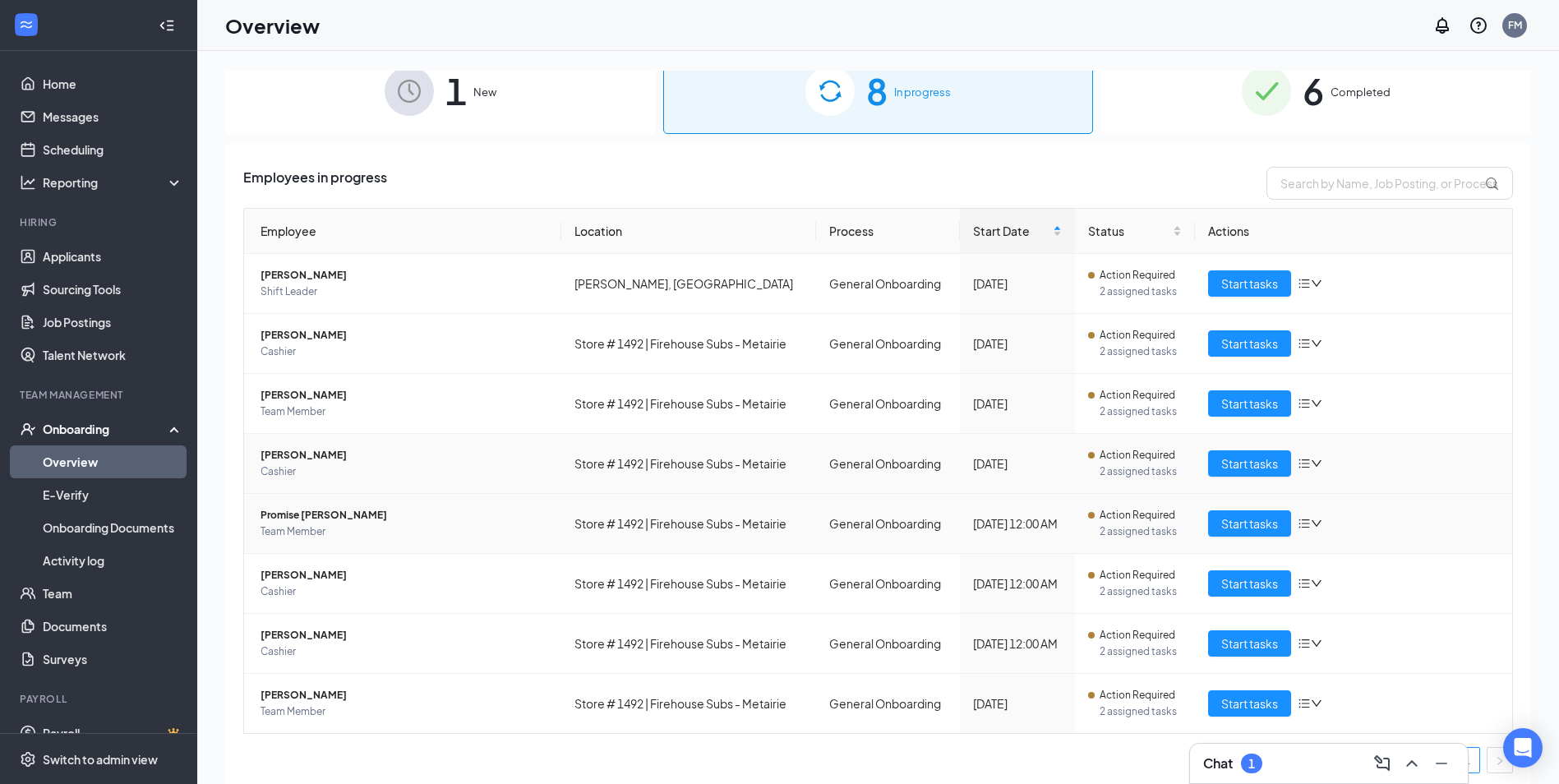
scroll to position [30, 0]
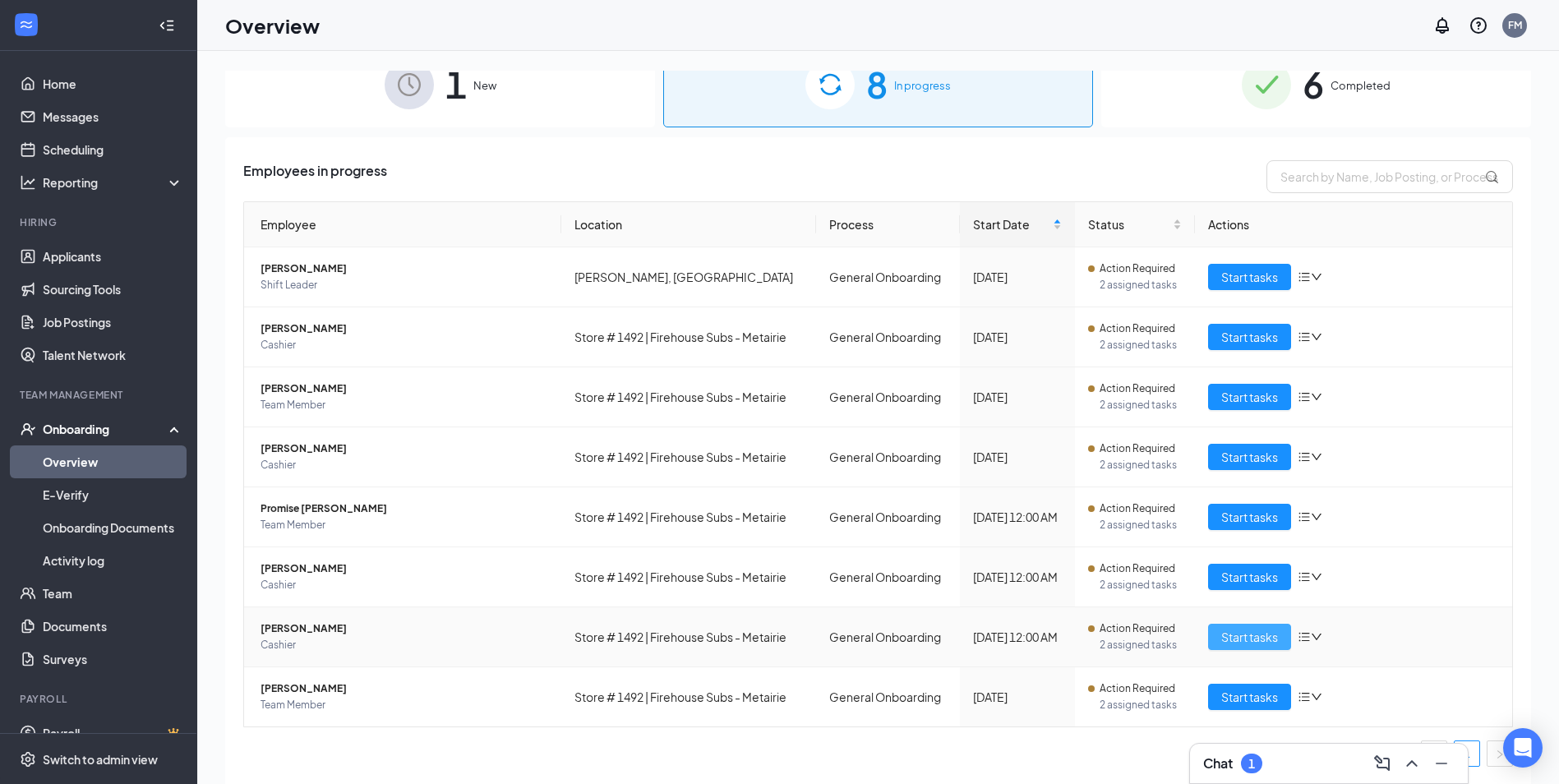
click at [1244, 634] on span "Start tasks" at bounding box center [1249, 636] width 57 height 18
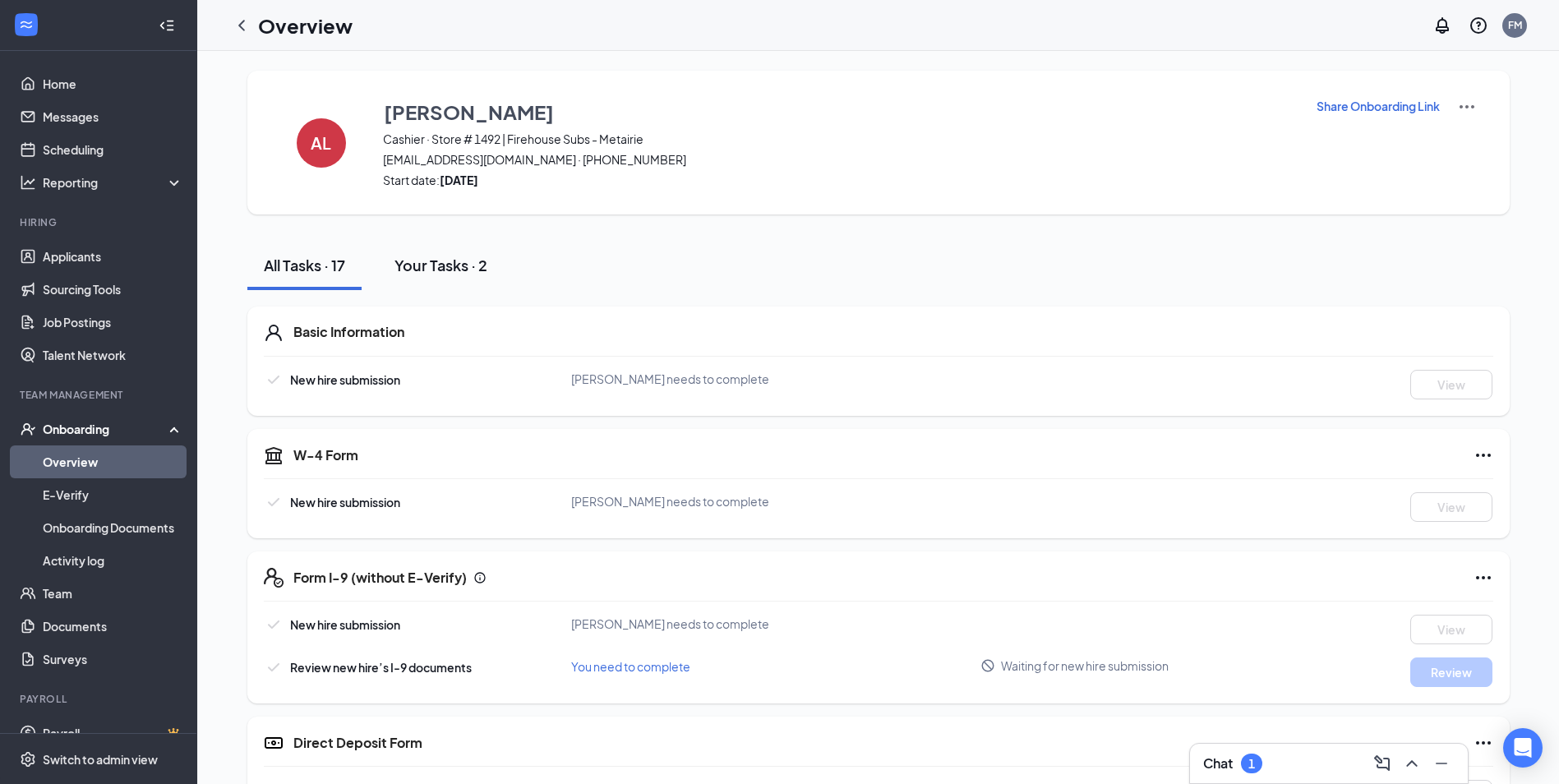
click at [449, 270] on div "Your Tasks · 2" at bounding box center [441, 265] width 92 height 21
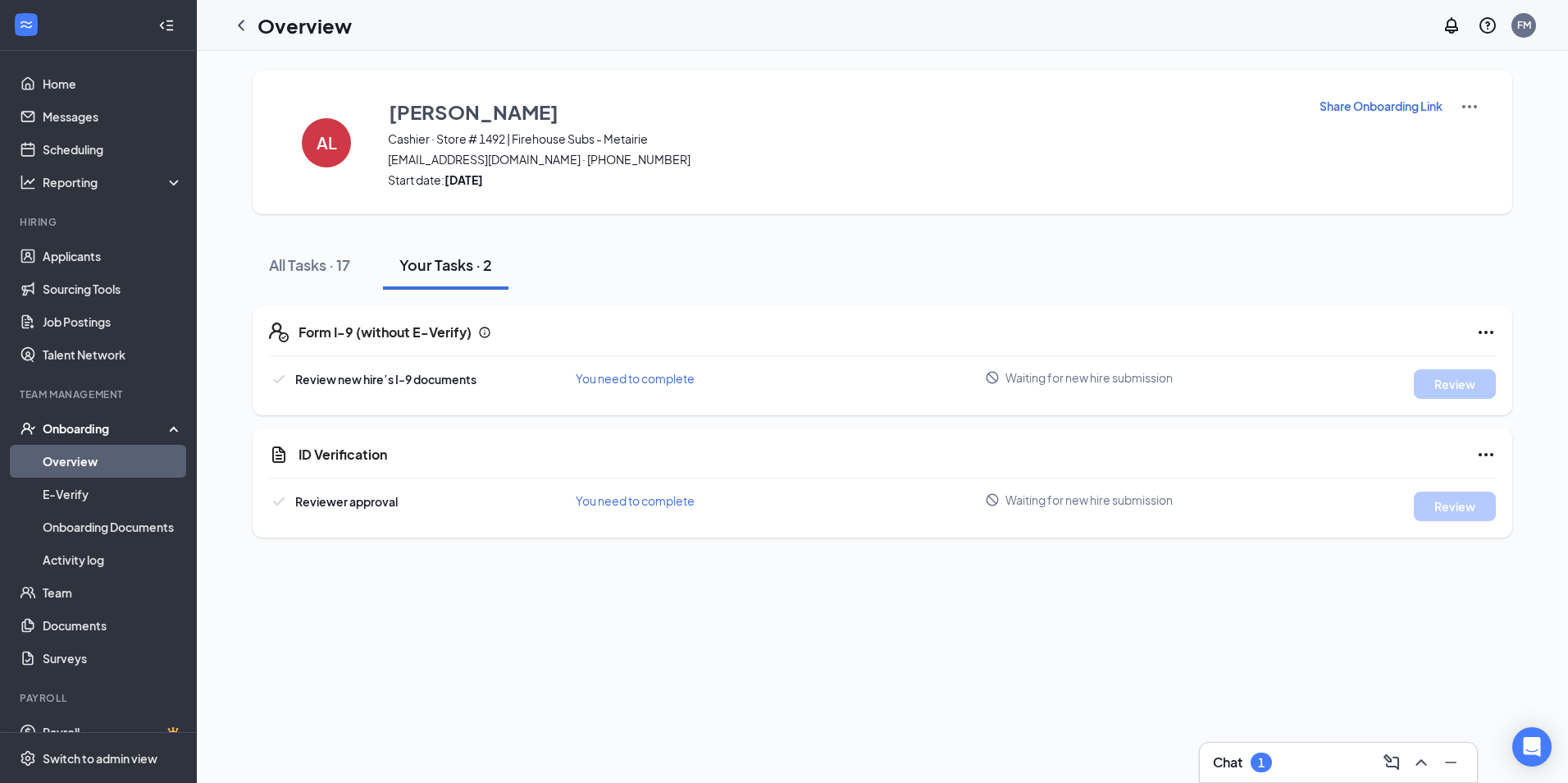
click at [85, 425] on div "Onboarding" at bounding box center [106, 427] width 126 height 16
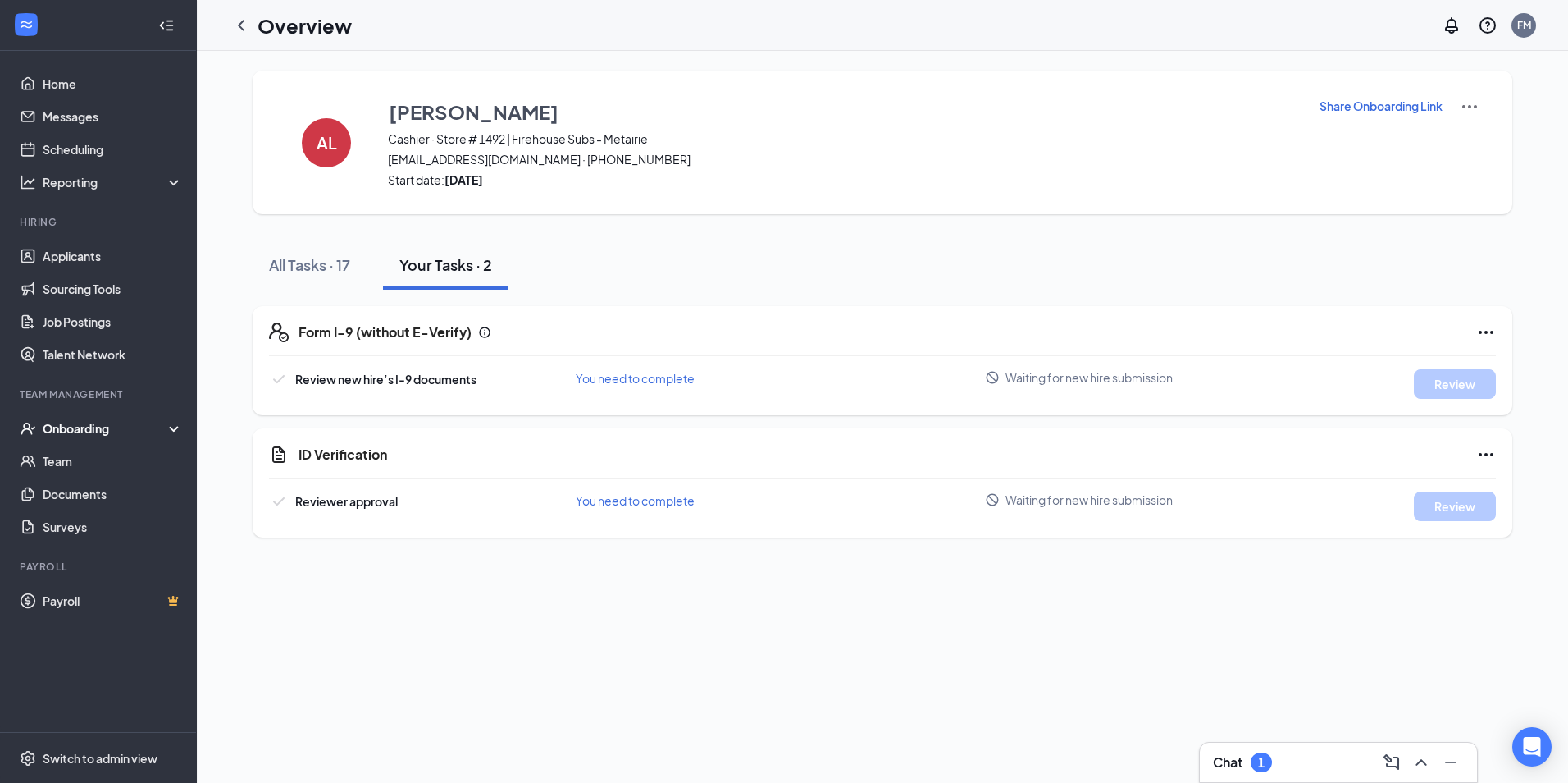
click at [108, 412] on li "Onboarding Overview E-Verify Onboarding Documents Activity log" at bounding box center [97, 428] width 196 height 32
click at [93, 420] on div "Onboarding" at bounding box center [106, 427] width 126 height 16
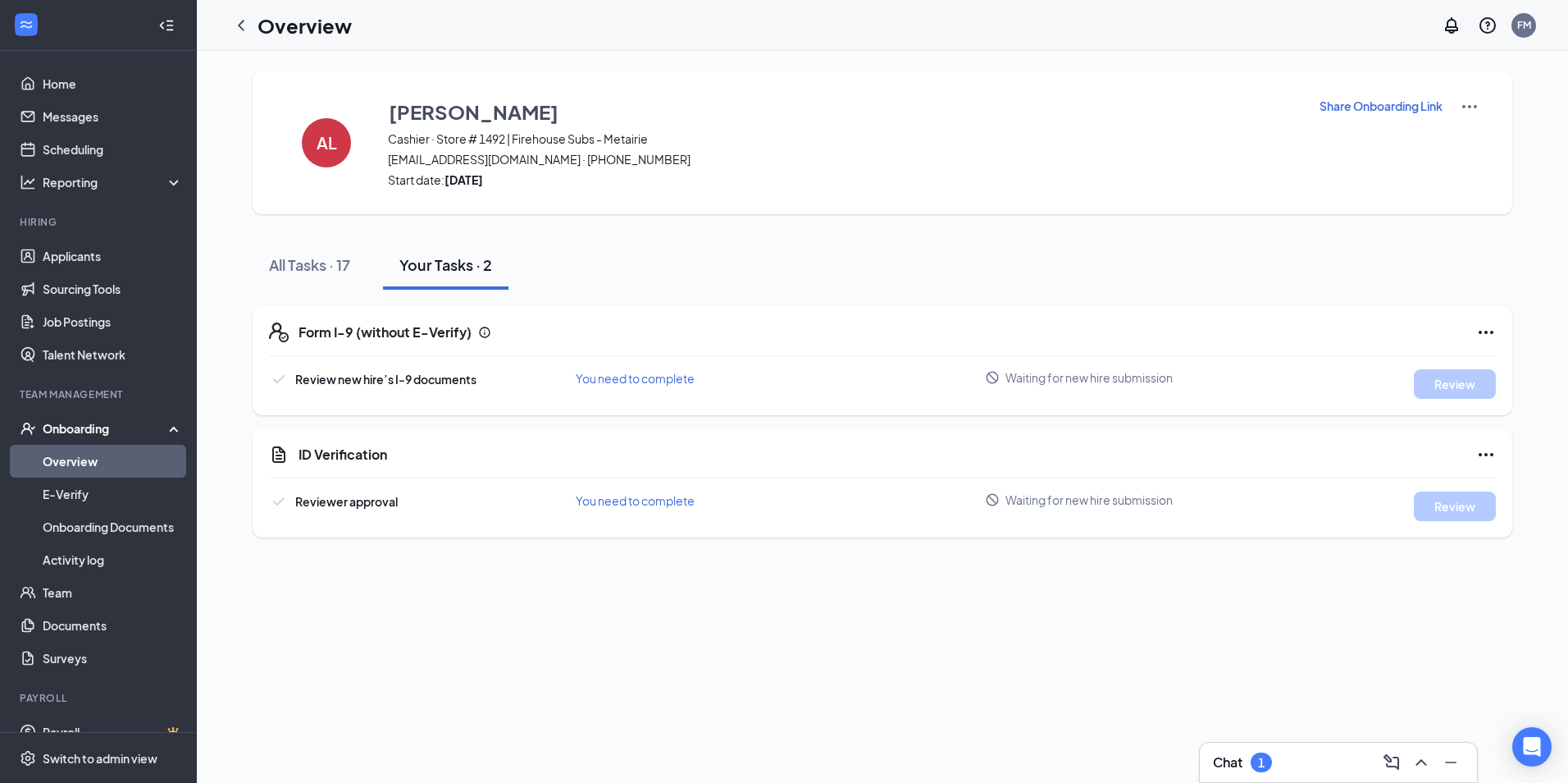
click at [91, 459] on link "Overview" at bounding box center [113, 461] width 140 height 32
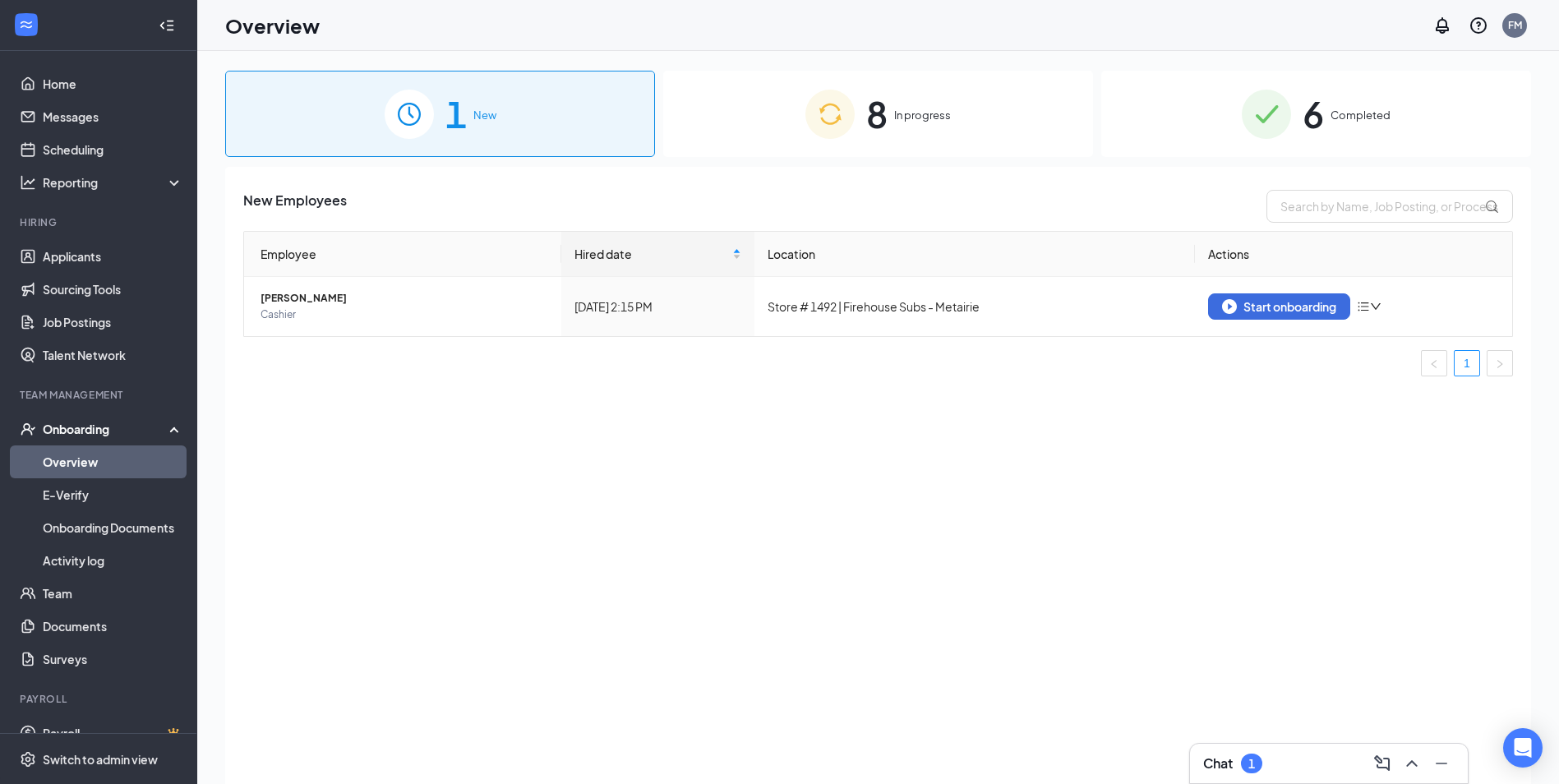
click at [1352, 110] on span "Completed" at bounding box center [1360, 115] width 60 height 16
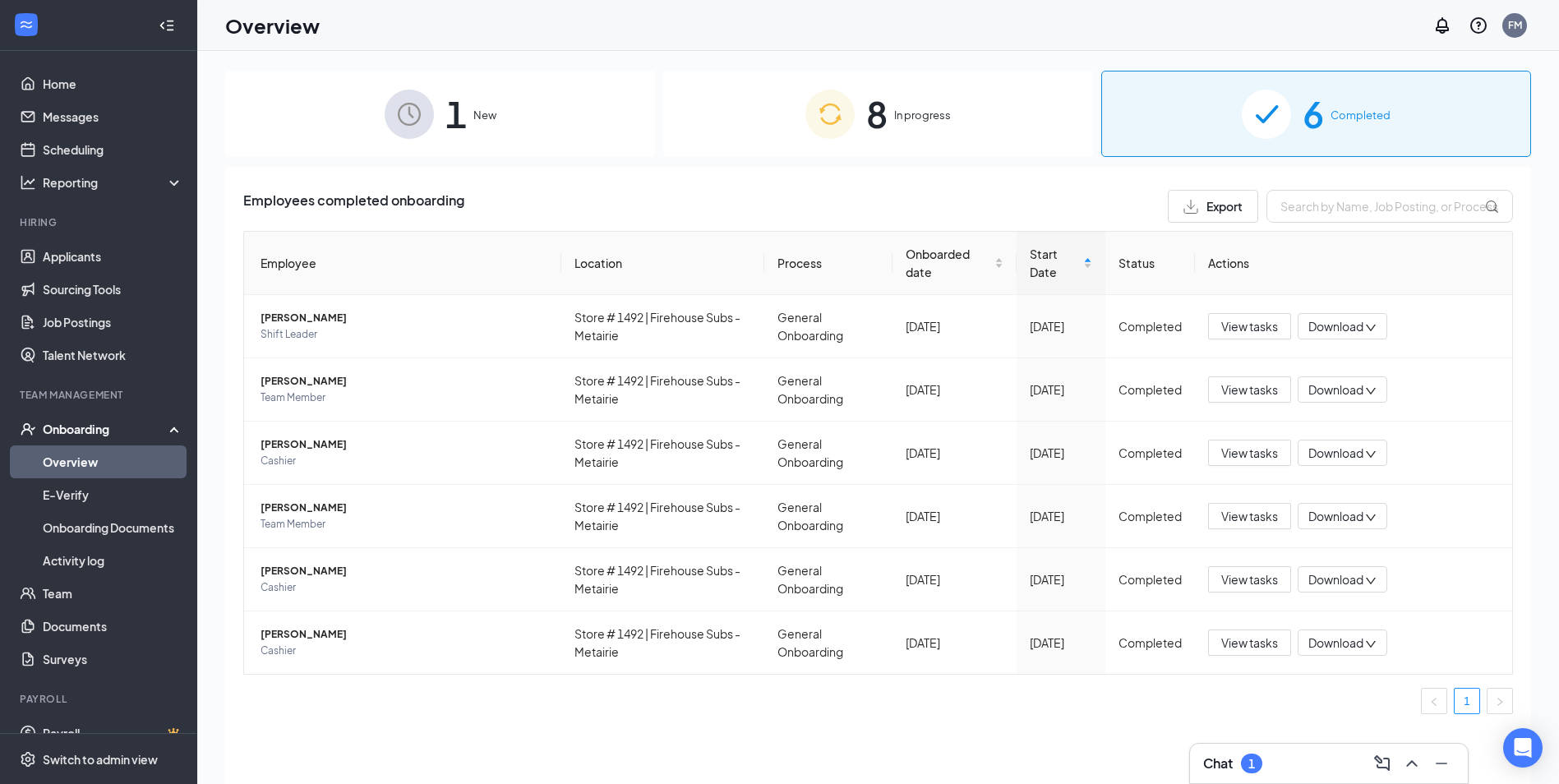
click at [899, 116] on span "In progress" at bounding box center [922, 115] width 57 height 16
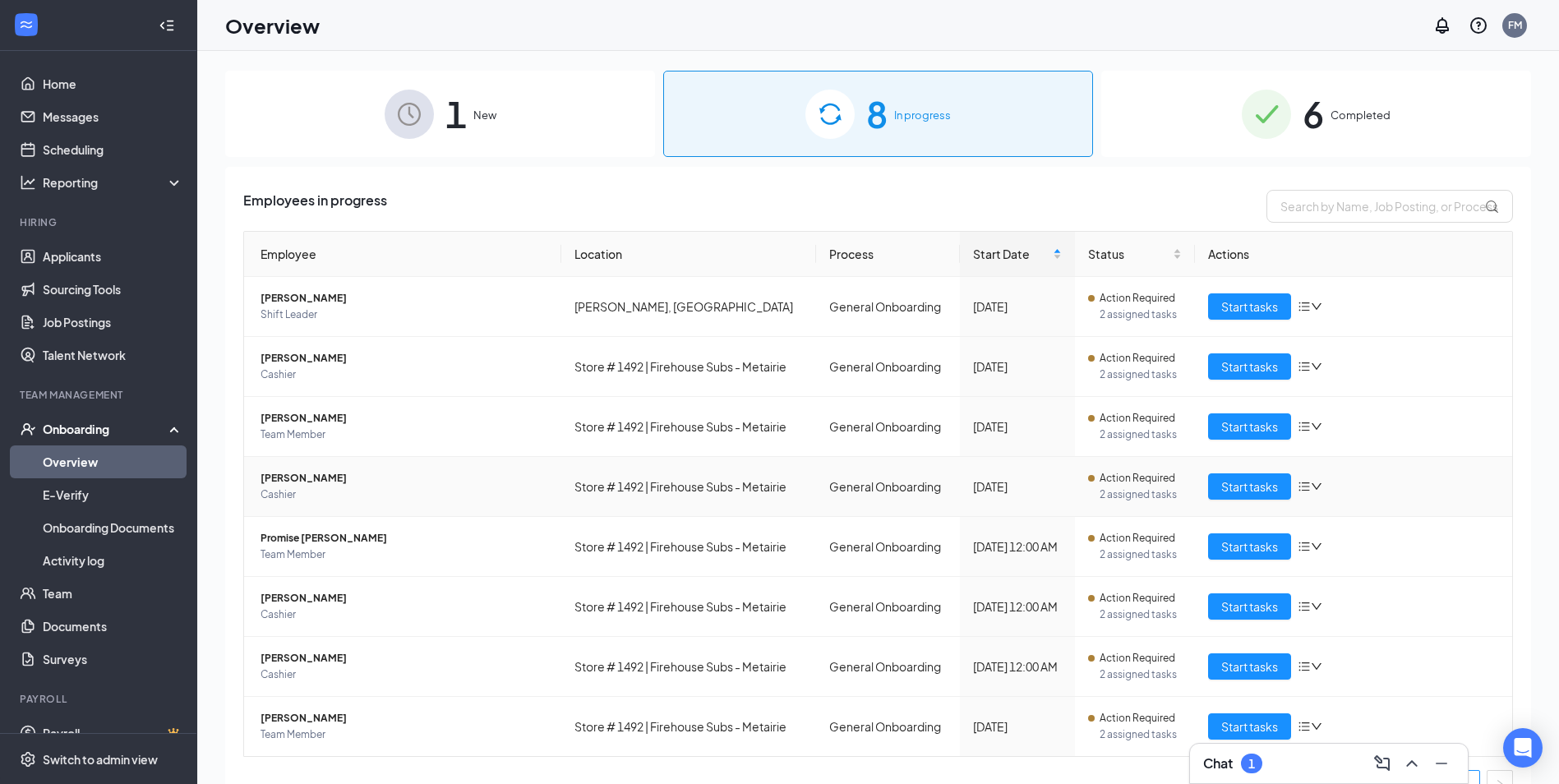
scroll to position [30, 0]
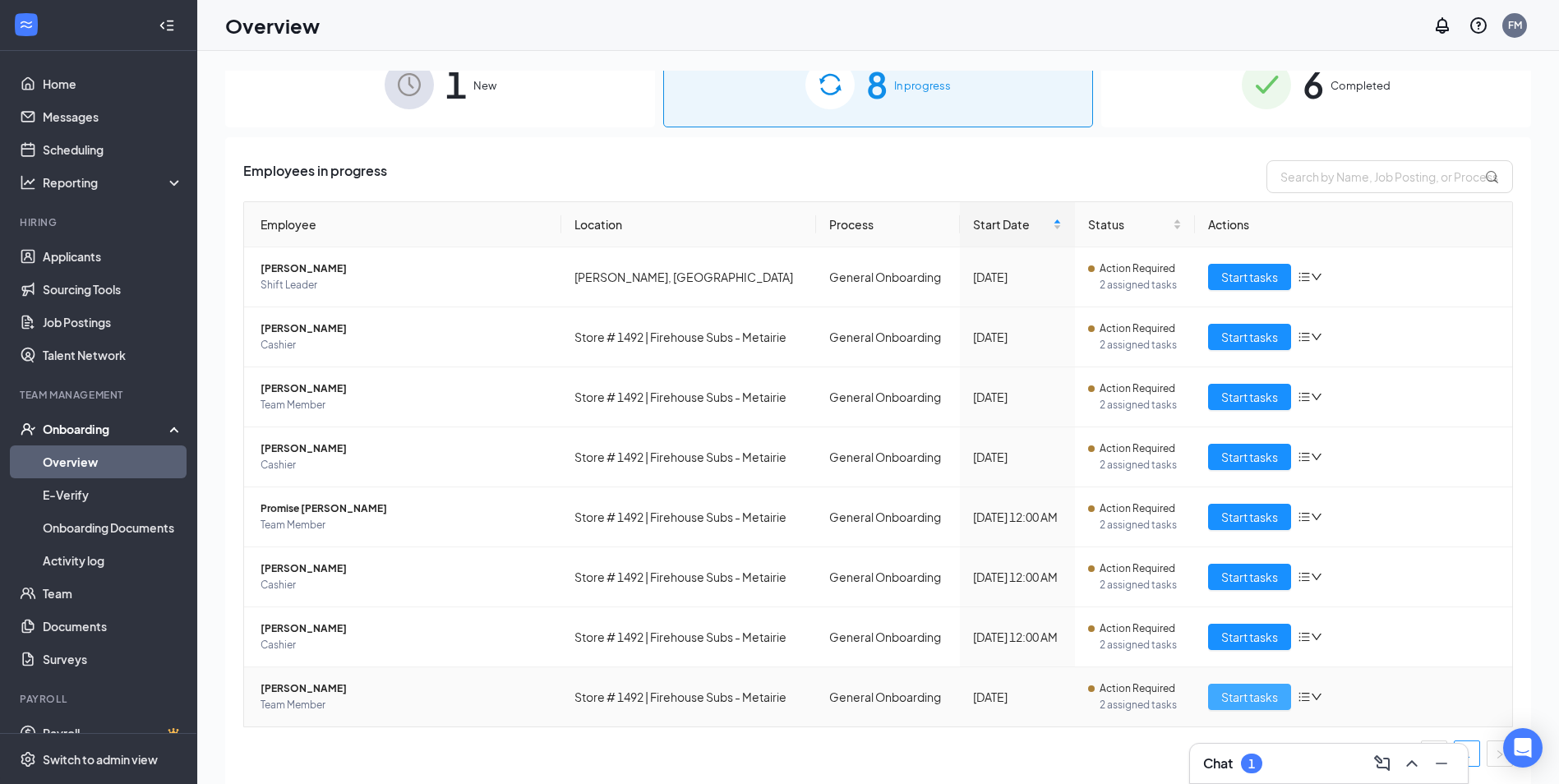
click at [1243, 705] on button "Start tasks" at bounding box center [1249, 697] width 83 height 27
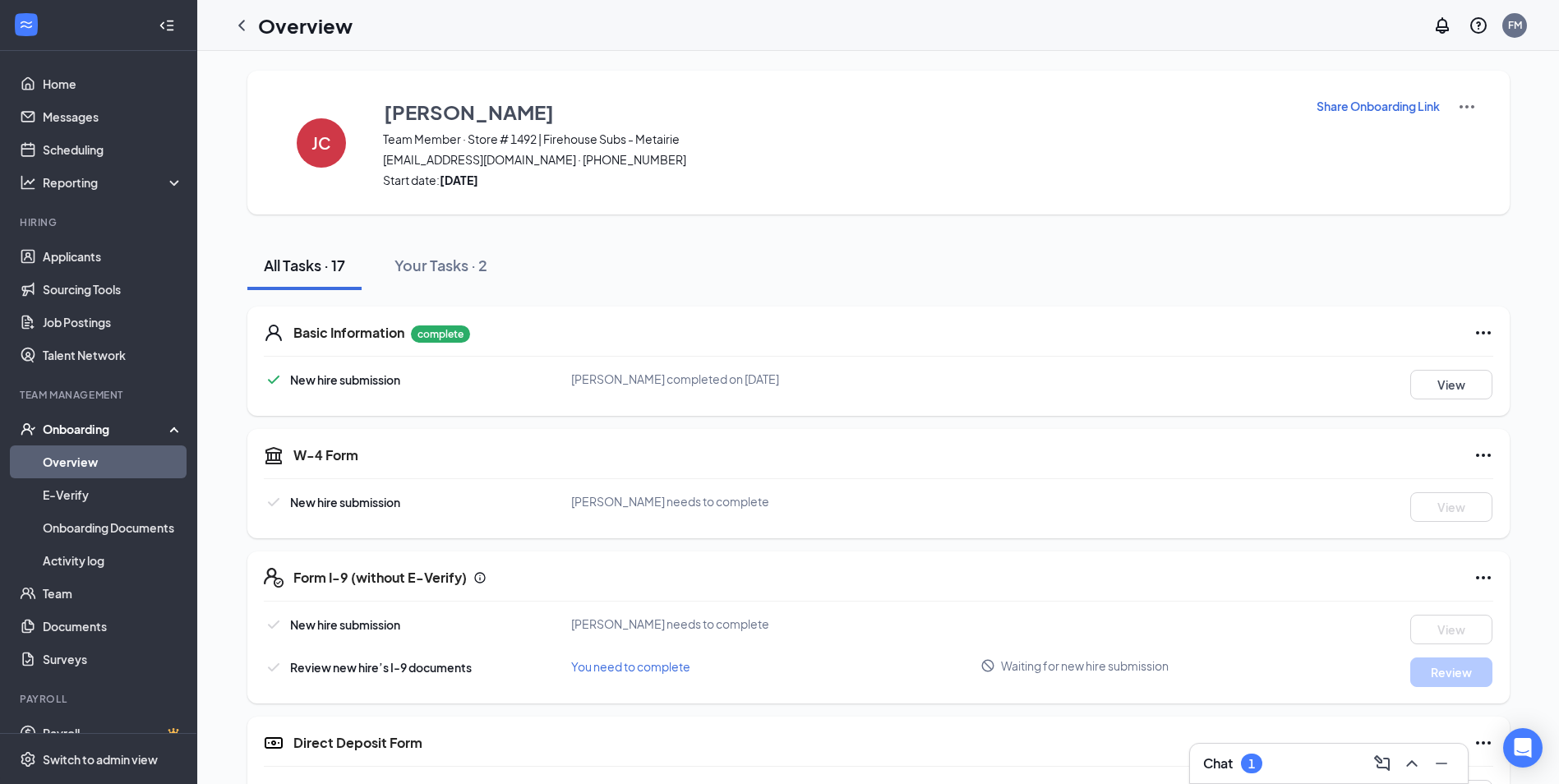
click at [74, 455] on link "Overview" at bounding box center [113, 461] width 140 height 33
